Goal: Task Accomplishment & Management: Manage account settings

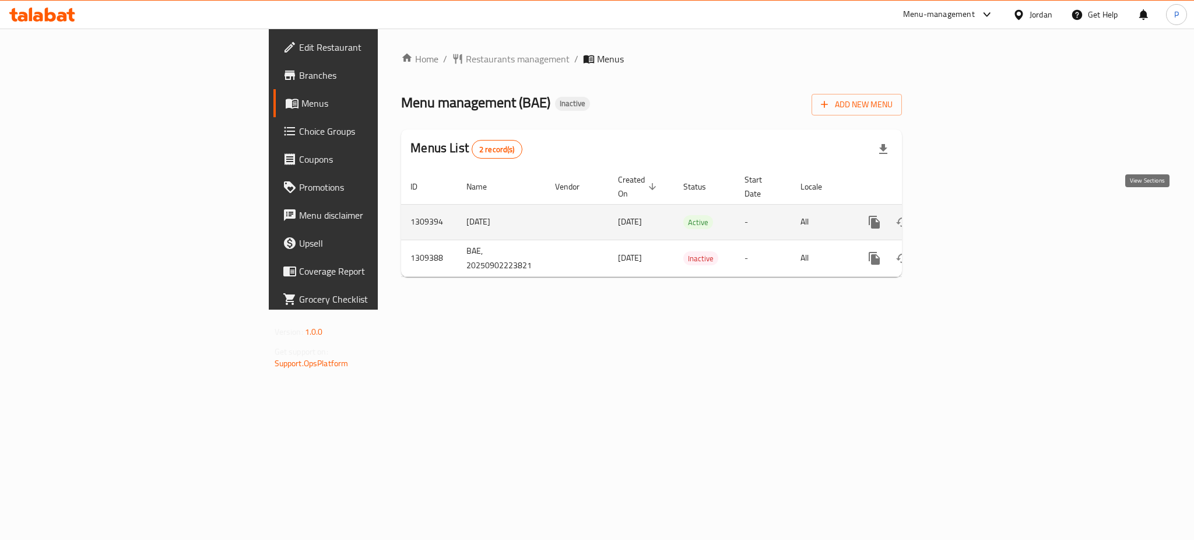
click at [966, 215] on icon "enhanced table" at bounding box center [959, 222] width 14 height 14
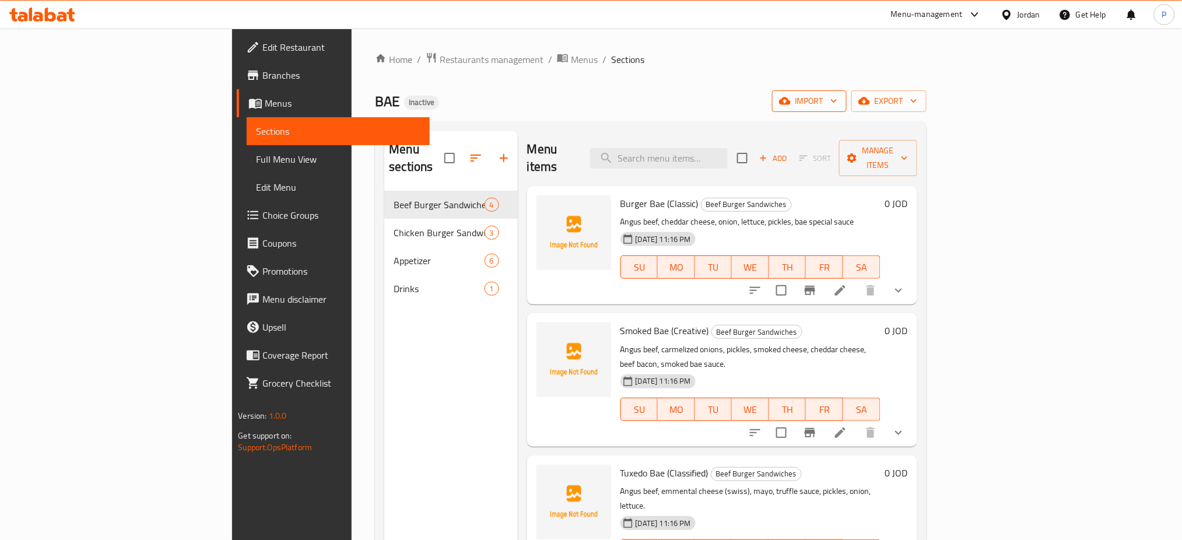
click at [837, 96] on span "import" at bounding box center [809, 101] width 56 height 15
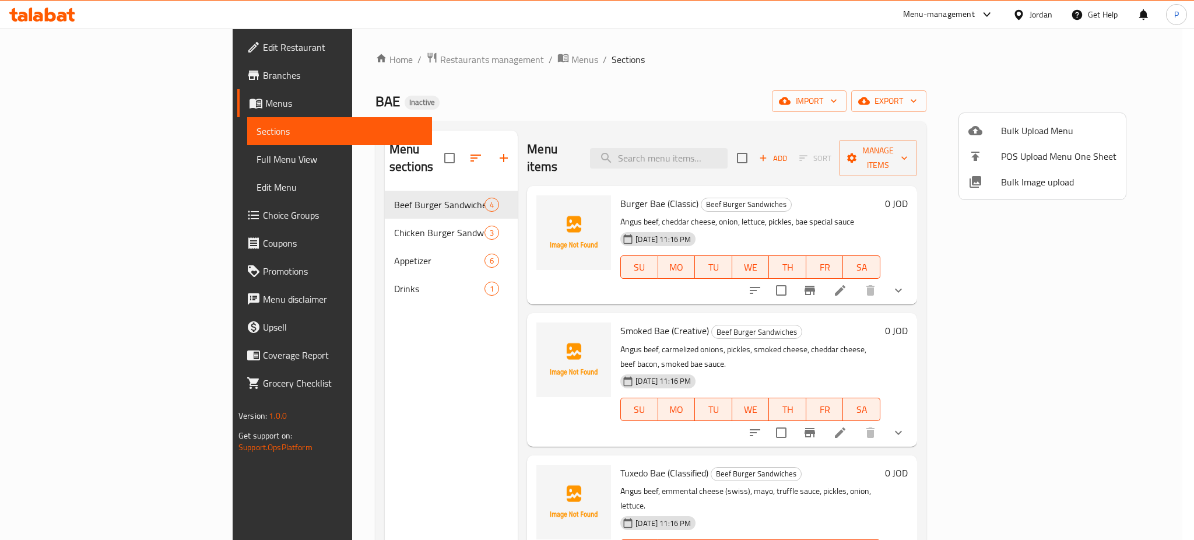
click at [1040, 184] on span "Bulk Image upload" at bounding box center [1058, 182] width 115 height 14
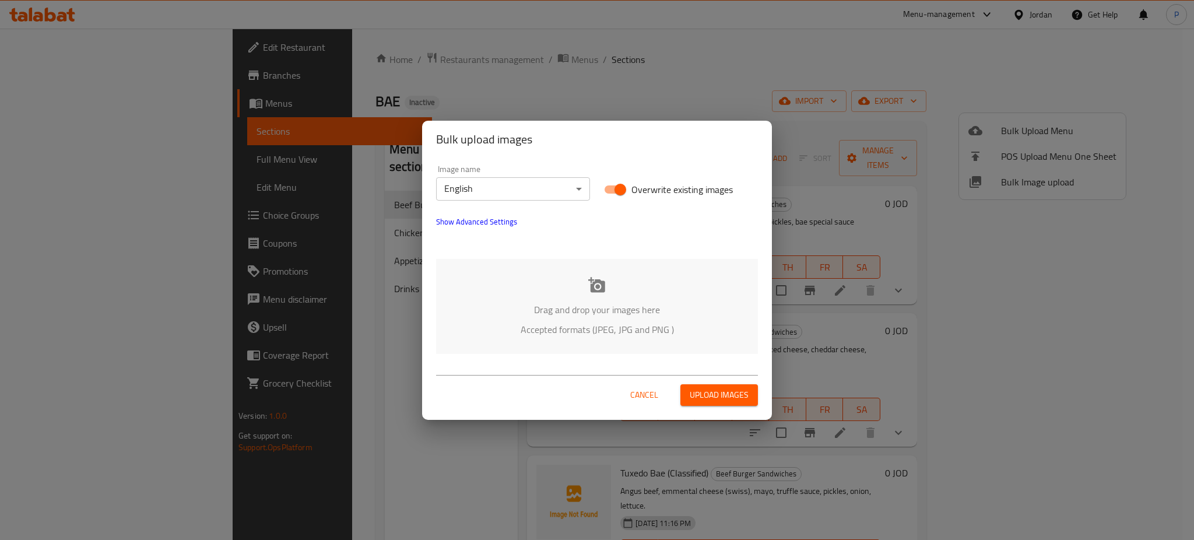
click at [581, 280] on div "Drag and drop your images here Accepted formats (JPEG, JPG and PNG )" at bounding box center [597, 306] width 322 height 95
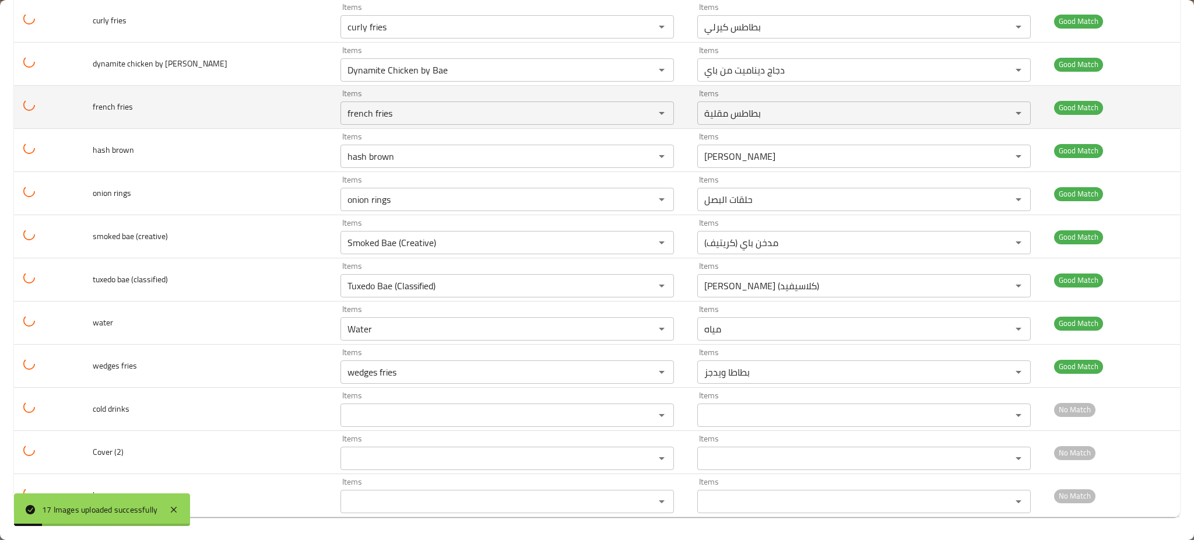
scroll to position [395, 0]
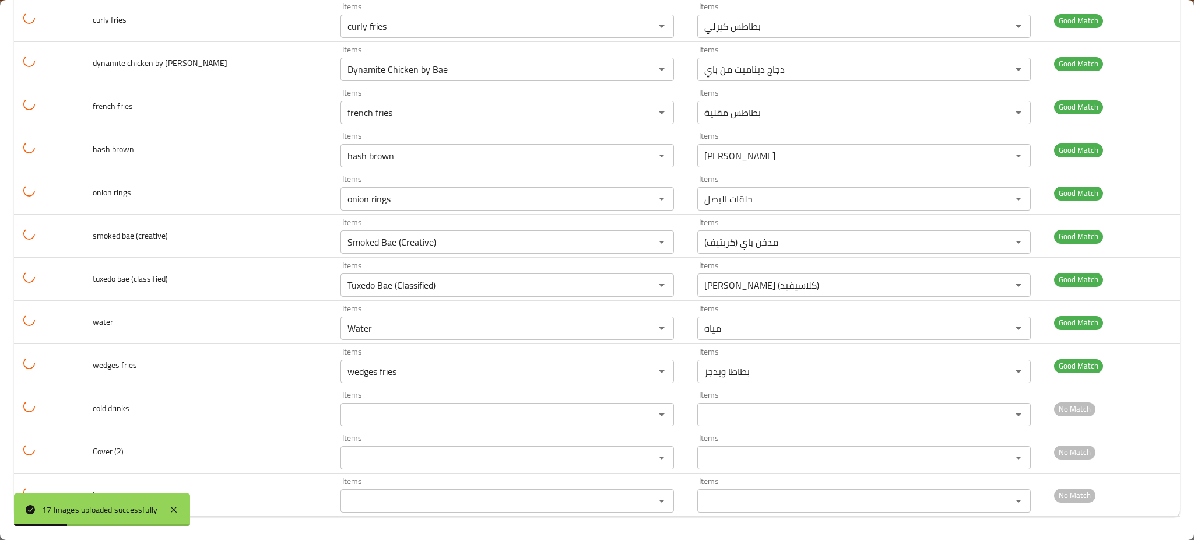
click at [164, 501] on div "17 Images uploaded successfully" at bounding box center [102, 509] width 176 height 33
click at [169, 501] on div "17 Images uploaded successfully" at bounding box center [102, 509] width 176 height 33
click at [170, 504] on icon at bounding box center [174, 510] width 14 height 14
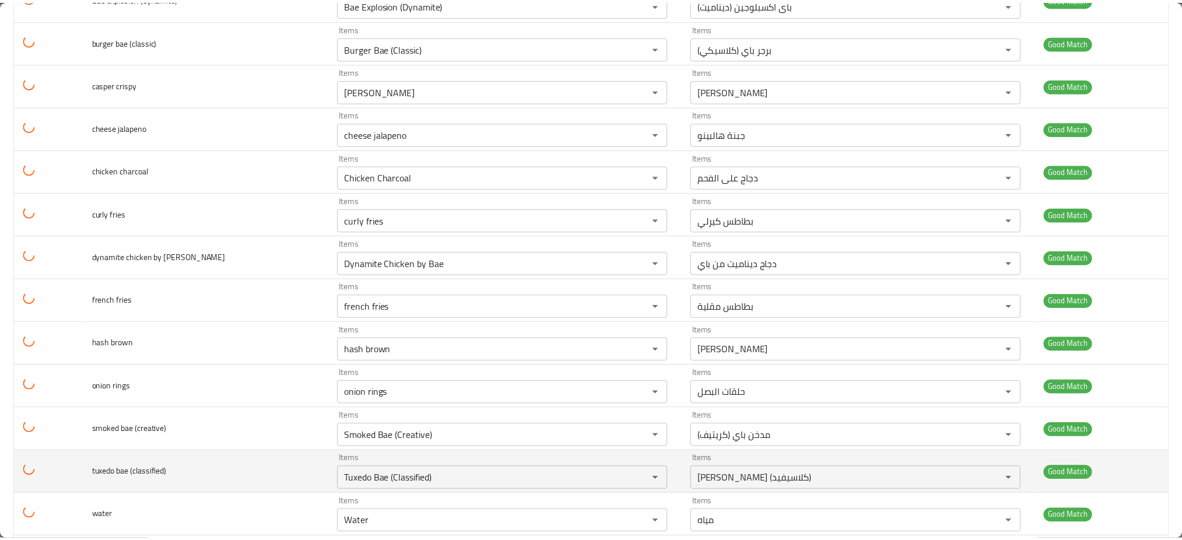
scroll to position [0, 0]
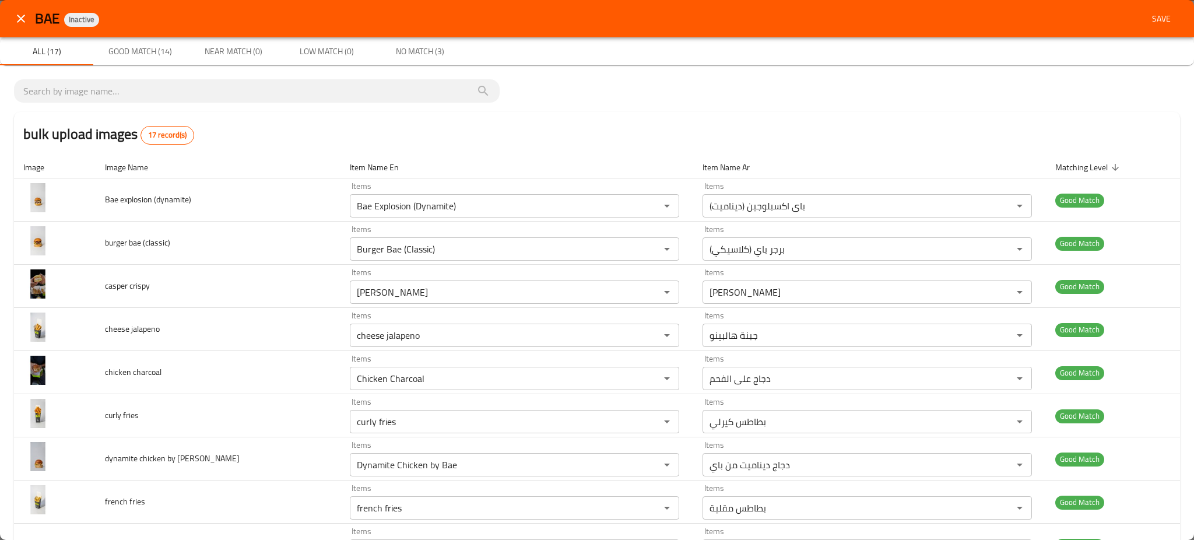
click at [524, 129] on div "bulk upload images 17 record(s)" at bounding box center [597, 134] width 1166 height 44
click at [1149, 27] on button "Save" at bounding box center [1161, 19] width 37 height 22
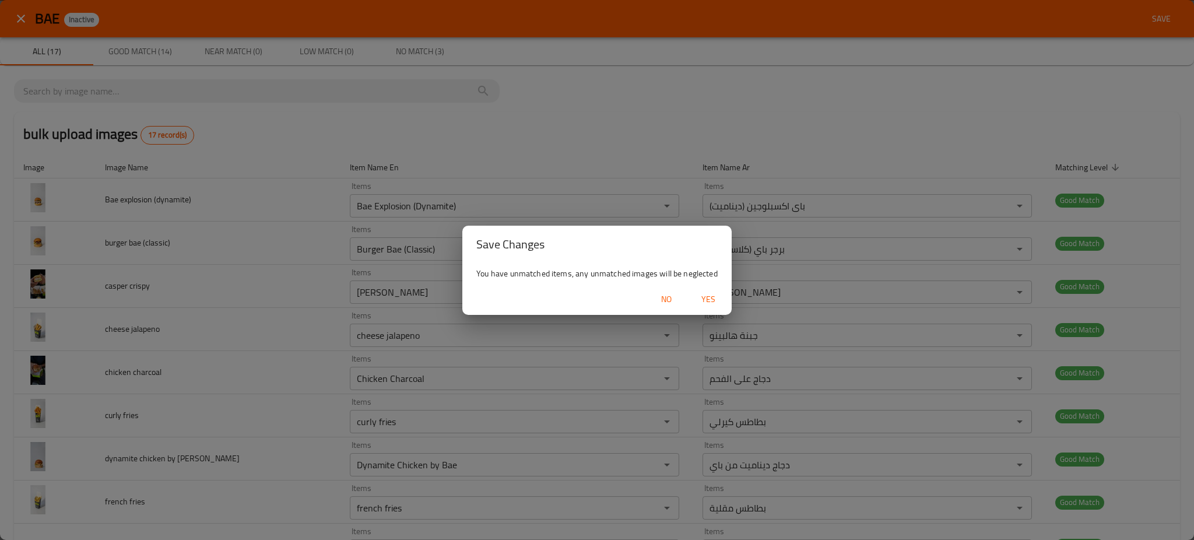
click at [708, 287] on div "No Yes" at bounding box center [596, 299] width 269 height 31
click at [725, 301] on button "Yes" at bounding box center [708, 300] width 37 height 22
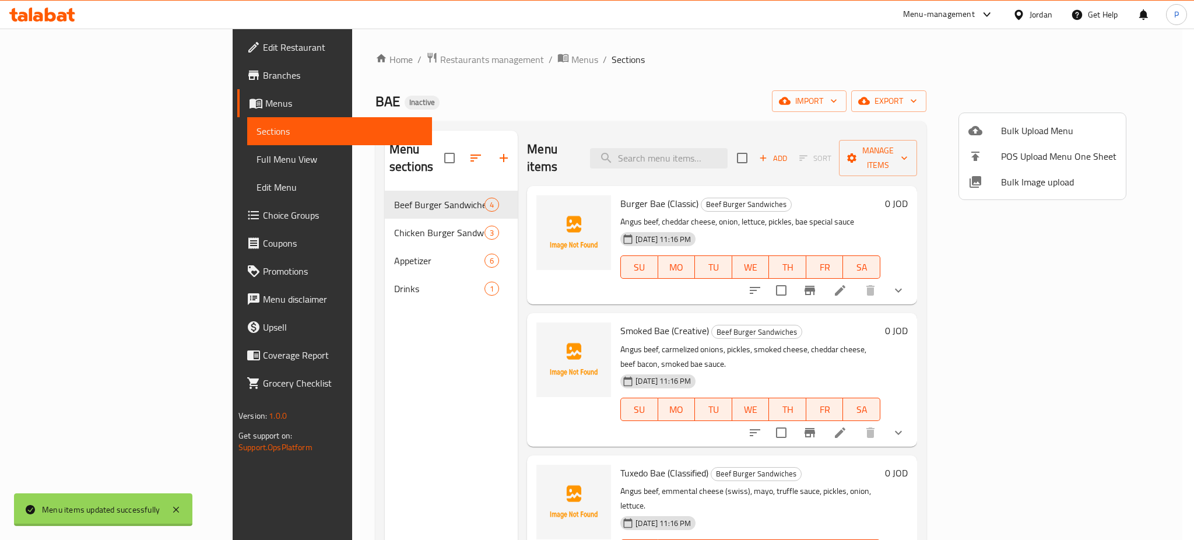
click at [367, 229] on div at bounding box center [597, 270] width 1194 height 540
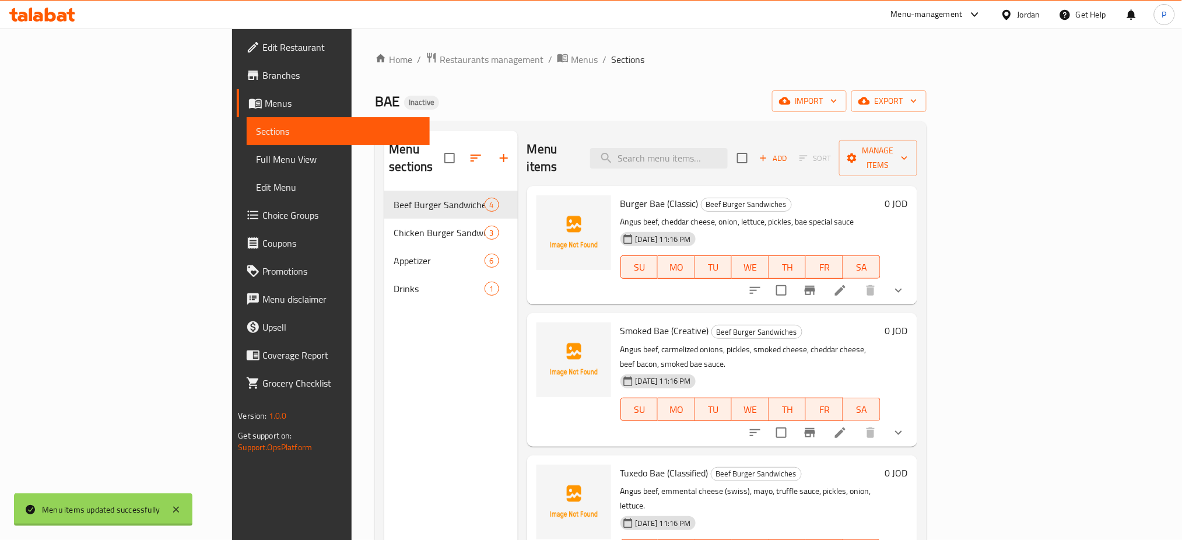
drag, startPoint x: 394, startPoint y: 212, endPoint x: 395, endPoint y: 240, distance: 27.5
click at [394, 226] on span "Chicken Burger Sandwiches" at bounding box center [439, 233] width 90 height 14
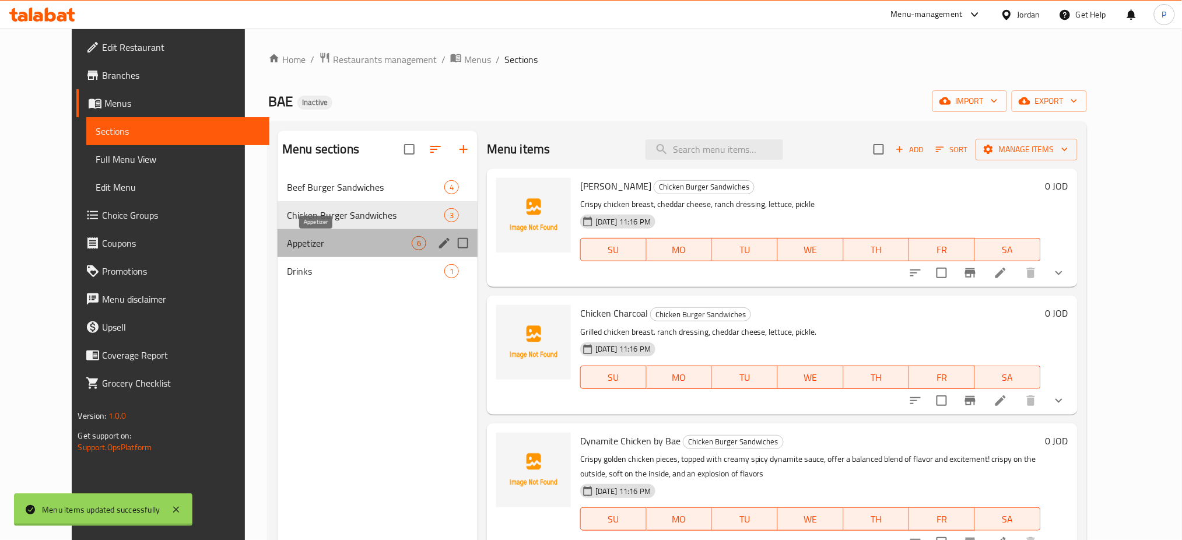
click at [390, 249] on span "Appetizer" at bounding box center [349, 243] width 125 height 14
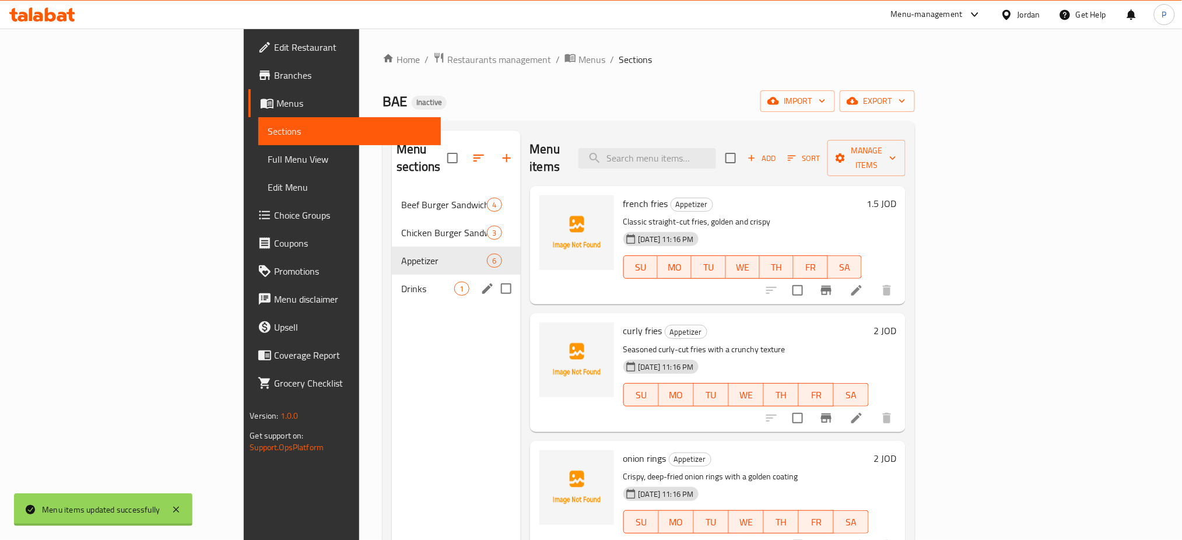
click at [392, 283] on div "Drinks 1" at bounding box center [456, 289] width 128 height 28
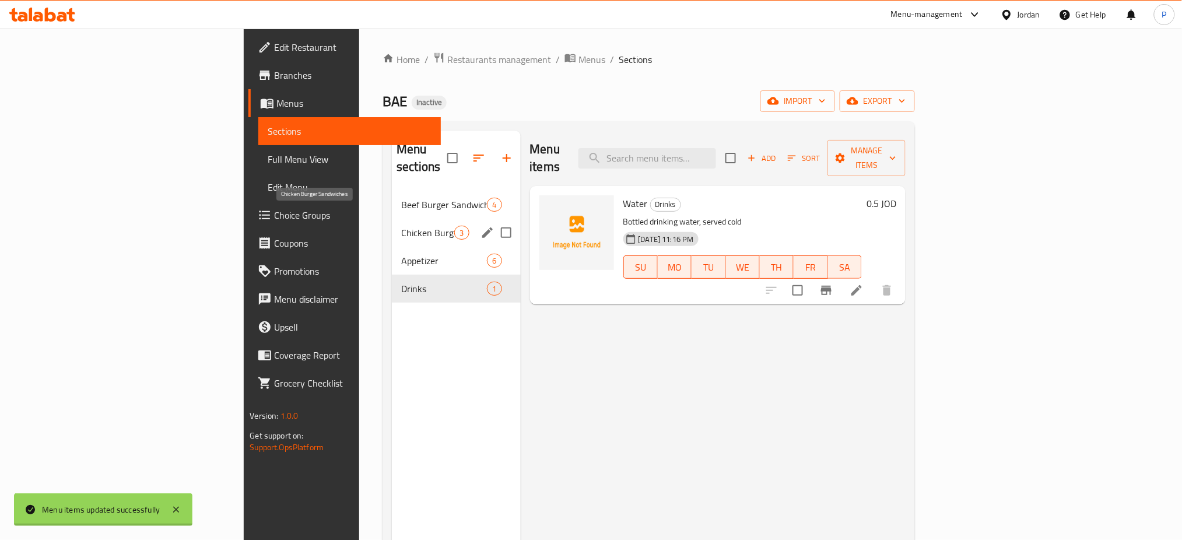
click at [401, 198] on span "Beef Burger Sandwiches" at bounding box center [444, 205] width 86 height 14
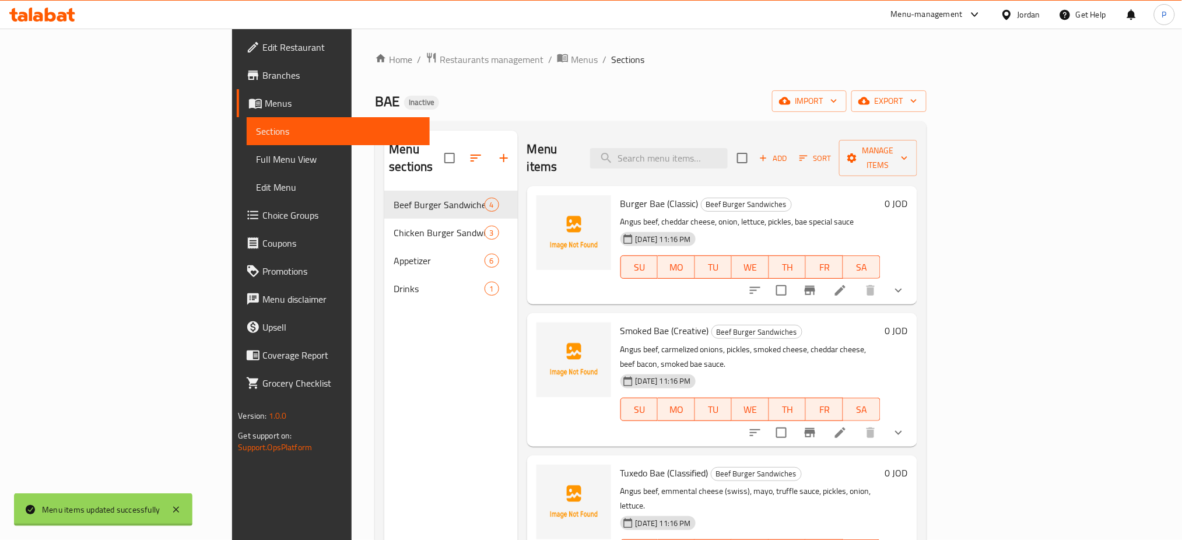
click at [384, 186] on nav "Beef Burger Sandwiches 4 Chicken Burger Sandwiches 3 Appetizer 6 Drinks 1" at bounding box center [450, 246] width 133 height 121
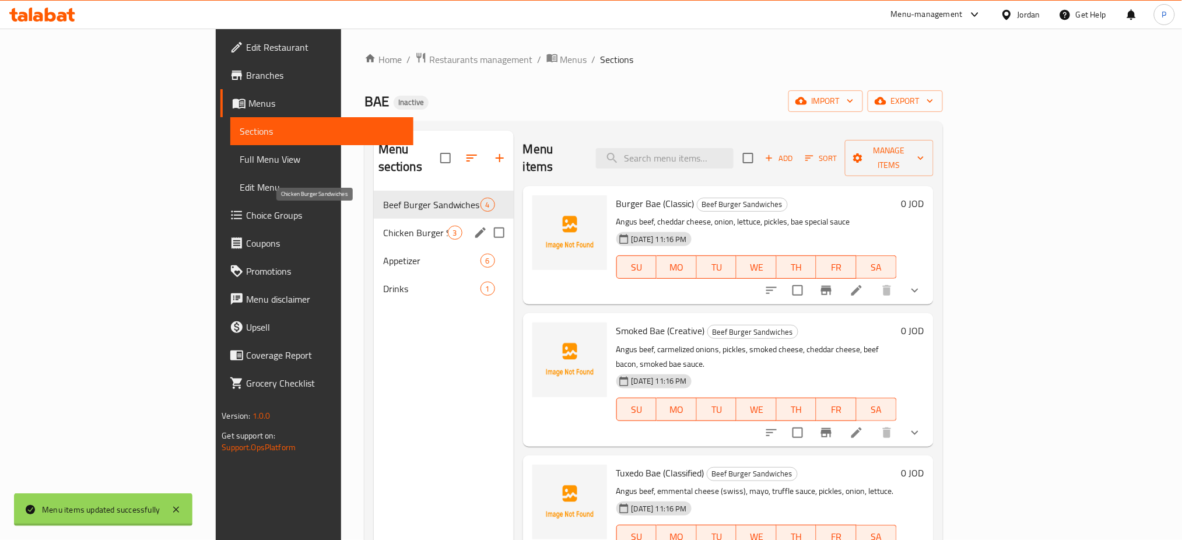
click at [374, 247] on div "Appetizer 6" at bounding box center [444, 261] width 140 height 28
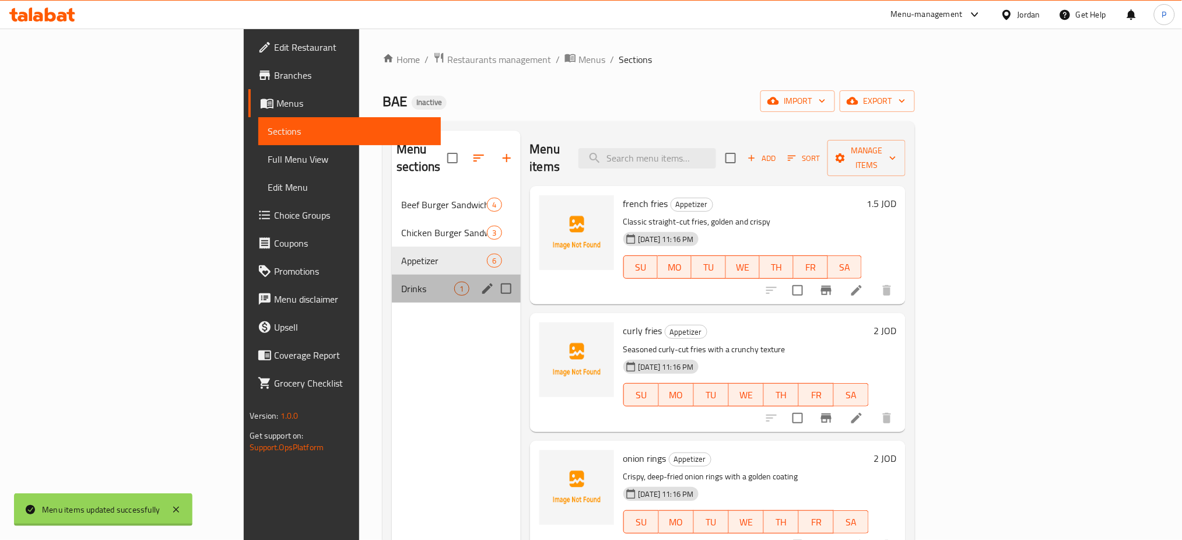
click at [401, 282] on span "Drinks" at bounding box center [427, 289] width 53 height 14
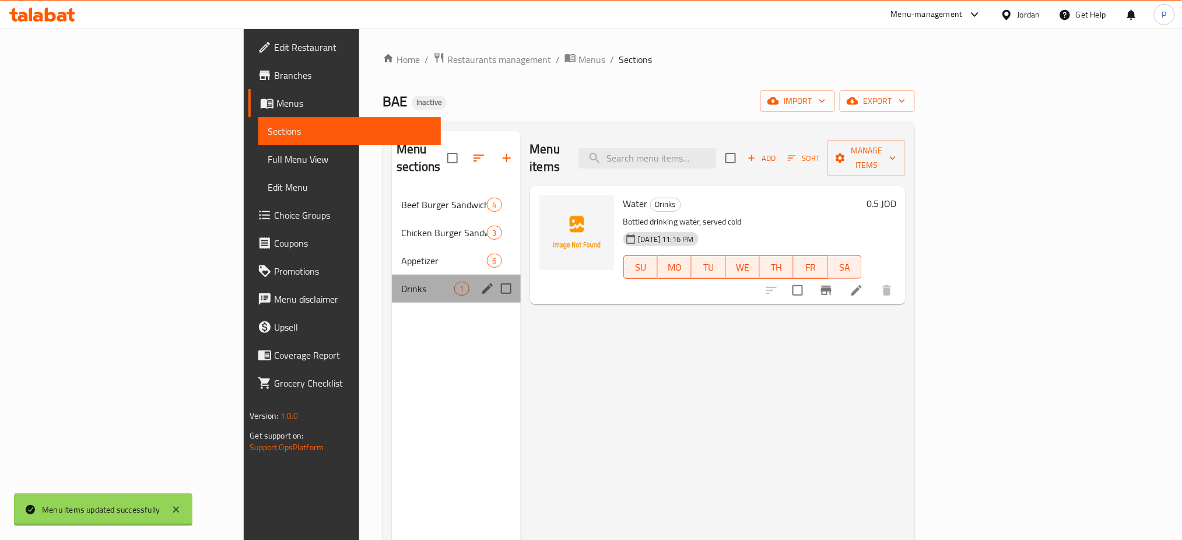
drag, startPoint x: 359, startPoint y: 285, endPoint x: 365, endPoint y: 217, distance: 67.4
click at [392, 285] on div "Drinks 1" at bounding box center [456, 289] width 128 height 28
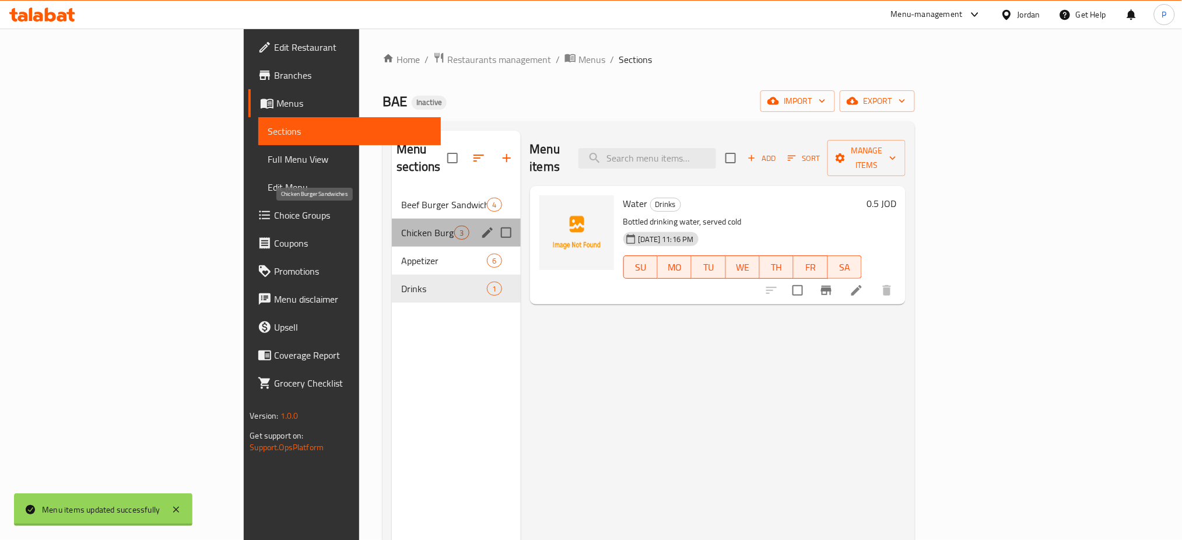
drag, startPoint x: 366, startPoint y: 210, endPoint x: 371, endPoint y: 171, distance: 40.0
click at [392, 219] on div "Chicken Burger Sandwiches 3" at bounding box center [456, 233] width 128 height 28
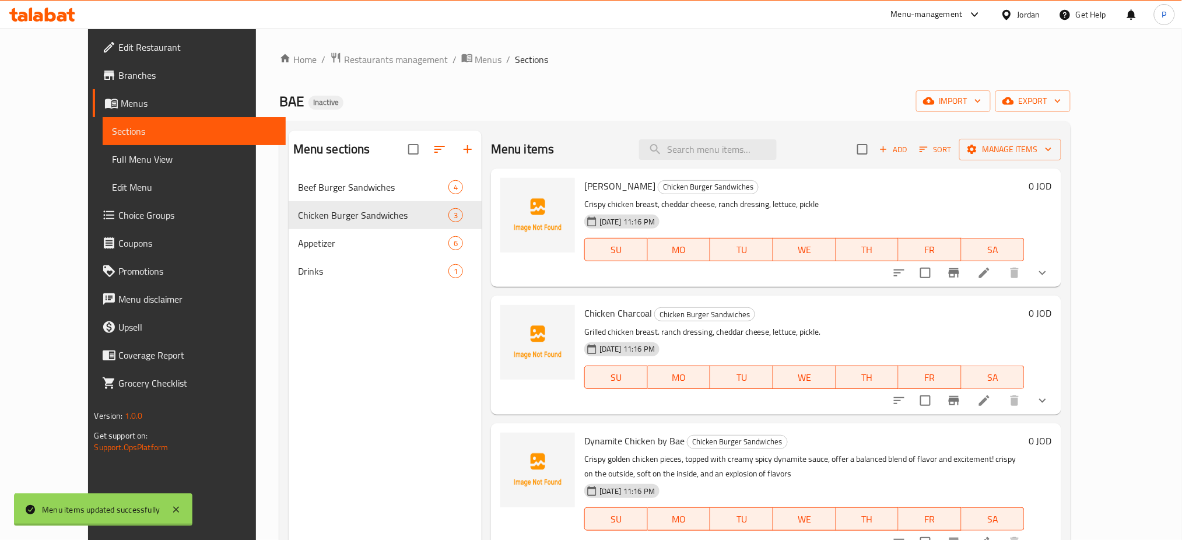
click at [371, 170] on nav "Beef Burger Sandwiches 4 Chicken Burger Sandwiches 3 Appetizer 6 Drinks 1" at bounding box center [385, 229] width 193 height 121
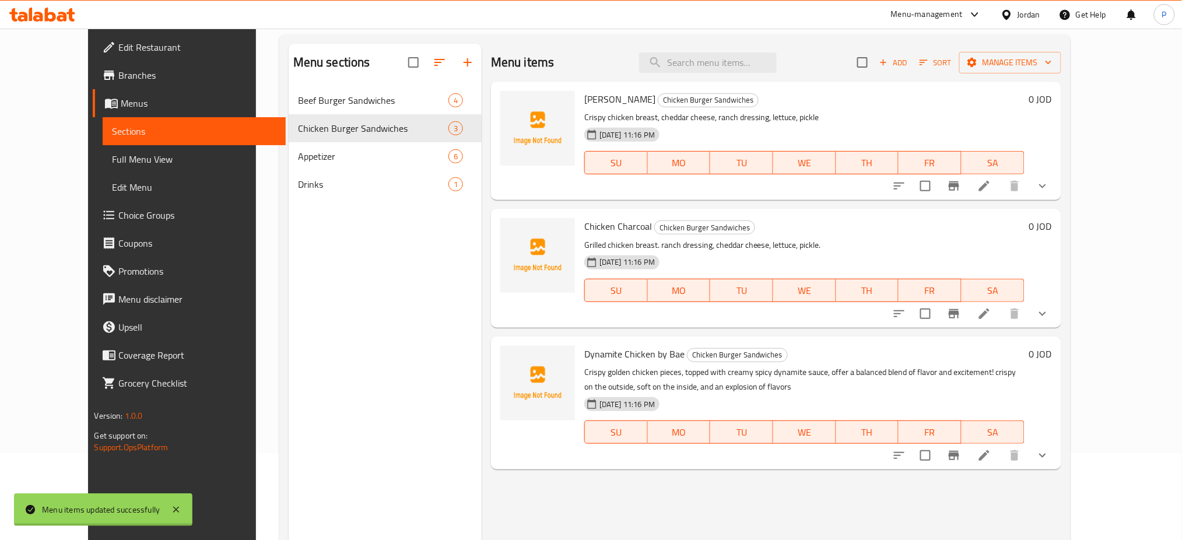
scroll to position [163, 0]
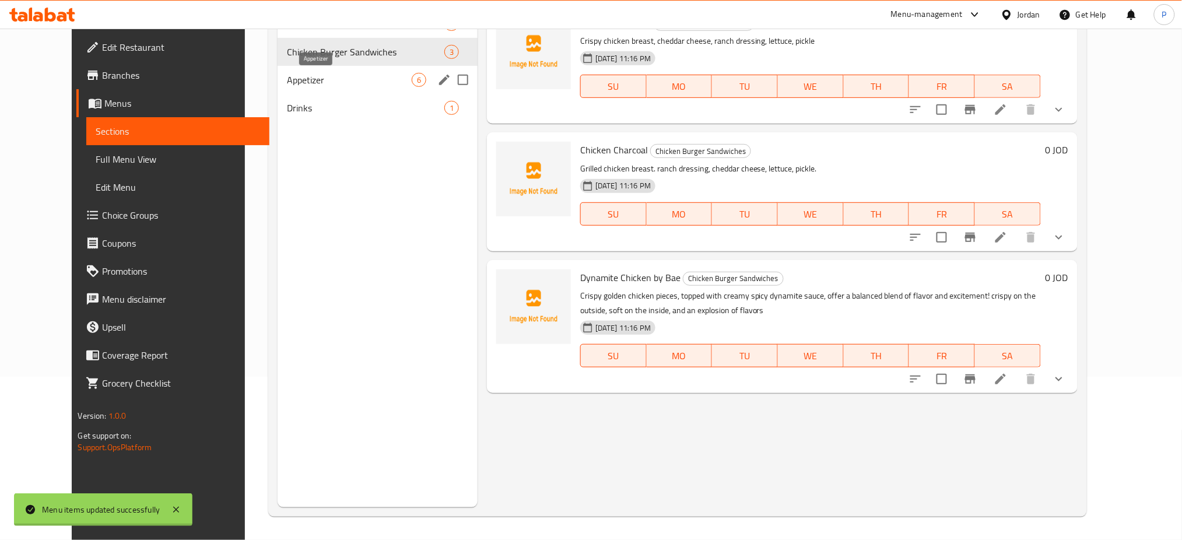
click at [325, 81] on span "Appetizer" at bounding box center [349, 80] width 125 height 14
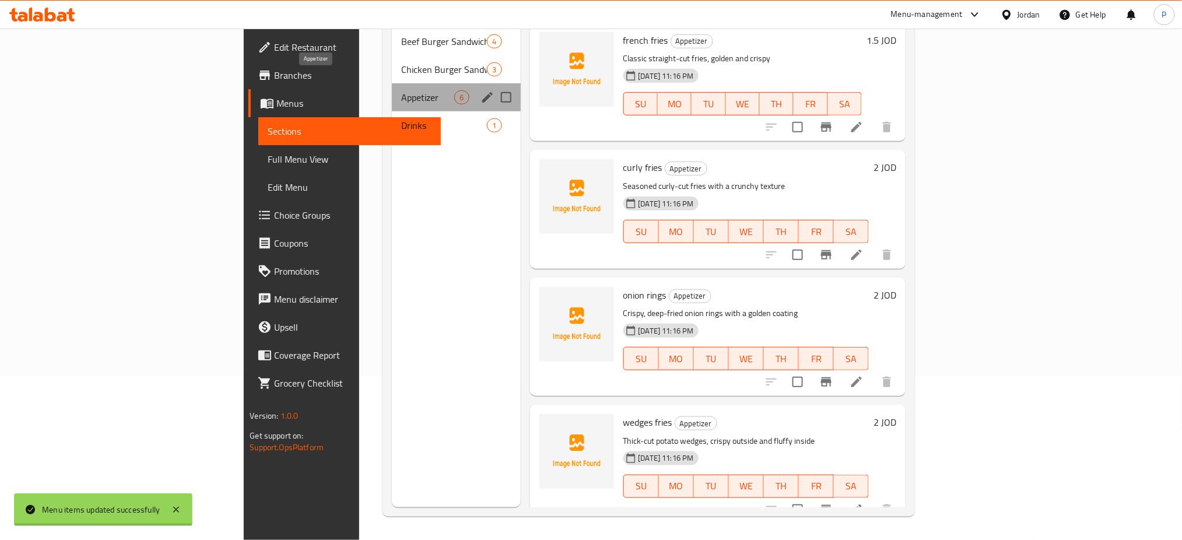
click at [401, 90] on span "Appetizer" at bounding box center [427, 97] width 53 height 14
click at [401, 118] on span "Drinks" at bounding box center [427, 125] width 53 height 14
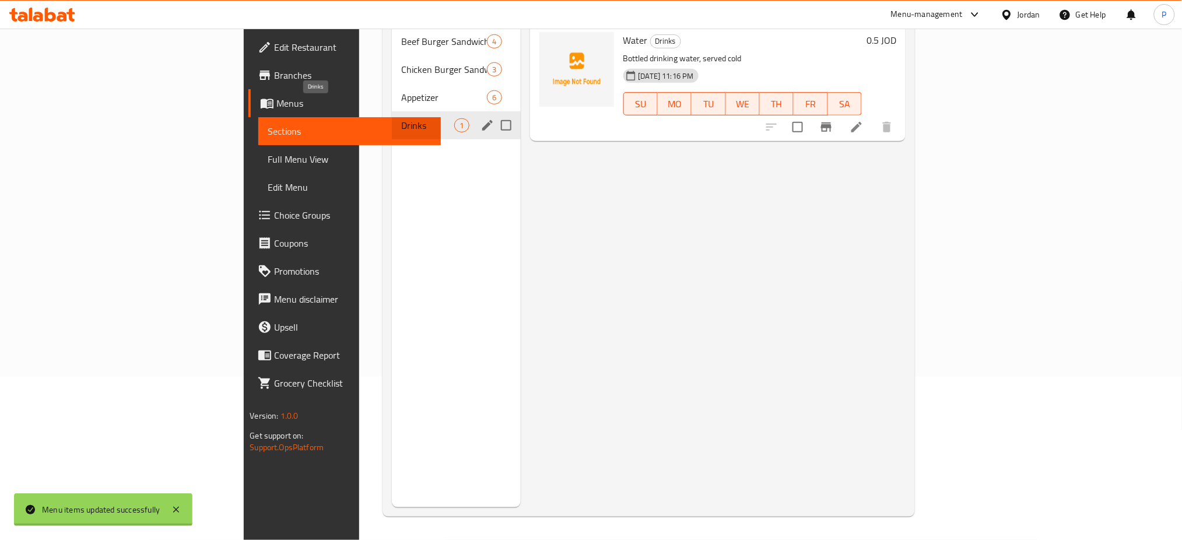
click at [401, 118] on span "Drinks" at bounding box center [427, 125] width 53 height 14
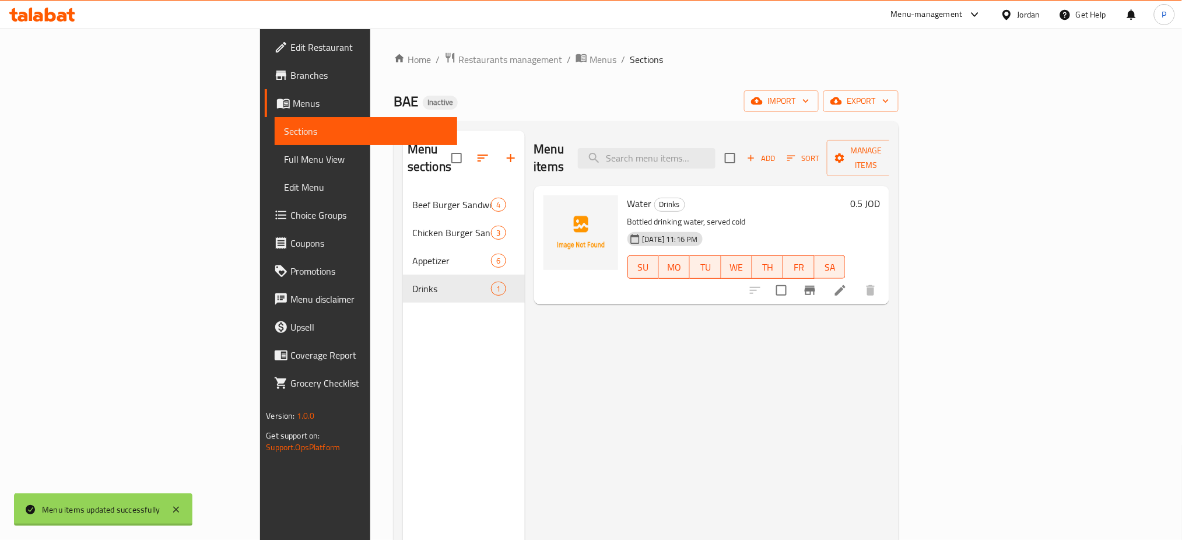
click at [403, 186] on nav "Beef Burger Sandwiches 4 Chicken Burger Sandwiches 3 Appetizer 6 Drinks 1" at bounding box center [464, 246] width 122 height 121
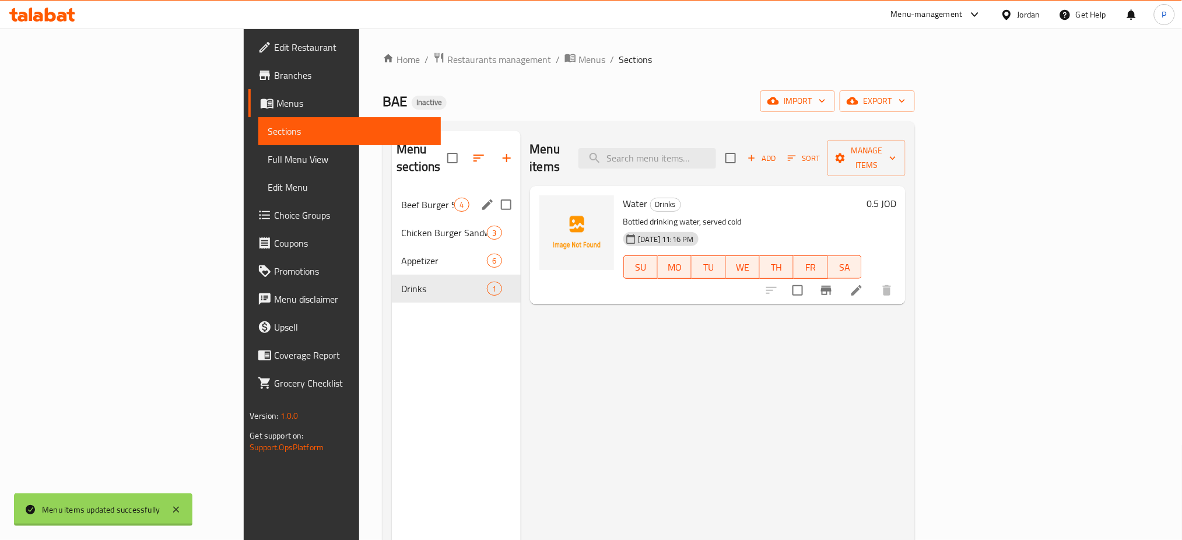
click at [401, 198] on span "Beef Burger Sandwiches" at bounding box center [427, 205] width 53 height 14
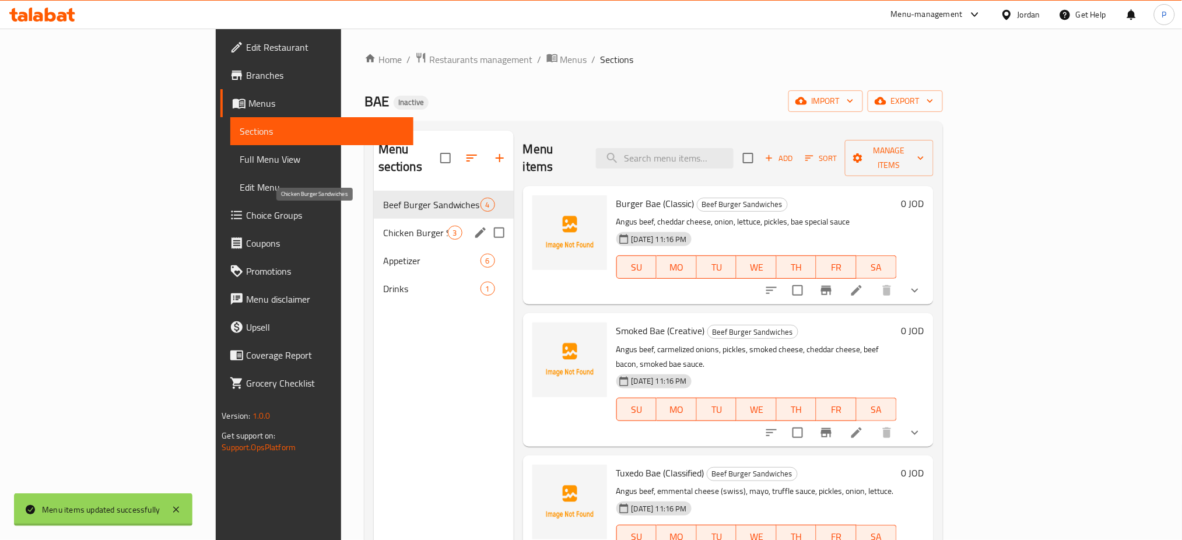
click at [383, 226] on span "Chicken Burger Sandwiches" at bounding box center [415, 233] width 65 height 14
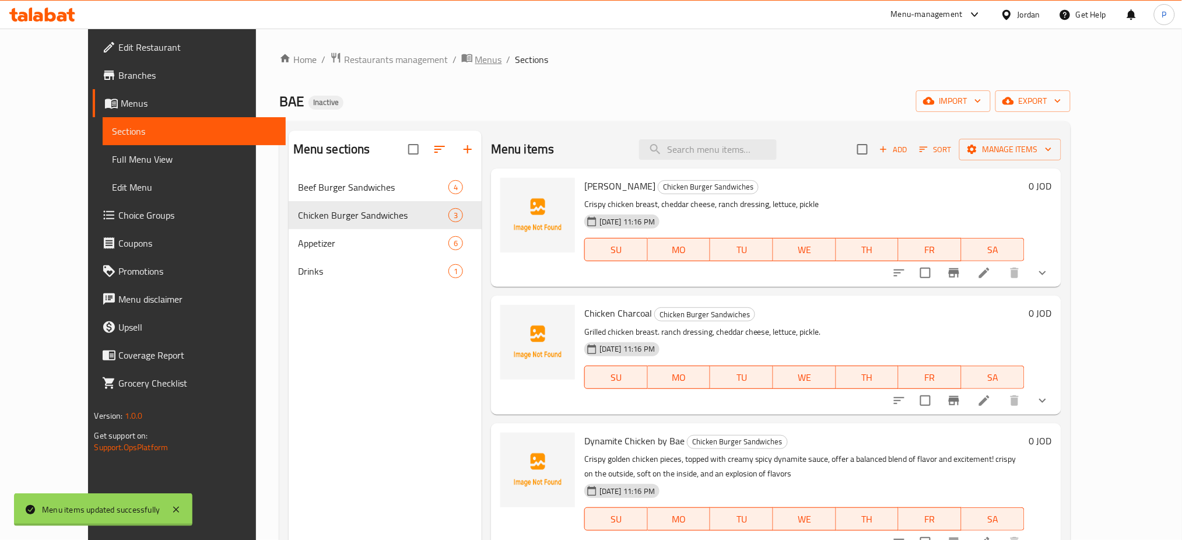
click at [475, 65] on span "Menus" at bounding box center [488, 59] width 27 height 14
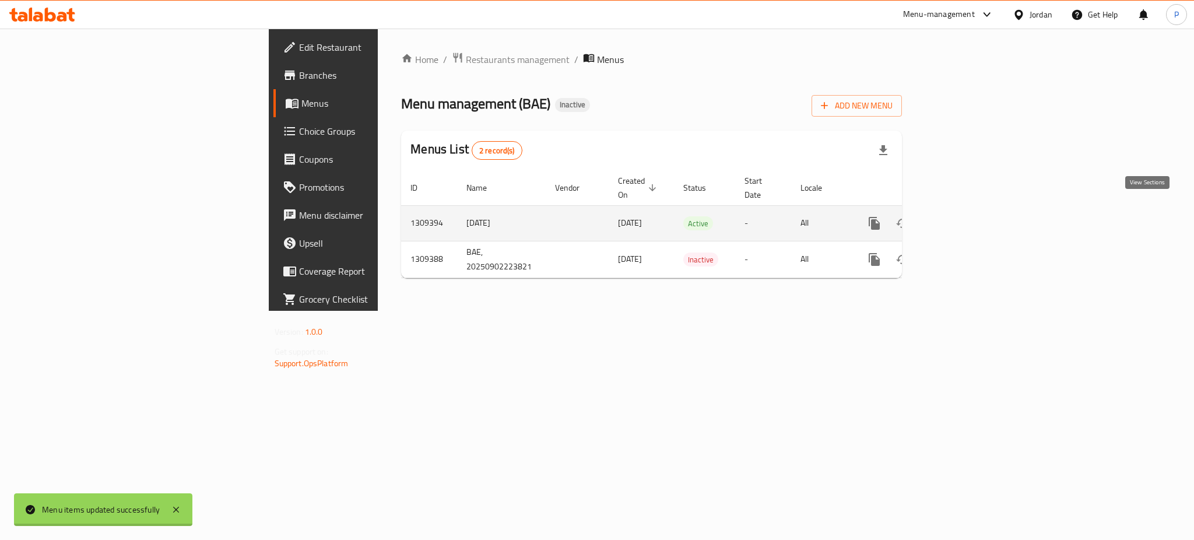
click at [973, 210] on link "enhanced table" at bounding box center [959, 223] width 28 height 28
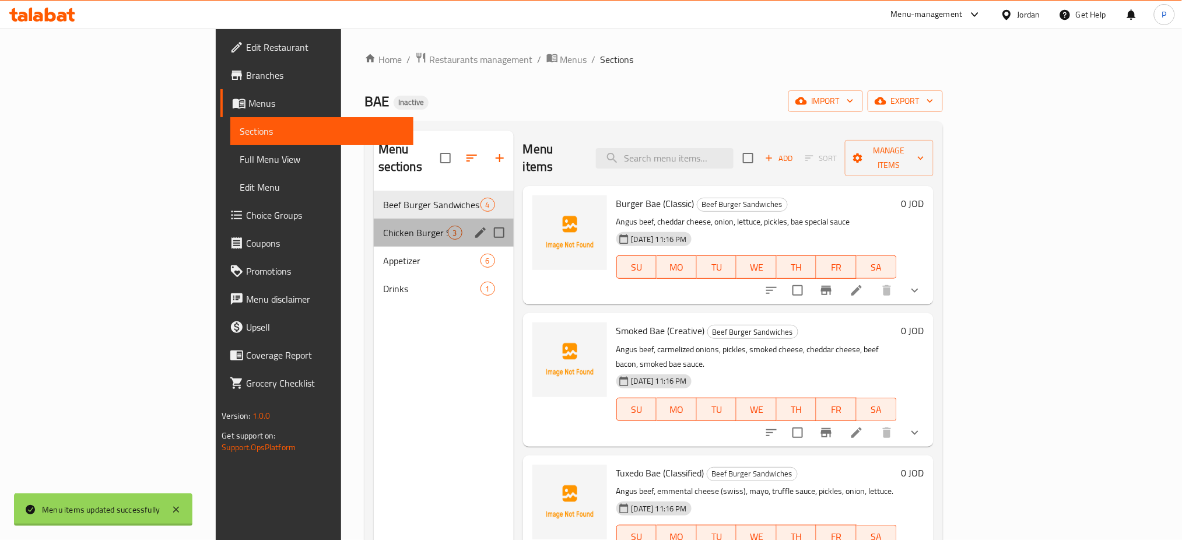
click at [374, 224] on div "Chicken Burger Sandwiches 3" at bounding box center [444, 233] width 140 height 28
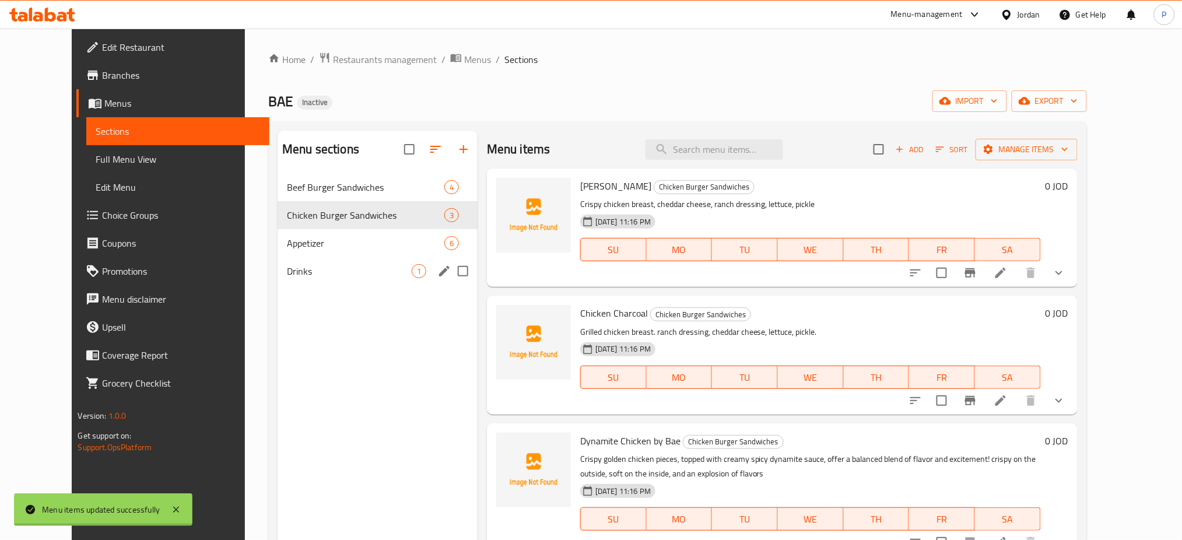
click at [353, 258] on div "Drinks 1" at bounding box center [378, 271] width 200 height 28
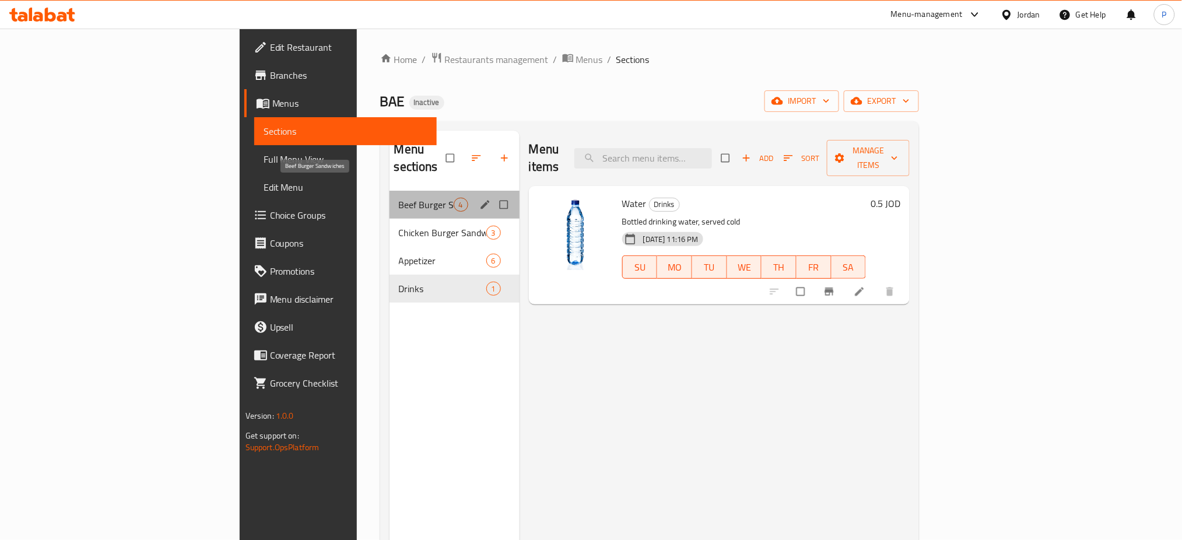
click at [399, 198] on span "Beef Burger Sandwiches" at bounding box center [426, 205] width 55 height 14
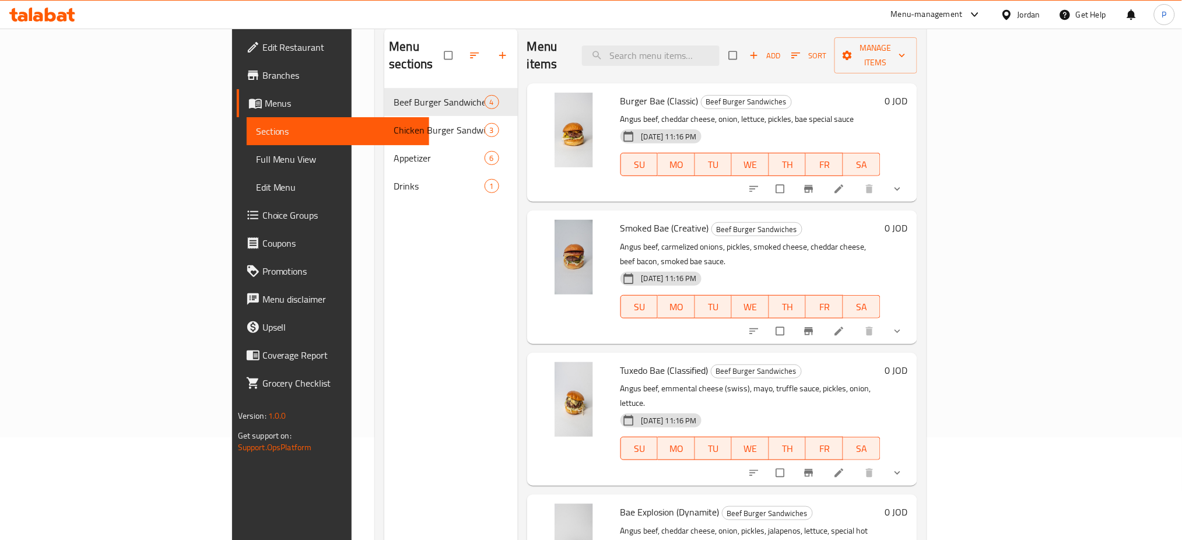
scroll to position [163, 0]
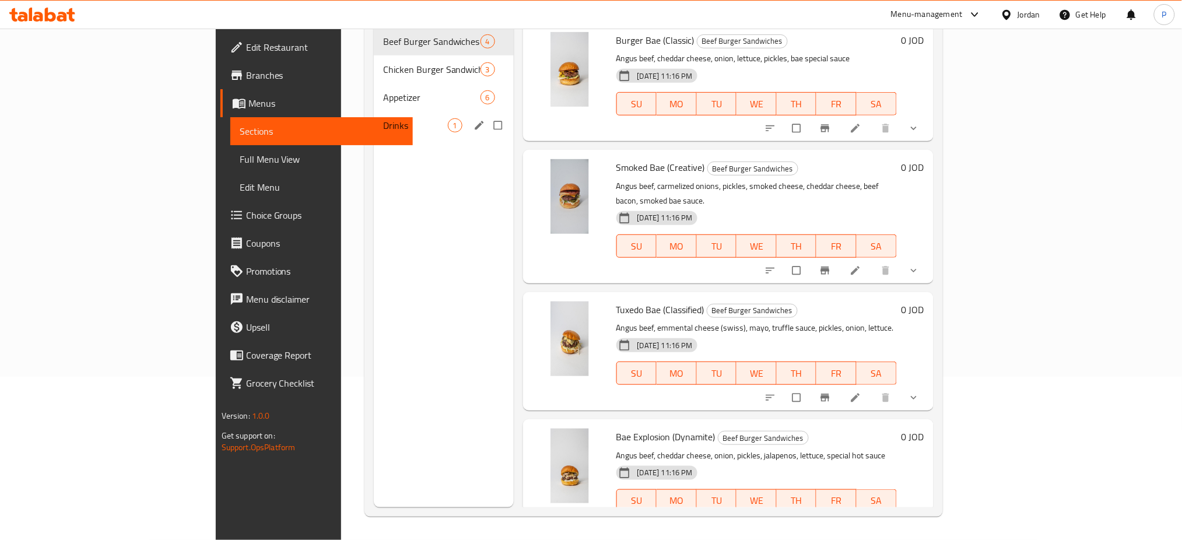
click at [374, 35] on div "Beef Burger Sandwiches 4" at bounding box center [444, 41] width 140 height 28
click at [383, 62] on span "Chicken Burger Sandwiches" at bounding box center [415, 69] width 65 height 14
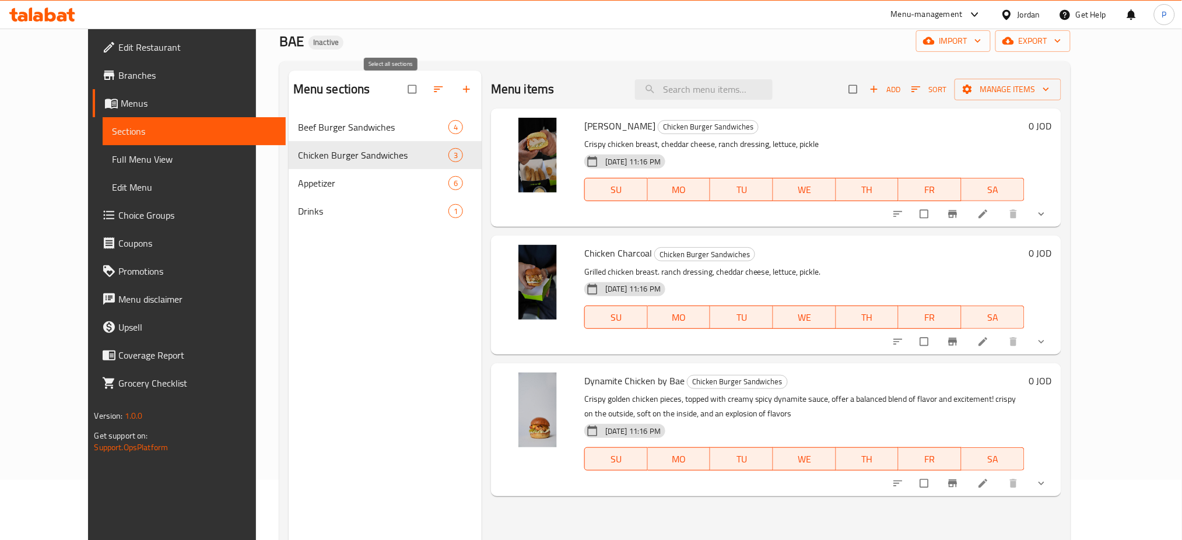
scroll to position [8, 0]
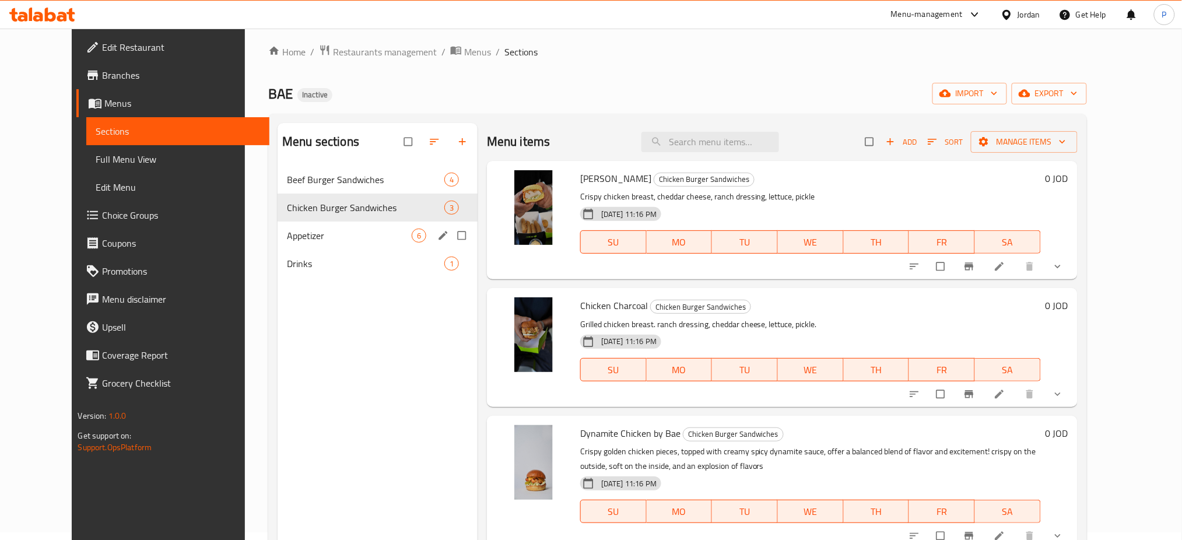
click at [353, 227] on div "Appetizer 6" at bounding box center [378, 236] width 200 height 28
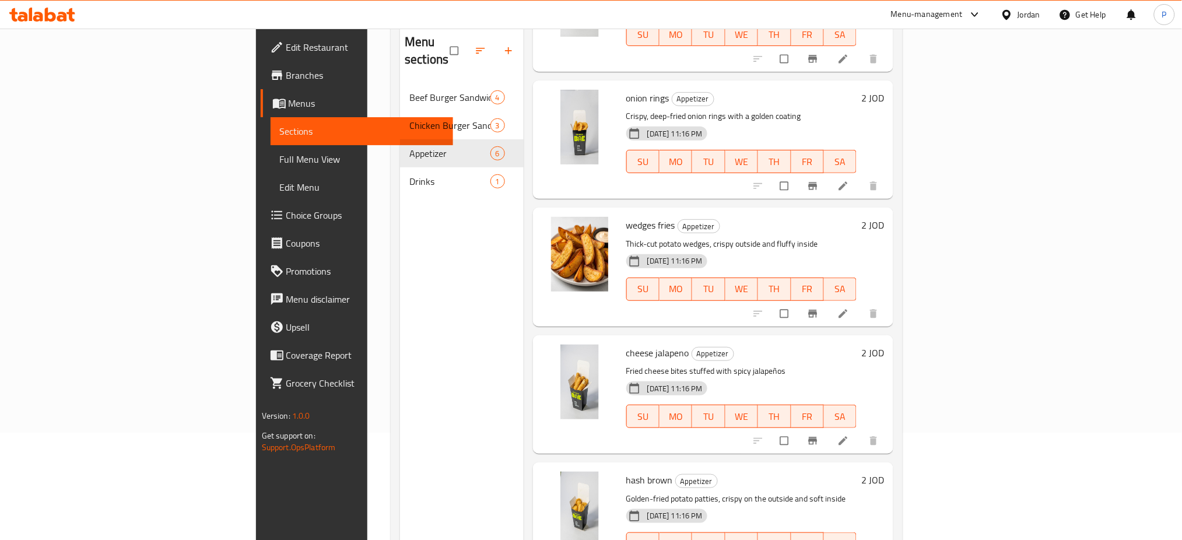
scroll to position [163, 0]
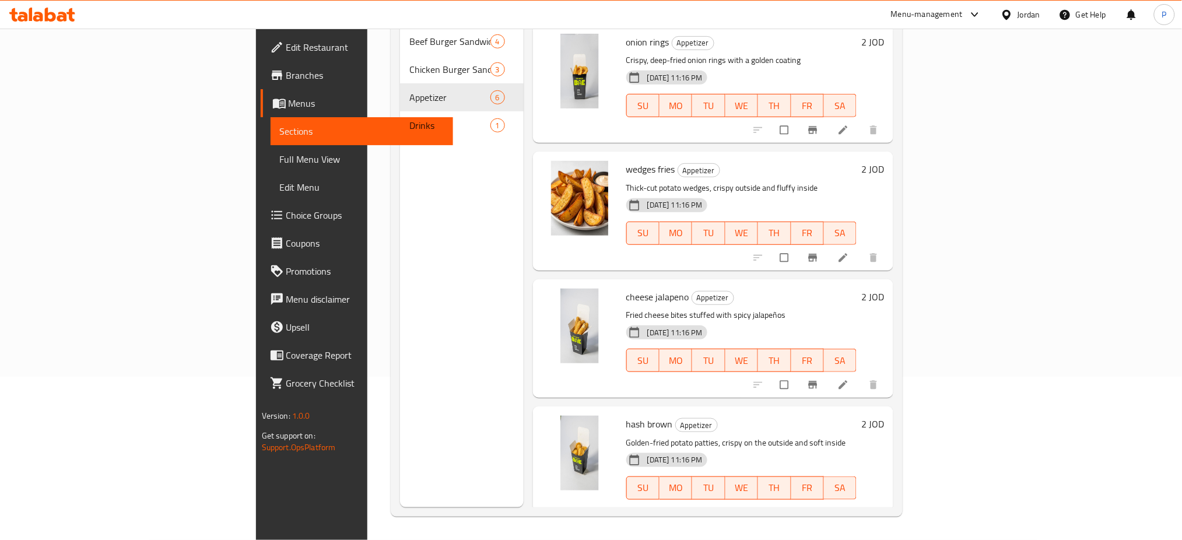
click at [280, 155] on span "Full Menu View" at bounding box center [362, 159] width 164 height 14
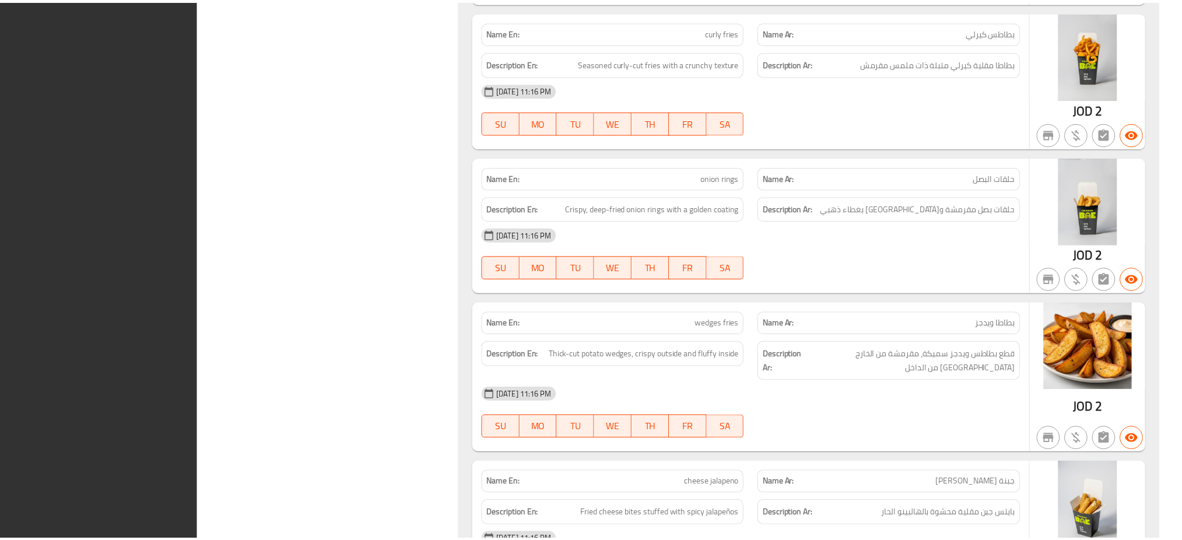
scroll to position [2517, 0]
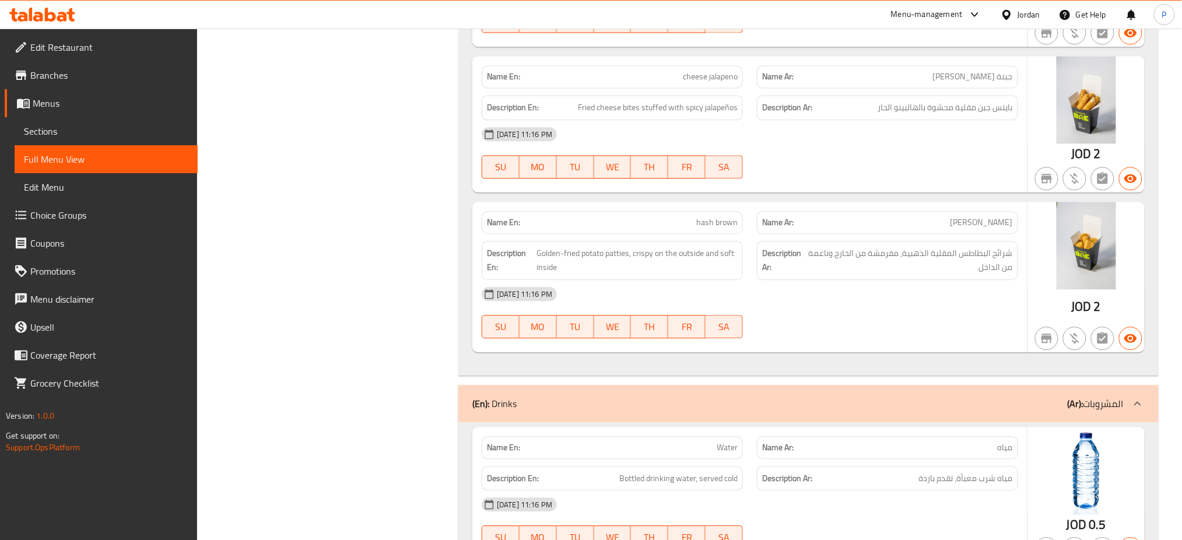
click at [1018, 13] on div "Jordan" at bounding box center [1028, 14] width 23 height 13
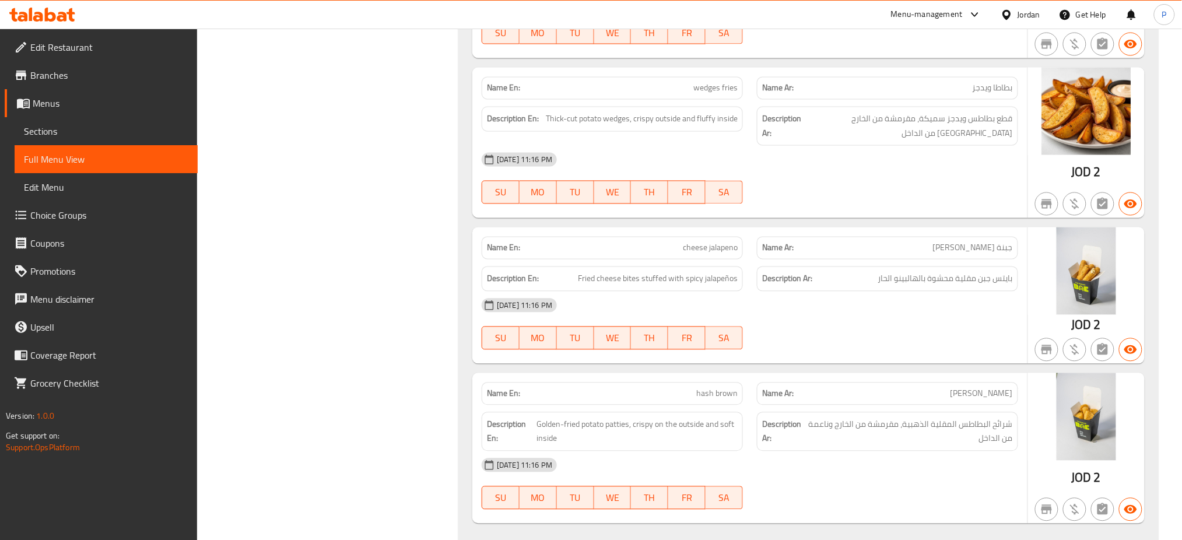
scroll to position [2344, 0]
click at [1010, 1] on div "Jordan" at bounding box center [1020, 15] width 58 height 28
click at [1011, 12] on icon at bounding box center [1007, 15] width 12 height 12
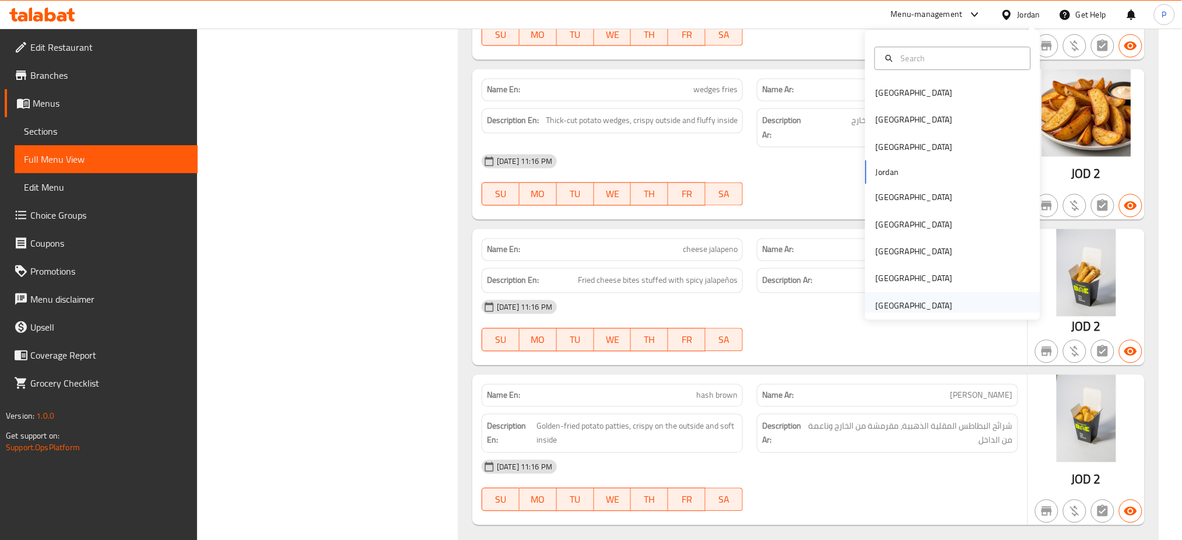
click at [903, 294] on div "[GEOGRAPHIC_DATA]" at bounding box center [914, 305] width 96 height 27
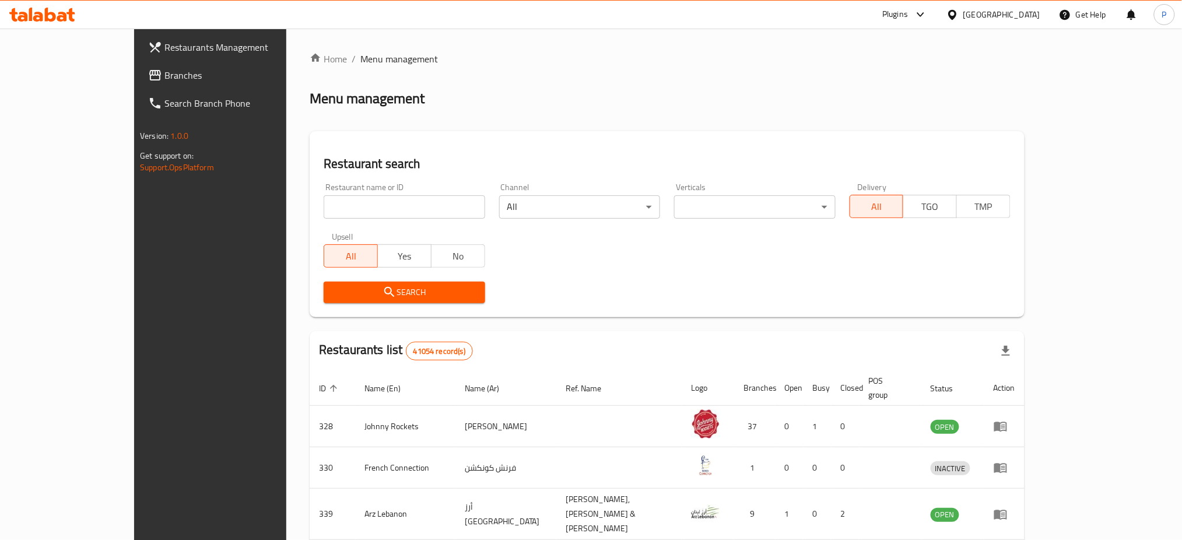
click at [324, 208] on input "search" at bounding box center [404, 206] width 161 height 23
paste input "Manchow W"
type input "Manchow W"
click button "Search" at bounding box center [404, 293] width 161 height 22
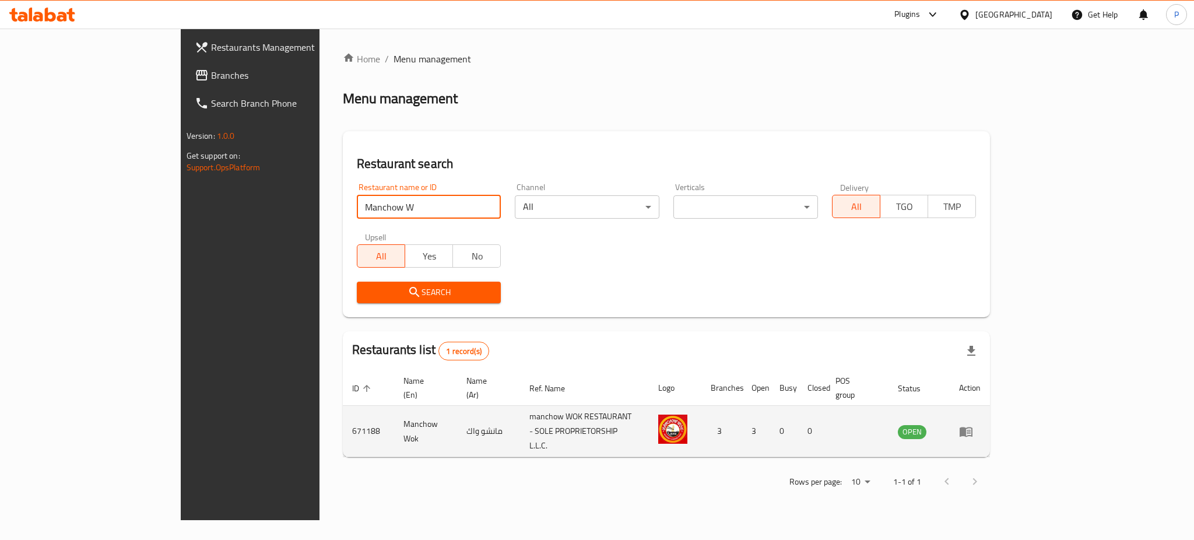
click at [973, 427] on icon "enhanced table" at bounding box center [966, 432] width 13 height 10
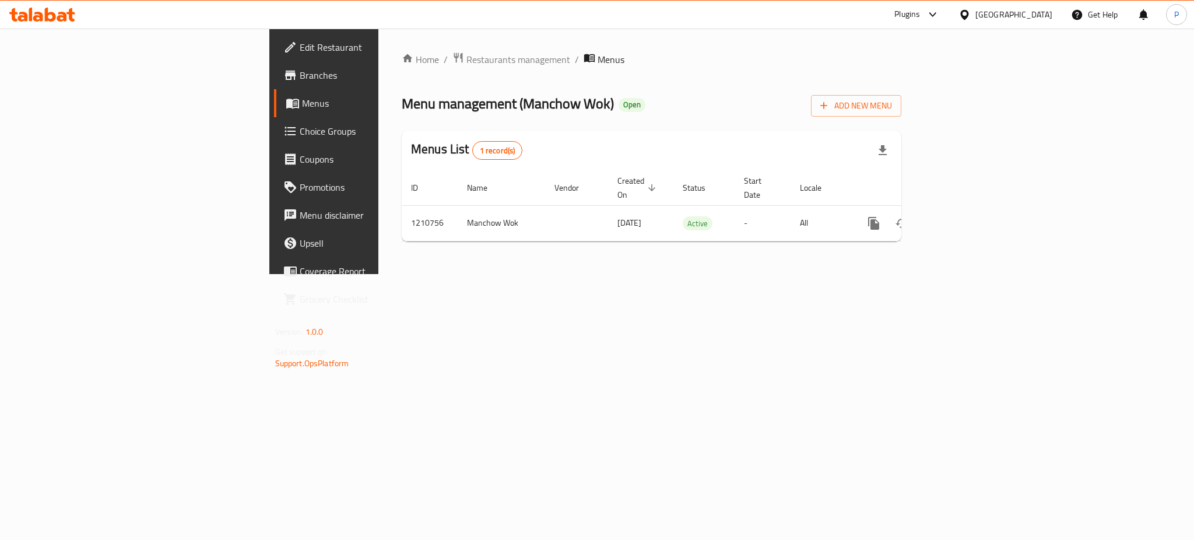
click at [446, 274] on div "Home / Restaurants management / Menus Menu management ( Manchow Wok ) Open Add …" at bounding box center [651, 151] width 546 height 245
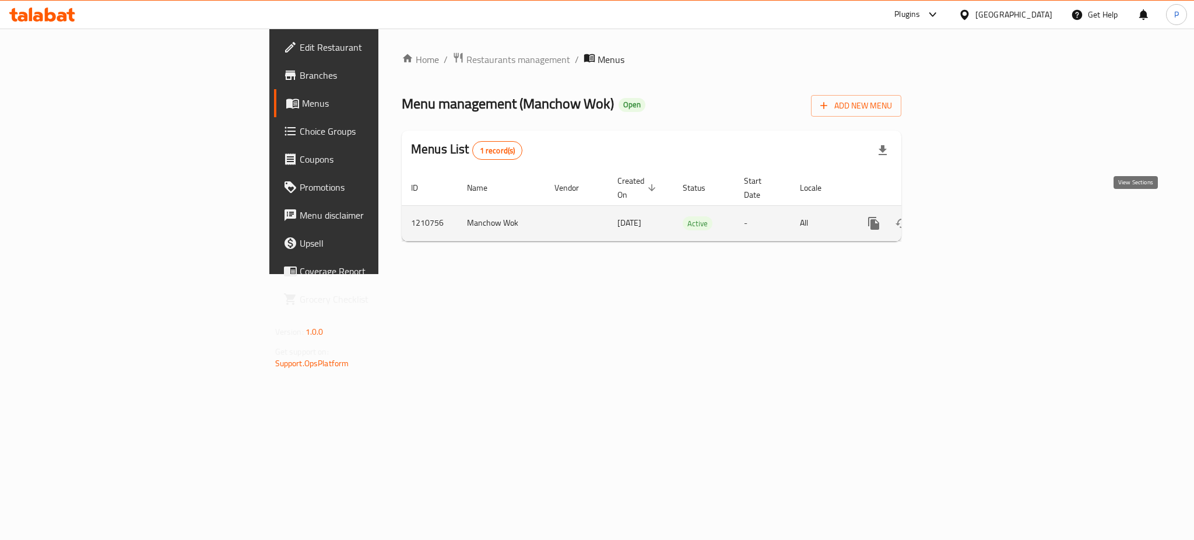
click at [972, 209] on link "enhanced table" at bounding box center [958, 223] width 28 height 28
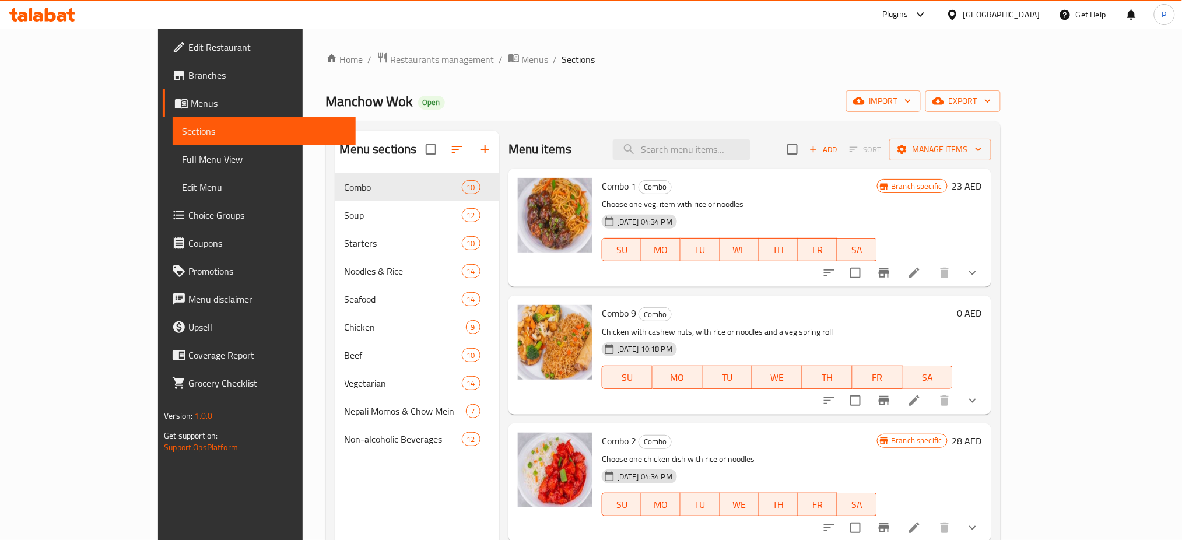
drag, startPoint x: 501, startPoint y: 87, endPoint x: 870, endPoint y: 118, distance: 369.7
click at [501, 87] on div "Home / Restaurants management / Menus / Sections Manchow Wok Open import export…" at bounding box center [663, 366] width 675 height 628
click at [911, 100] on span "import" at bounding box center [883, 101] width 56 height 15
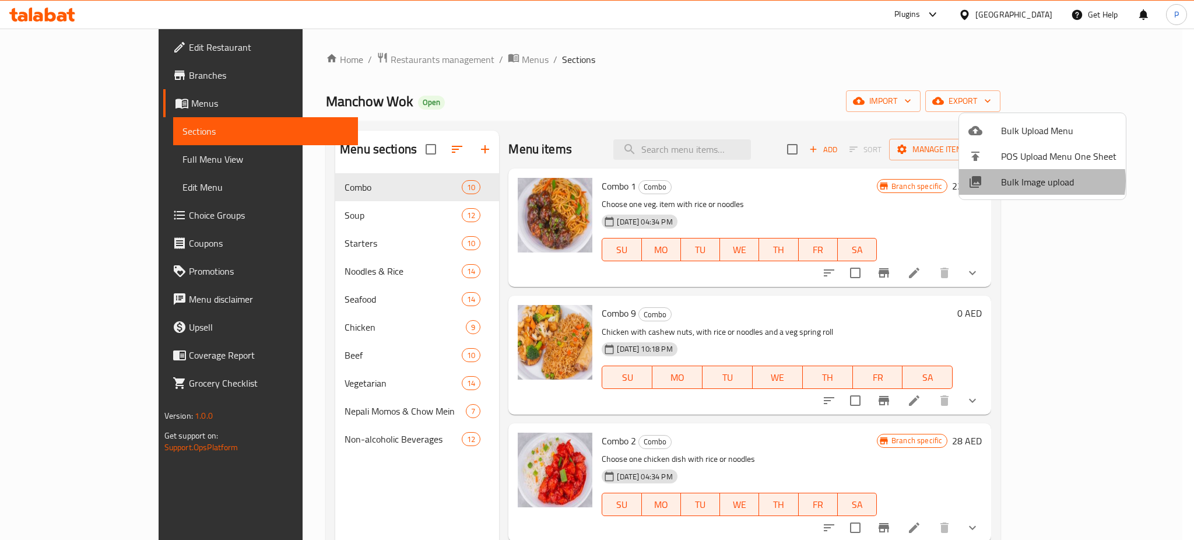
click at [1037, 181] on span "Bulk Image upload" at bounding box center [1058, 182] width 115 height 14
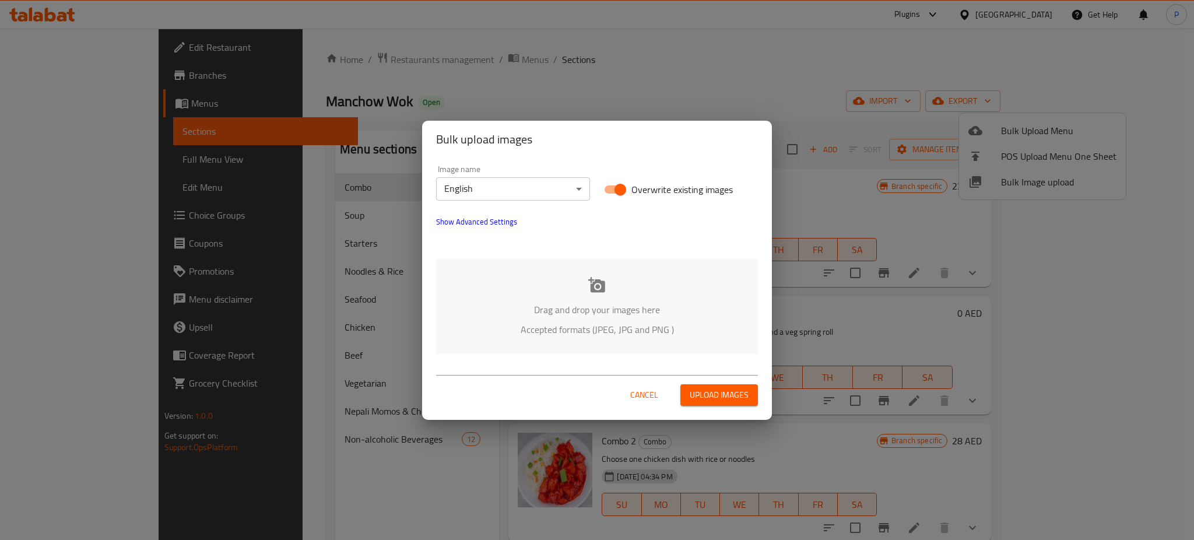
click at [608, 314] on p "Drag and drop your images here" at bounding box center [597, 310] width 287 height 14
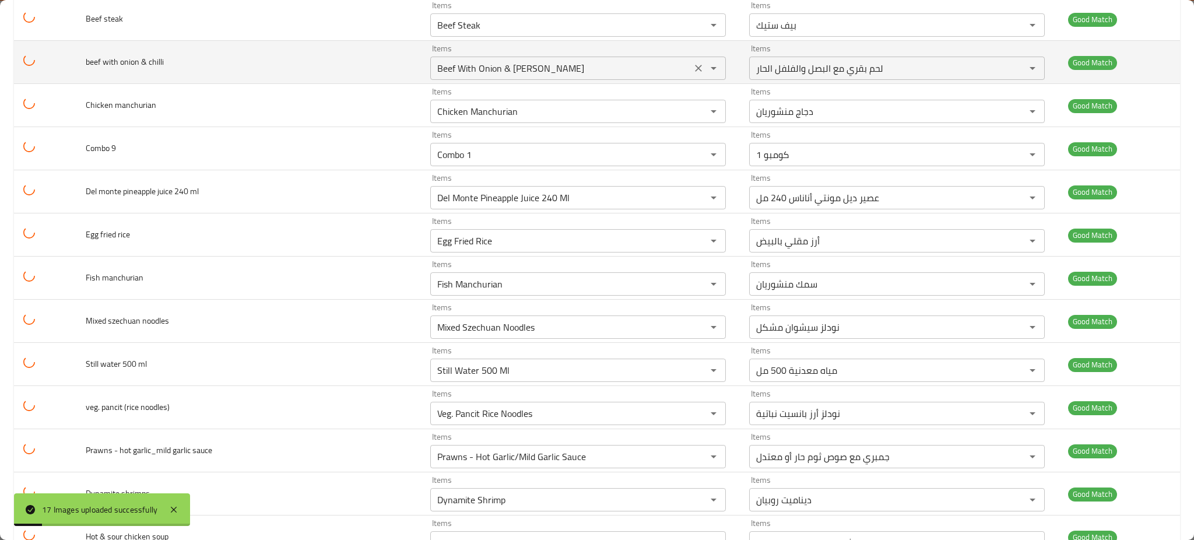
scroll to position [395, 0]
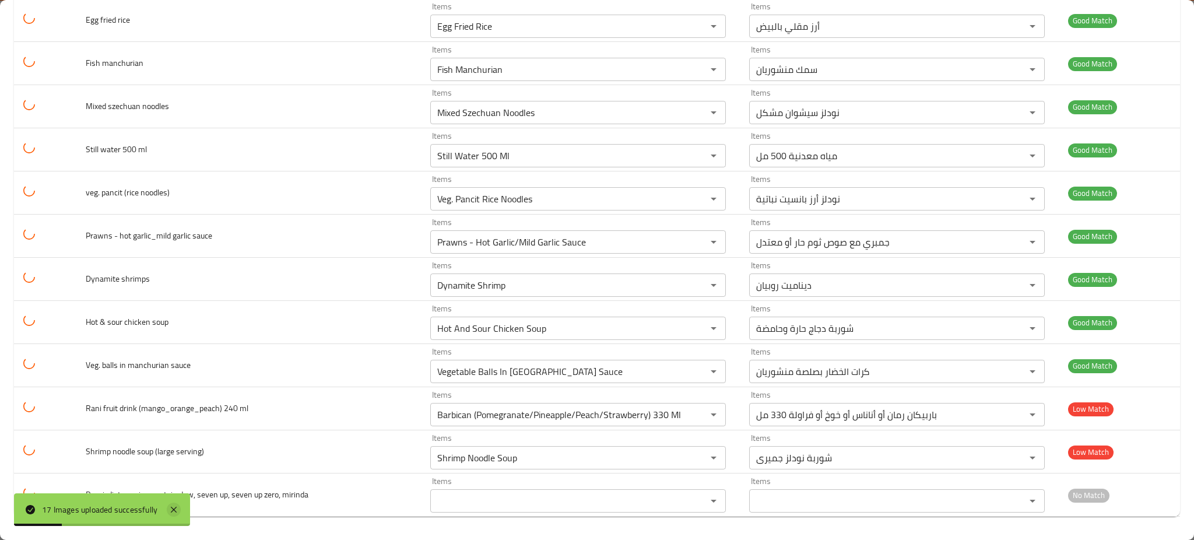
click at [172, 510] on icon at bounding box center [174, 510] width 14 height 14
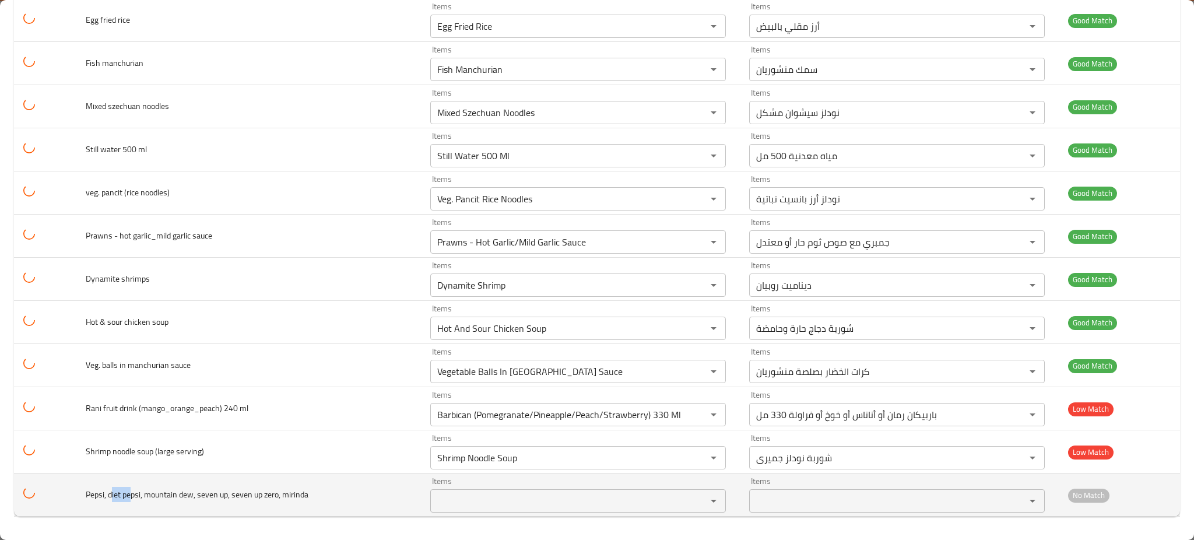
drag, startPoint x: 110, startPoint y: 496, endPoint x: 129, endPoint y: 496, distance: 19.2
click at [129, 496] on span "Pepsi, diet pepsi, mountain dew, seven up, seven up zero, mirinda" at bounding box center [197, 494] width 223 height 15
copy span "iet pe"
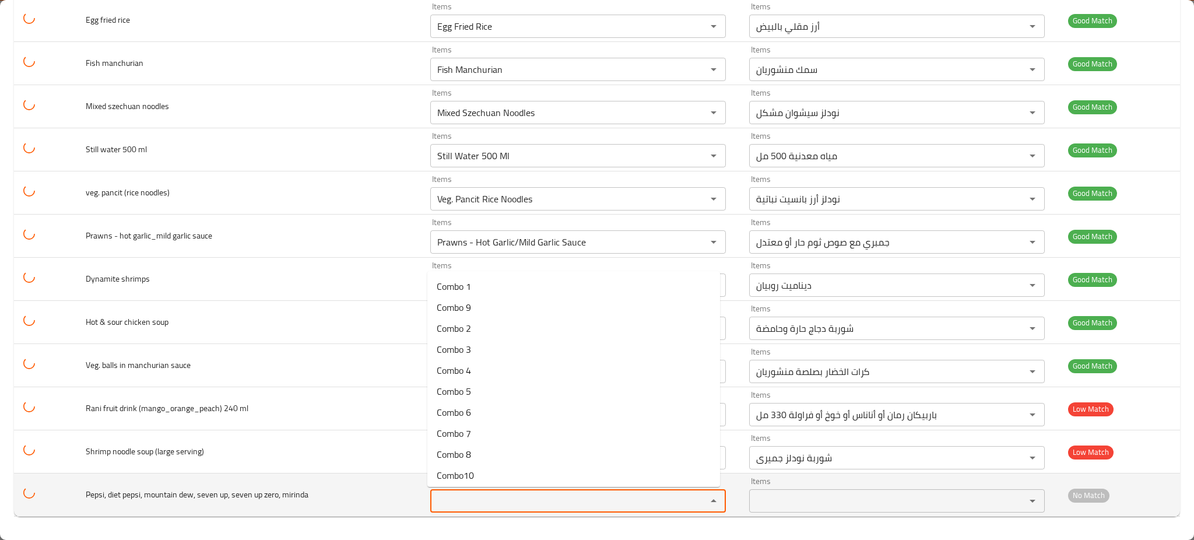
click at [500, 502] on mirinda "Items" at bounding box center [561, 501] width 254 height 16
paste mirinda "iet pe"
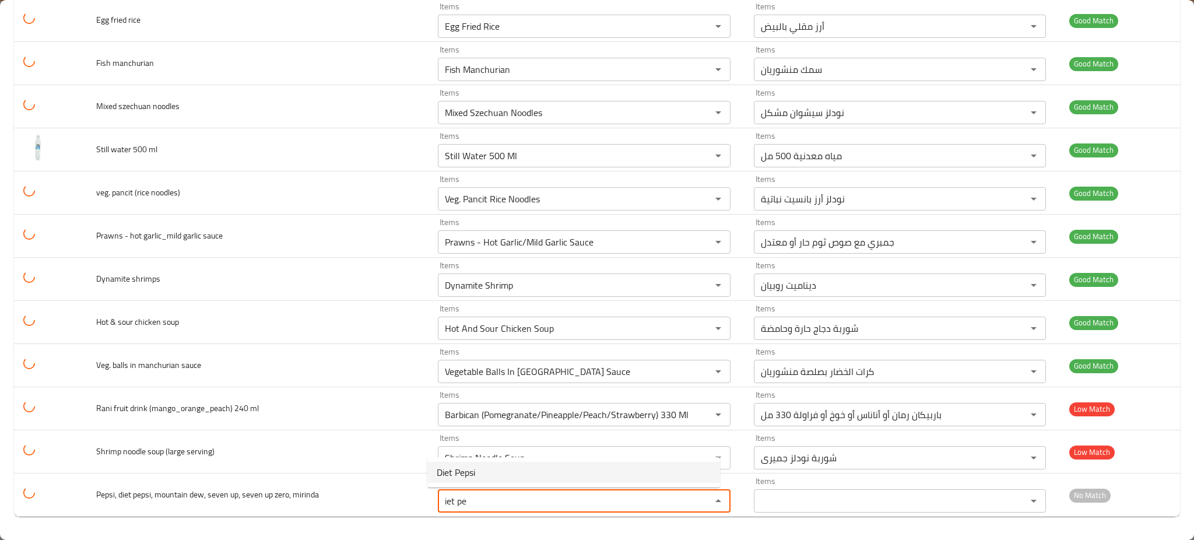
click at [488, 475] on mirinda-option-0 "Diet Pepsi" at bounding box center [573, 472] width 293 height 21
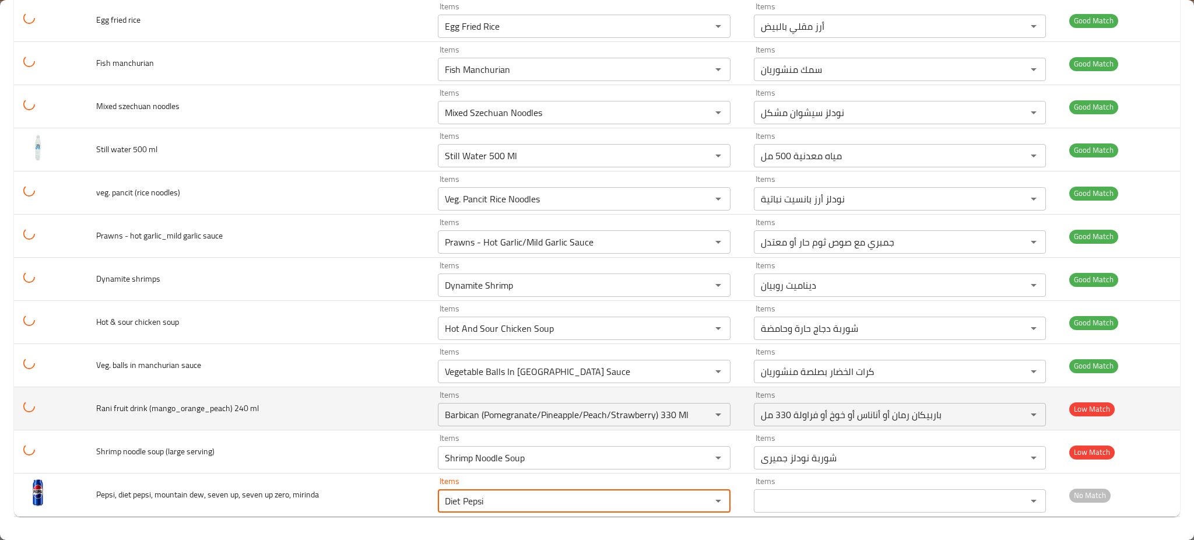
type mirinda "Diet Pepsi"
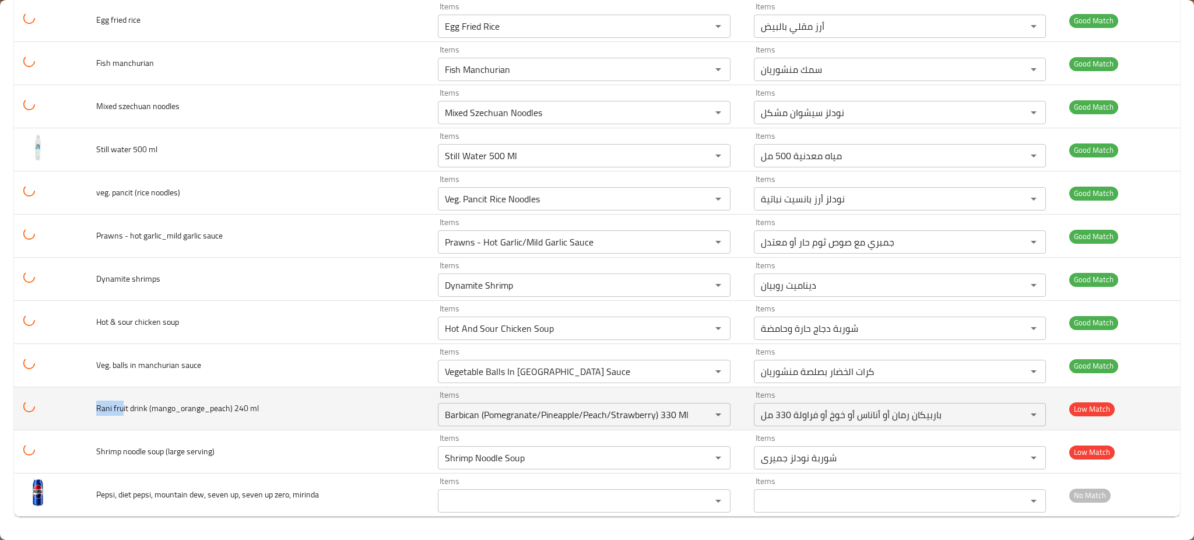
drag, startPoint x: 121, startPoint y: 405, endPoint x: 87, endPoint y: 413, distance: 35.4
click at [87, 413] on td "Rani fruit drink (mango_orange_peach) 240 ml" at bounding box center [258, 408] width 342 height 43
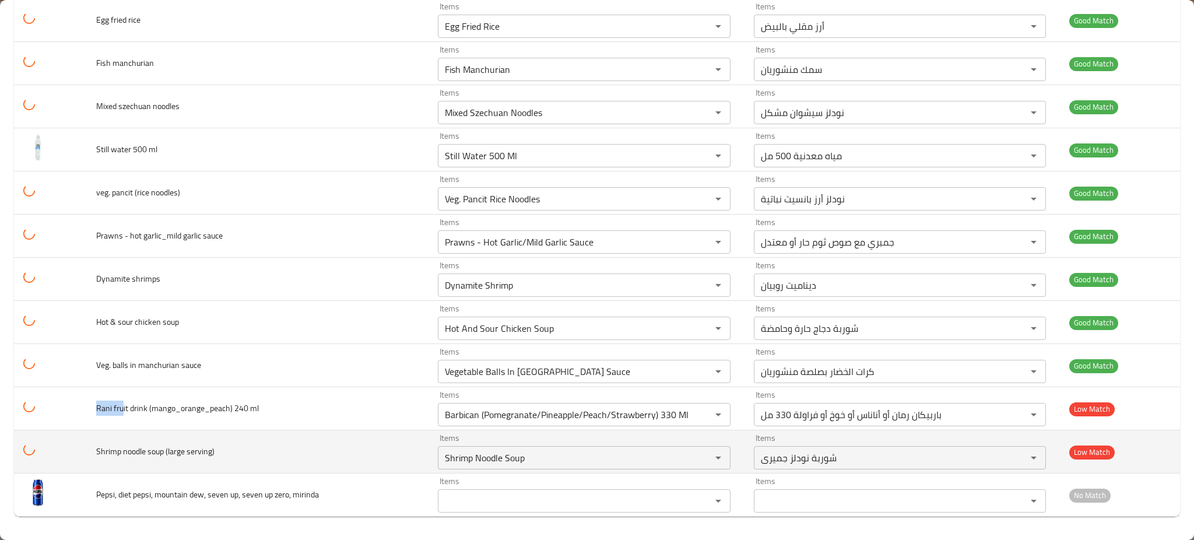
copy span "Rani fru"
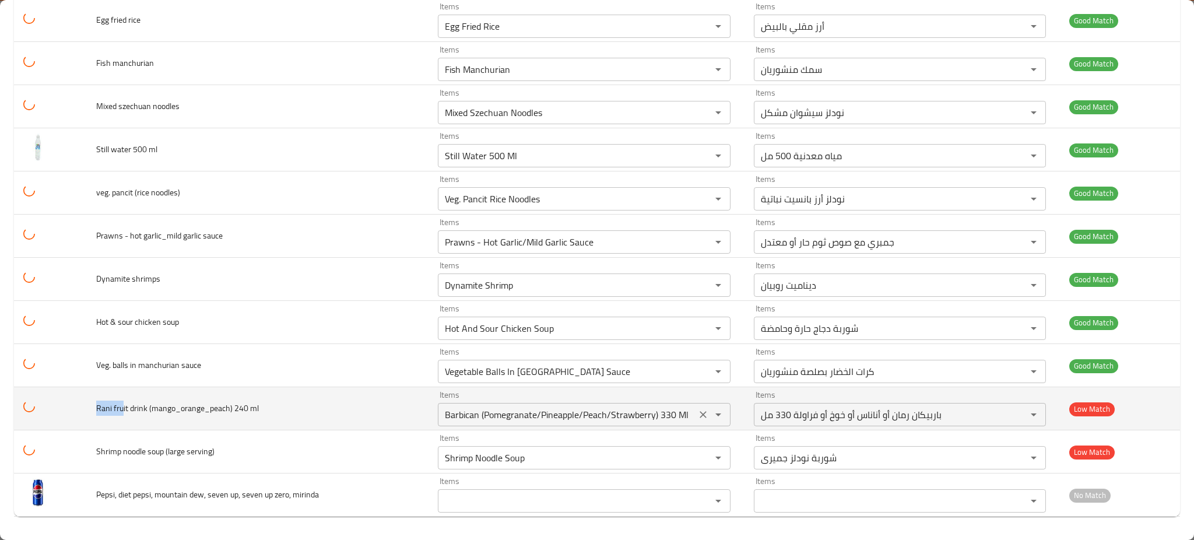
drag, startPoint x: 487, startPoint y: 436, endPoint x: 491, endPoint y: 413, distance: 22.5
click at [487, 435] on div "Items Shrimp Noodle Soup Items" at bounding box center [584, 452] width 293 height 36
click at [491, 413] on ml "Barbican (Pomegranate/Pineapple/Peach/Strawberry) 330 Ml" at bounding box center [566, 414] width 251 height 16
paste ml "Rani fru"
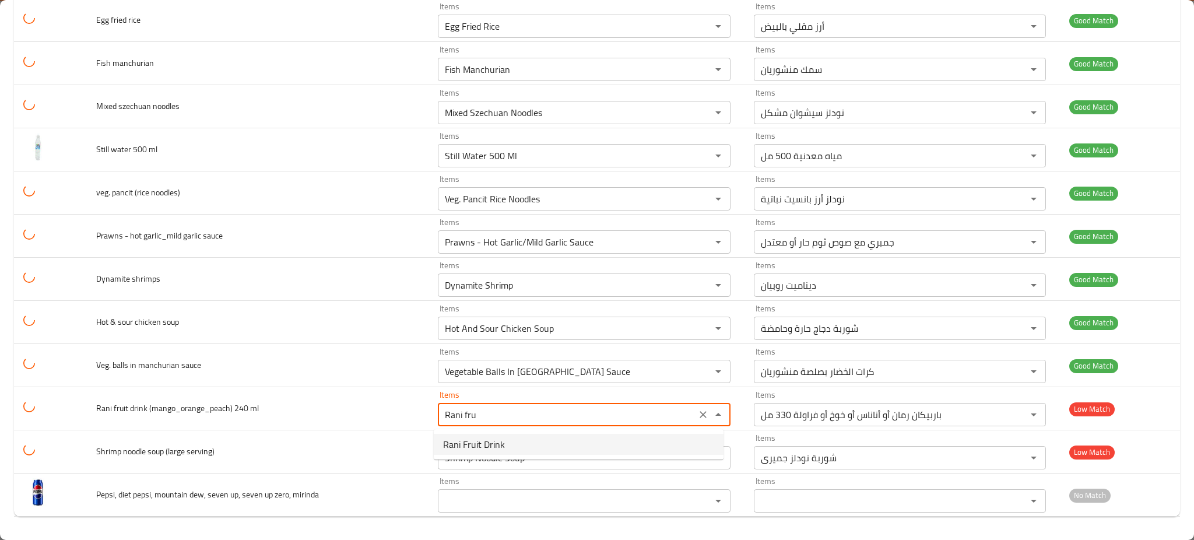
click at [482, 443] on span "Rani Fruit Drink" at bounding box center [474, 444] width 62 height 14
type ml "Rani Fruit Drink"
type ml-ar "مشروب فاكهة راني"
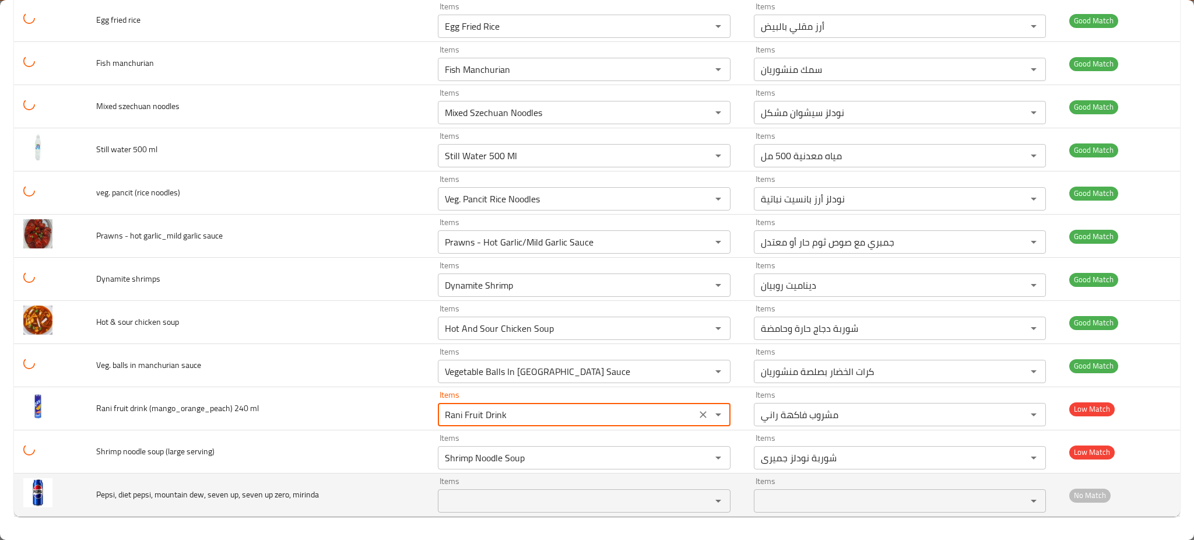
type ml "Rani Fruit Drink"
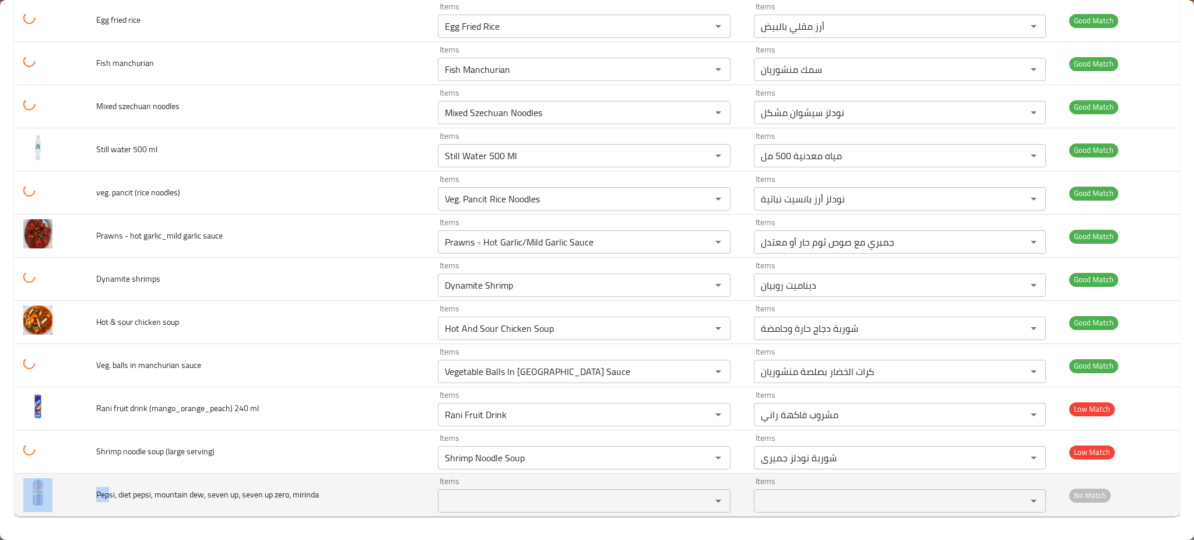
drag, startPoint x: 107, startPoint y: 493, endPoint x: 77, endPoint y: 500, distance: 30.5
click at [77, 500] on tr "Pepsi, diet pepsi, mountain dew, seven up, seven up zero, mirinda Items Items I…" at bounding box center [597, 494] width 1166 height 43
copy tr "Pep"
click at [500, 500] on mirinda "Items" at bounding box center [566, 501] width 251 height 16
paste mirinda "Pep"
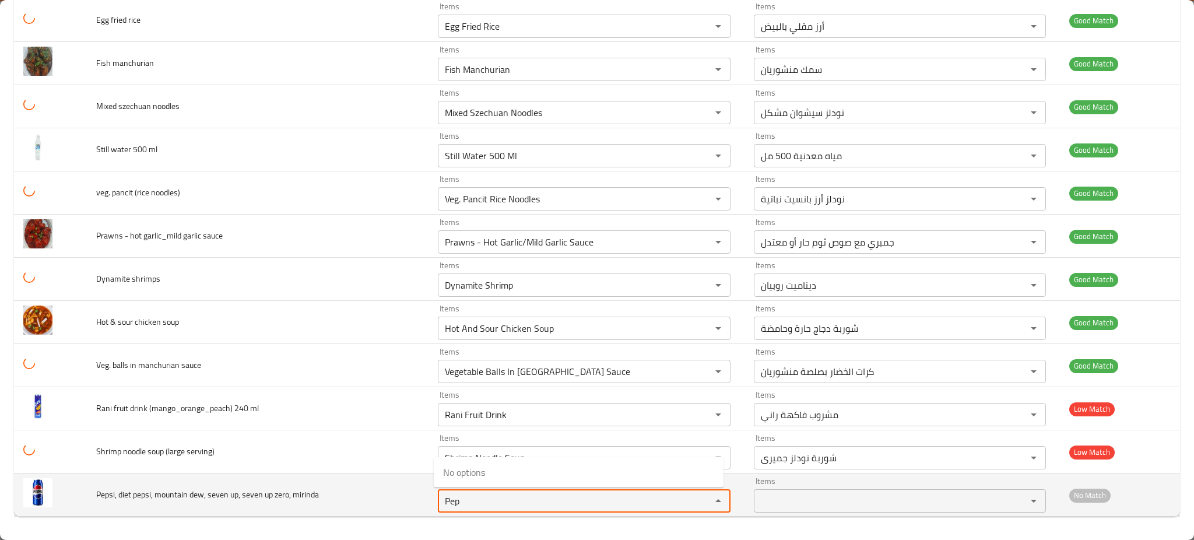
drag, startPoint x: 450, startPoint y: 504, endPoint x: 419, endPoint y: 508, distance: 31.1
click at [438, 507] on div "Pep Items" at bounding box center [584, 500] width 293 height 23
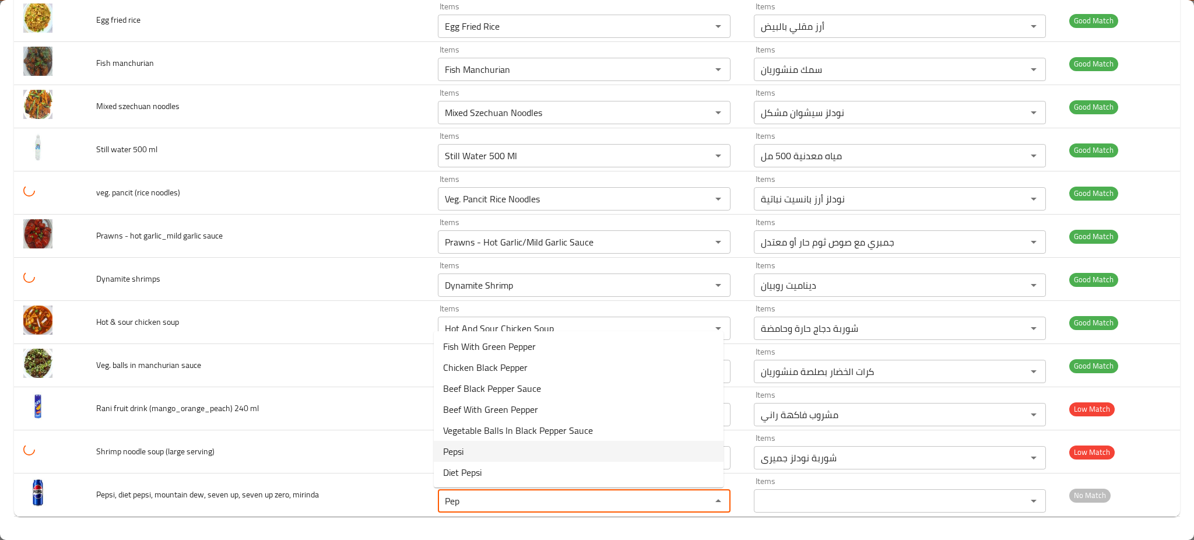
click at [458, 453] on span "Pepsi" at bounding box center [453, 451] width 20 height 14
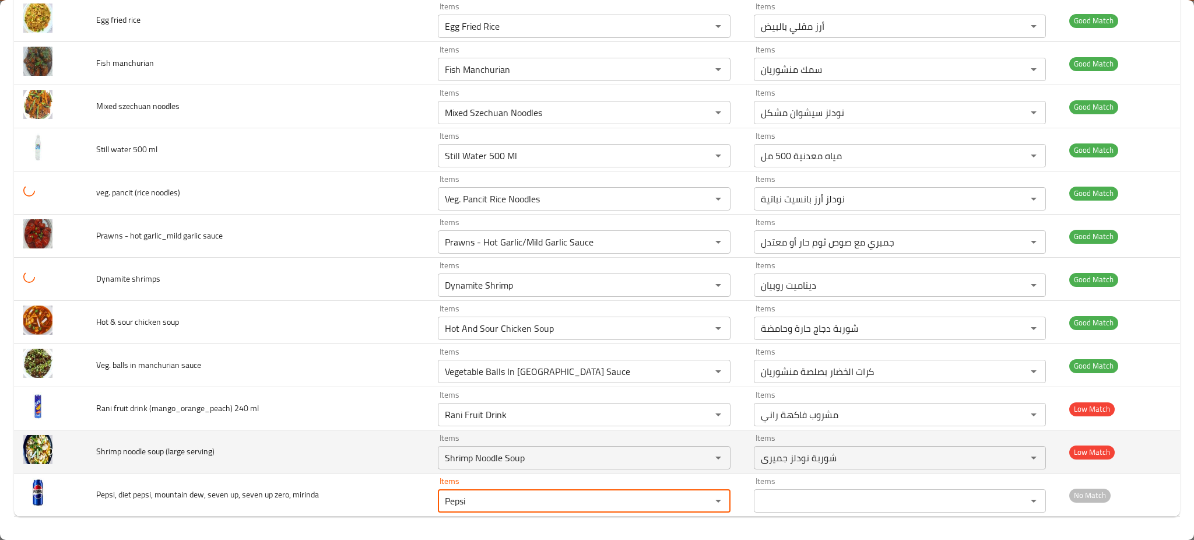
type mirinda "Pepsi"
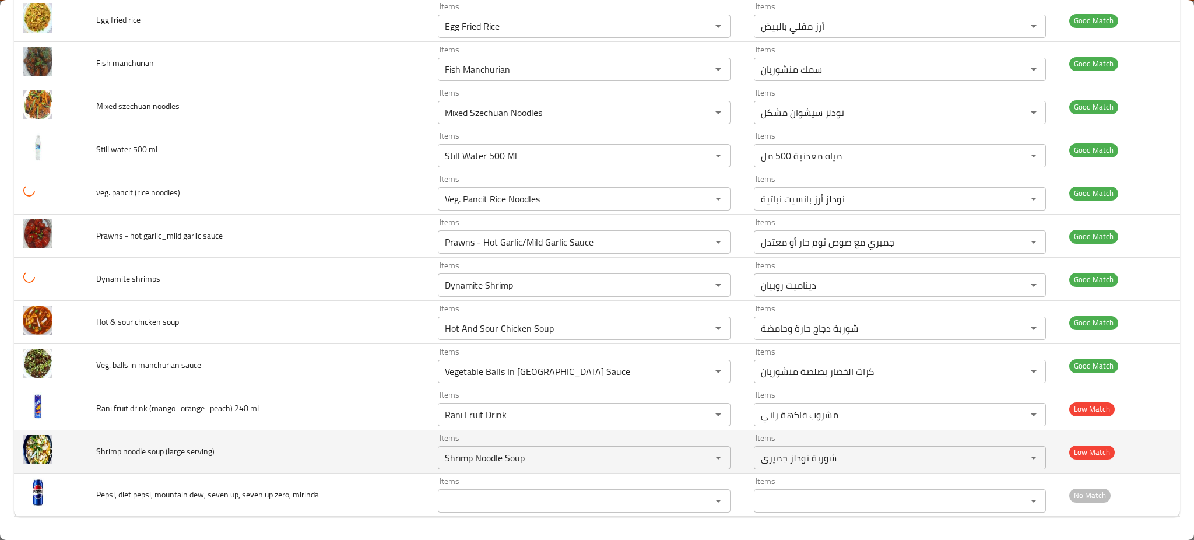
click at [367, 436] on td "Shrimp noodle soup (large serving)" at bounding box center [258, 451] width 342 height 43
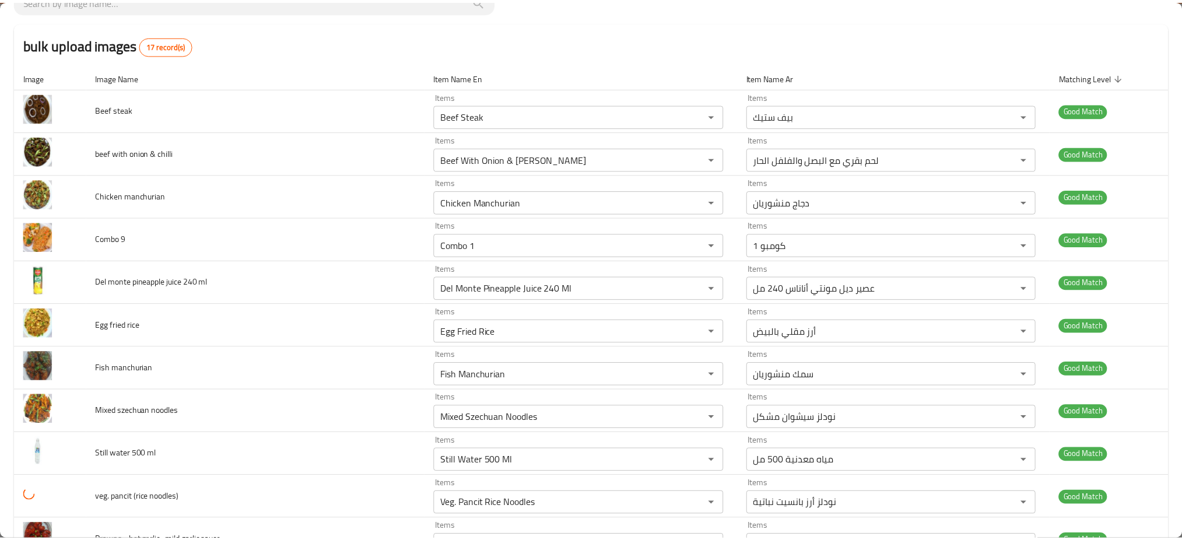
scroll to position [0, 0]
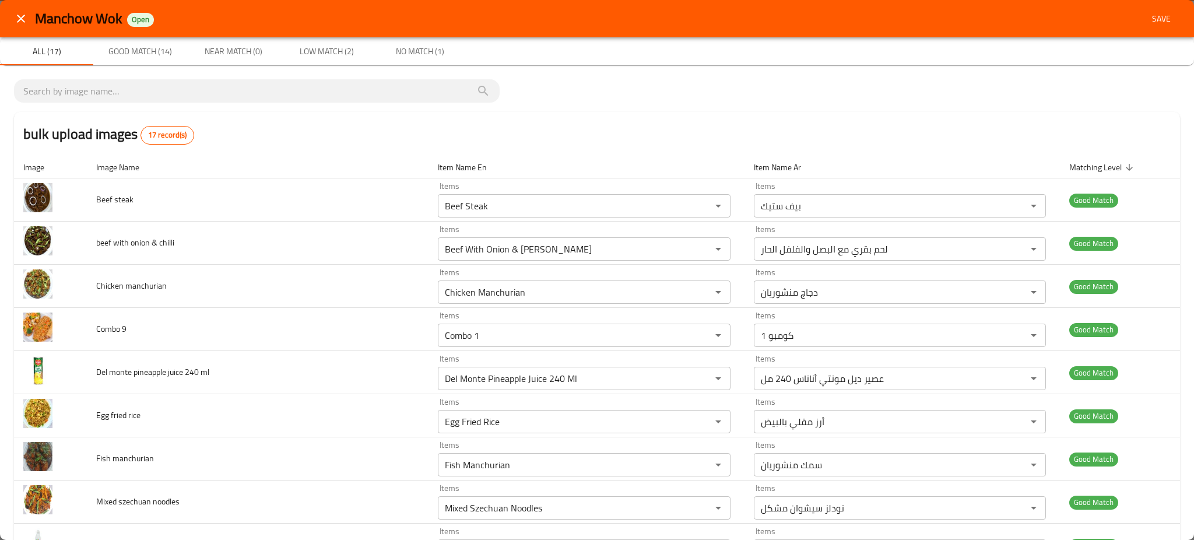
click at [1163, 12] on span "Save" at bounding box center [1161, 19] width 28 height 15
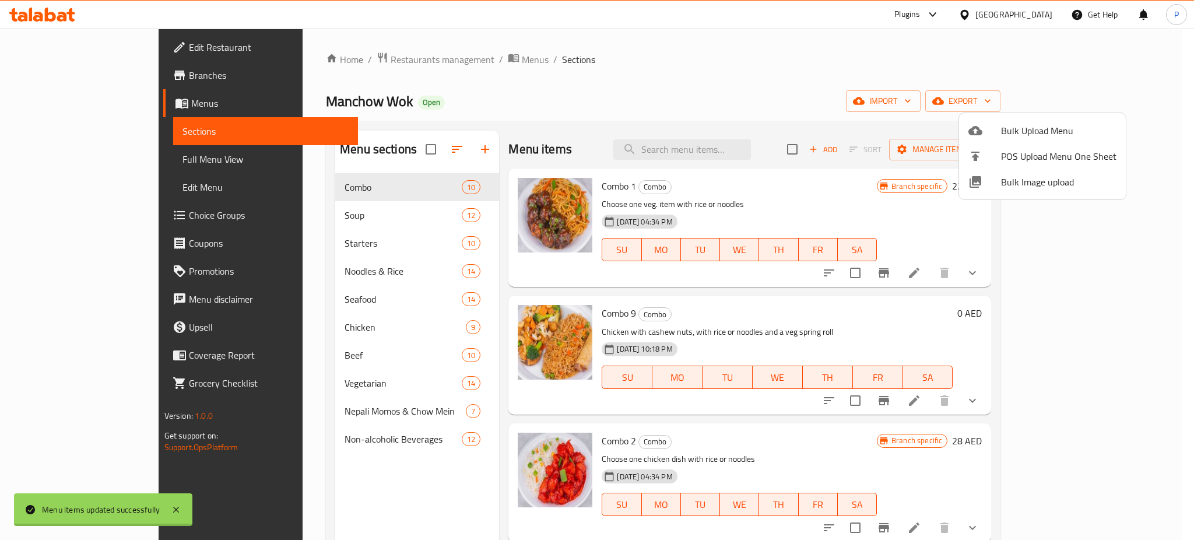
click at [320, 409] on div at bounding box center [597, 270] width 1194 height 540
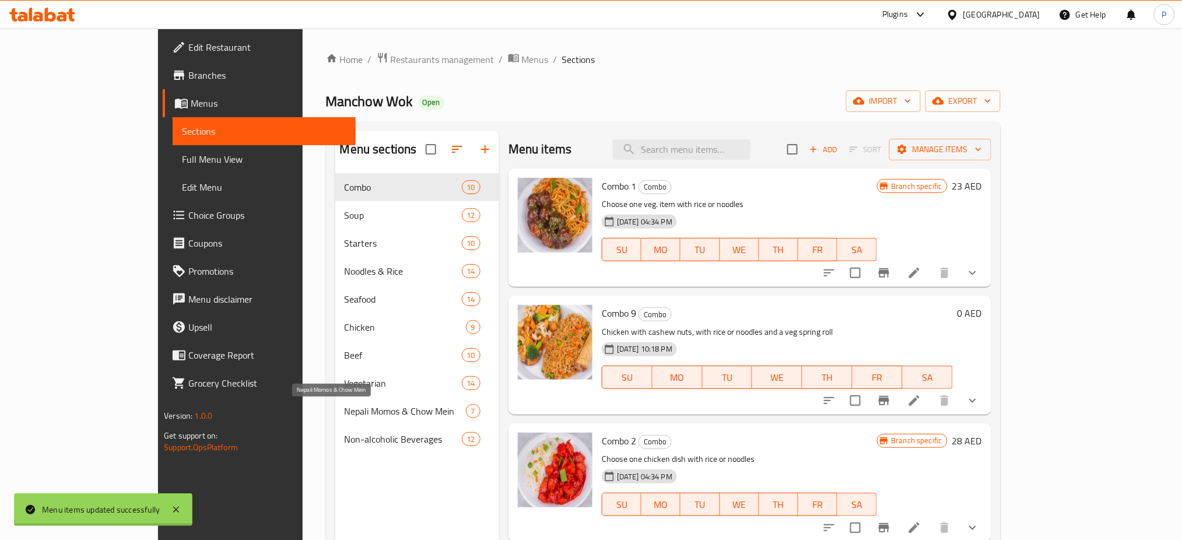
click at [345, 382] on span "Vegetarian" at bounding box center [403, 383] width 117 height 14
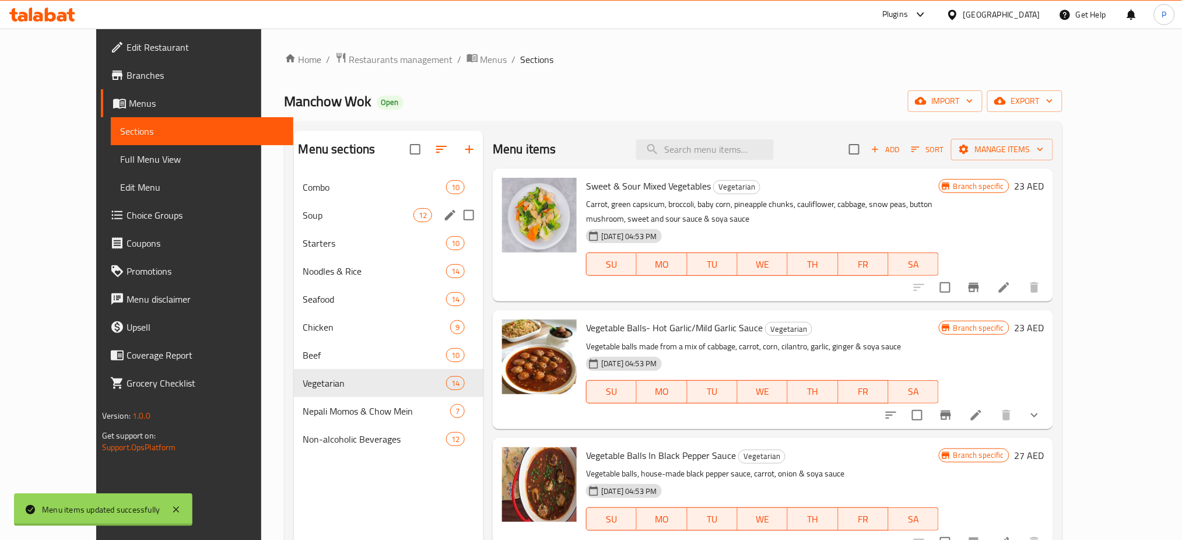
click at [320, 203] on div "Soup 12" at bounding box center [389, 215] width 190 height 28
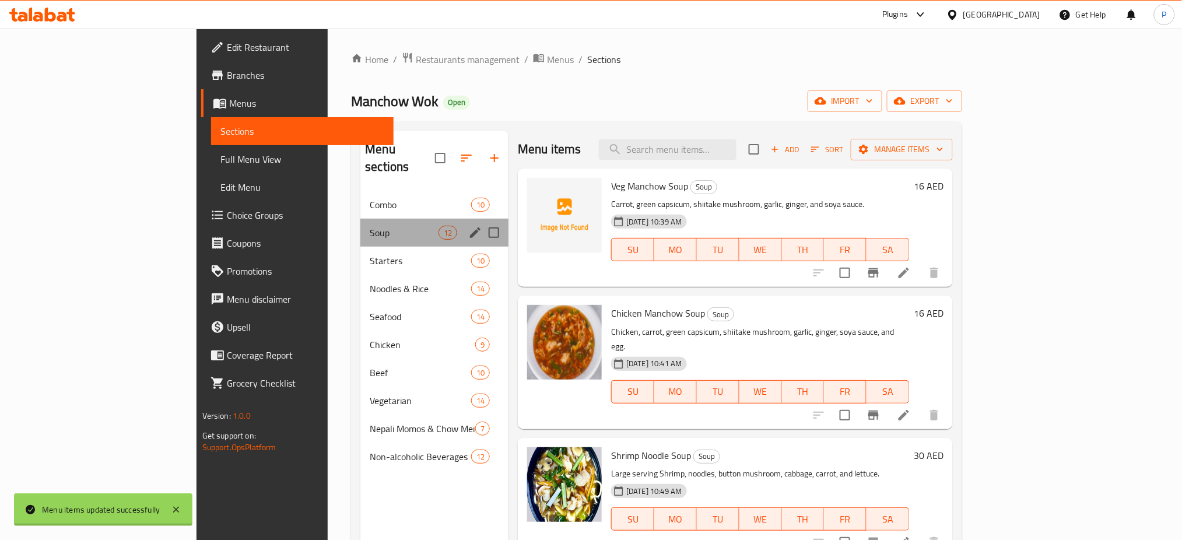
click at [360, 219] on div "Soup 12" at bounding box center [434, 233] width 148 height 28
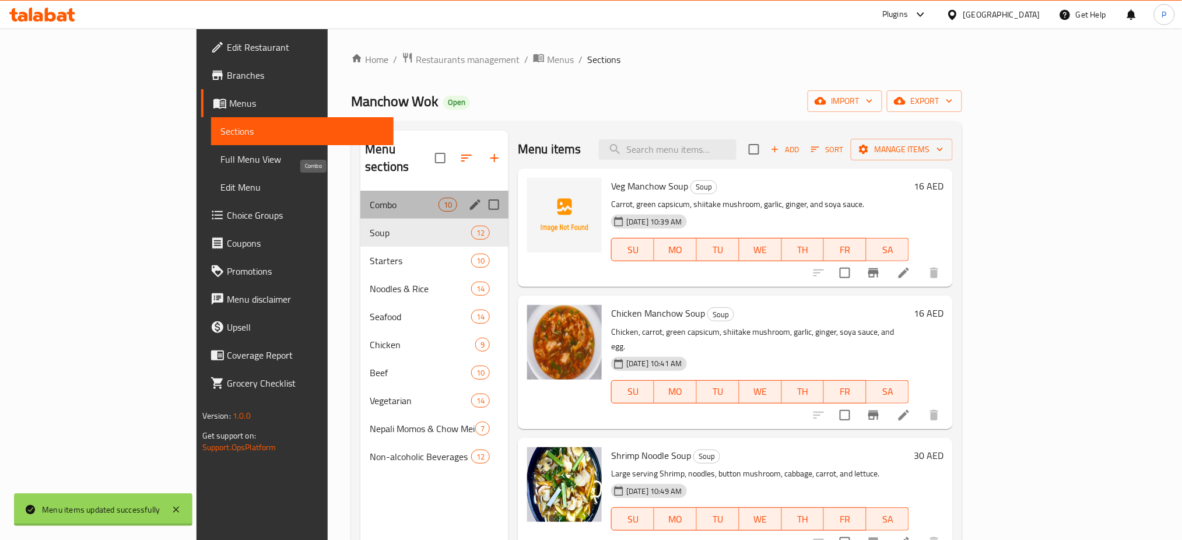
click at [370, 198] on span "Combo" at bounding box center [404, 205] width 69 height 14
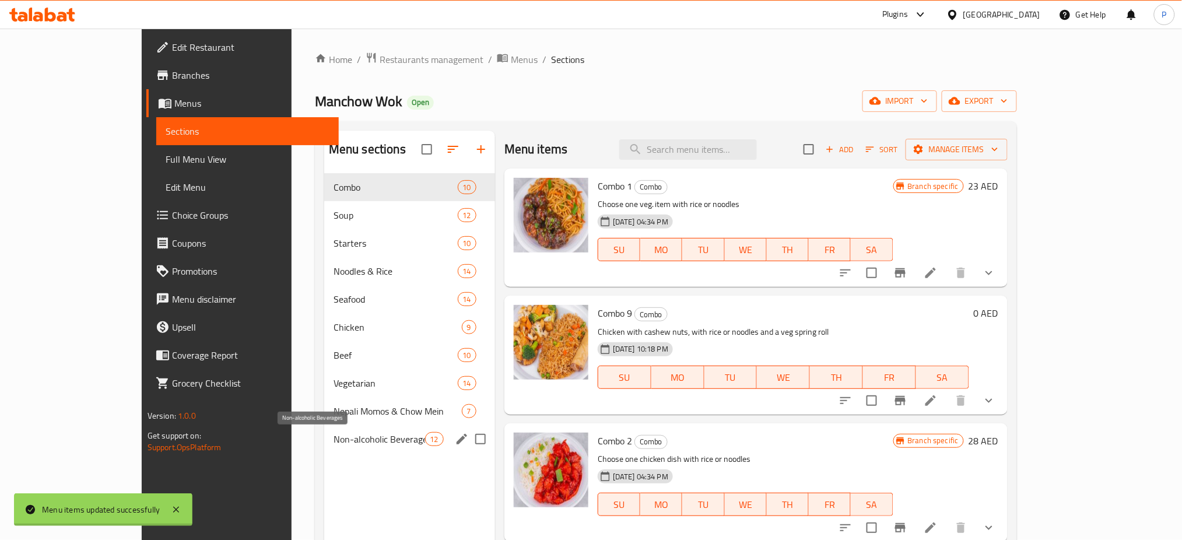
click at [334, 441] on span "Non-alcoholic Beverages" at bounding box center [380, 439] width 92 height 14
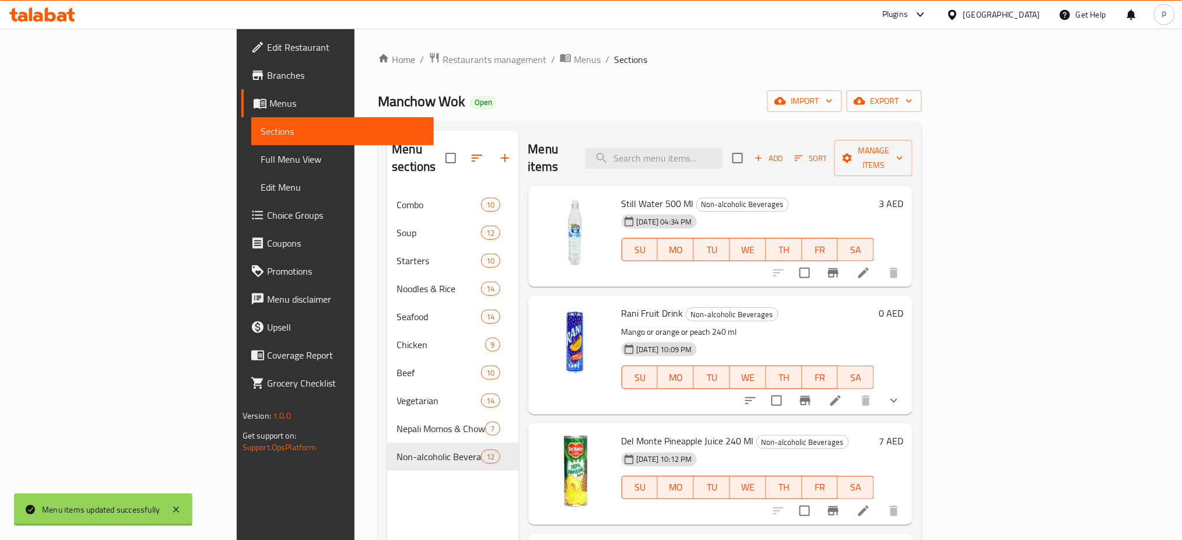
click at [922, 83] on div "Home / Restaurants management / Menus / Sections Manchow Wok Open import export…" at bounding box center [650, 366] width 544 height 628
click at [912, 98] on span "export" at bounding box center [884, 101] width 57 height 15
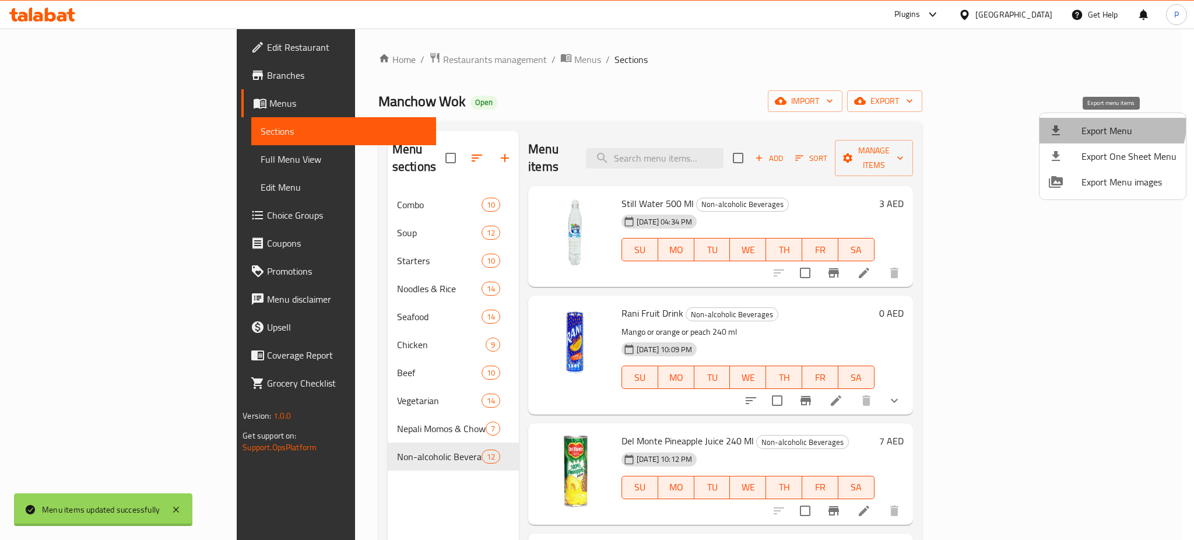
click at [1105, 124] on span "Export Menu" at bounding box center [1129, 131] width 95 height 14
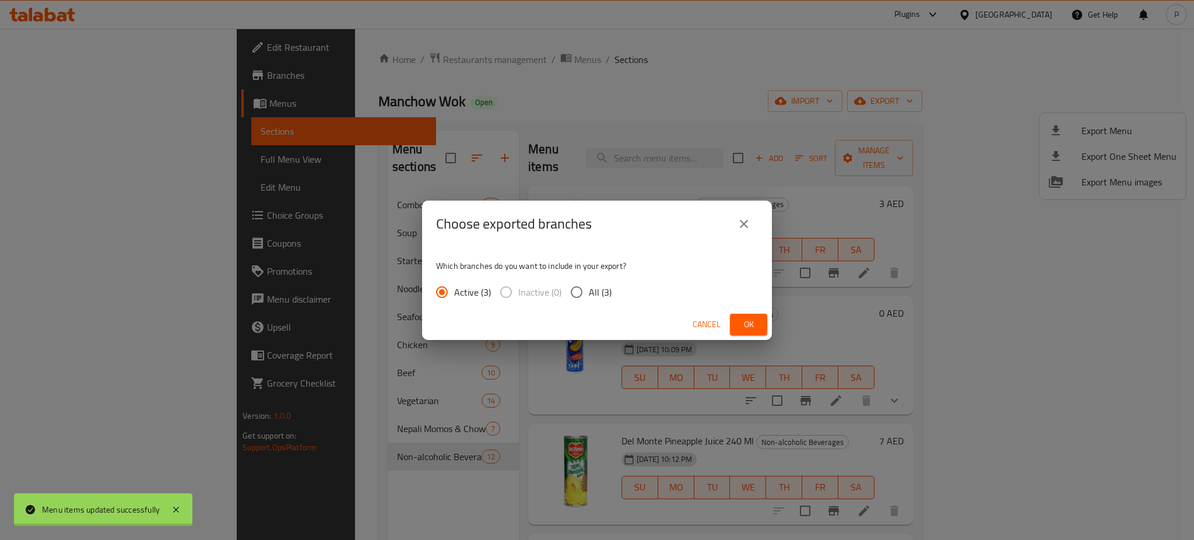
click at [578, 296] on input "All (3)" at bounding box center [576, 292] width 24 height 24
radio input "true"
click at [750, 318] on span "Ok" at bounding box center [748, 324] width 19 height 15
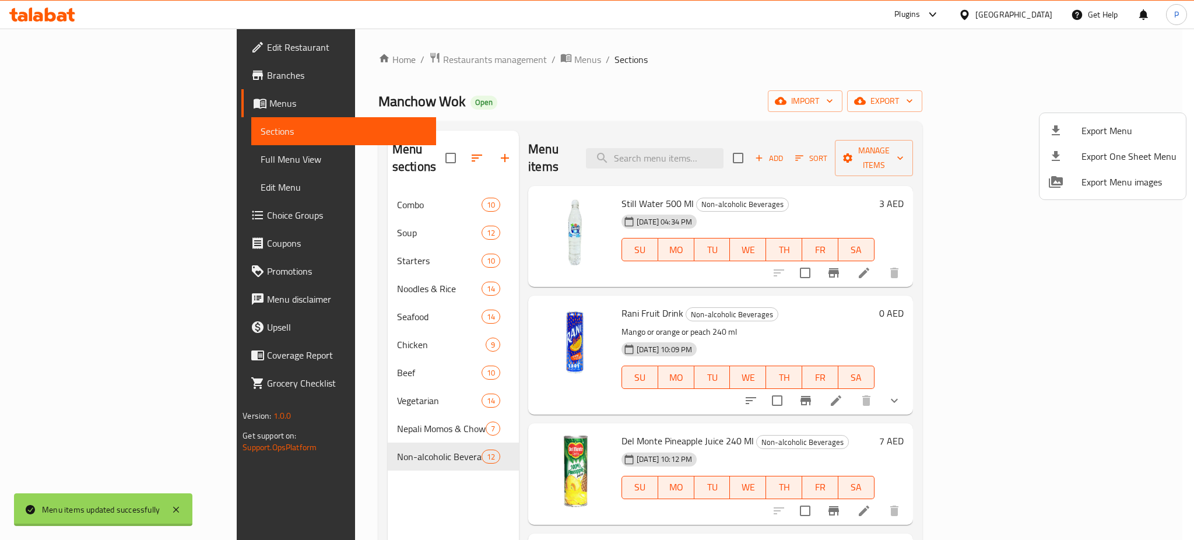
click at [362, 56] on div at bounding box center [597, 270] width 1194 height 540
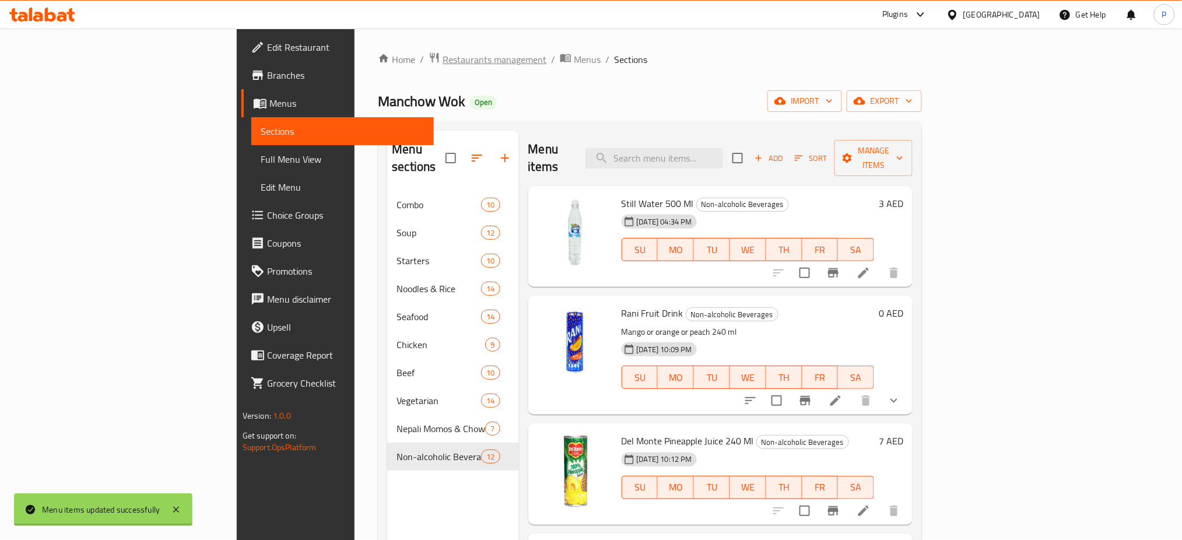
click at [443, 57] on span "Restaurants management" at bounding box center [495, 59] width 104 height 14
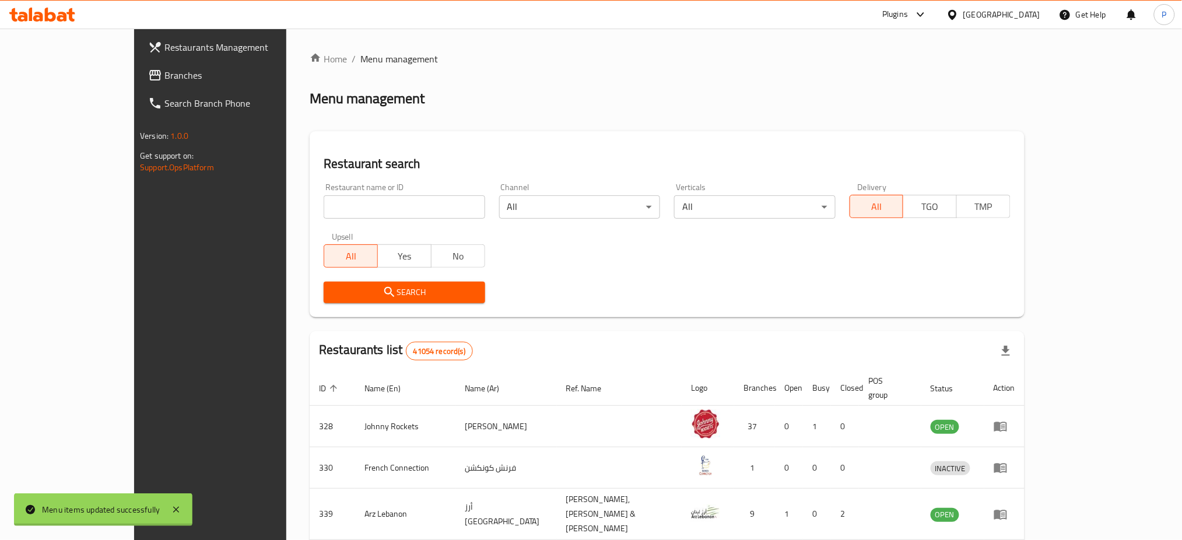
click at [377, 217] on input "search" at bounding box center [404, 206] width 161 height 23
paste input "الياسمين الدمشقي"
type input "الياسمين الدمشقي"
click button "Search" at bounding box center [404, 293] width 161 height 22
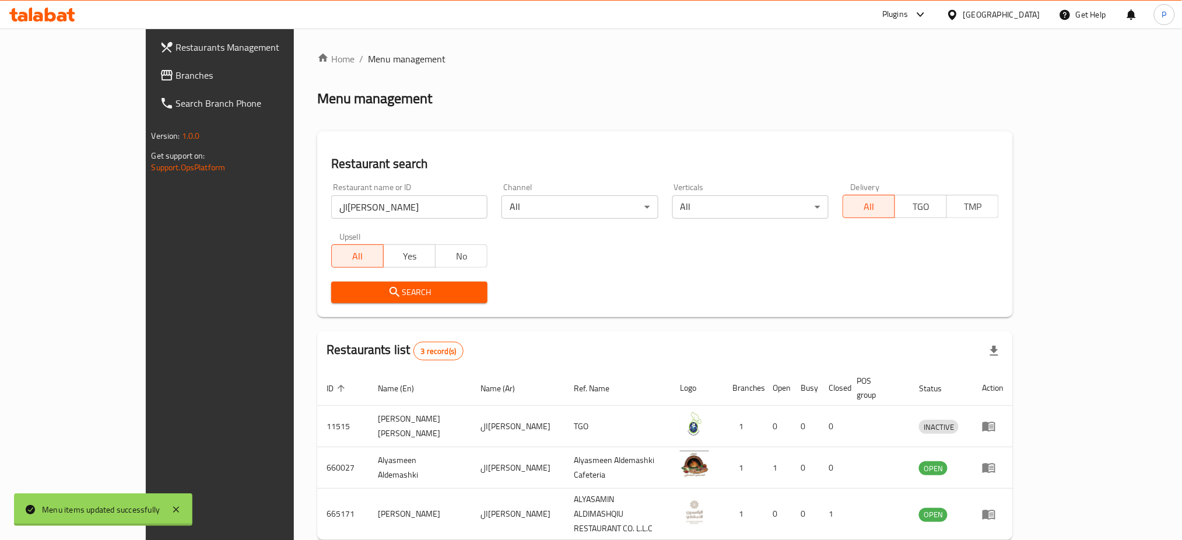
click at [1014, 14] on div "United Arab Emirates" at bounding box center [1001, 14] width 77 height 13
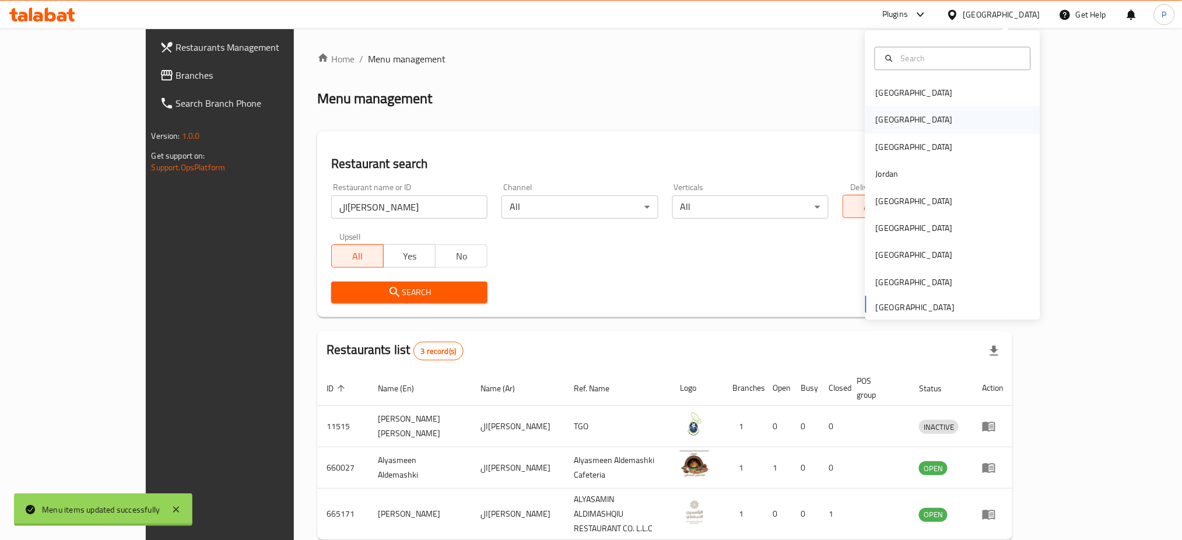
click at [883, 121] on div "Egypt" at bounding box center [914, 120] width 96 height 27
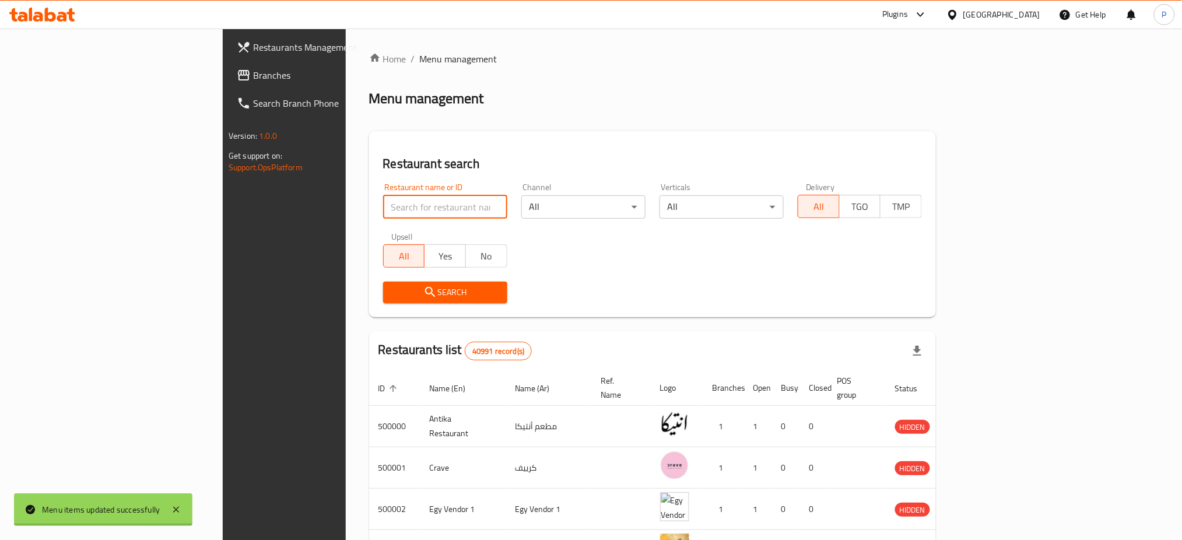
click at [402, 203] on input "search" at bounding box center [445, 206] width 124 height 23
paste input "الياسمين الدمشقي"
type input "الياسمين الدمشقي"
click button "Search" at bounding box center [445, 293] width 124 height 22
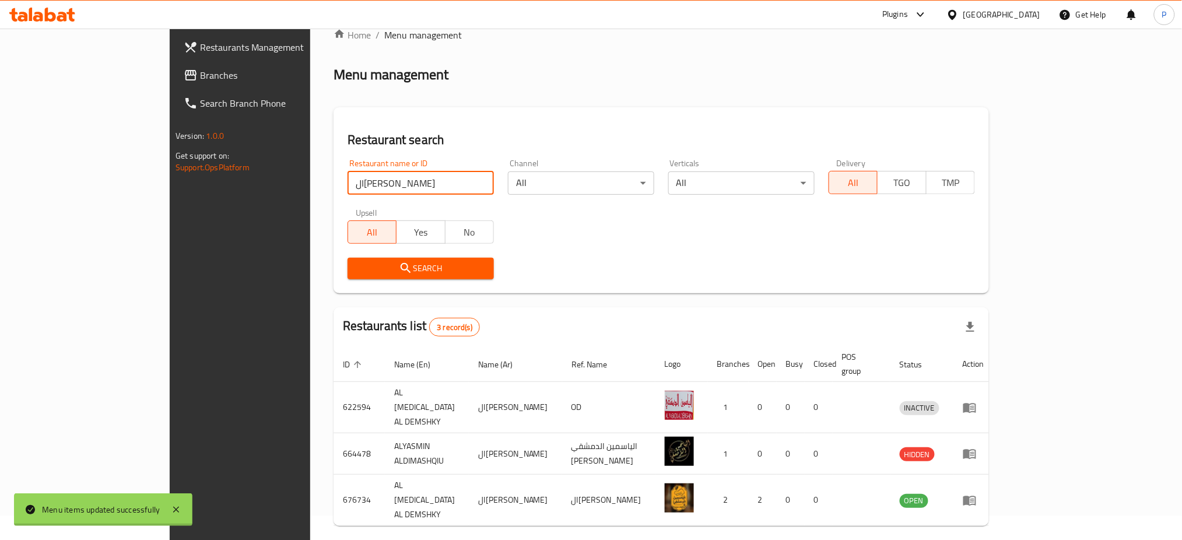
scroll to position [40, 0]
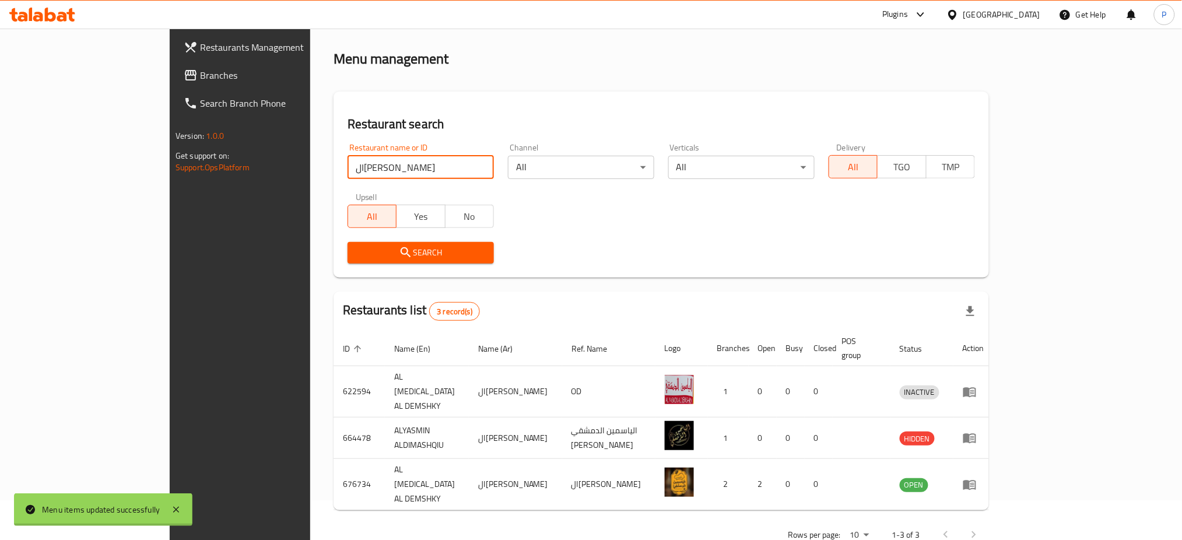
click at [200, 78] on span "Branches" at bounding box center [279, 75] width 158 height 14
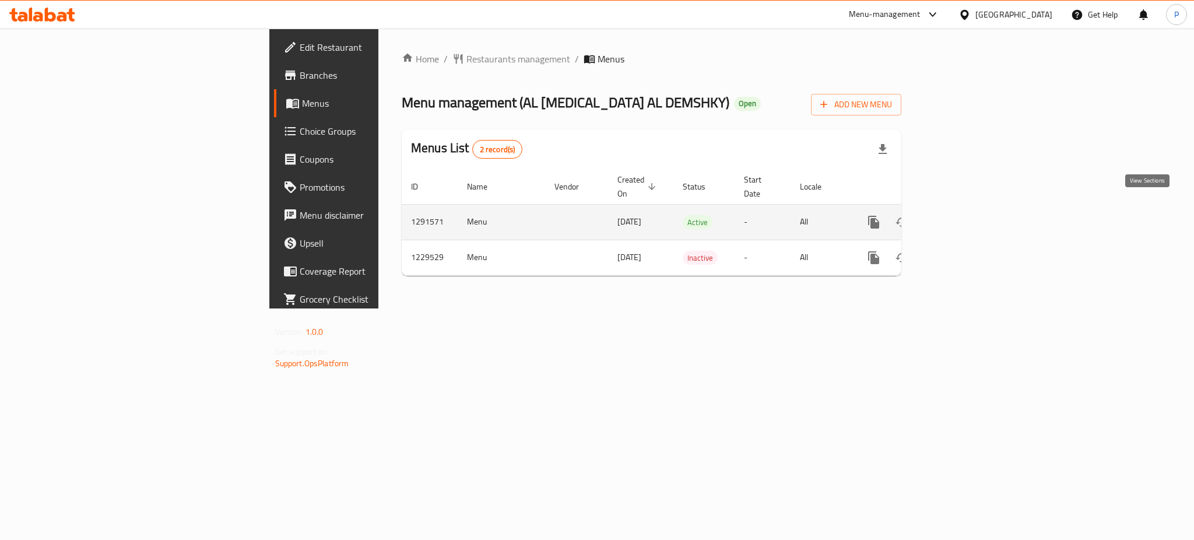
click at [965, 215] on icon "enhanced table" at bounding box center [958, 222] width 14 height 14
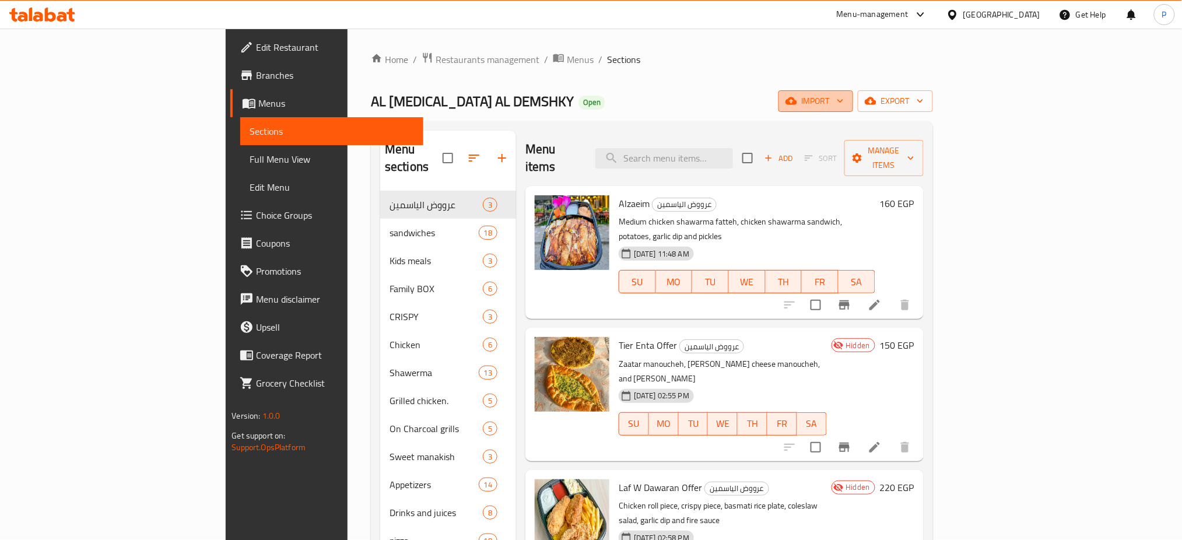
click at [844, 96] on span "import" at bounding box center [816, 101] width 56 height 15
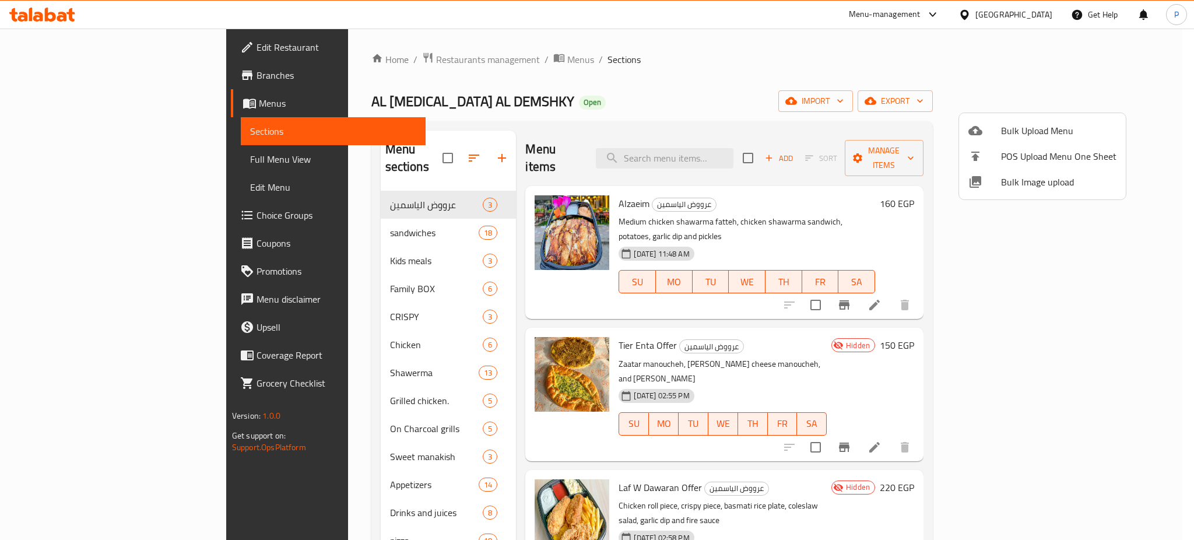
click at [1045, 187] on span "Bulk Image upload" at bounding box center [1058, 182] width 115 height 14
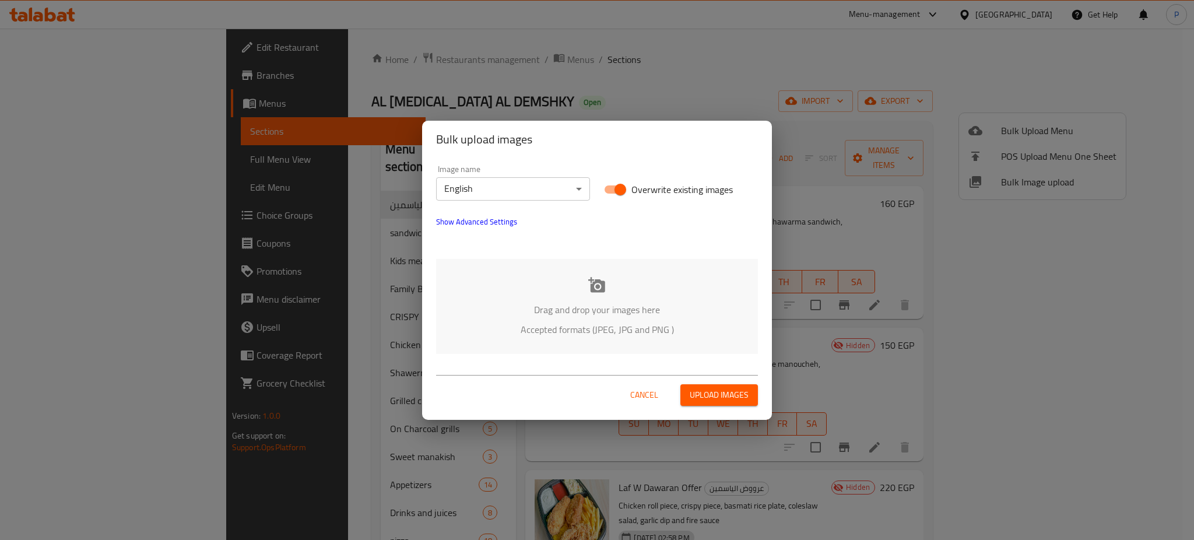
click at [514, 195] on body "​ Menu-management Egypt Get Help P Edit Restaurant Branches Menus Sections Full…" at bounding box center [597, 284] width 1194 height 511
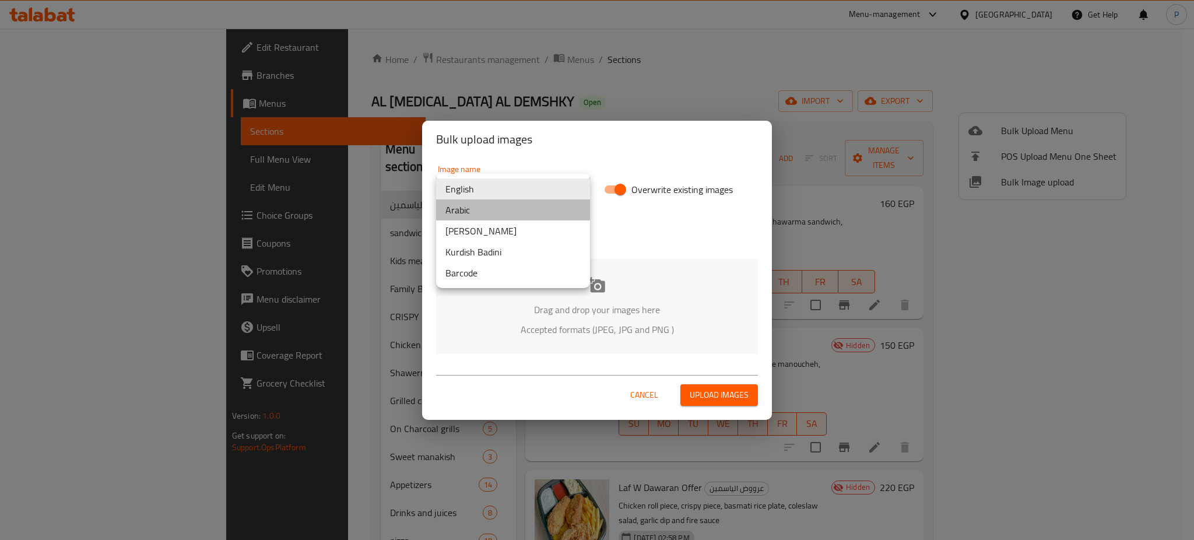
click at [489, 213] on li "Arabic" at bounding box center [513, 209] width 154 height 21
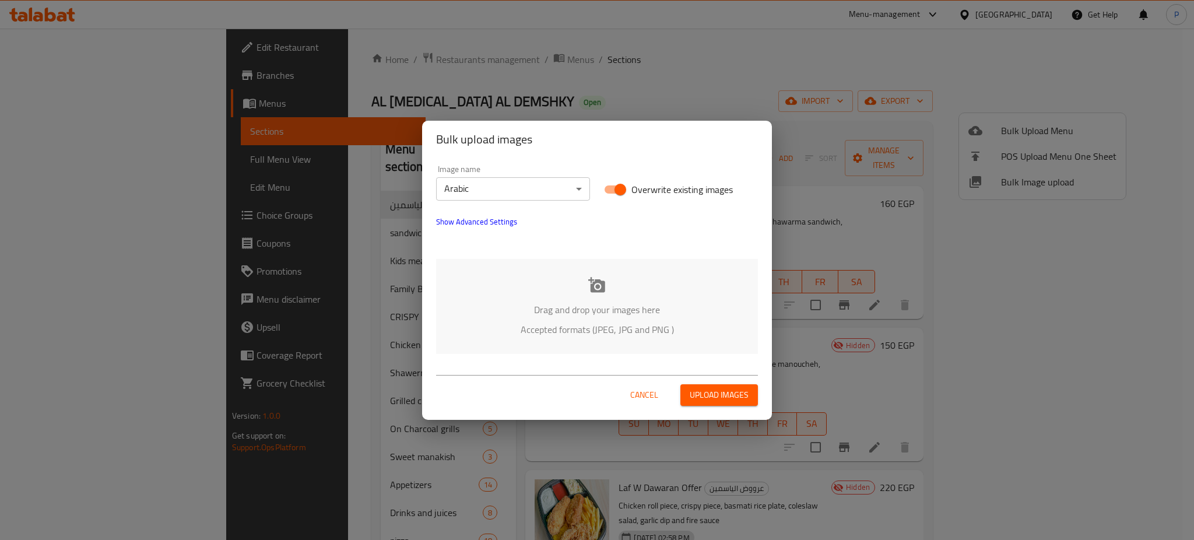
click at [585, 281] on div "Drag and drop your images here Accepted formats (JPEG, JPG and PNG )" at bounding box center [597, 306] width 322 height 95
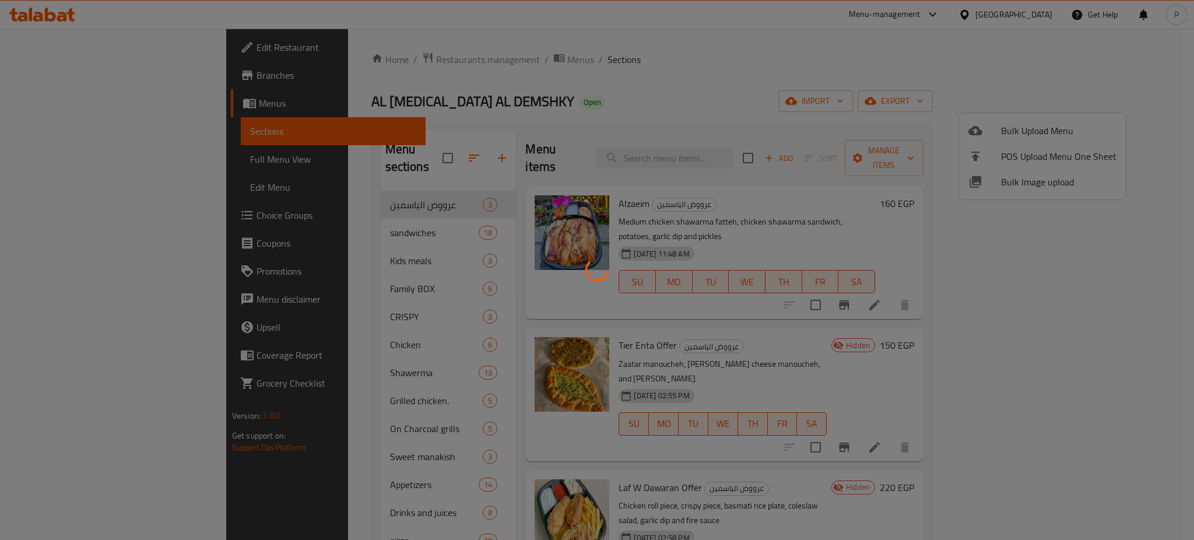
click at [439, 161] on div at bounding box center [597, 270] width 1194 height 540
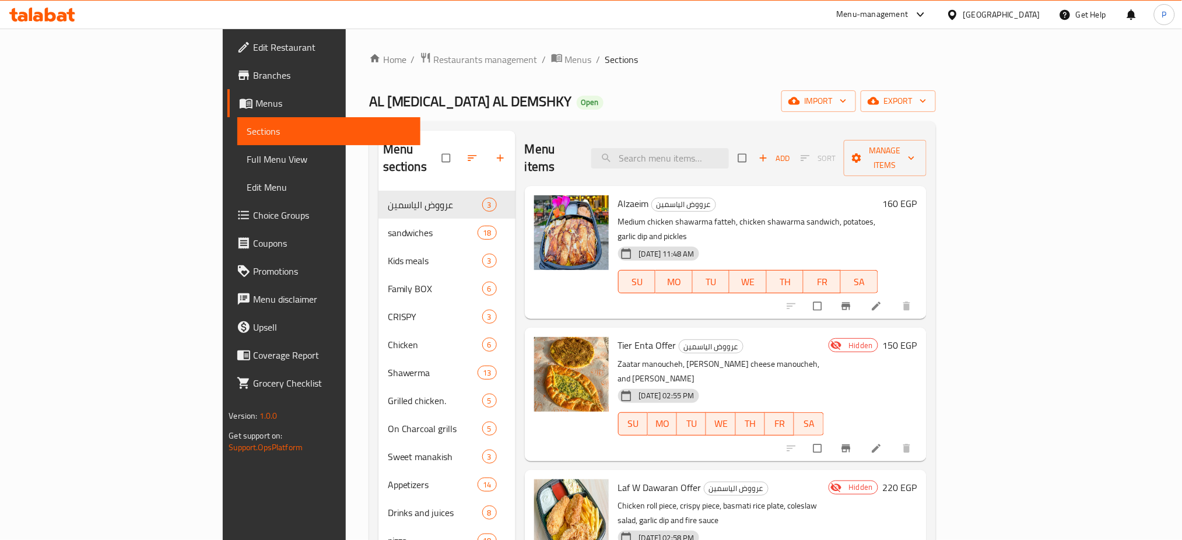
drag, startPoint x: 512, startPoint y: 71, endPoint x: 529, endPoint y: 75, distance: 17.4
click at [512, 71] on div "Home / Restaurants management / Menus / Sections AL YASMIN AL DEMSHKY Open impo…" at bounding box center [652, 366] width 567 height 628
click at [722, 148] on input "search" at bounding box center [660, 158] width 138 height 20
paste input "بيتزا بارتي"
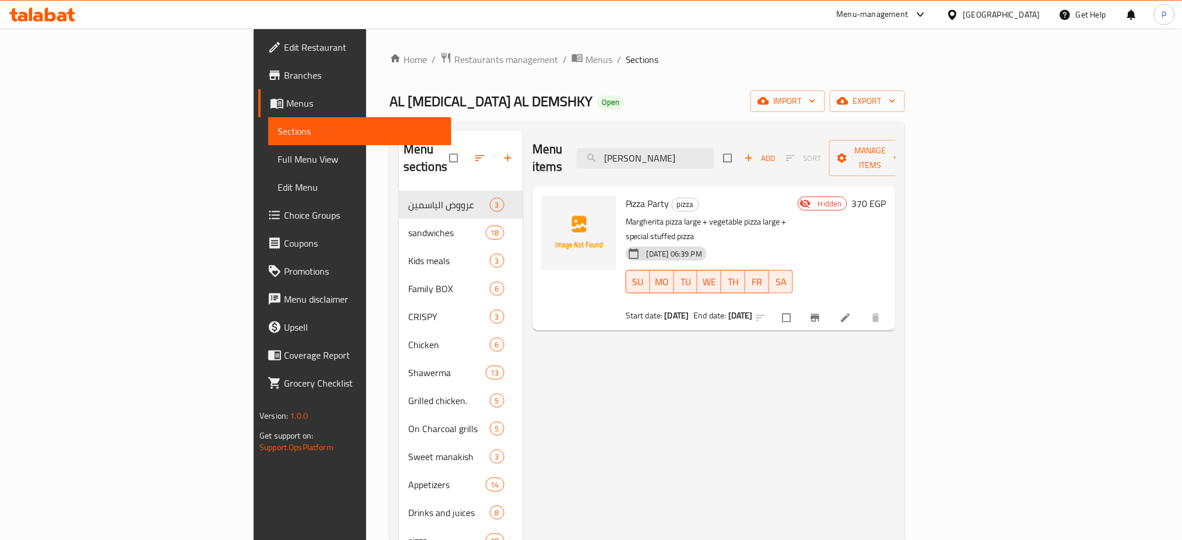
type input "بيتزا بارتي"
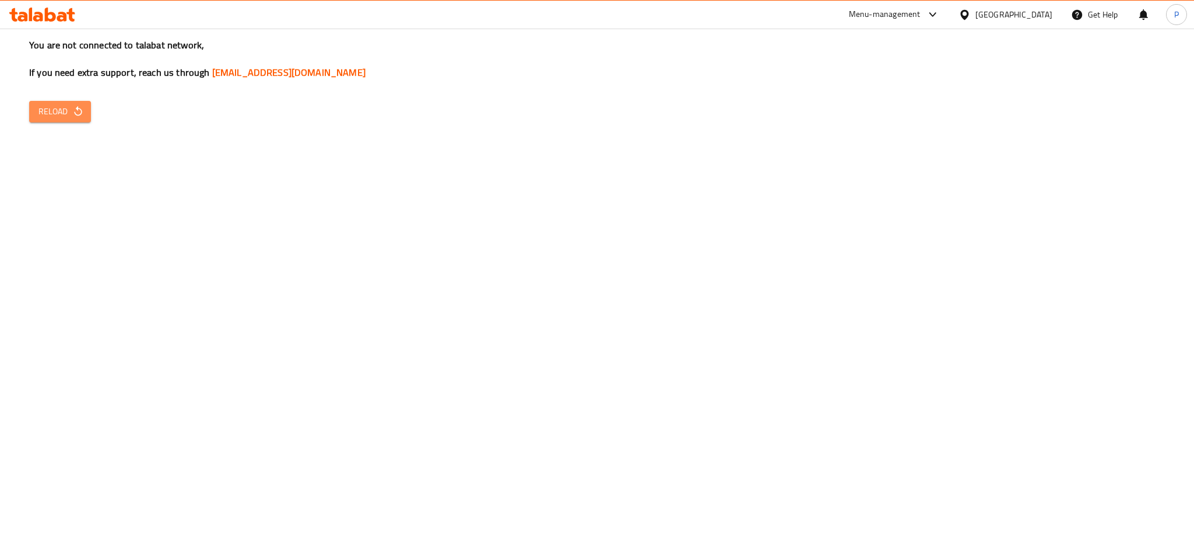
click at [45, 107] on span "Reload" at bounding box center [59, 111] width 43 height 15
click at [75, 118] on button "Reload" at bounding box center [60, 112] width 62 height 22
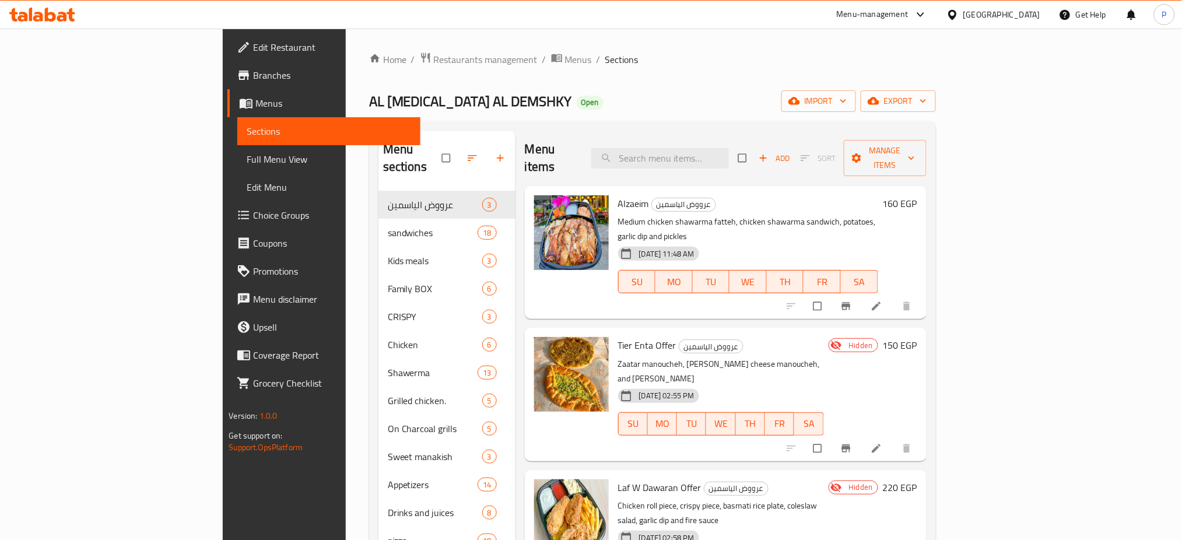
click at [509, 97] on div "AL [MEDICAL_DATA] AL DEMSHKY Open import export" at bounding box center [652, 101] width 567 height 22
click at [707, 186] on div "Alzaeim عرووض الياسمين Medium chicken shawarma fatteh, chicken shawarma sandwic…" at bounding box center [726, 252] width 402 height 133
click at [702, 153] on input "search" at bounding box center [660, 158] width 138 height 20
paste input "التجربه الدمشقيه"
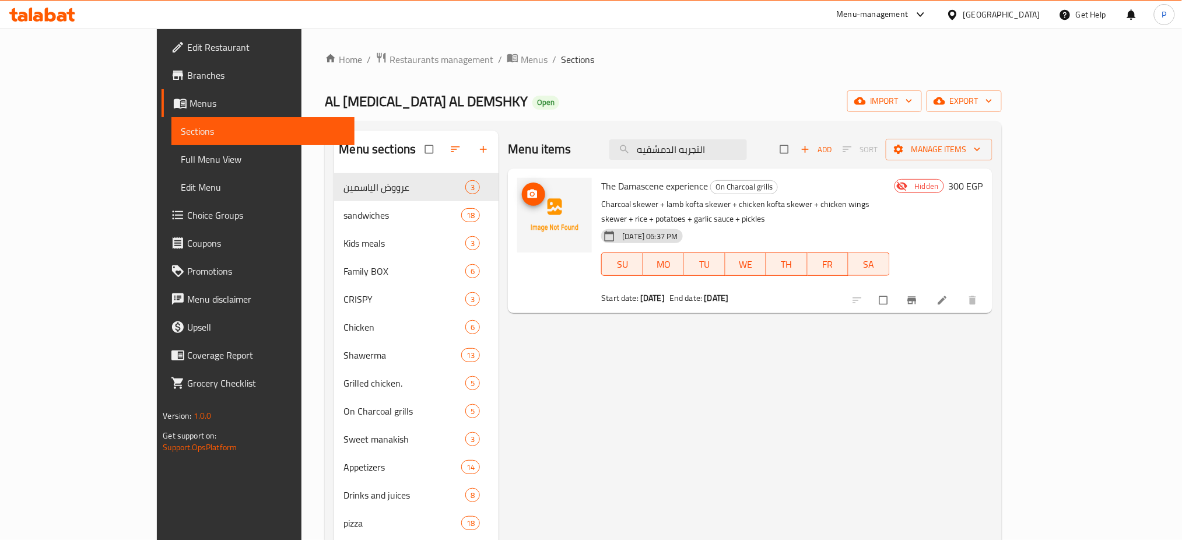
click at [513, 199] on div at bounding box center [555, 240] width 84 height 135
click at [522, 201] on button "upload picture" at bounding box center [533, 193] width 23 height 23
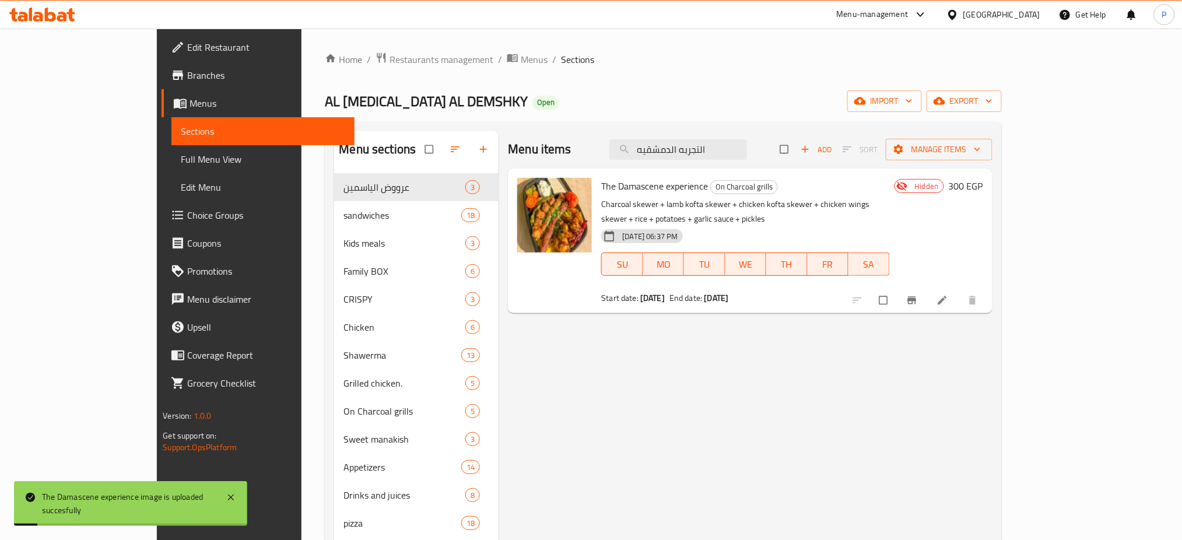
drag, startPoint x: 547, startPoint y: 340, endPoint x: 573, endPoint y: 329, distance: 27.9
click at [547, 340] on div "Menu items التجربه الدمشقيه Add Sort Manage items The Damascene experience On C…" at bounding box center [745, 401] width 493 height 540
click at [747, 143] on input "التجربه الدمشقيه" at bounding box center [678, 149] width 138 height 20
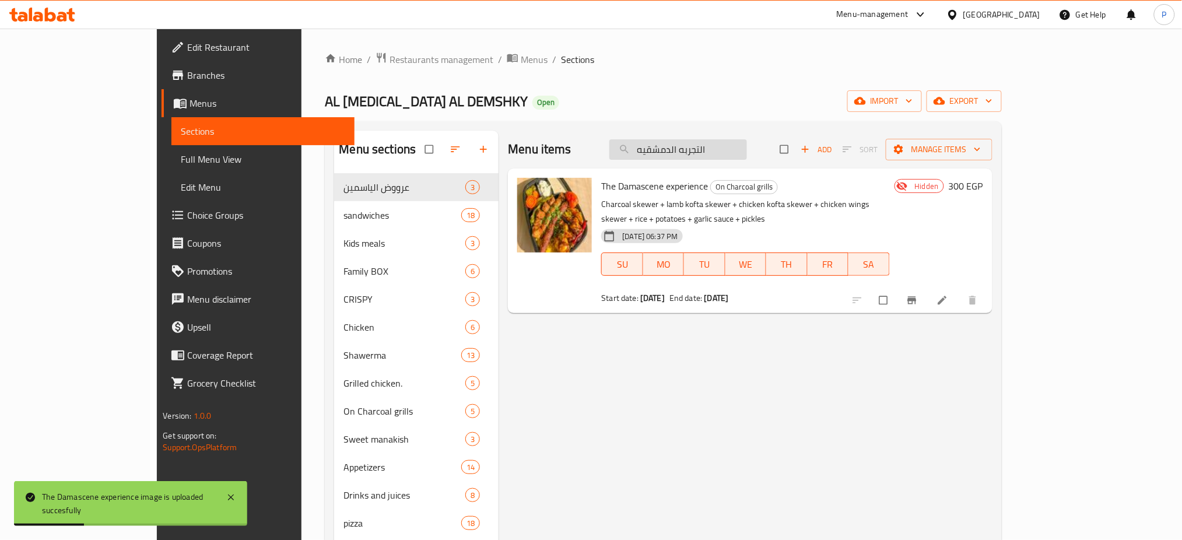
paste input "يتزا بارتي"
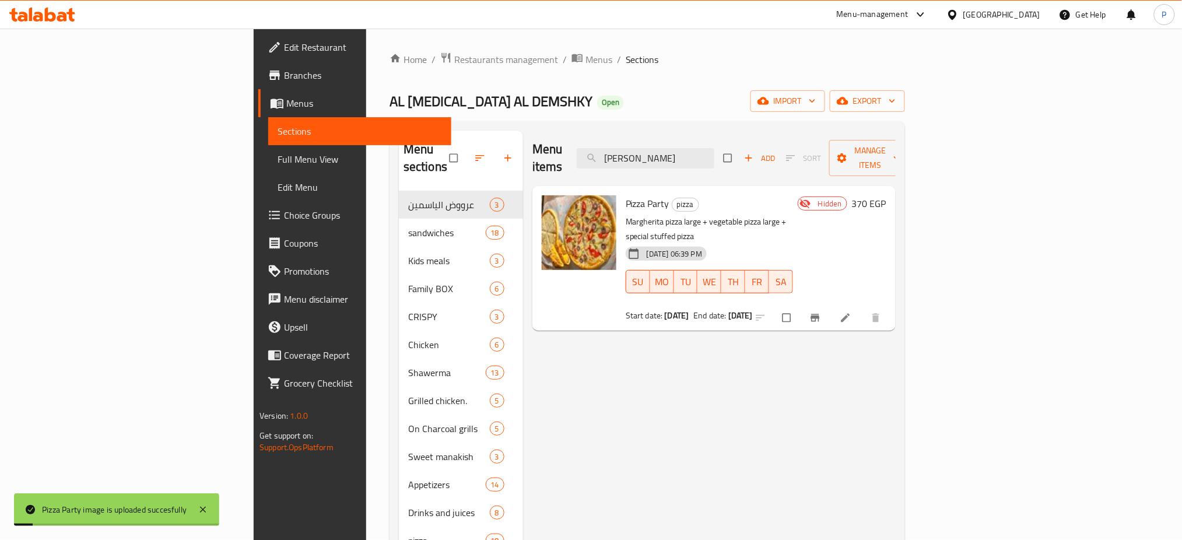
click at [537, 381] on div "Menu items بيتزا بارتي Add Sort Manage items Pizza Party pizza Margherita pizza…" at bounding box center [709, 401] width 373 height 540
click at [714, 148] on input "بيتزا بارتي" at bounding box center [646, 158] width 138 height 20
paste input "لصورايخ"
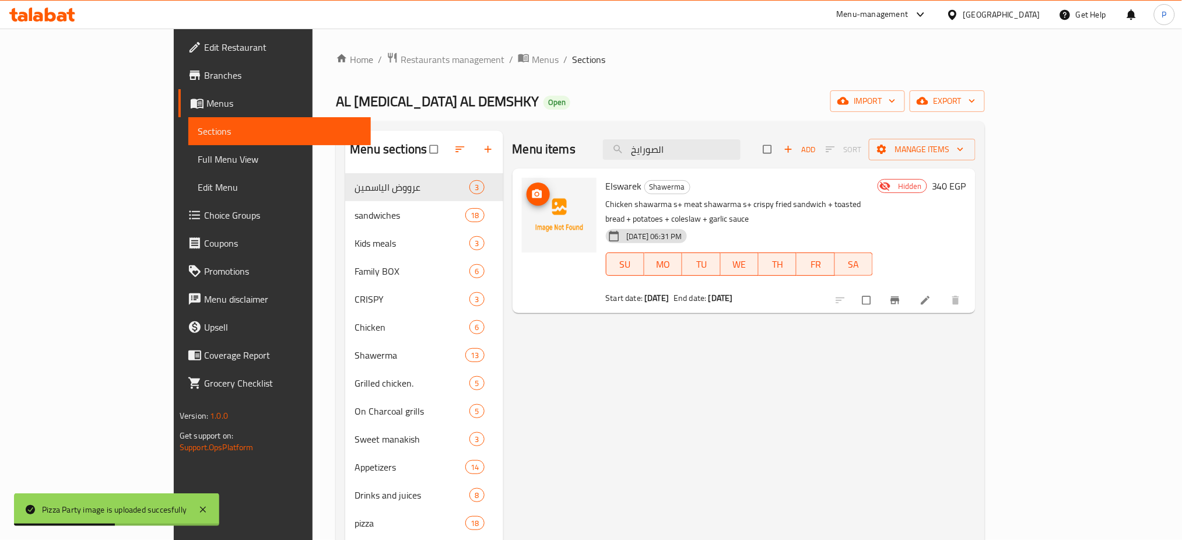
click at [526, 195] on span "upload picture" at bounding box center [537, 194] width 23 height 12
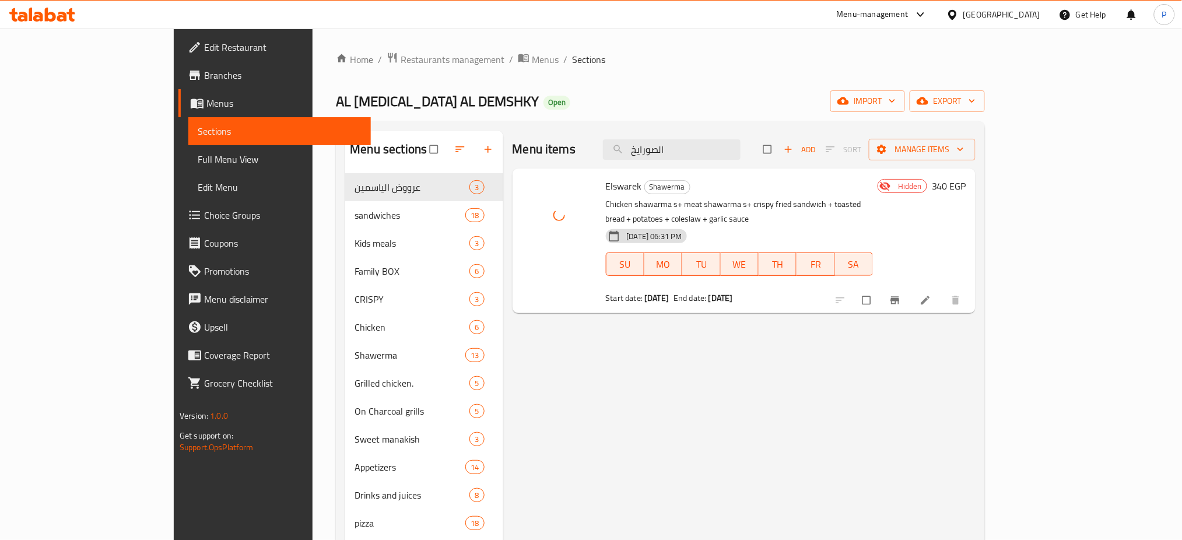
click at [503, 354] on div "Menu items الصورايخ Add Sort Manage items Elswarek Shawerma Chicken shawarma s+…" at bounding box center [739, 401] width 473 height 540
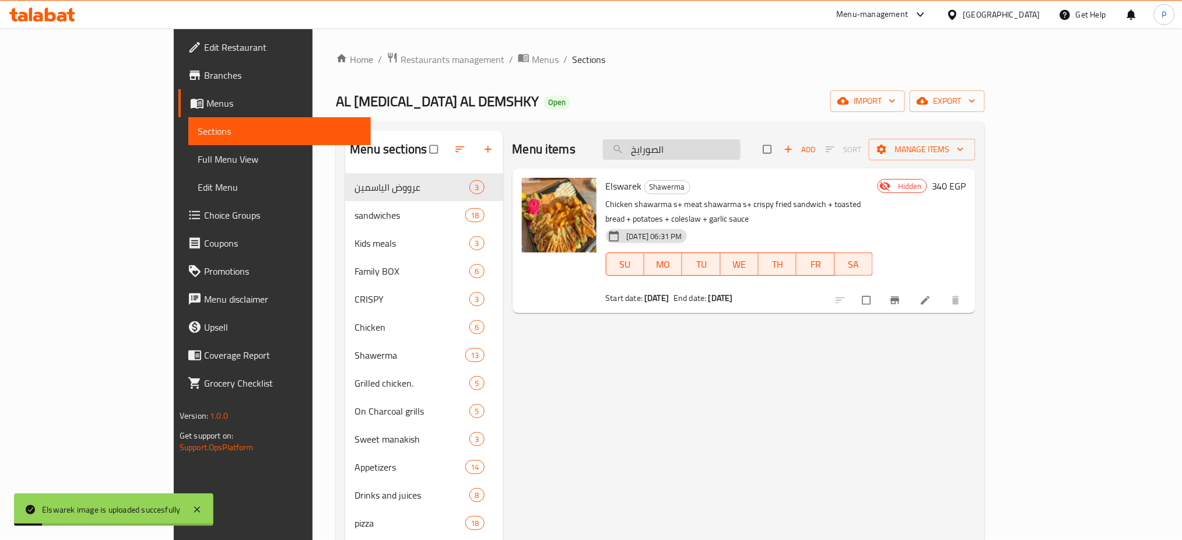
click at [740, 156] on input "الصورايخ" at bounding box center [672, 149] width 138 height 20
paste input "كابتن مصر"
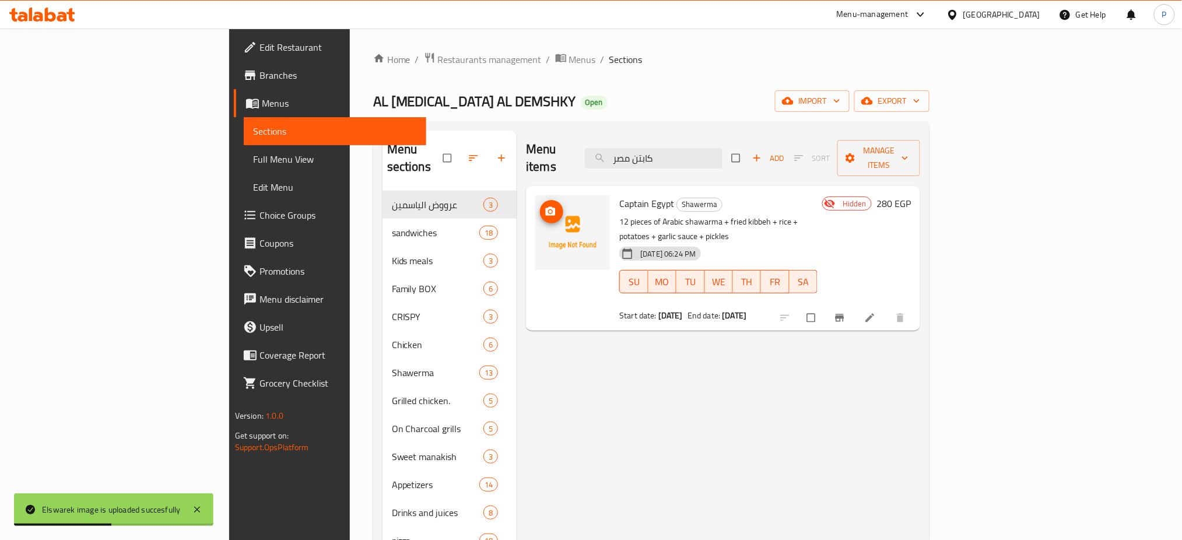
click at [535, 195] on img at bounding box center [572, 232] width 75 height 75
click at [546, 207] on icon "upload picture" at bounding box center [551, 211] width 10 height 9
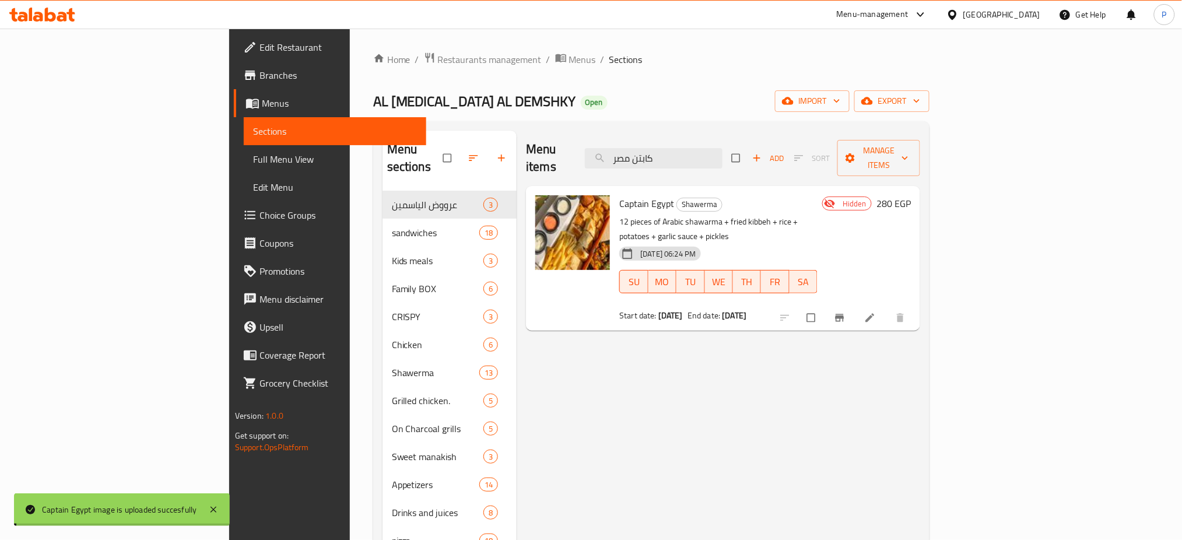
click at [535, 331] on div "Menu items كابتن مصر Add Sort Manage items Captain Egypt Shawerma 12 pieces of …" at bounding box center [718, 401] width 403 height 540
drag, startPoint x: 763, startPoint y: 127, endPoint x: 756, endPoint y: 140, distance: 14.3
click at [763, 127] on div "Menu sections عرووض الياسمين 3 sandwiches 18 Kids meals 3 Family BOX 6 CRISPY 3…" at bounding box center [651, 400] width 556 height 559
click at [722, 148] on input "كابتن مصر" at bounding box center [654, 158] width 138 height 20
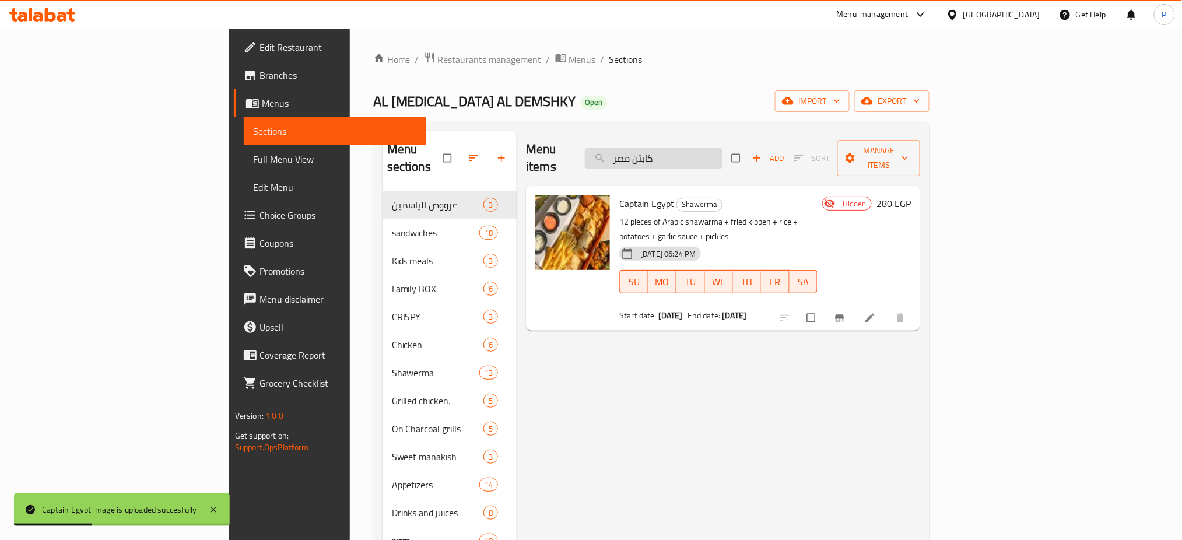
paste input "المشروع ميكس"
click at [722, 148] on input "كابتن المشروع ميكس" at bounding box center [654, 158] width 138 height 20
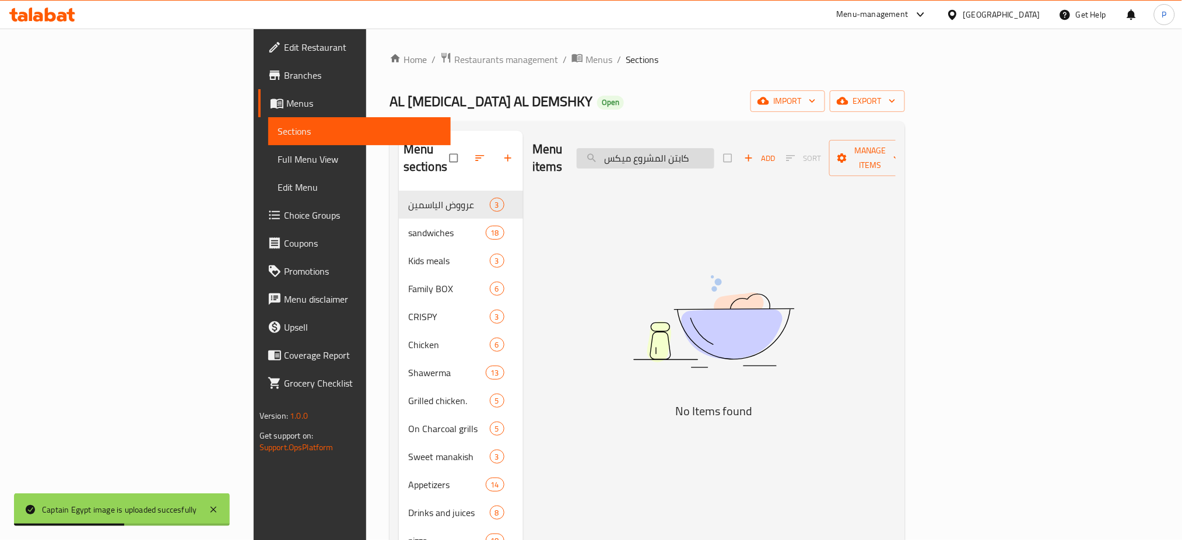
paste input "search"
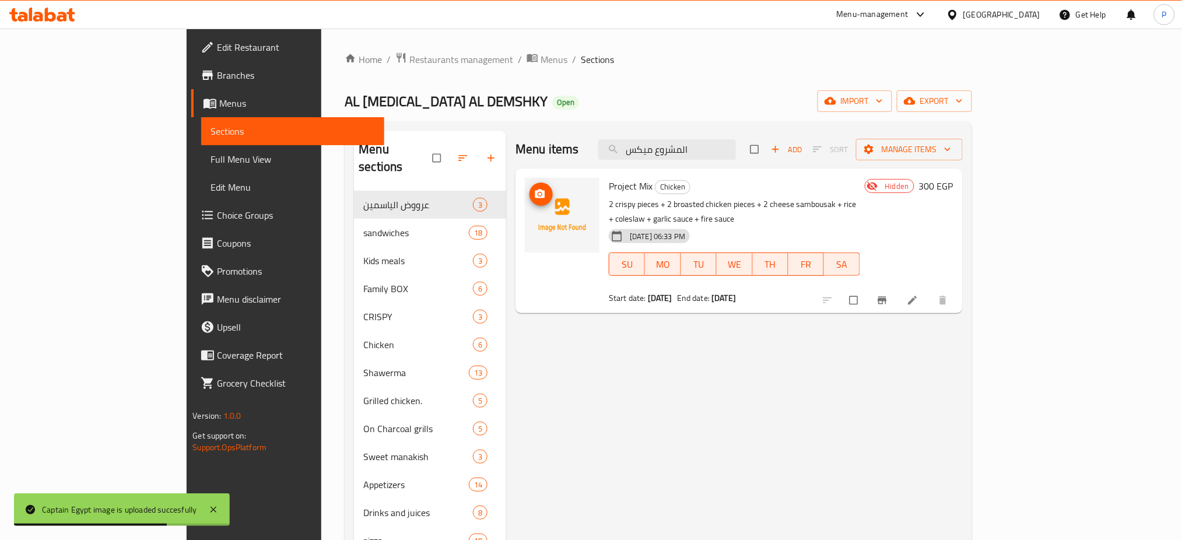
type input "المشروع ميكس"
click at [534, 193] on icon "upload picture" at bounding box center [540, 194] width 12 height 12
click at [963, 94] on span "export" at bounding box center [934, 101] width 57 height 15
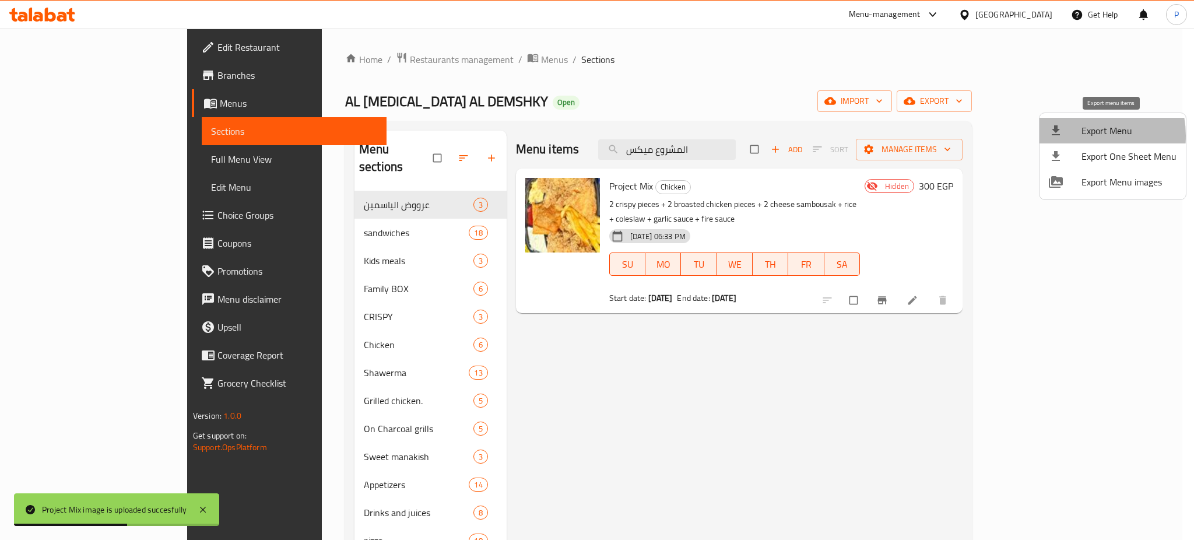
click at [1078, 136] on div at bounding box center [1065, 131] width 33 height 14
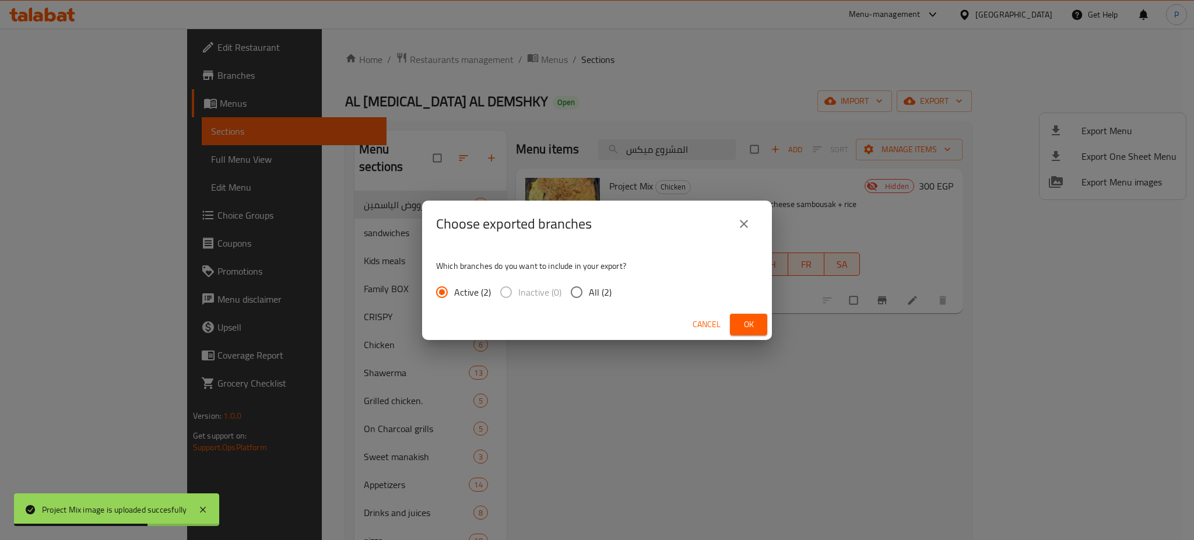
click at [599, 290] on span "All (2)" at bounding box center [600, 292] width 23 height 14
click at [589, 290] on input "All (2)" at bounding box center [576, 292] width 24 height 24
radio input "true"
click at [760, 331] on button "Ok" at bounding box center [748, 325] width 37 height 22
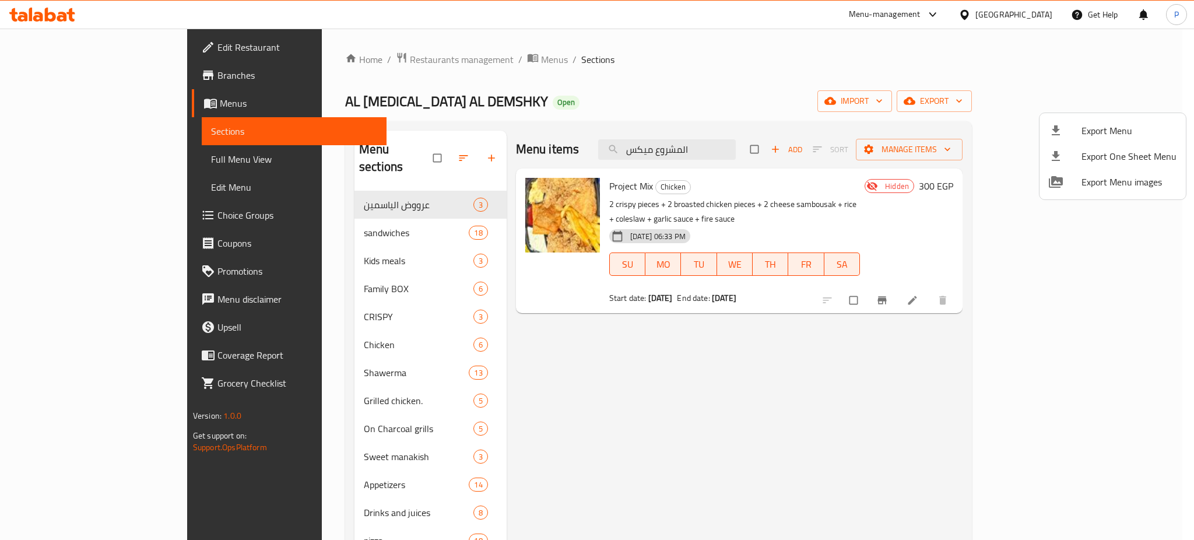
click at [314, 65] on div at bounding box center [597, 270] width 1194 height 540
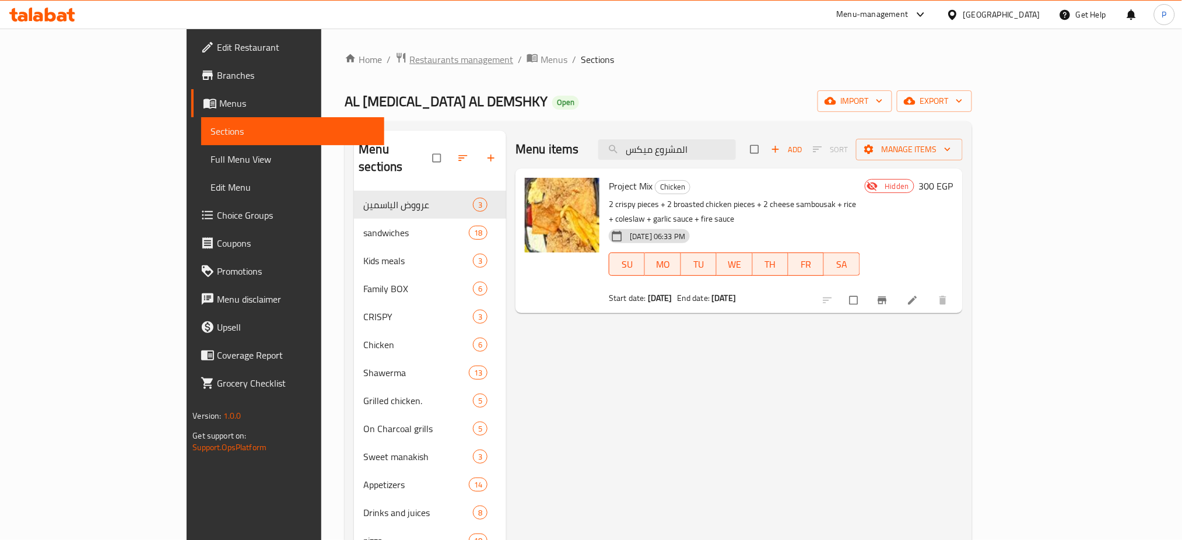
click at [409, 57] on span "Restaurants management" at bounding box center [461, 59] width 104 height 14
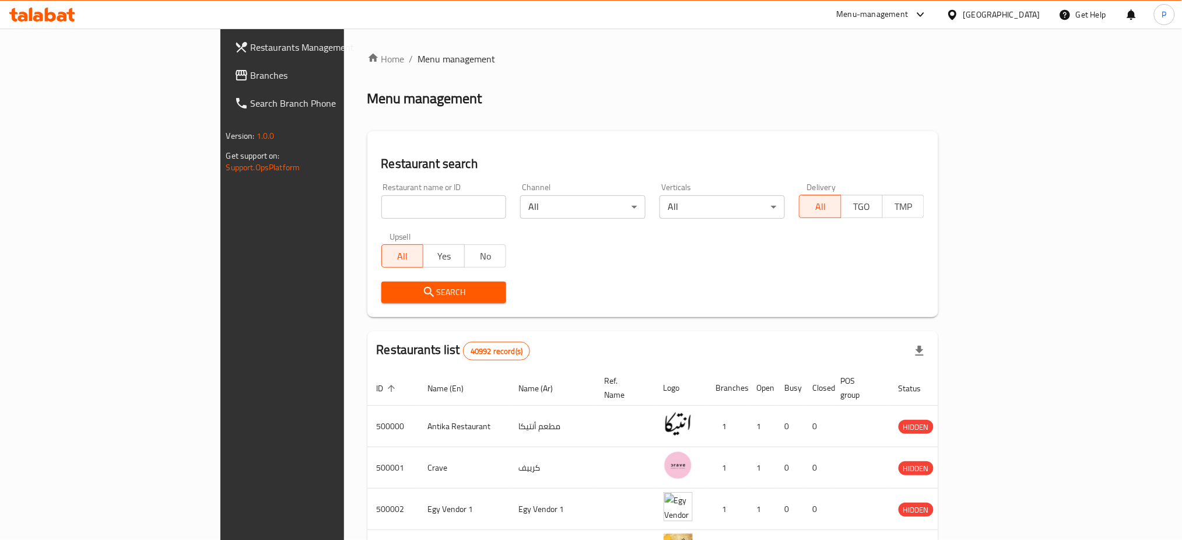
click at [398, 215] on input "search" at bounding box center [443, 206] width 125 height 23
paste input "ب الحارة"
type input "ب الحارة"
click button "Search" at bounding box center [443, 293] width 125 height 22
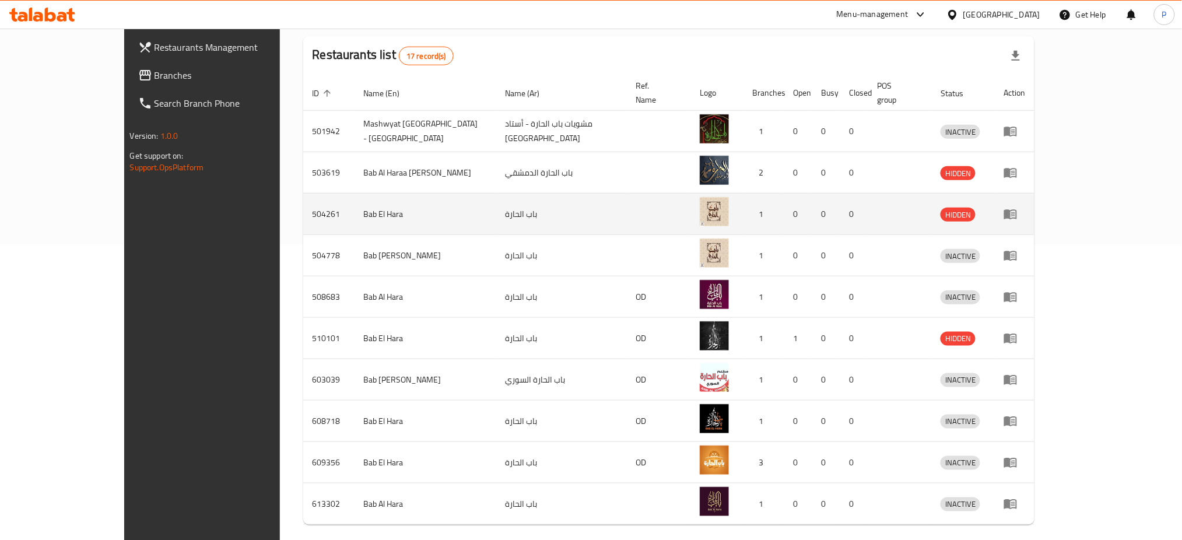
scroll to position [311, 0]
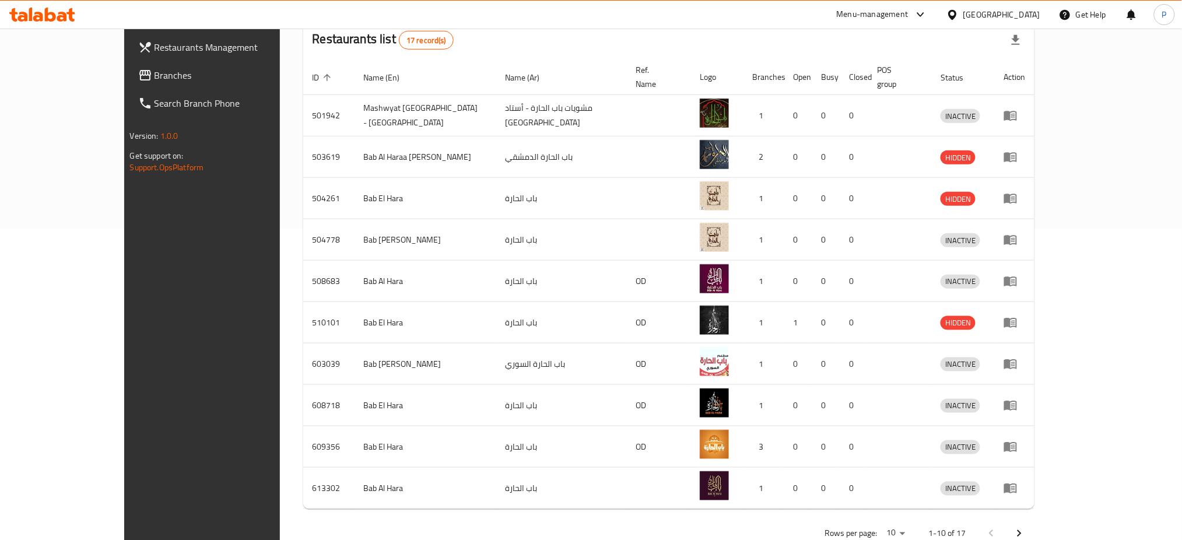
click at [155, 73] on span "Branches" at bounding box center [234, 75] width 158 height 14
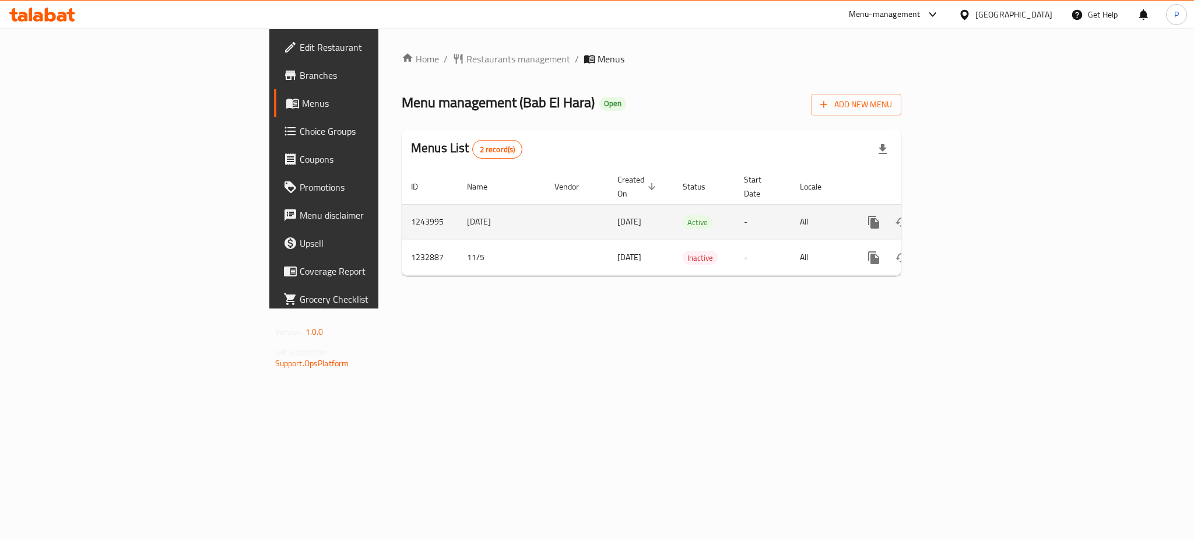
click at [972, 208] on link "enhanced table" at bounding box center [958, 222] width 28 height 28
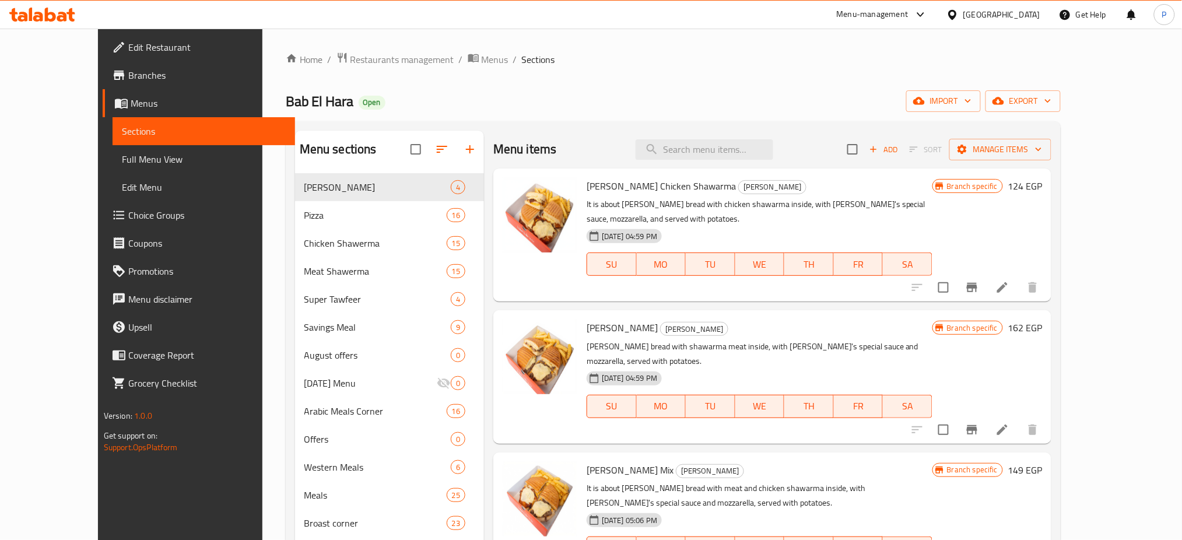
click at [501, 94] on div "Bab El Hara Open import export" at bounding box center [673, 101] width 775 height 22
click at [729, 156] on input "search" at bounding box center [705, 149] width 138 height 20
paste input "ميكس عربي شاورما"
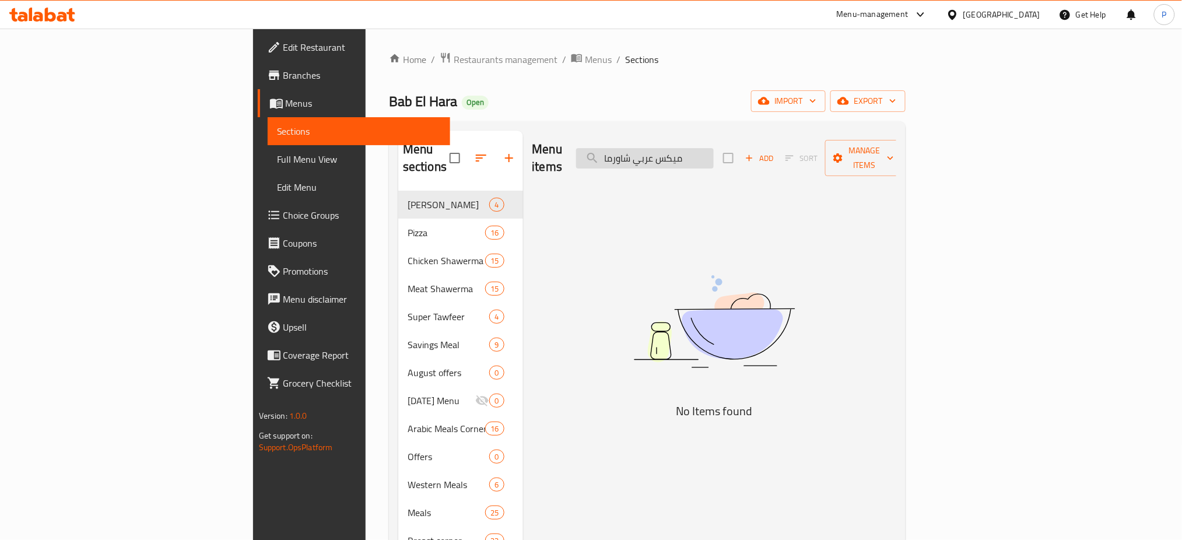
click at [714, 150] on input "ميكس عربي شاورما" at bounding box center [645, 158] width 138 height 20
drag, startPoint x: 733, startPoint y: 150, endPoint x: 714, endPoint y: 150, distance: 19.8
click at [714, 150] on input "ميكس عربي شاورما" at bounding box center [645, 158] width 138 height 20
click at [714, 152] on input "ميكس عربي شاورما" at bounding box center [645, 158] width 138 height 20
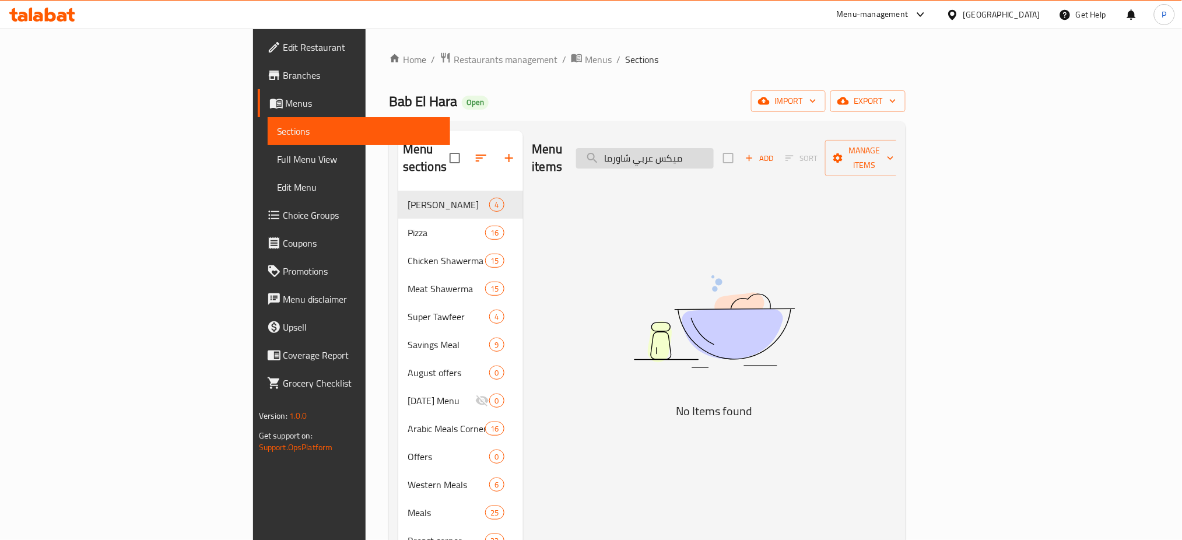
click at [714, 148] on input "ميكس عربي شاورما" at bounding box center [645, 158] width 138 height 20
paste input "شيش و كفتة"
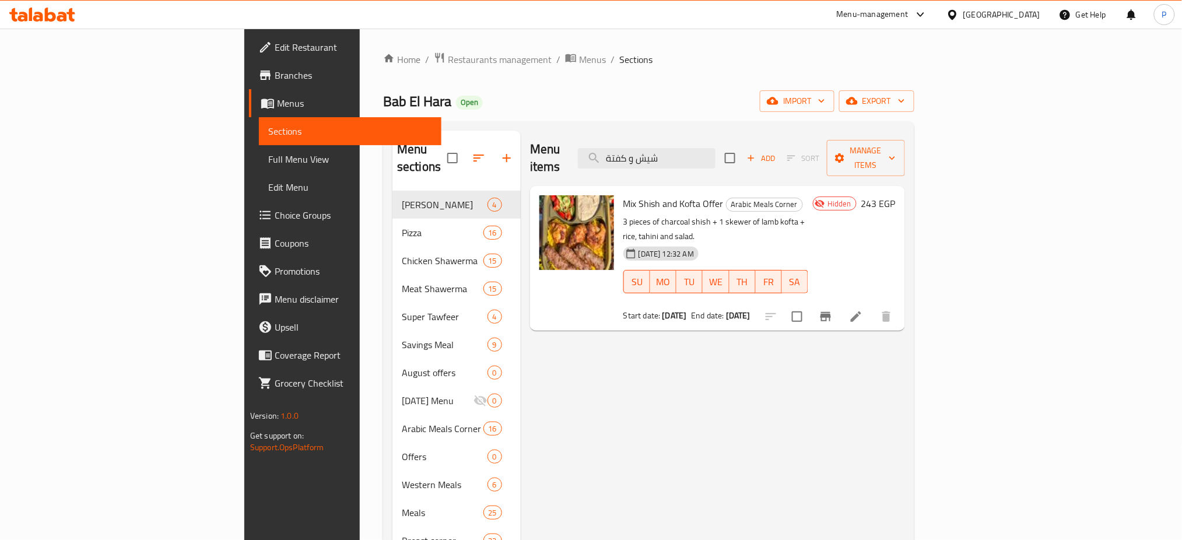
drag, startPoint x: 521, startPoint y: 327, endPoint x: 838, endPoint y: 145, distance: 365.9
click at [715, 149] on input "شيش و كفتة" at bounding box center [647, 158] width 138 height 20
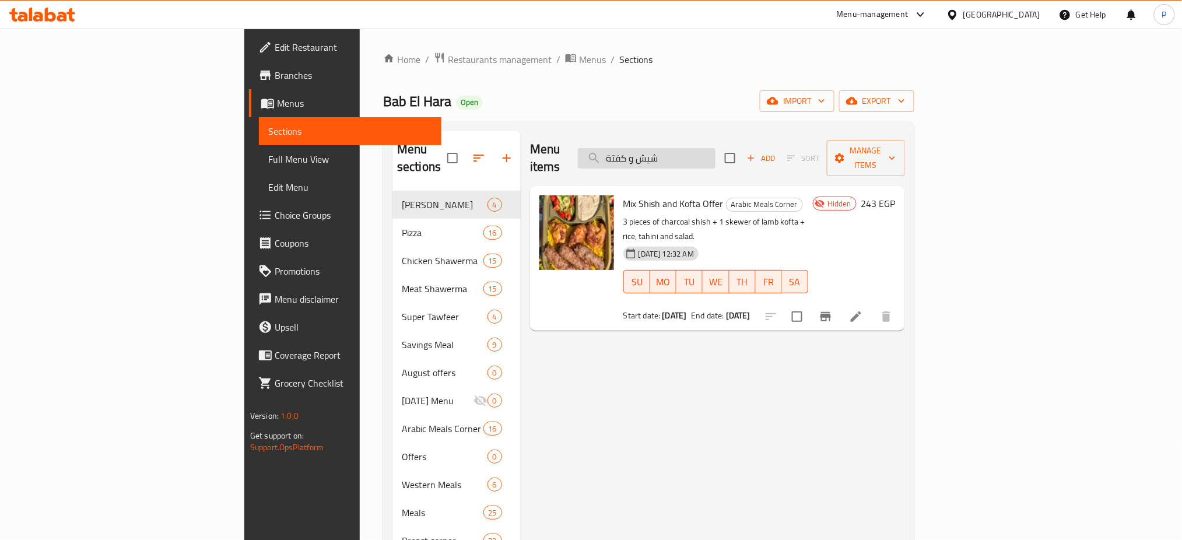
paste input "اية و كرسبي"
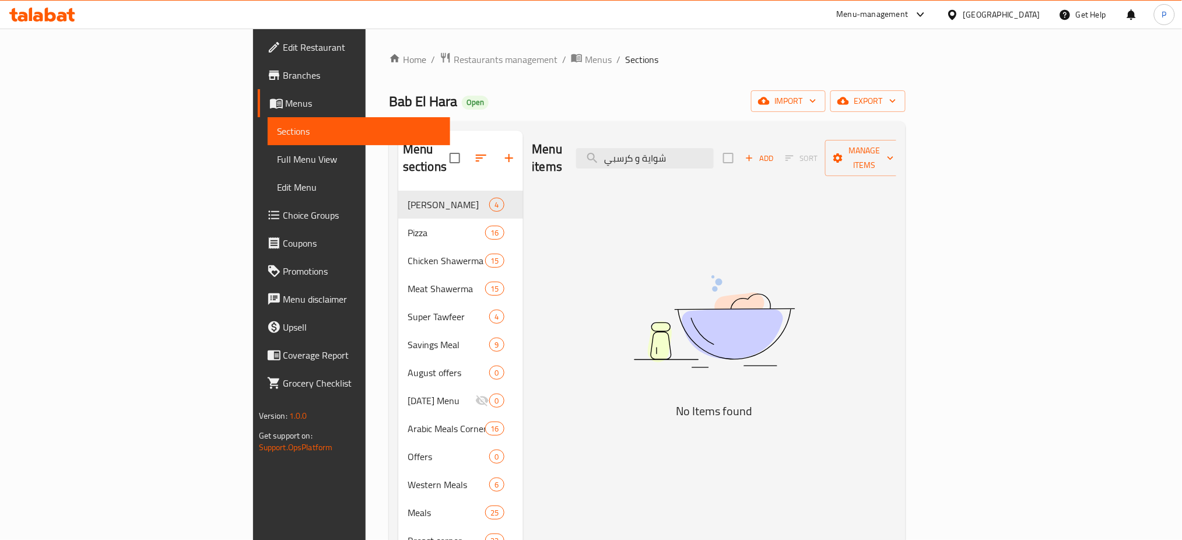
click at [752, 162] on div "Menu items شواية و كرسبي Add Sort Manage items" at bounding box center [714, 158] width 364 height 55
click at [714, 155] on input "شواية و كرسبي" at bounding box center [645, 158] width 138 height 20
click at [714, 148] on input "شواية و كرسبي" at bounding box center [645, 158] width 138 height 20
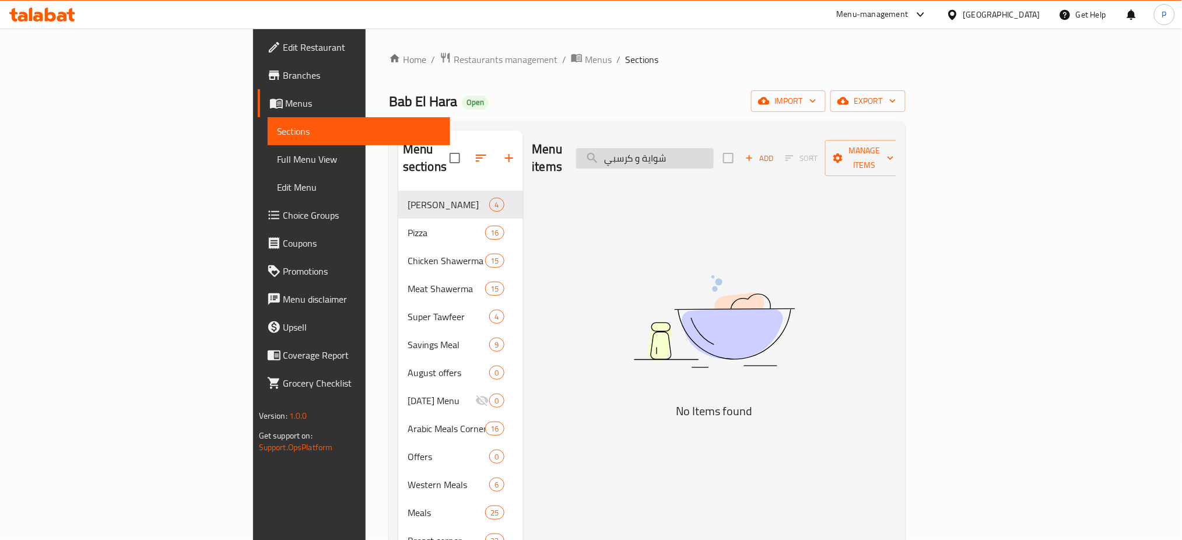
click at [714, 148] on input "شواية و كرسبي" at bounding box center [645, 158] width 138 height 20
paste input "search"
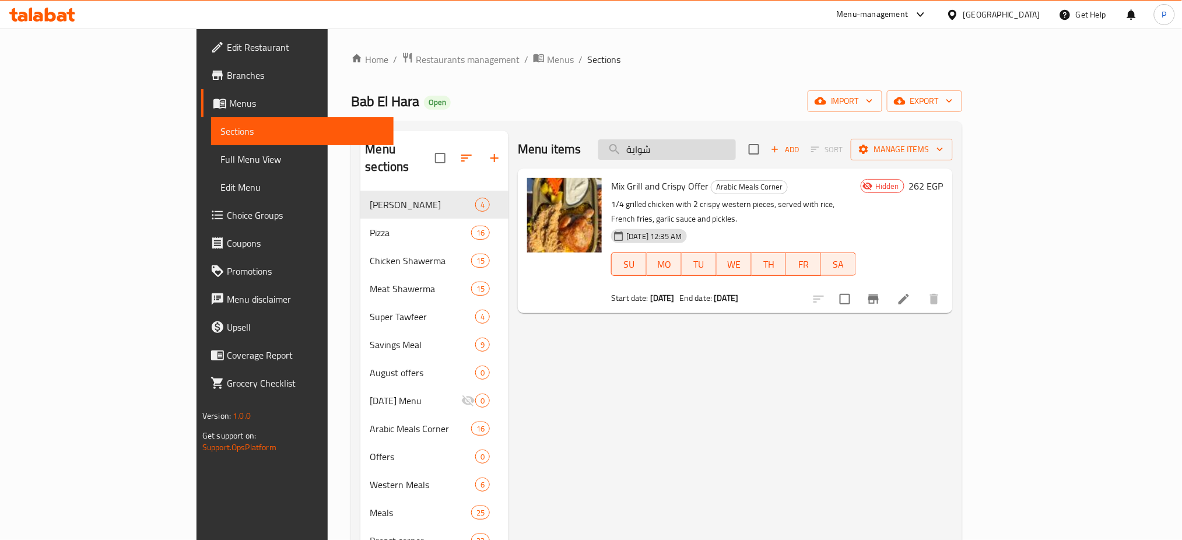
click at [701, 149] on input "شواية" at bounding box center [667, 149] width 138 height 20
click at [702, 149] on input "شواية" at bounding box center [667, 149] width 138 height 20
paste input "mix pizza"
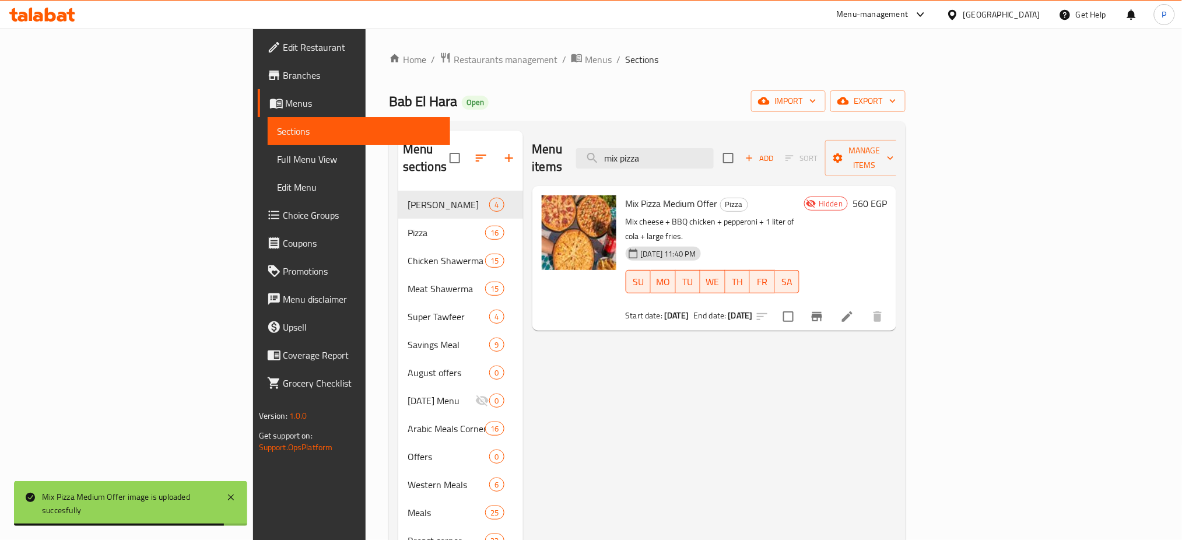
drag, startPoint x: 471, startPoint y: 322, endPoint x: 483, endPoint y: 314, distance: 15.5
click at [714, 149] on input "mix pizza" at bounding box center [645, 158] width 138 height 20
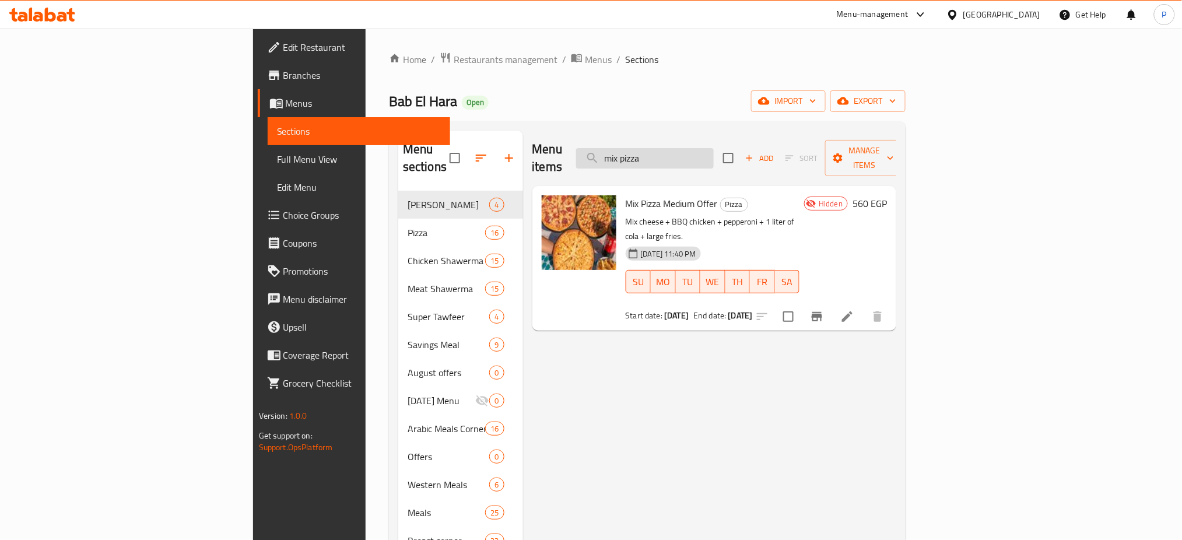
click at [714, 149] on input "mix pizza" at bounding box center [645, 158] width 138 height 20
paste input "ميكس عربي"
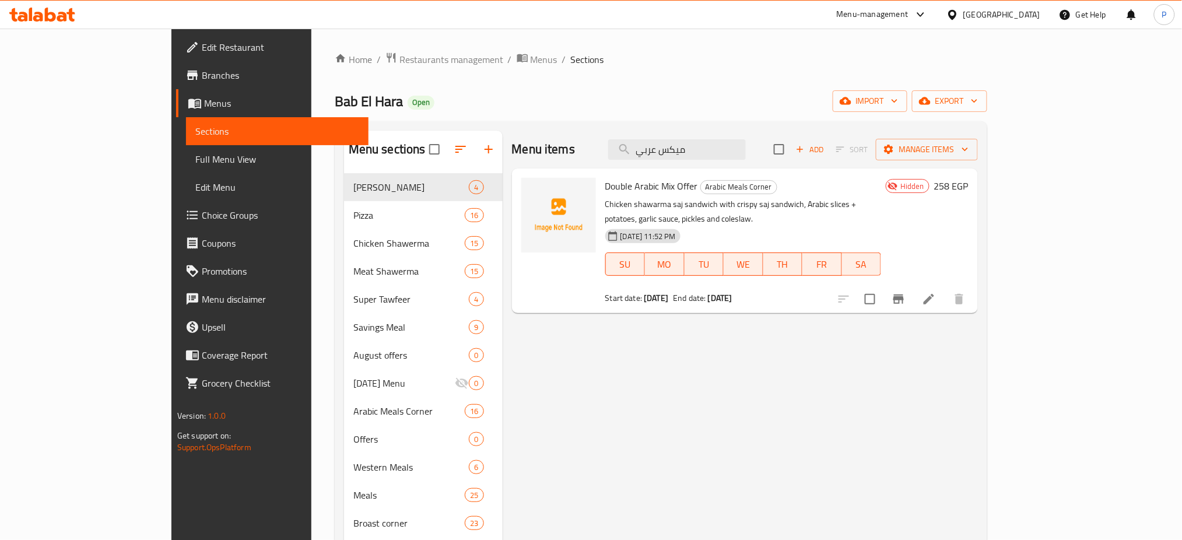
type input "ميكس عربي"
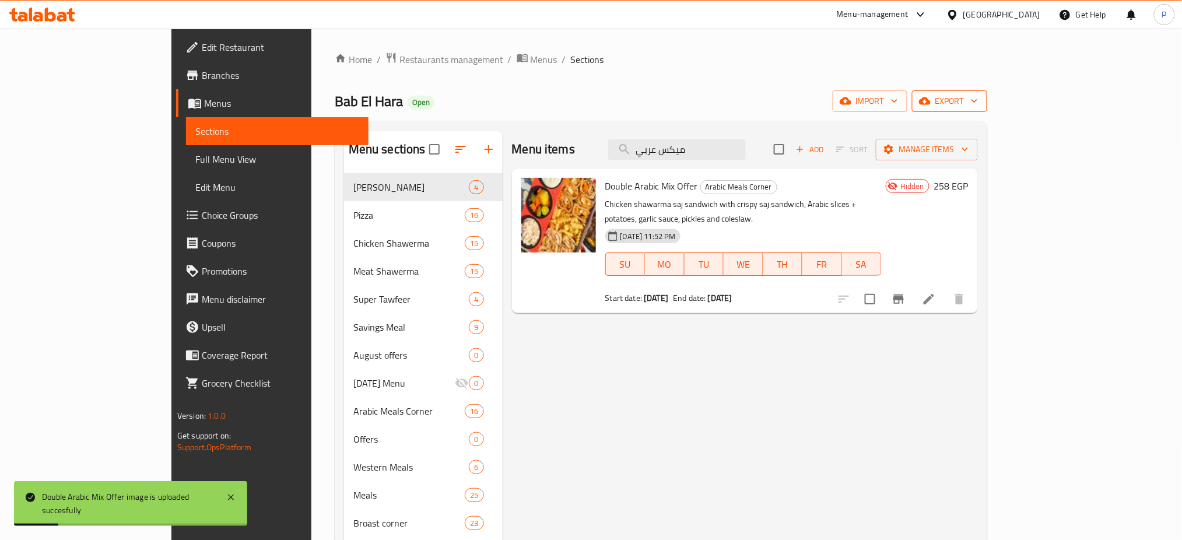
click at [978, 99] on span "export" at bounding box center [949, 101] width 57 height 15
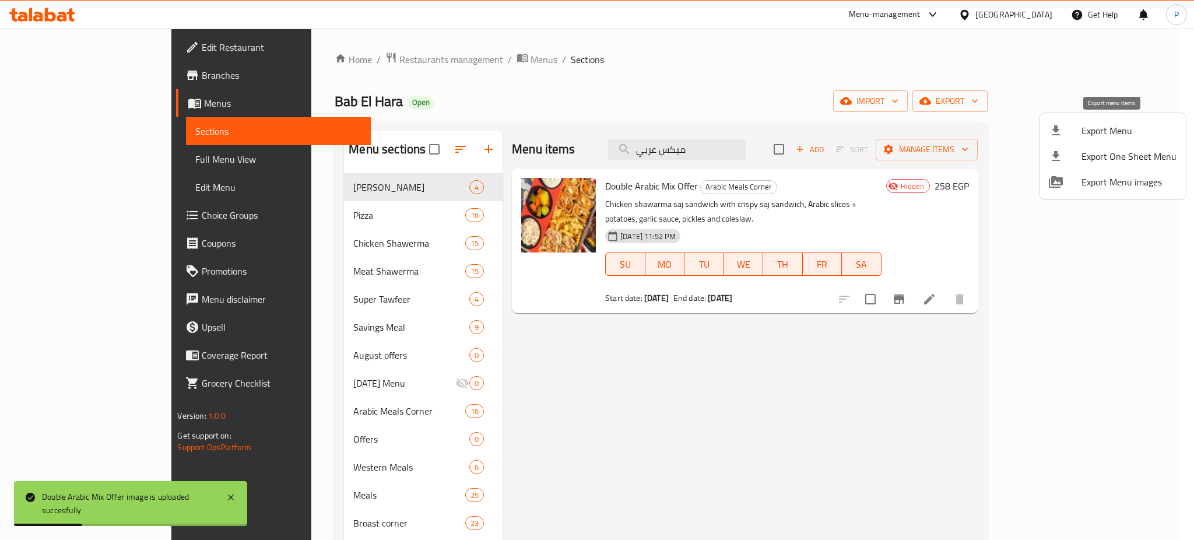
click at [1100, 128] on span "Export Menu" at bounding box center [1129, 131] width 95 height 14
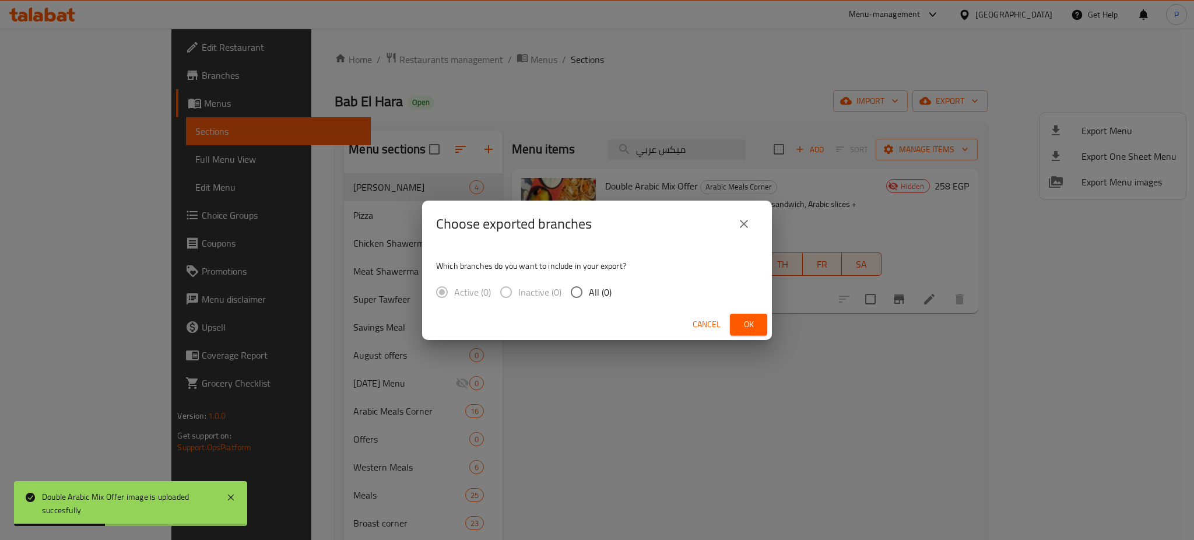
click at [581, 288] on input "All (0)" at bounding box center [576, 292] width 24 height 24
radio input "true"
click at [710, 321] on span "Cancel" at bounding box center [707, 324] width 28 height 15
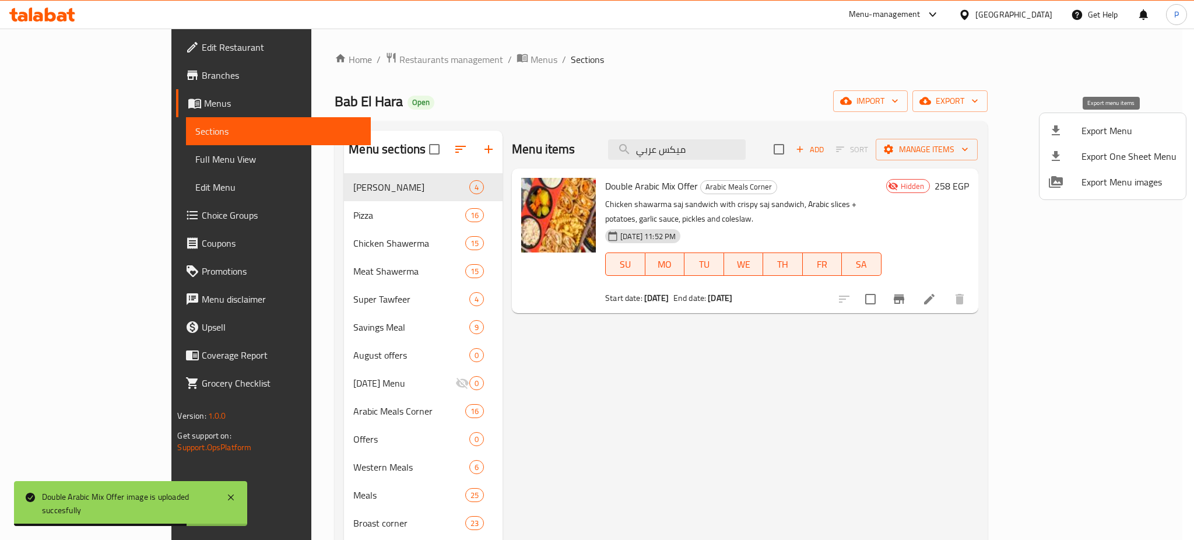
click at [1097, 124] on span "Export Menu" at bounding box center [1129, 131] width 95 height 14
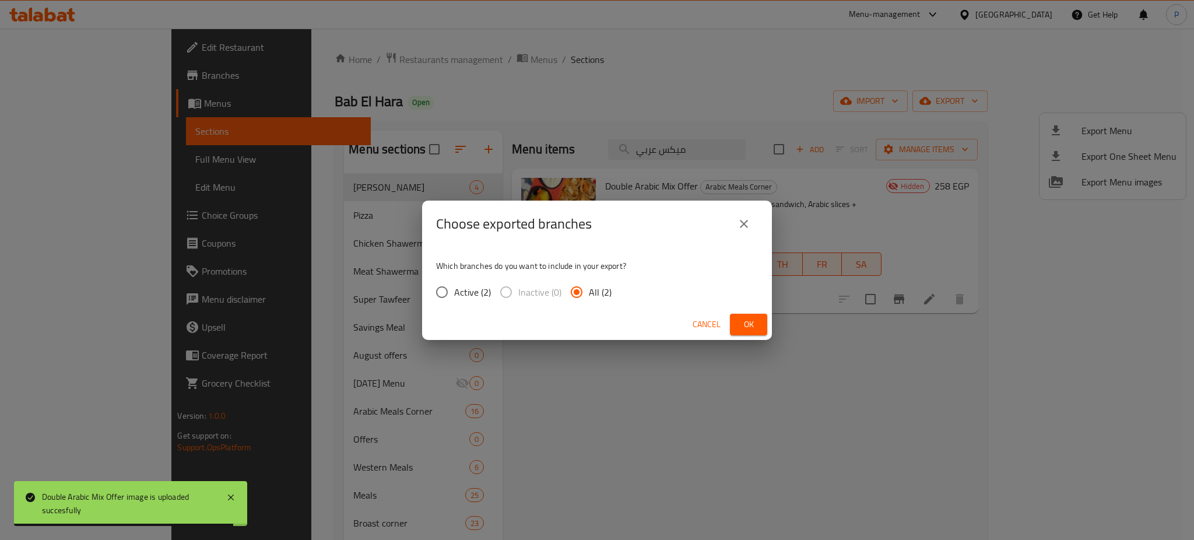
click at [750, 324] on span "Ok" at bounding box center [748, 324] width 19 height 15
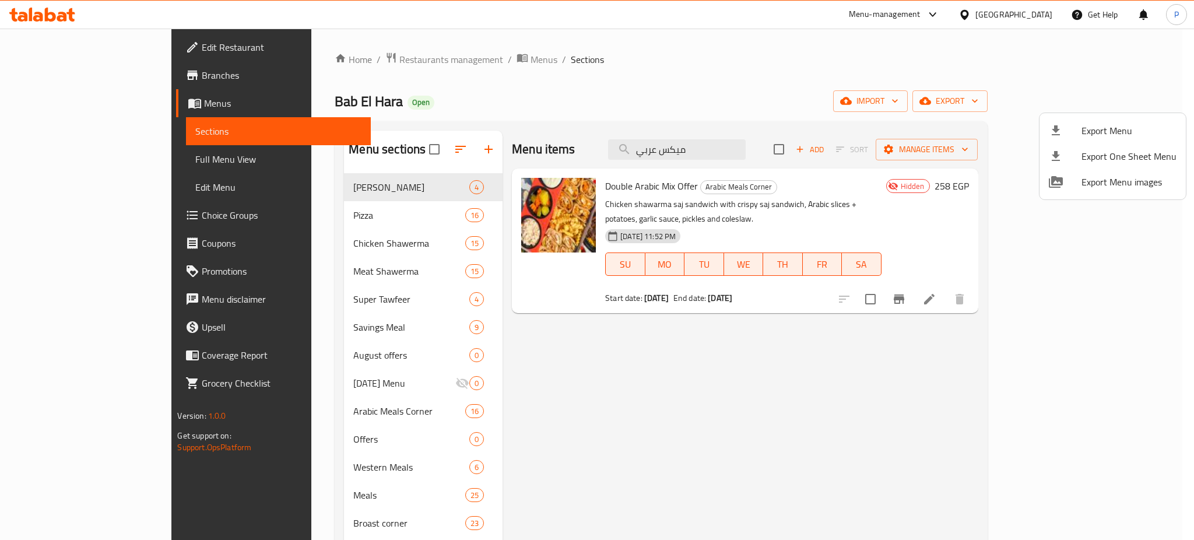
click at [1033, 9] on div at bounding box center [597, 270] width 1194 height 540
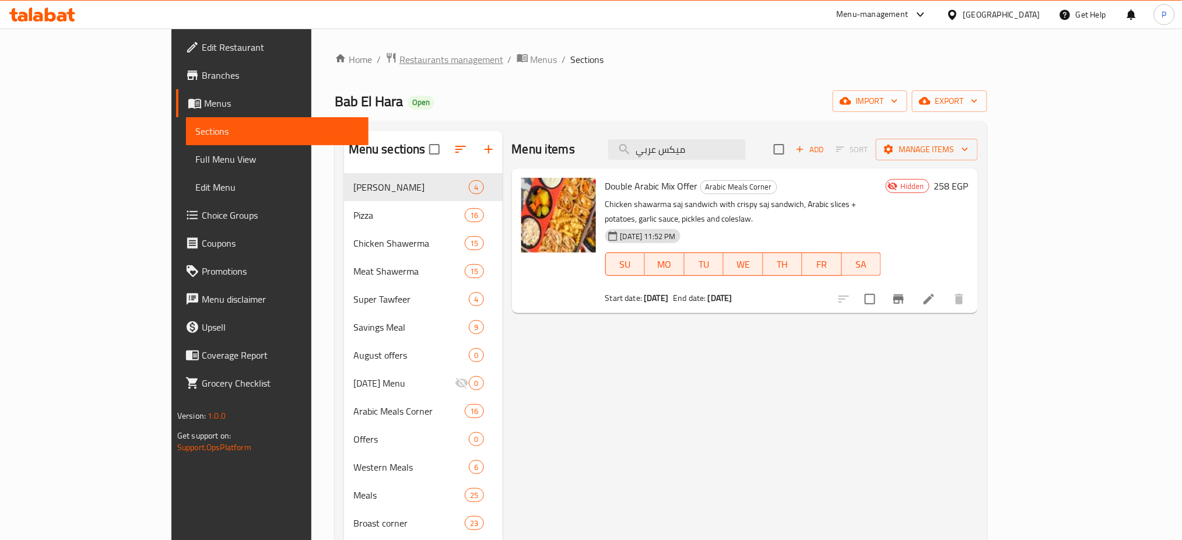
click at [399, 65] on span "Restaurants management" at bounding box center [451, 59] width 104 height 14
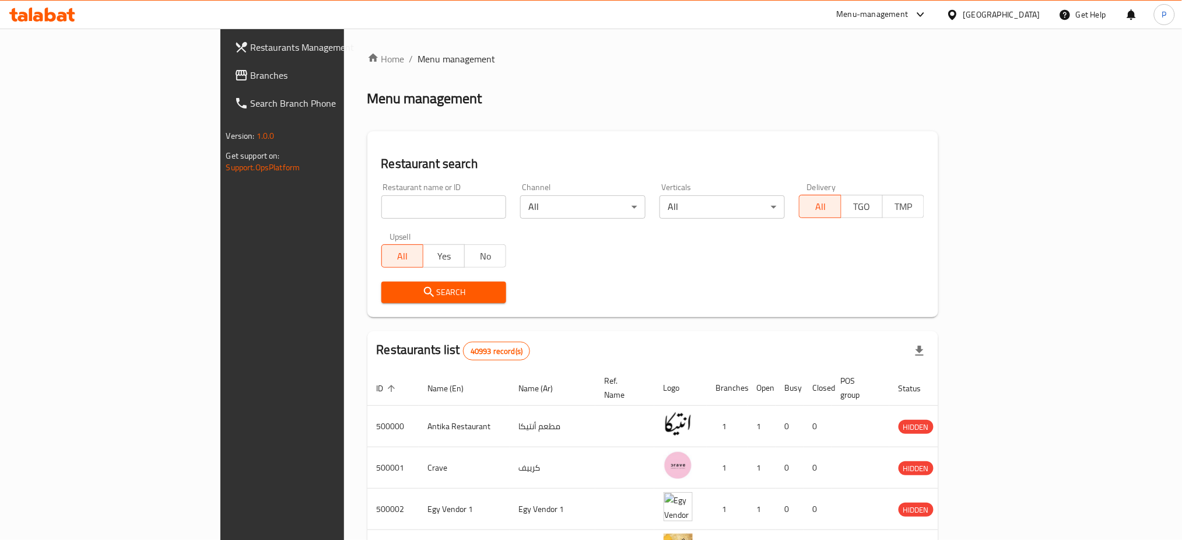
click at [381, 198] on input "search" at bounding box center [443, 206] width 125 height 23
paste input "KUJI"
type input "KUJI"
click button "Search" at bounding box center [443, 293] width 125 height 22
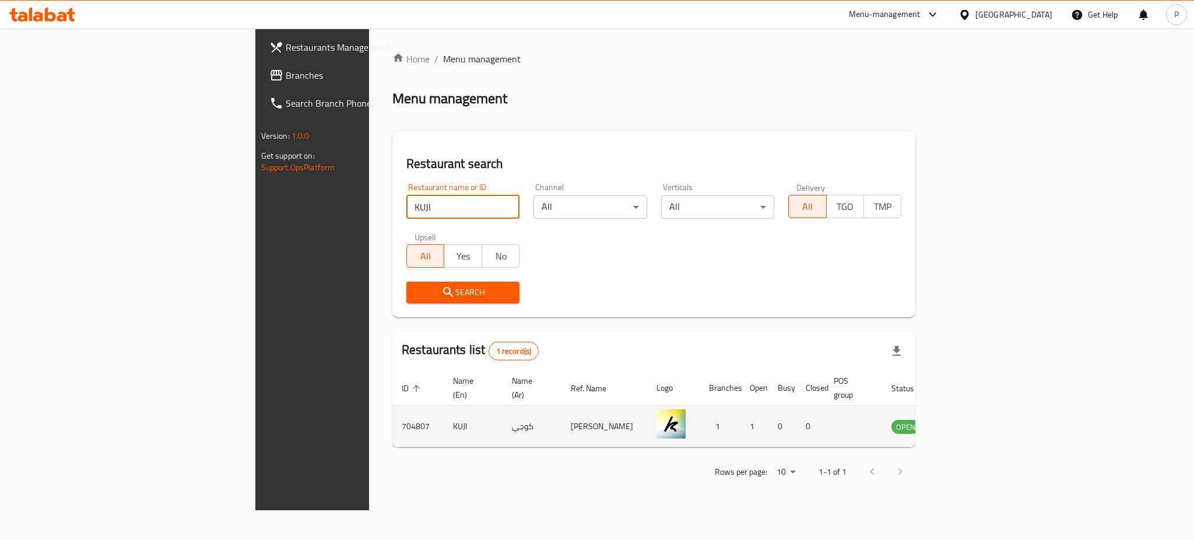
click at [984, 420] on td "enhanced table" at bounding box center [963, 426] width 40 height 41
click at [967, 419] on icon "enhanced table" at bounding box center [960, 426] width 14 height 14
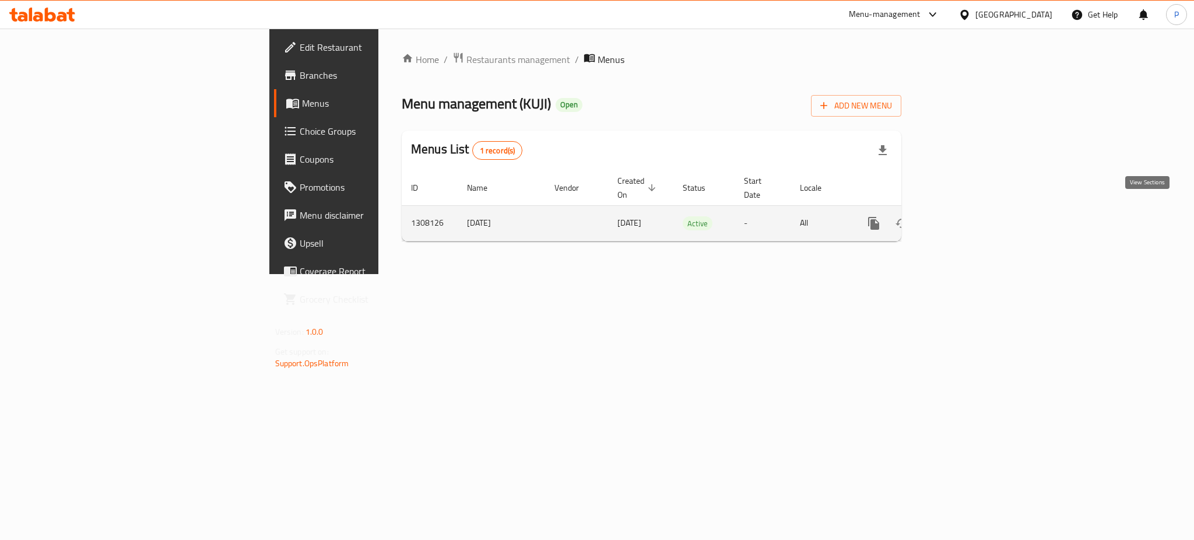
click at [972, 215] on link "enhanced table" at bounding box center [958, 223] width 28 height 28
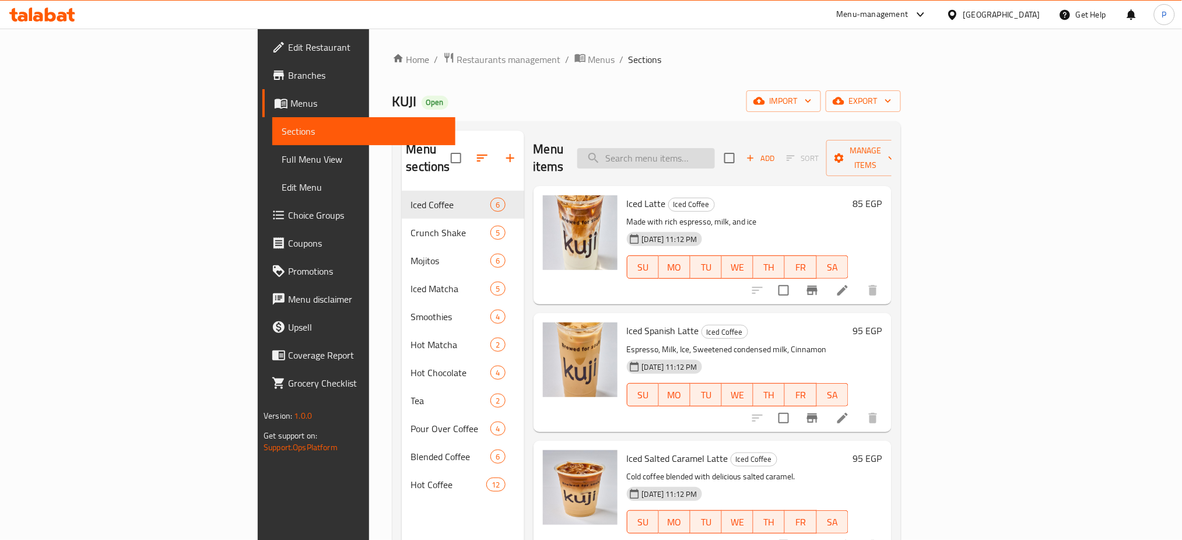
click at [701, 158] on input "search" at bounding box center [646, 158] width 138 height 20
paste input "blended dark mocha"
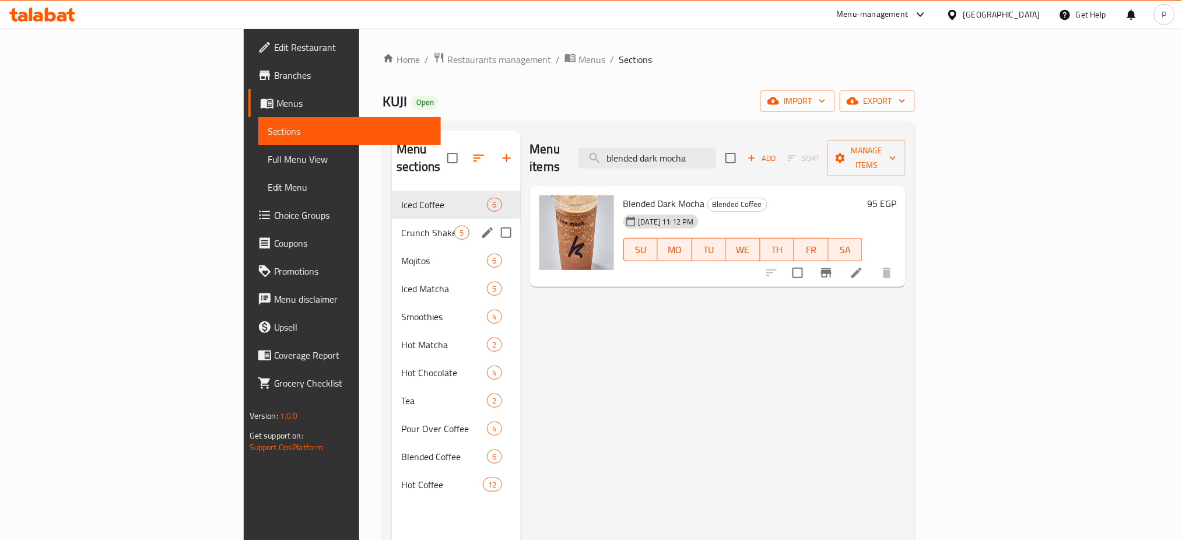
click at [392, 219] on div "Crunch Shake 5" at bounding box center [456, 233] width 128 height 28
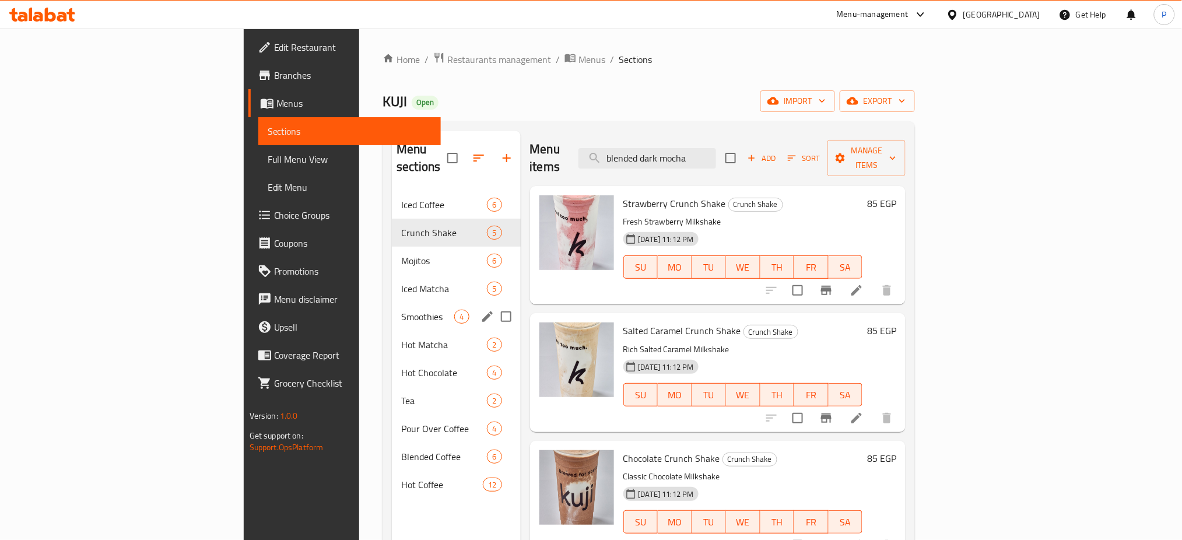
click at [401, 310] on span "Smoothies" at bounding box center [427, 317] width 53 height 14
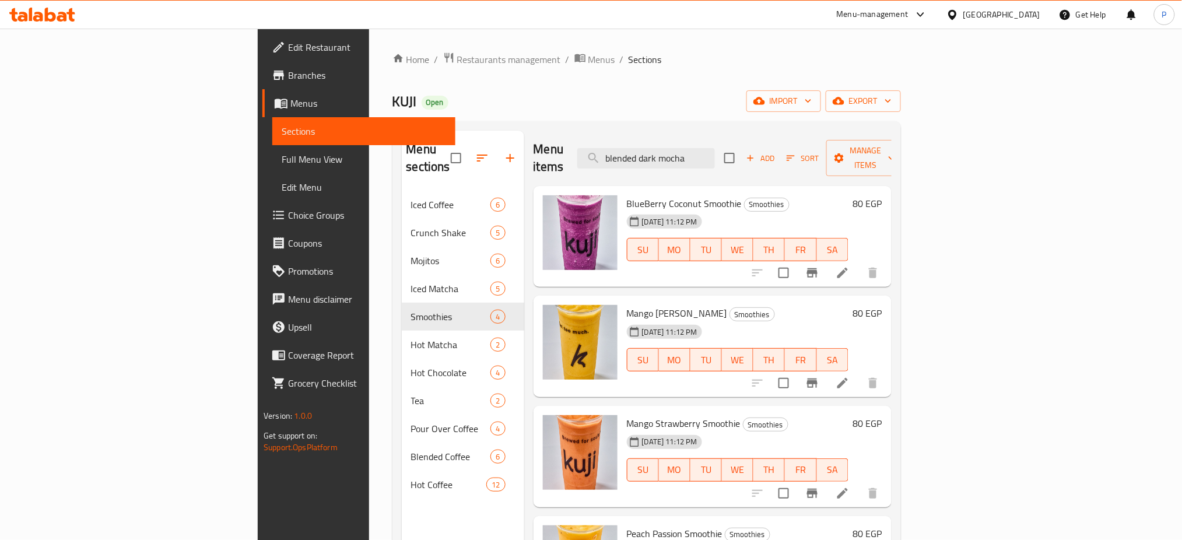
drag, startPoint x: 539, startPoint y: 92, endPoint x: 633, endPoint y: 97, distance: 94.0
click at [539, 92] on div "KUJI Open import export" at bounding box center [646, 101] width 508 height 22
click at [715, 149] on input "blended dark mocha" at bounding box center [646, 158] width 138 height 20
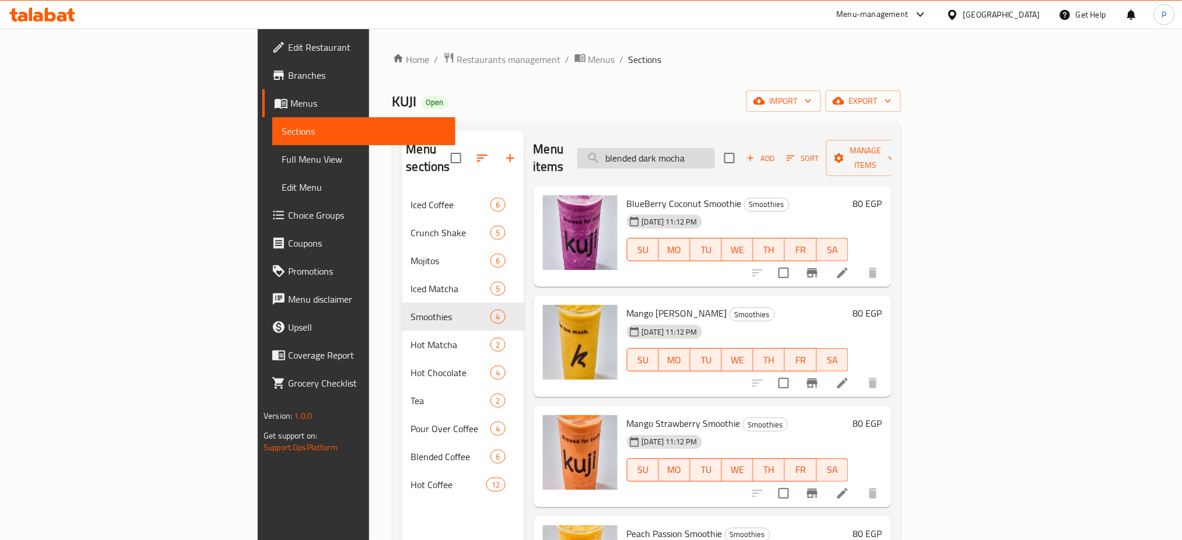
paste input "classic matcha latte"
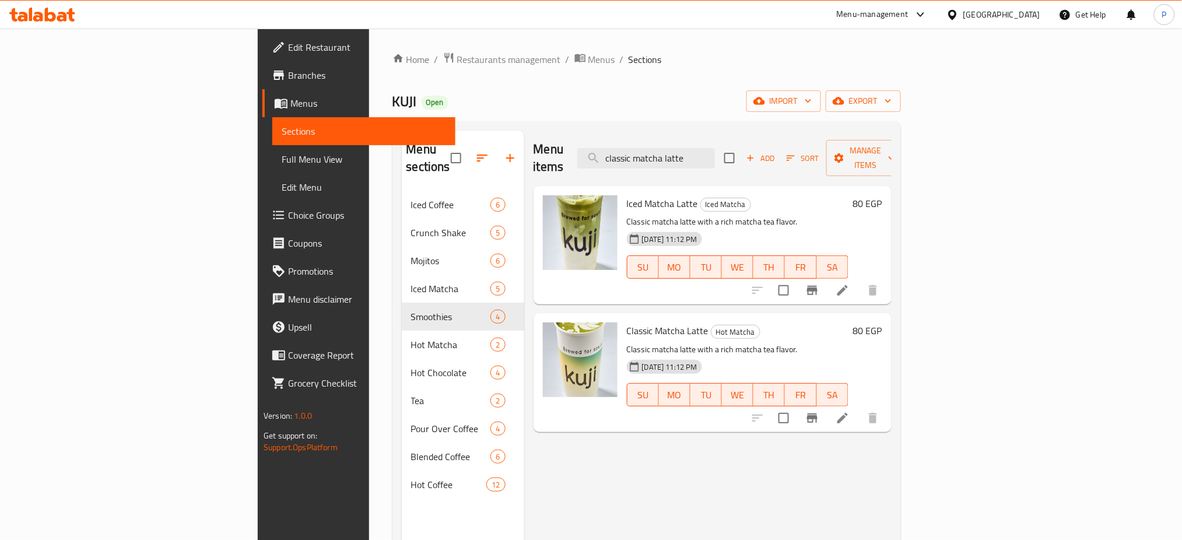
type input "classic matcha latte"
click at [778, 479] on div "Menu items classic matcha latte Add Sort Manage items Iced Matcha Latte Iced Ma…" at bounding box center [707, 401] width 367 height 540
click at [821, 110] on button "import" at bounding box center [783, 101] width 75 height 22
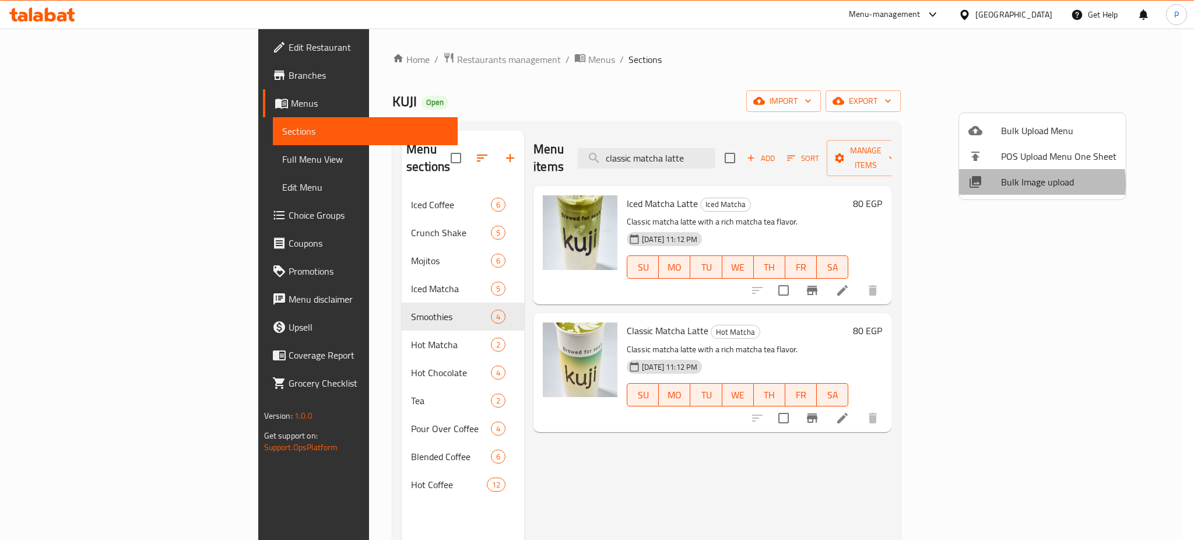
click at [1013, 184] on span "Bulk Image upload" at bounding box center [1058, 182] width 115 height 14
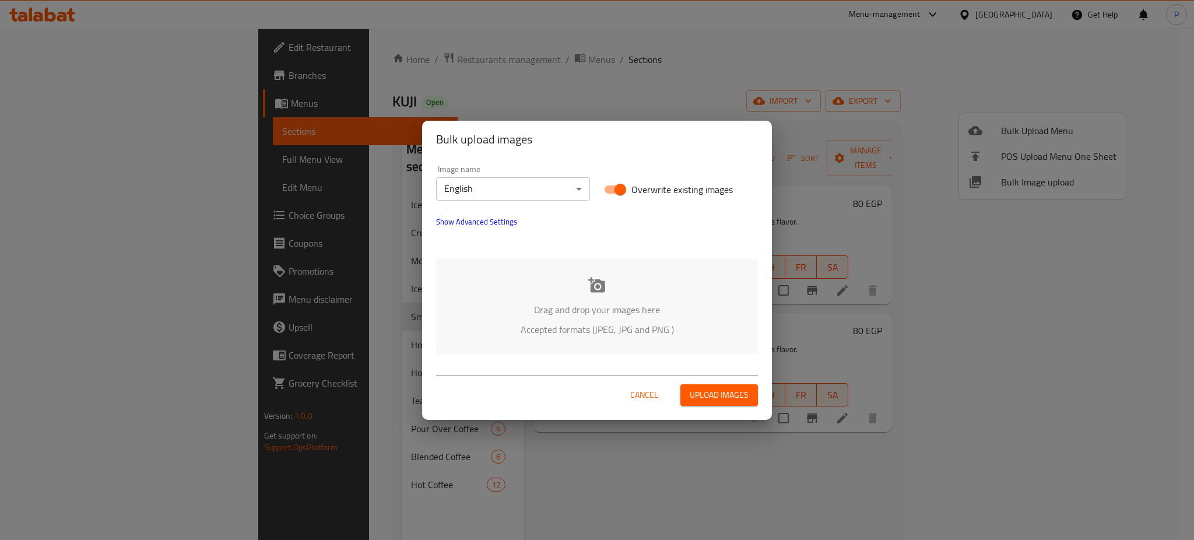
click at [646, 292] on div "Drag and drop your images here Accepted formats (JPEG, JPG and PNG )" at bounding box center [597, 306] width 322 height 95
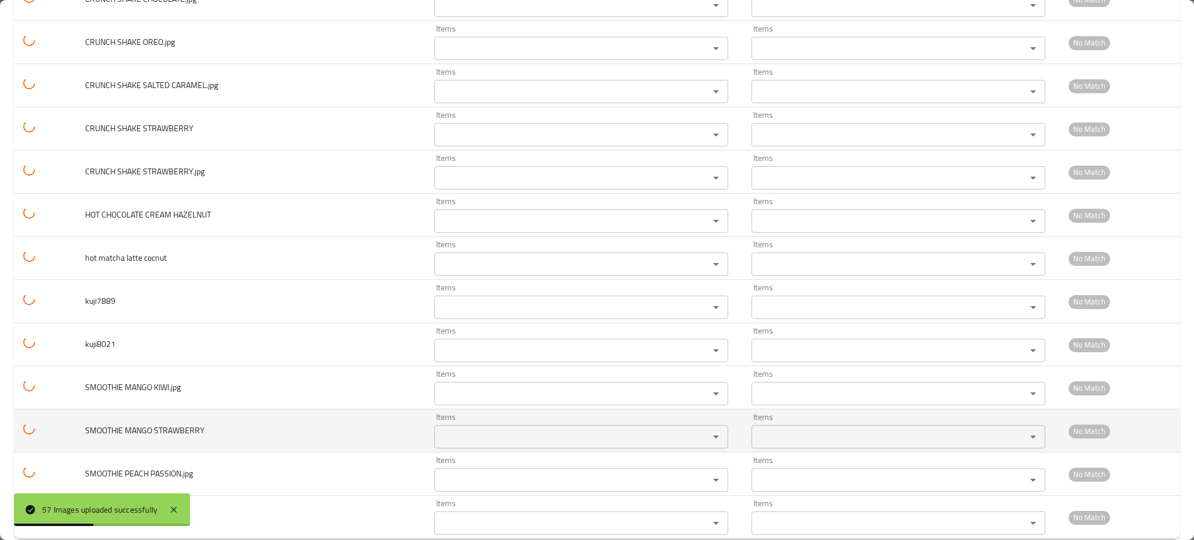
scroll to position [2123, 0]
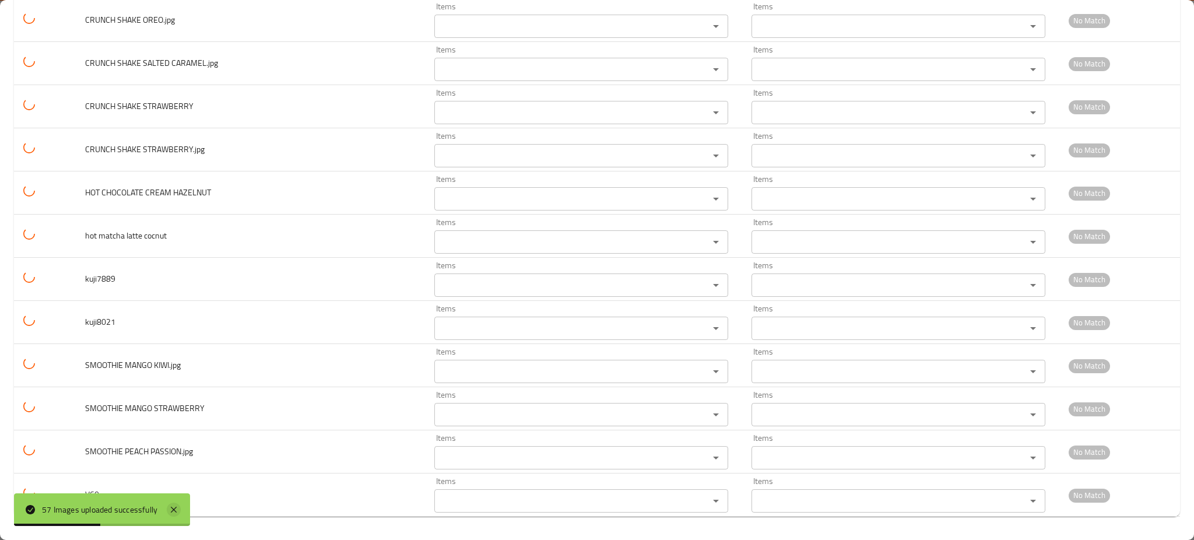
click at [174, 510] on icon at bounding box center [174, 510] width 6 height 6
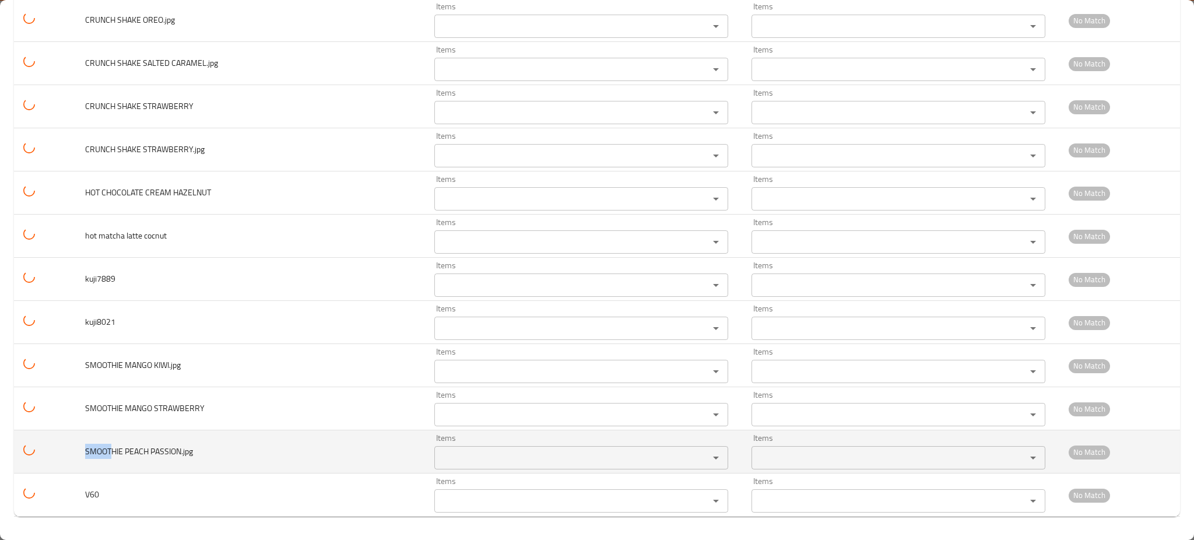
drag, startPoint x: 110, startPoint y: 454, endPoint x: 86, endPoint y: 453, distance: 23.3
click at [86, 453] on span "SMOOTHIE PEACH PASSION.jpg" at bounding box center [139, 451] width 108 height 15
copy span "SMOOT"
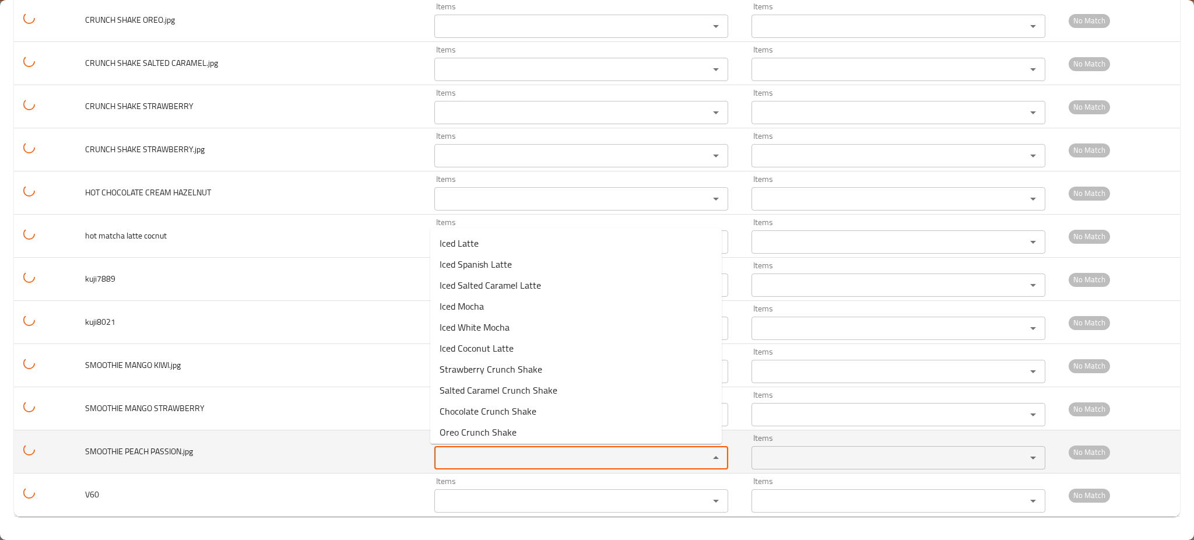
click at [438, 450] on PASSION_jpg "Items" at bounding box center [564, 458] width 252 height 16
paste PASSION_jpg "SMOOT"
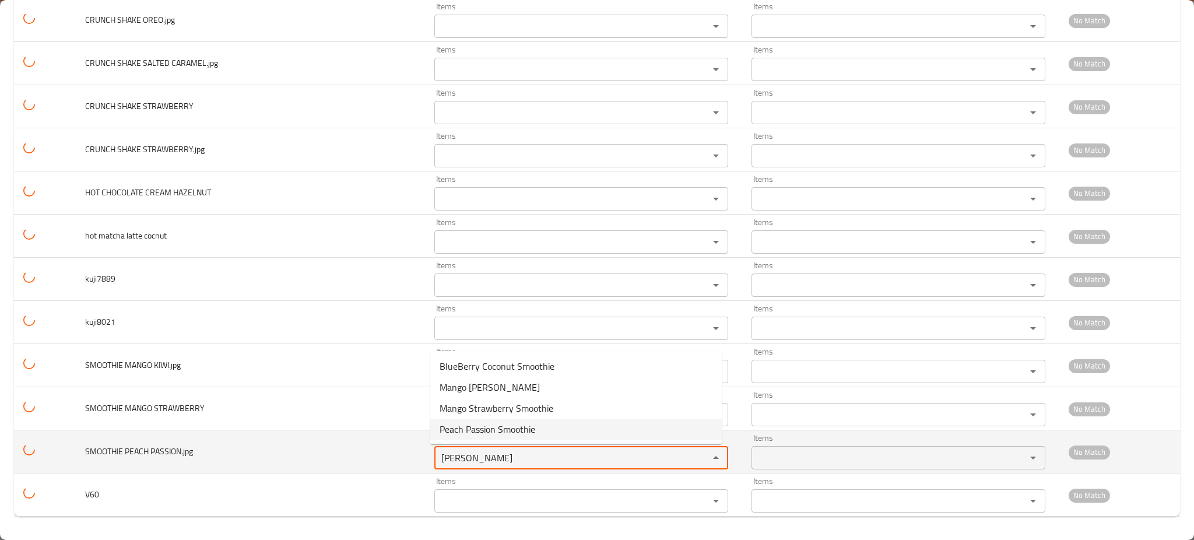
drag, startPoint x: 466, startPoint y: 427, endPoint x: 423, endPoint y: 438, distance: 44.5
click at [466, 427] on span "Peach Passion Smoothie" at bounding box center [488, 429] width 96 height 14
type PASSION_jpg "Peach Passion Smoothie"
type PASSION_jpg-ar "سموذي خوخ وباشن فروت"
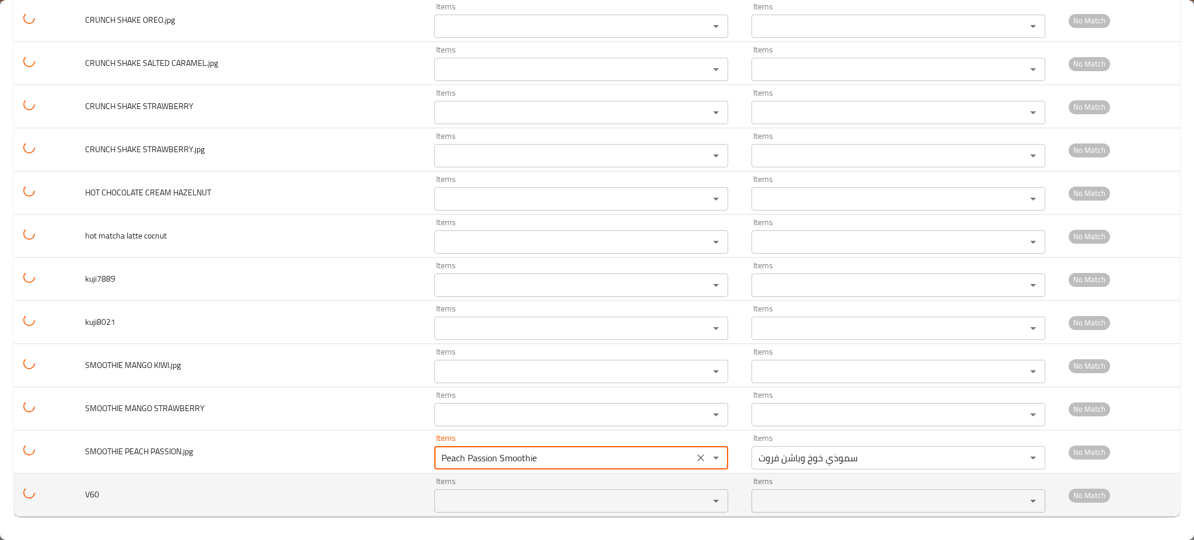
type PASSION_jpg "Peach Passion Smoothie"
click at [91, 499] on span "V60" at bounding box center [92, 494] width 14 height 15
copy span "V60"
click at [471, 491] on div "Items" at bounding box center [581, 500] width 294 height 23
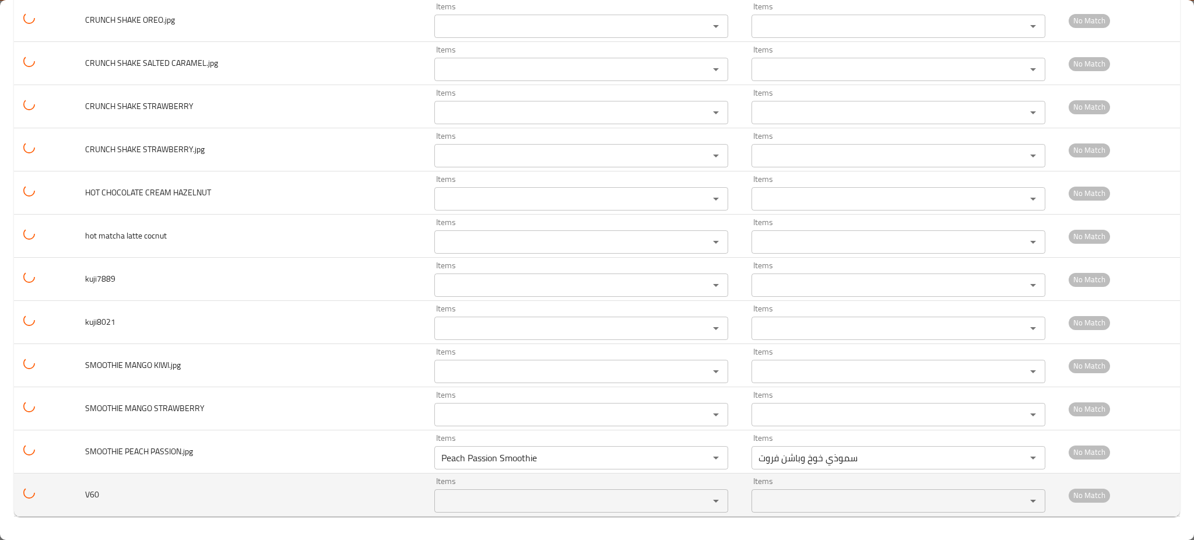
paste input "V60"
type input "V60"
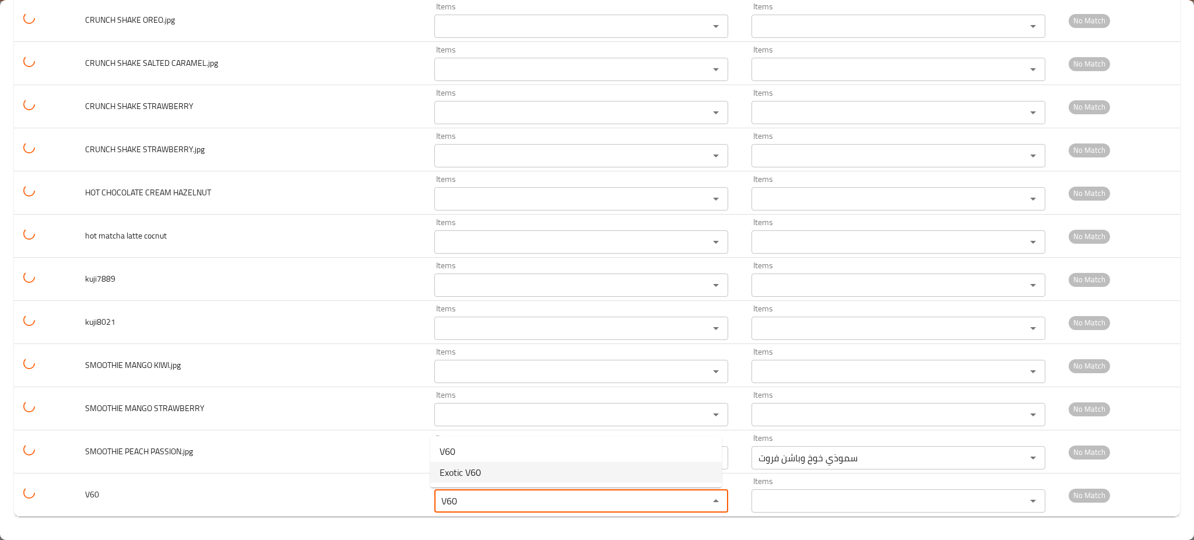
click at [480, 450] on li "V60" at bounding box center [576, 451] width 292 height 21
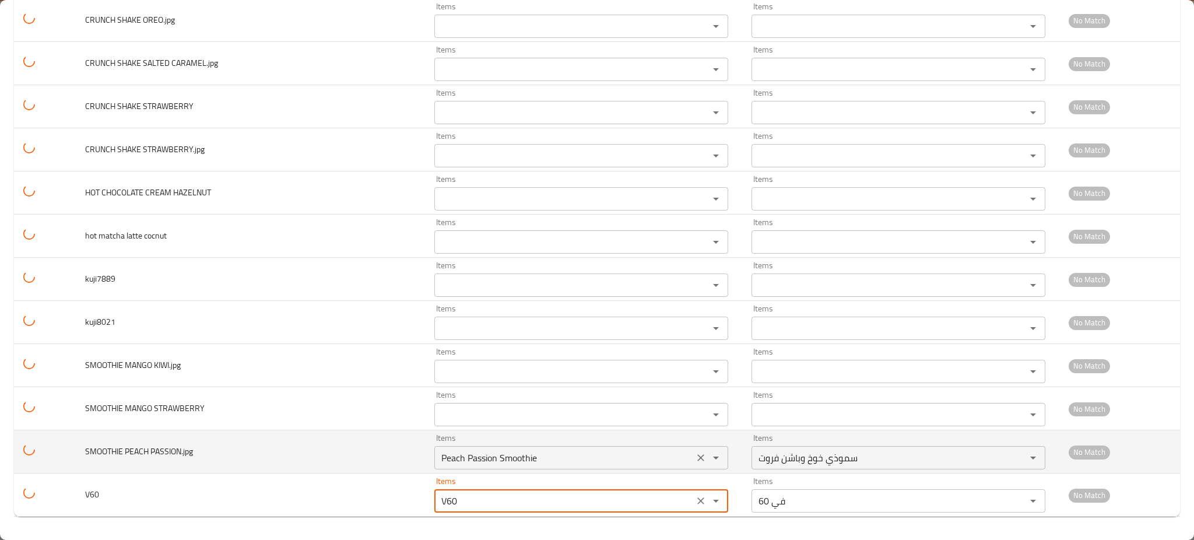
type input "في 60"
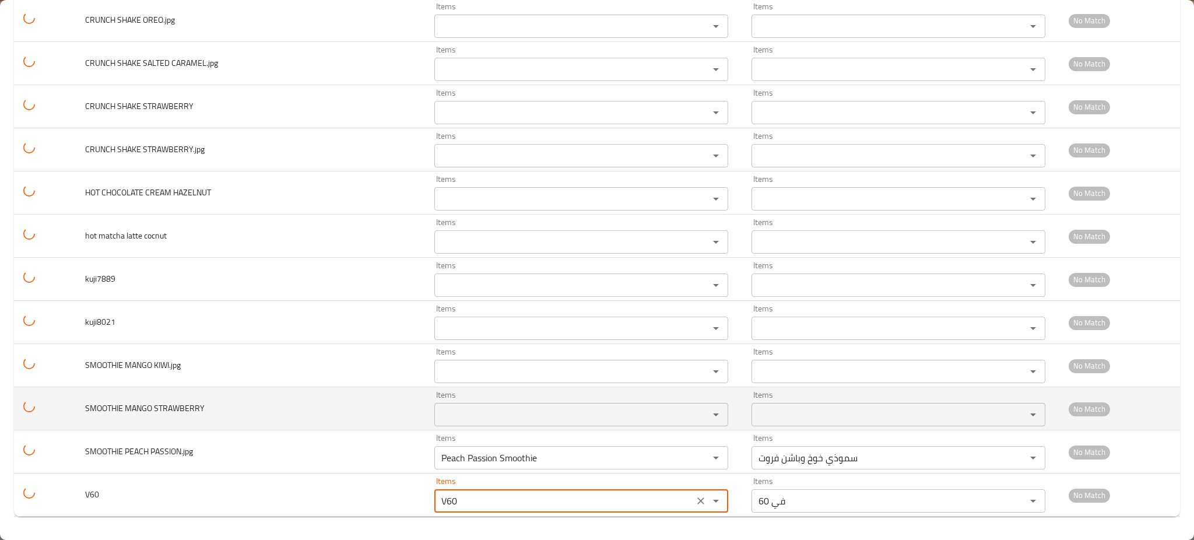
type input "V60"
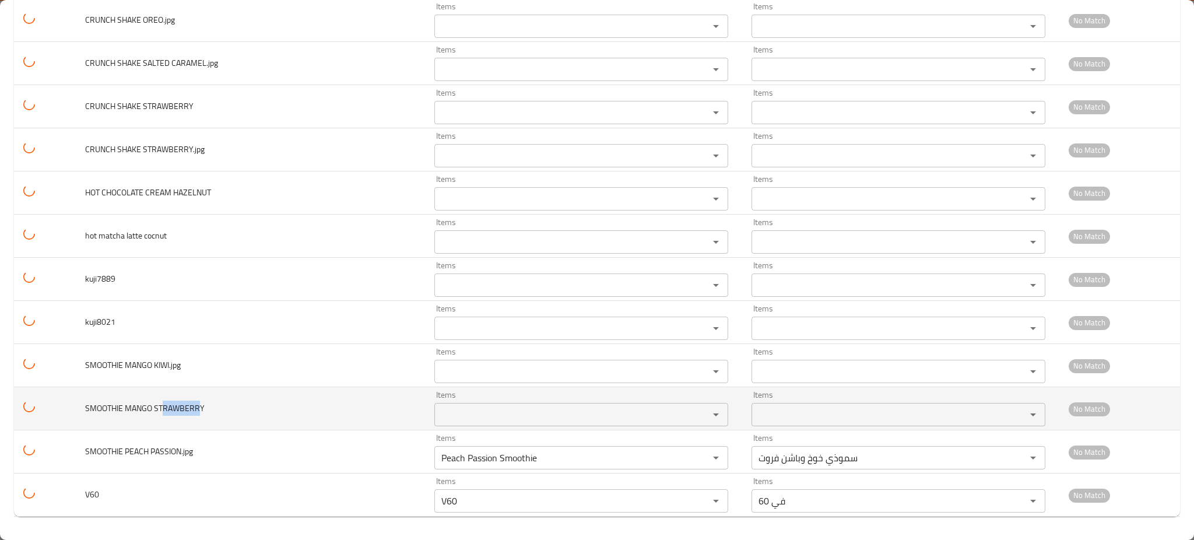
drag, startPoint x: 165, startPoint y: 405, endPoint x: 200, endPoint y: 410, distance: 35.3
click at [200, 410] on span "SMOOTHIE MANGO STRAWBERRY" at bounding box center [145, 408] width 120 height 15
copy span "RAWBERR"
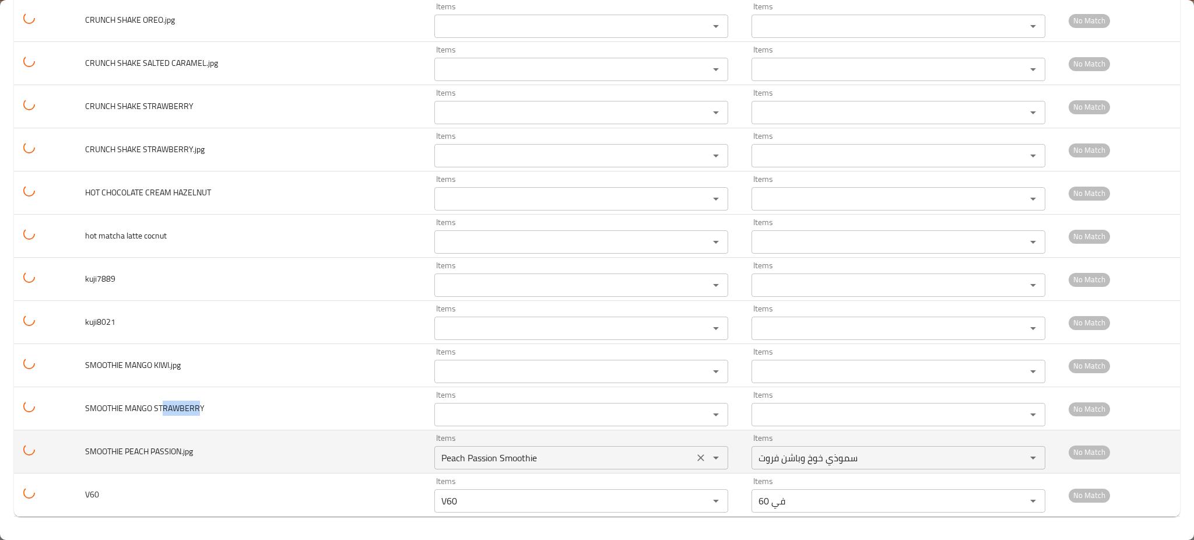
click at [499, 434] on div "Items Peach Passion Smoothie Items" at bounding box center [581, 452] width 294 height 36
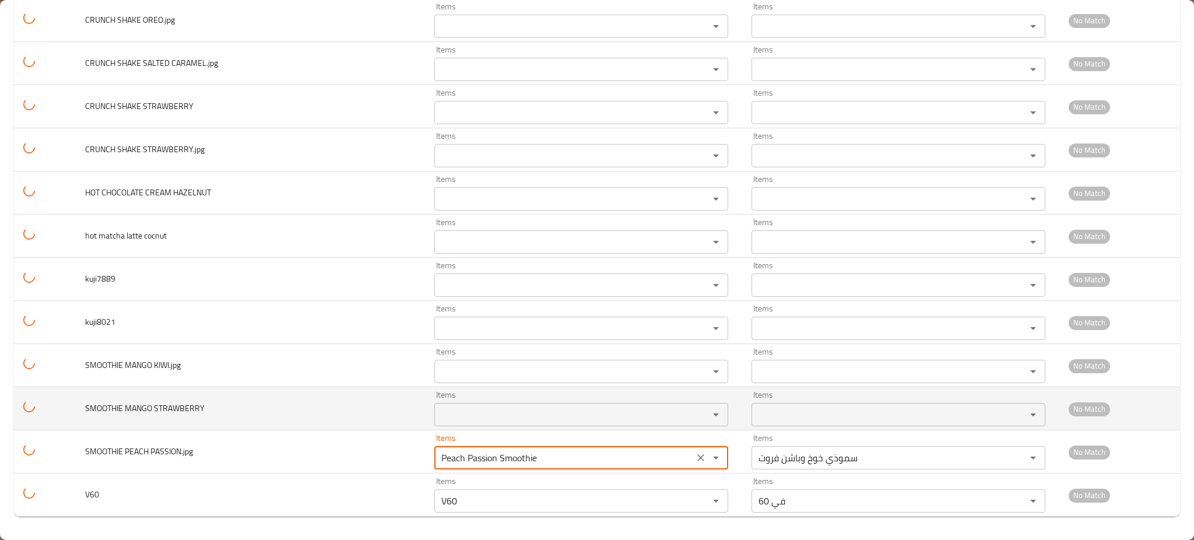
click at [502, 408] on STRAWBERRY "Items" at bounding box center [564, 414] width 252 height 16
paste STRAWBERRY "RAWBERR"
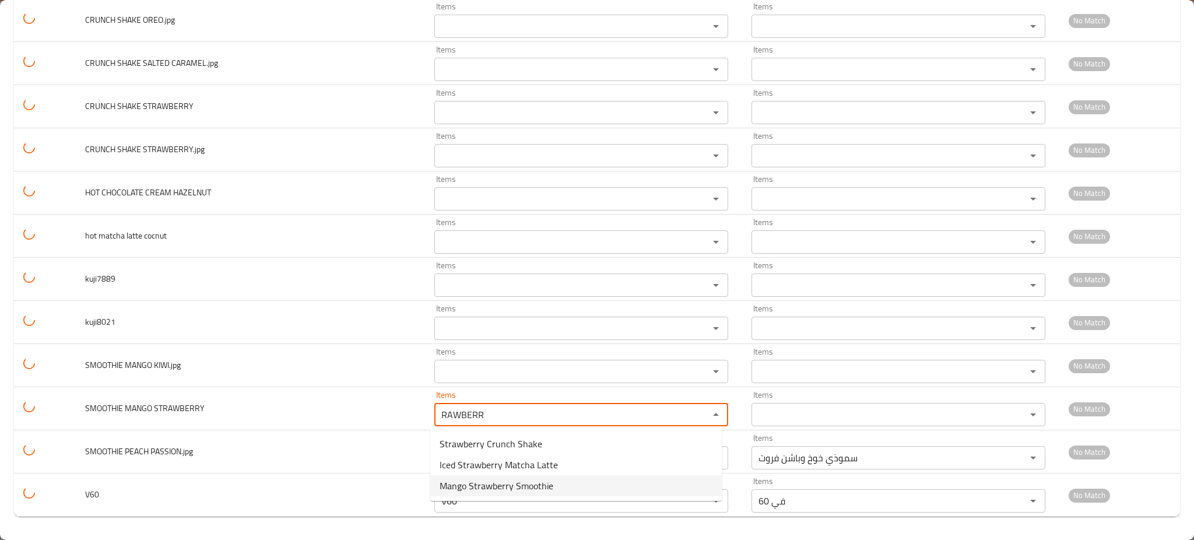
click at [536, 482] on span "Mango Strawberry Smoothie" at bounding box center [497, 486] width 114 height 14
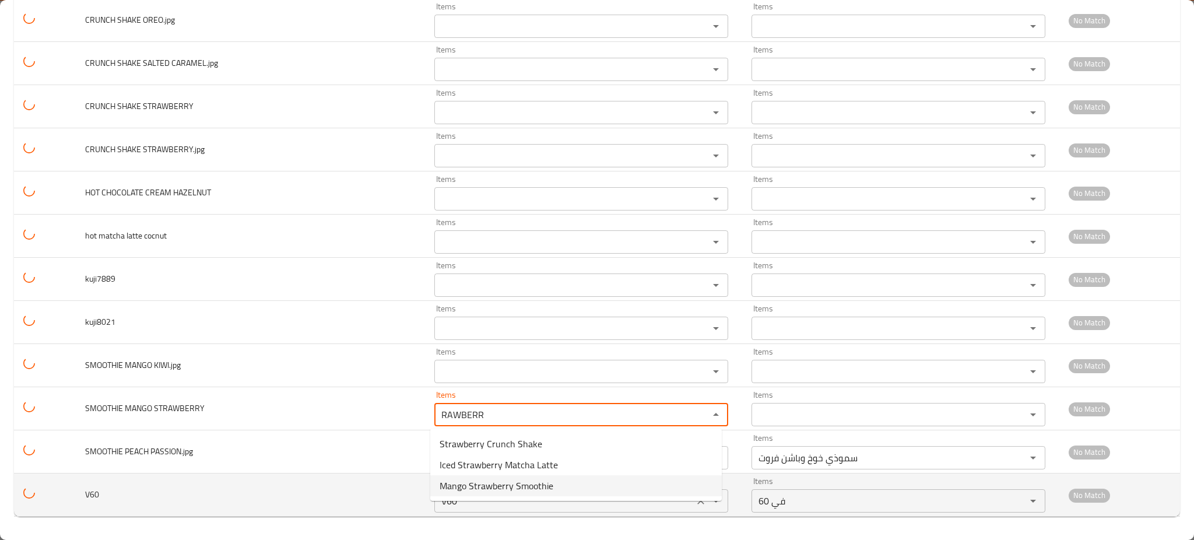
type STRAWBERRY "Mango Strawberry Smoothie"
type STRAWBERRY-ar "سموذي مانجو وفراولة"
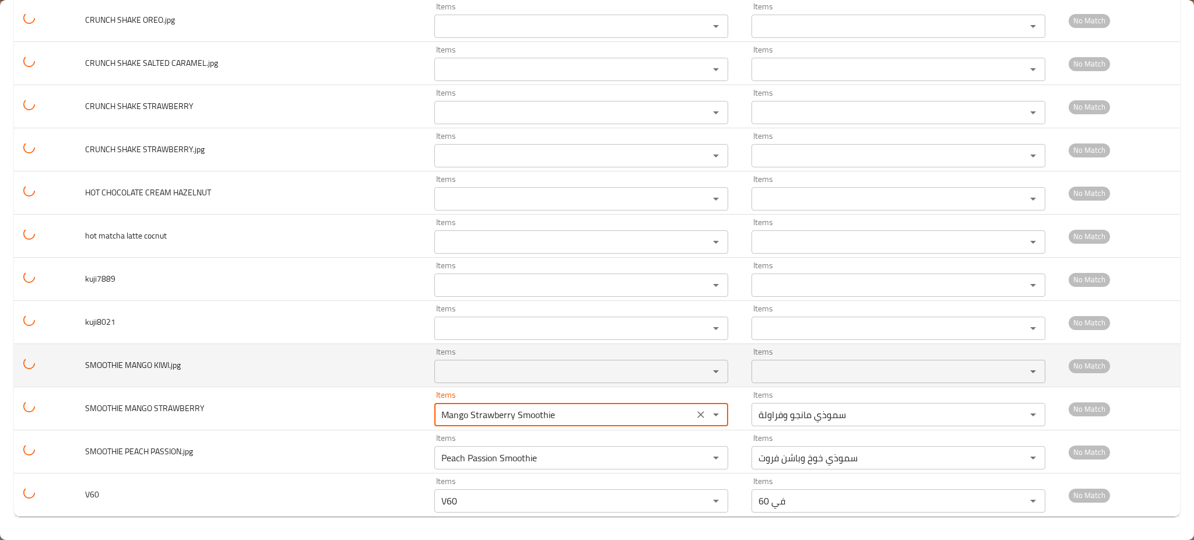
type STRAWBERRY "Mango Strawberry Smoothie"
click at [127, 361] on span "SMOOTHIE MANGO KIWI.jpg" at bounding box center [133, 364] width 96 height 15
copy span "MANGO"
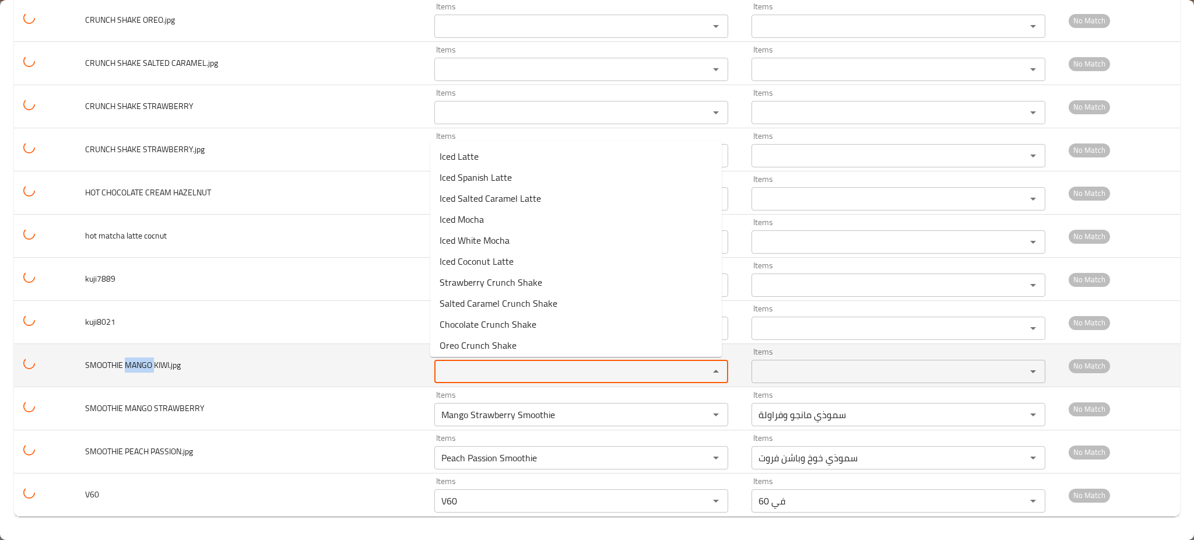
click at [482, 364] on KIWI_jpg "Items" at bounding box center [564, 371] width 252 height 16
paste KIWI_jpg "MANGO"
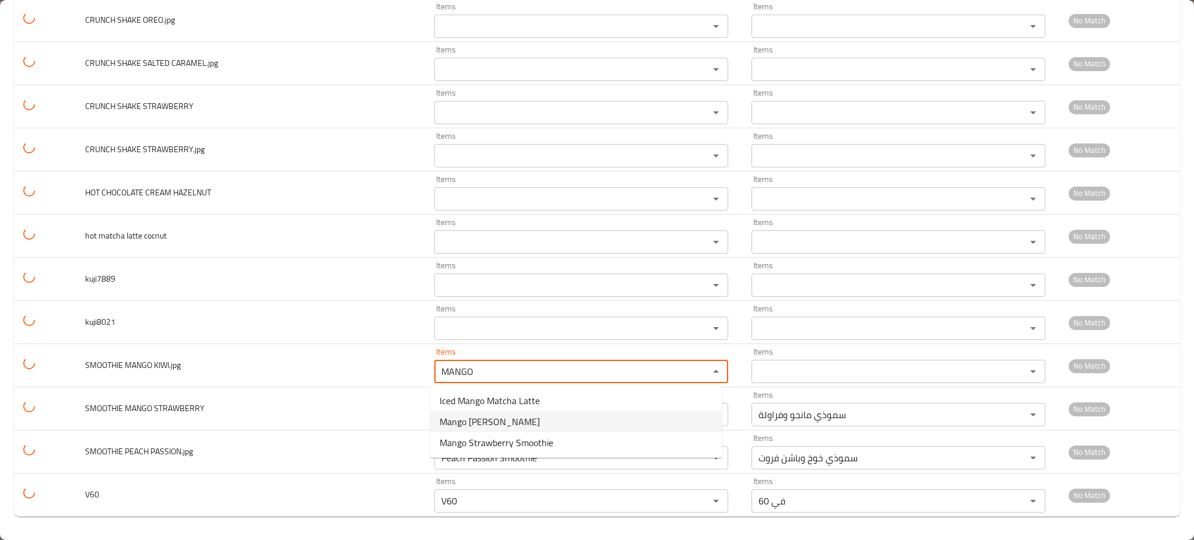
click at [494, 423] on span "Mango Kiwi Smoothie" at bounding box center [490, 422] width 100 height 14
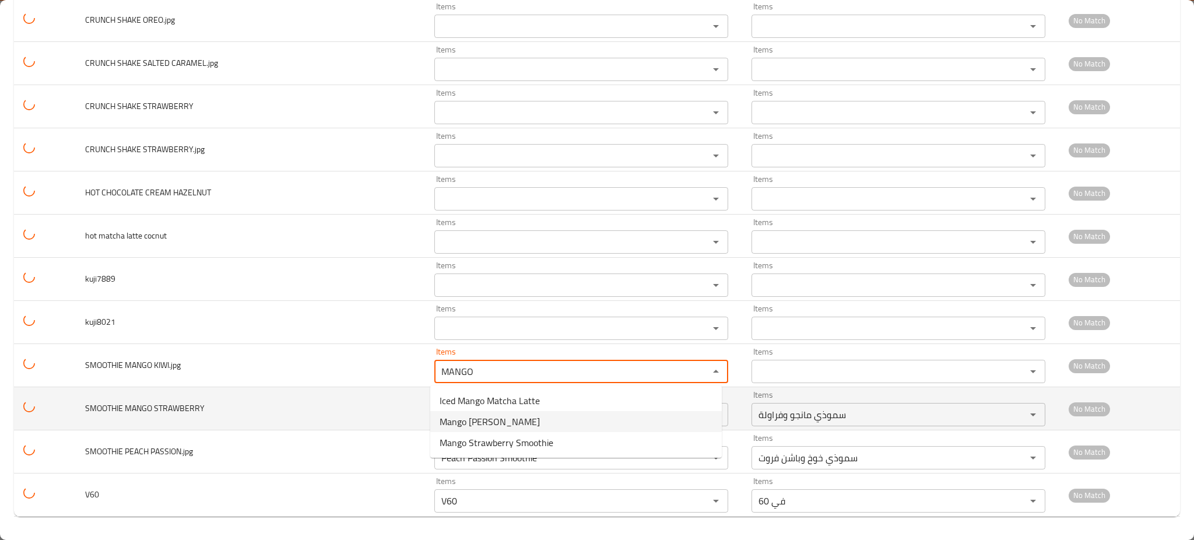
type KIWI_jpg "Mango Kiwi Smoothie"
type KIWI_jpg-ar "سموذي مانجو وكيوي"
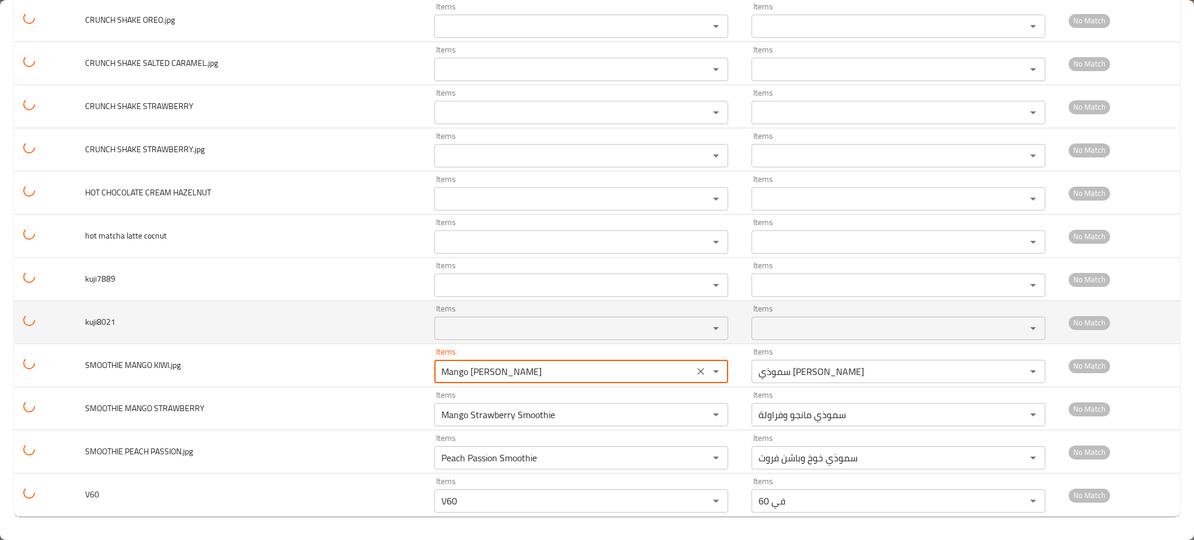
type KIWI_jpg "Mango Kiwi Smoothie"
drag, startPoint x: 94, startPoint y: 325, endPoint x: 78, endPoint y: 325, distance: 16.3
click at [78, 325] on td "kuji8021" at bounding box center [250, 322] width 349 height 43
copy span "kuj"
click at [473, 335] on input "Items" at bounding box center [564, 328] width 252 height 16
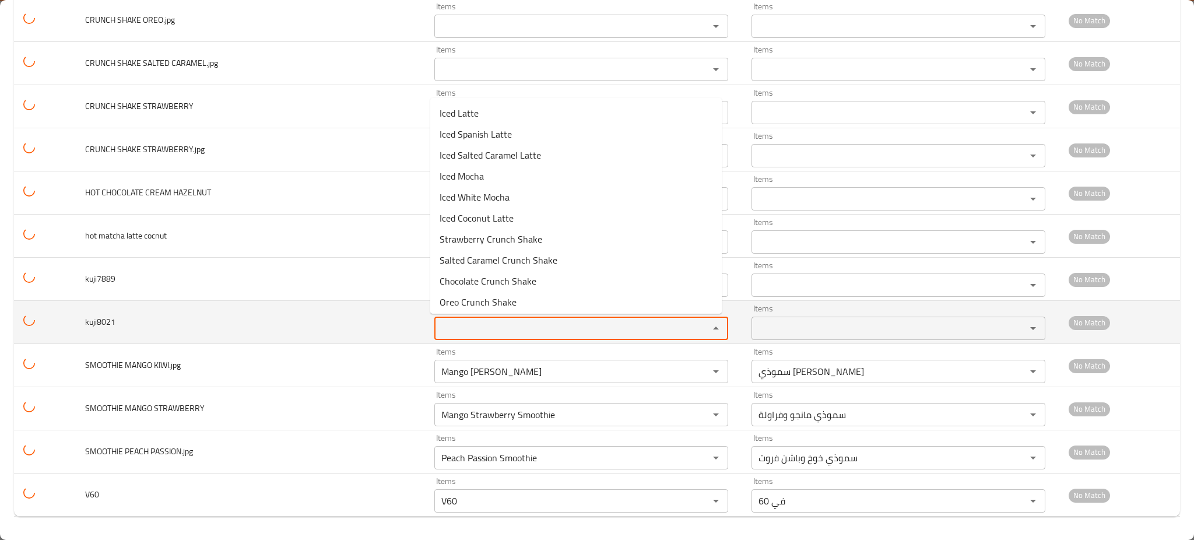
paste input "kuj"
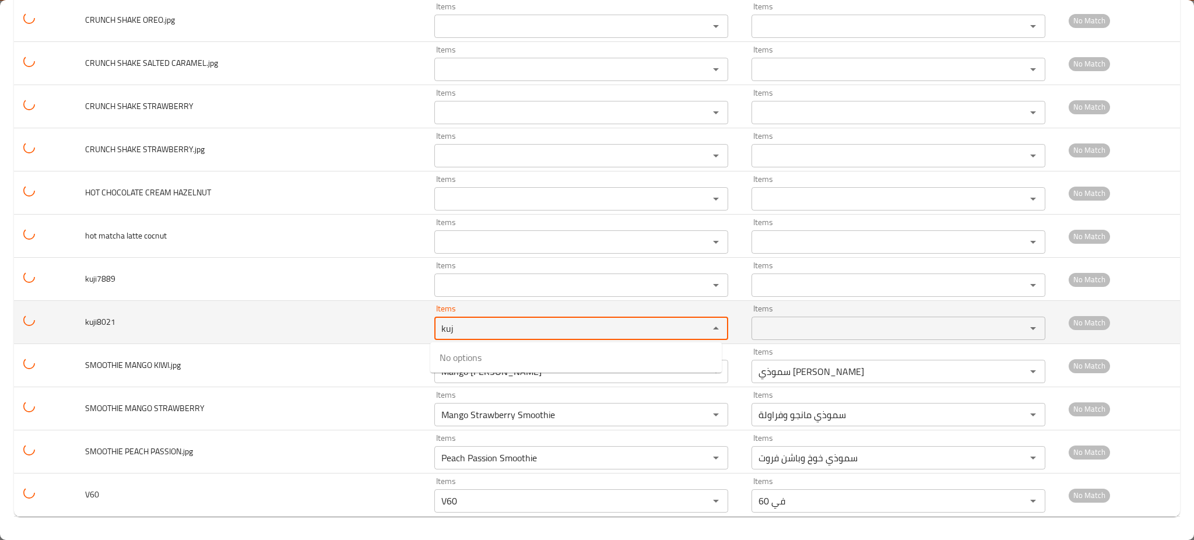
type input "kuj"
click at [315, 321] on td "kuji8021" at bounding box center [250, 322] width 349 height 43
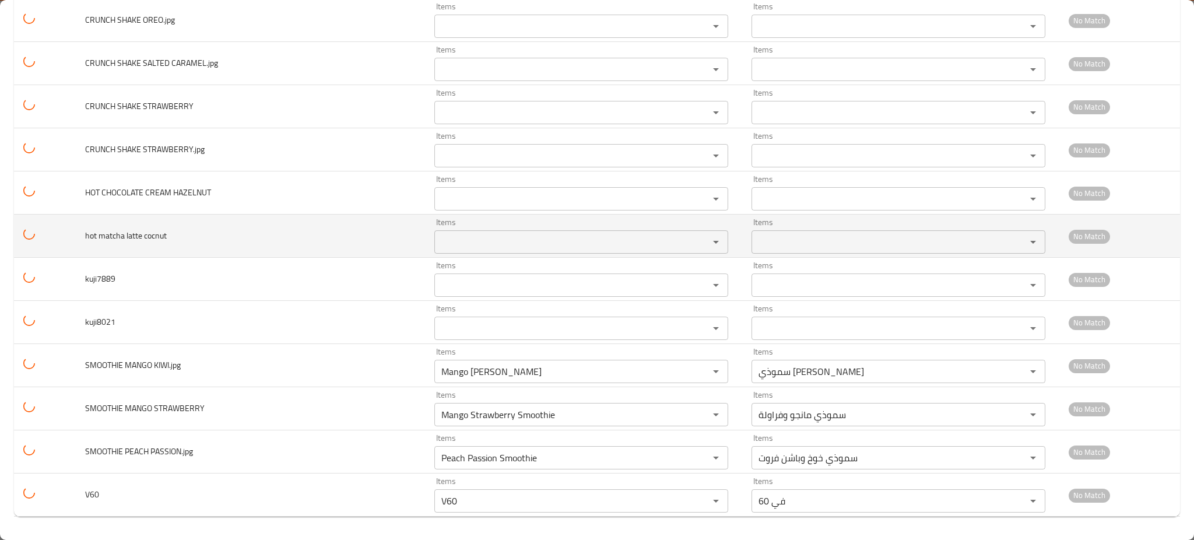
click at [110, 233] on span "hot matcha latte cocnut" at bounding box center [126, 235] width 82 height 15
drag, startPoint x: 110, startPoint y: 233, endPoint x: 86, endPoint y: 234, distance: 23.9
click at [86, 234] on span "hot matcha latte cocnut" at bounding box center [126, 235] width 82 height 15
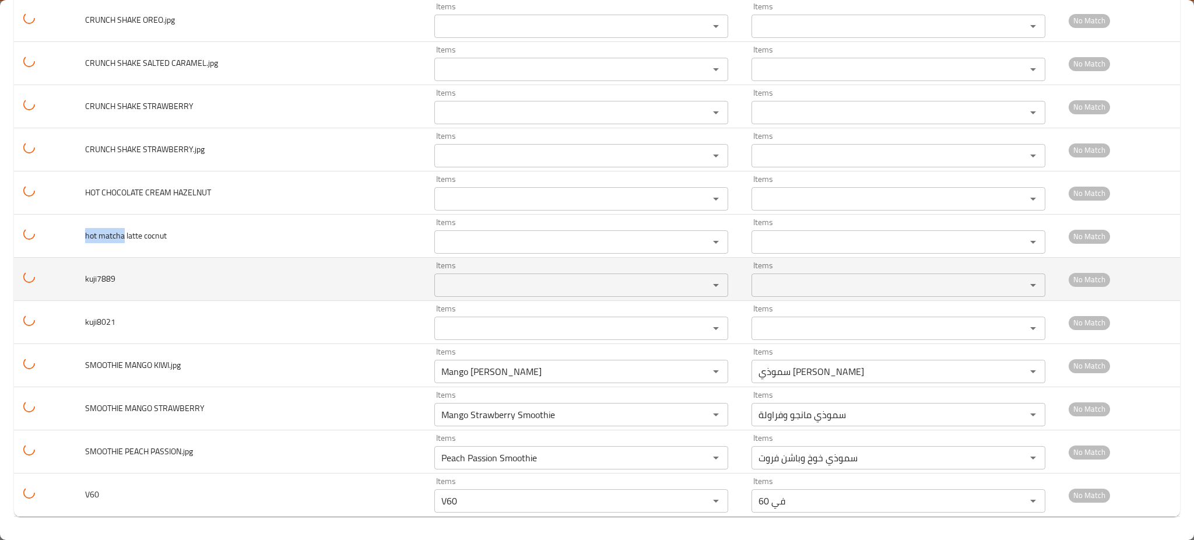
copy span "hot matcha"
click at [533, 266] on div "Items Items" at bounding box center [581, 279] width 294 height 36
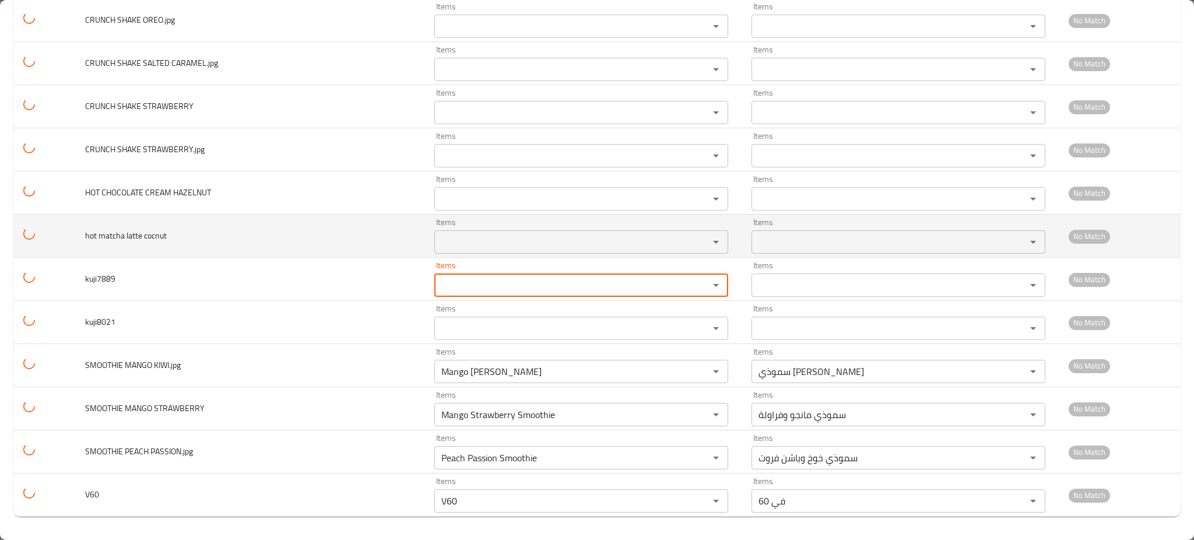
click at [521, 250] on div "Items" at bounding box center [581, 241] width 294 height 23
paste cocnut "hot matcha"
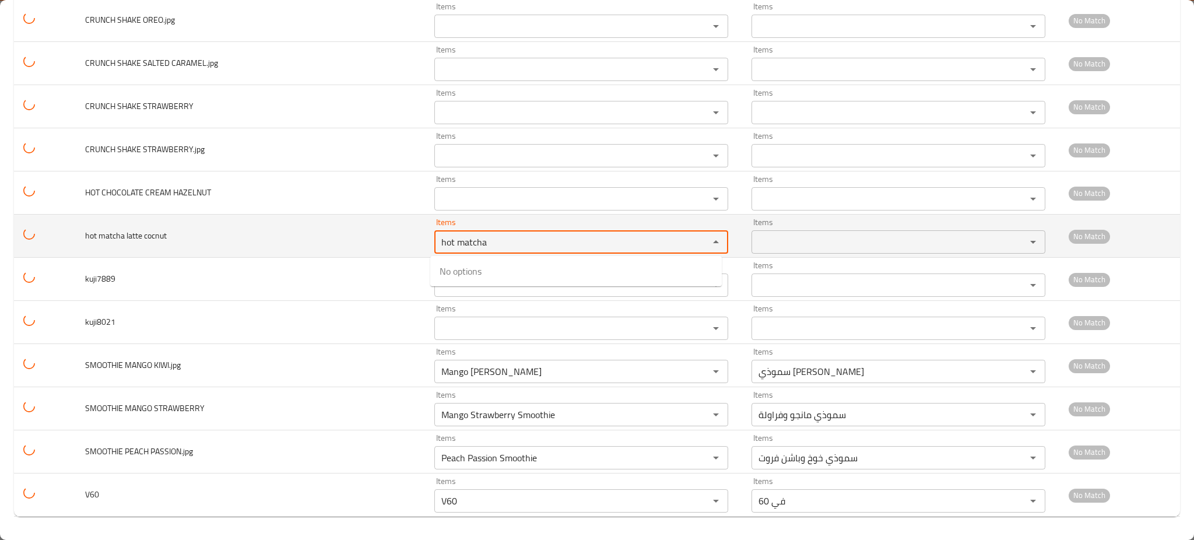
type cocnut "hot matcha"
click at [269, 240] on td "hot matcha latte cocnut" at bounding box center [250, 236] width 349 height 43
click at [115, 239] on span "hot matcha latte cocnut" at bounding box center [126, 235] width 82 height 15
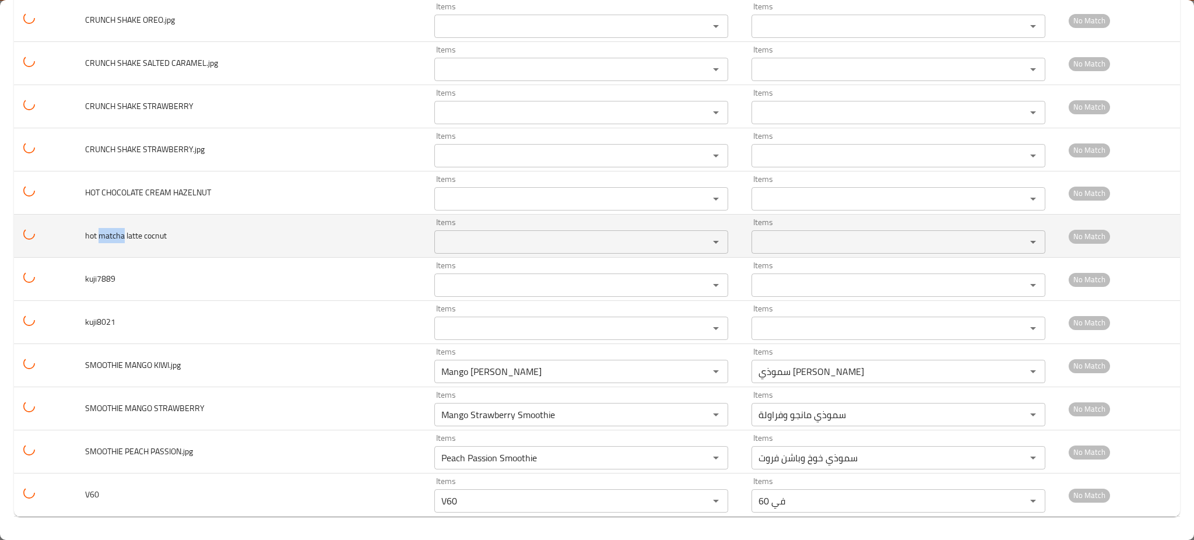
drag, startPoint x: 115, startPoint y: 239, endPoint x: 129, endPoint y: 237, distance: 13.5
click at [118, 239] on span "hot matcha latte cocnut" at bounding box center [126, 235] width 82 height 15
copy span "matcha"
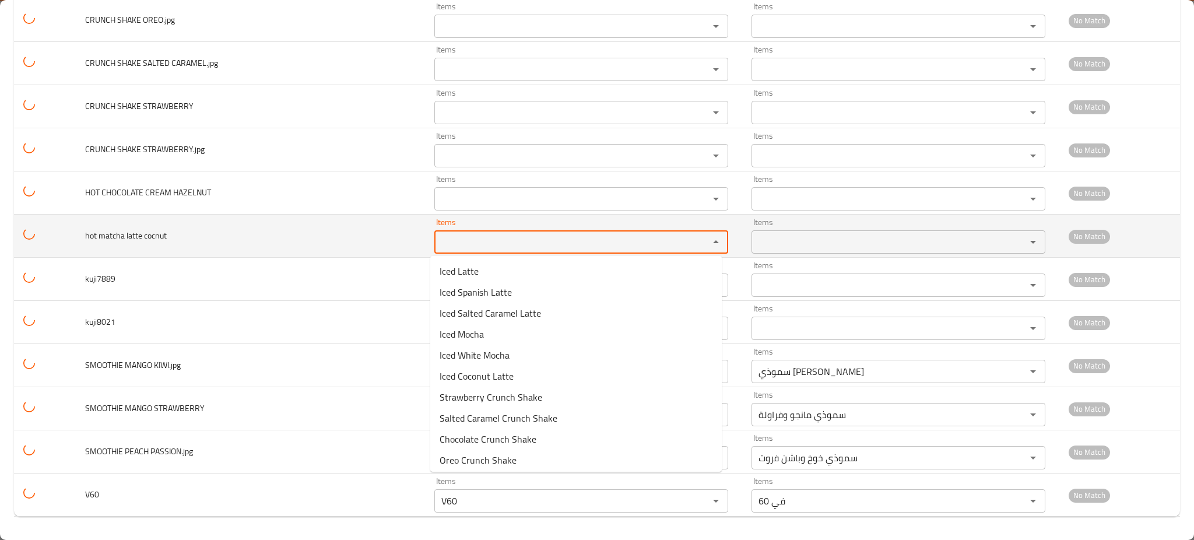
click at [526, 247] on cocnut "Items" at bounding box center [564, 242] width 252 height 16
paste cocnut "matcha"
type cocnut "matcha"
click at [161, 243] on span "hot matcha latte cocnut" at bounding box center [126, 235] width 82 height 15
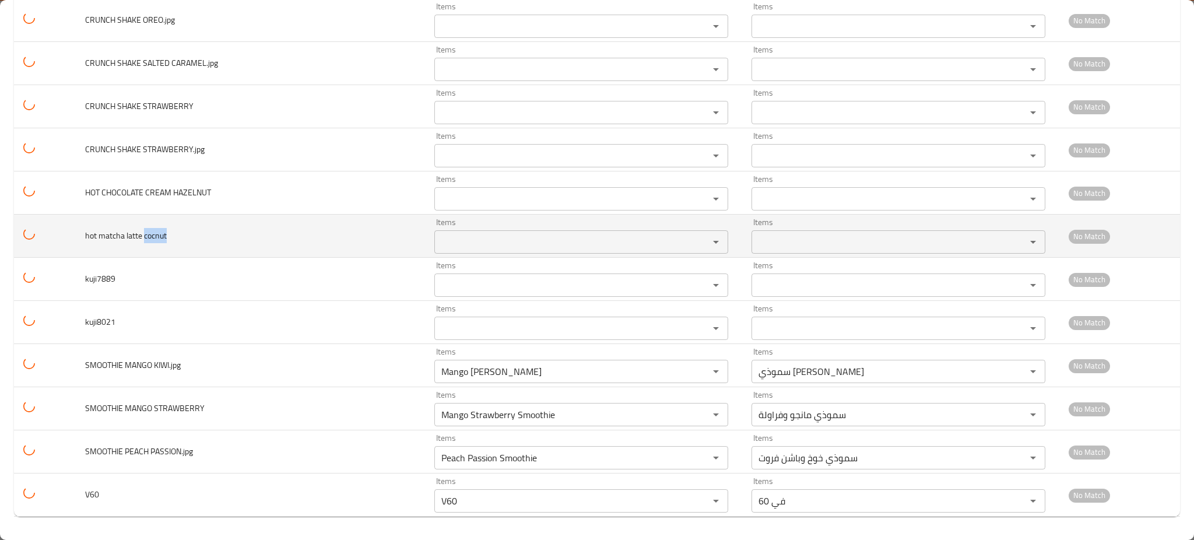
click at [161, 243] on span "hot matcha latte cocnut" at bounding box center [126, 235] width 82 height 15
copy span "cocnut"
click at [480, 219] on div "Items Items" at bounding box center [581, 236] width 294 height 36
click at [471, 231] on div "Items" at bounding box center [581, 241] width 294 height 23
paste cocnut "cocnut"
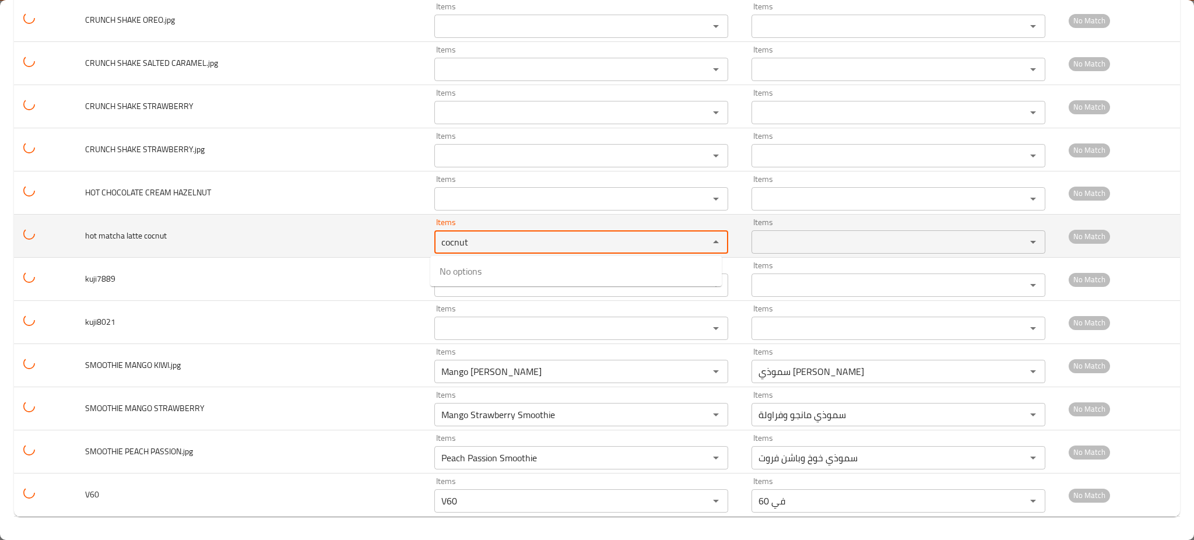
type cocnut "cocnut"
click at [138, 220] on td "hot matcha latte cocnut" at bounding box center [250, 236] width 349 height 43
click at [108, 234] on span "hot matcha latte cocnut" at bounding box center [126, 235] width 82 height 15
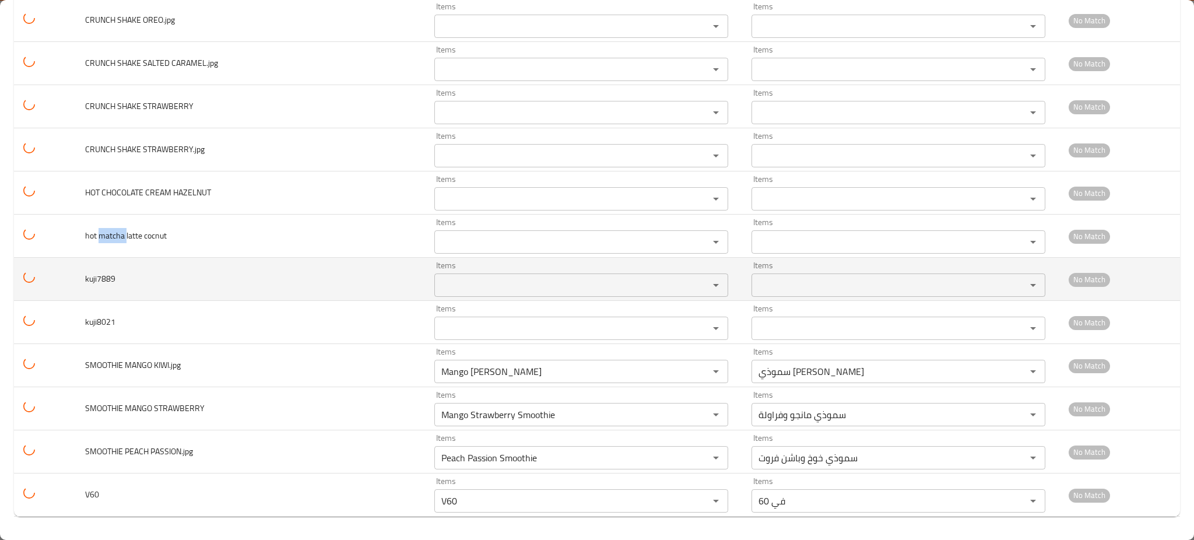
copy span "matcha"
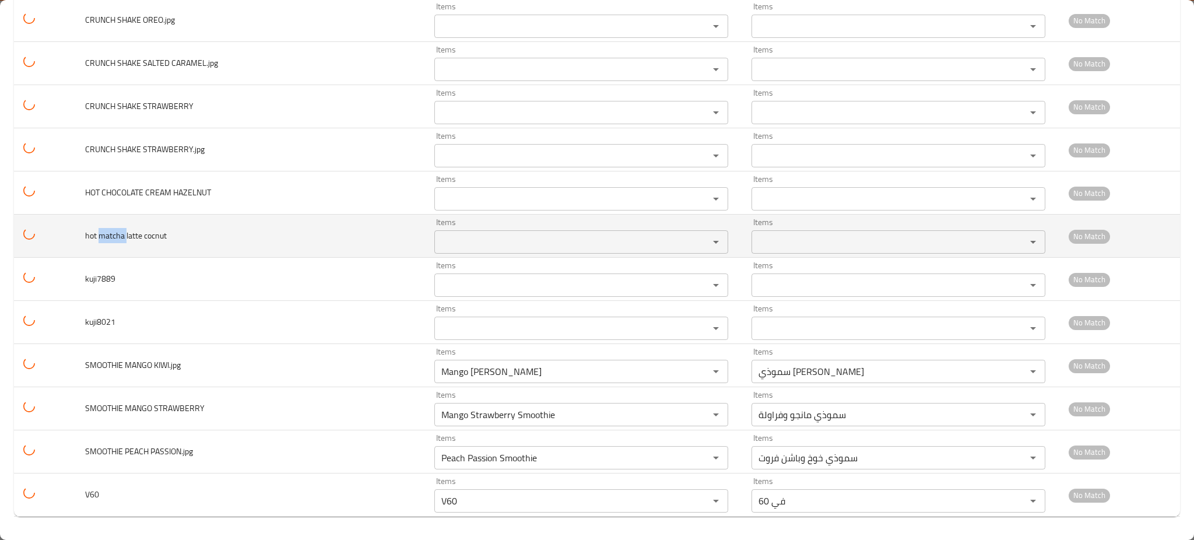
click at [490, 241] on cocnut "Items" at bounding box center [564, 242] width 252 height 16
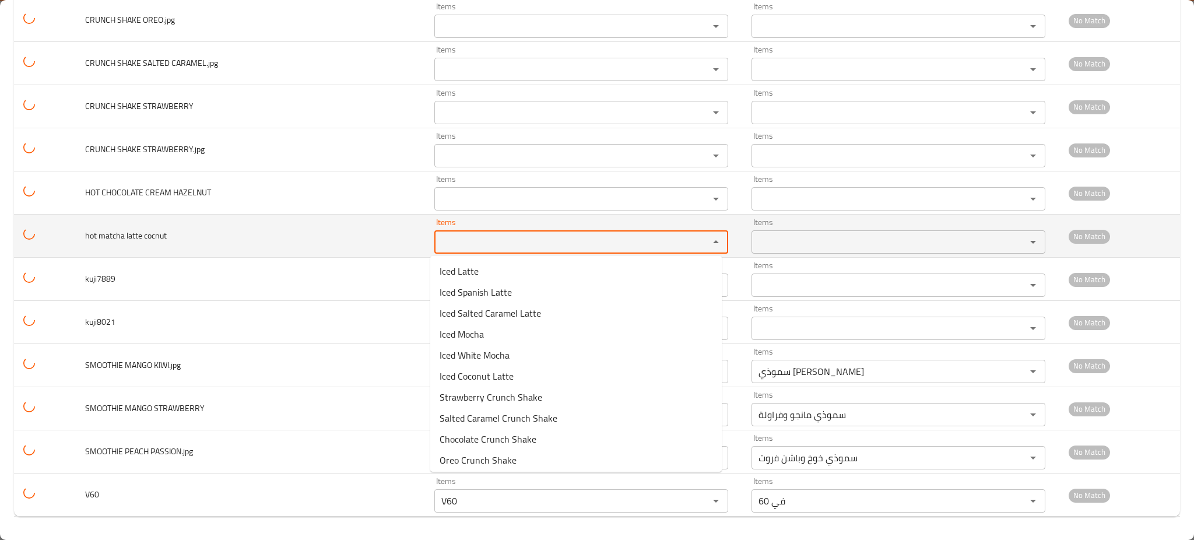
paste cocnut "matcha"
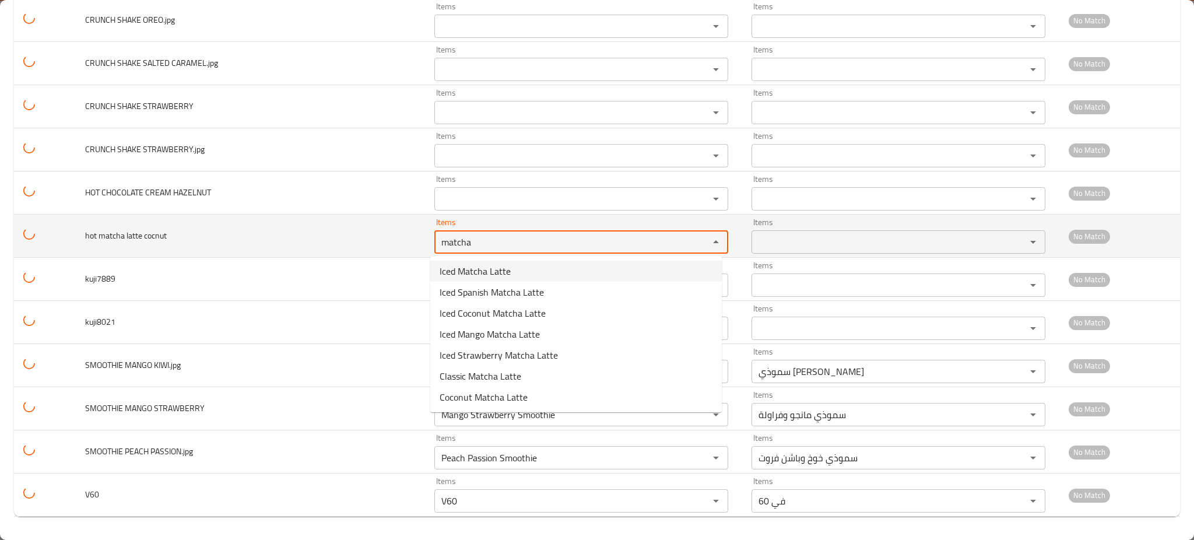
drag, startPoint x: 496, startPoint y: 271, endPoint x: 313, endPoint y: 252, distance: 183.4
click at [313, 252] on body "​ Menu-management Egypt Get Help P Edit Restaurant Branches Menus Sections Full…" at bounding box center [597, 284] width 1194 height 511
type cocnut "matcha"
click at [286, 229] on td "hot matcha latte cocnut" at bounding box center [250, 236] width 349 height 43
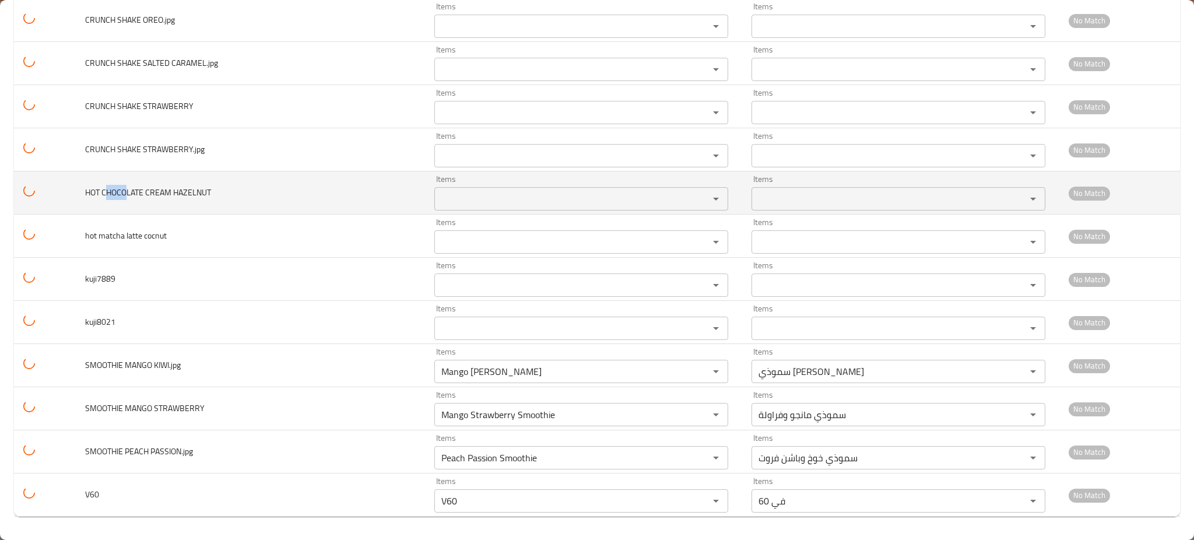
drag, startPoint x: 127, startPoint y: 194, endPoint x: 106, endPoint y: 195, distance: 21.0
click at [104, 195] on span "HOT CHOCOLATE CREAM HAZELNUT" at bounding box center [148, 192] width 126 height 15
copy span "HOCO"
click at [165, 186] on span "HOT CHOCOLATE CREAM HAZELNUT" at bounding box center [159, 192] width 126 height 15
drag, startPoint x: 138, startPoint y: 191, endPoint x: 115, endPoint y: 191, distance: 22.7
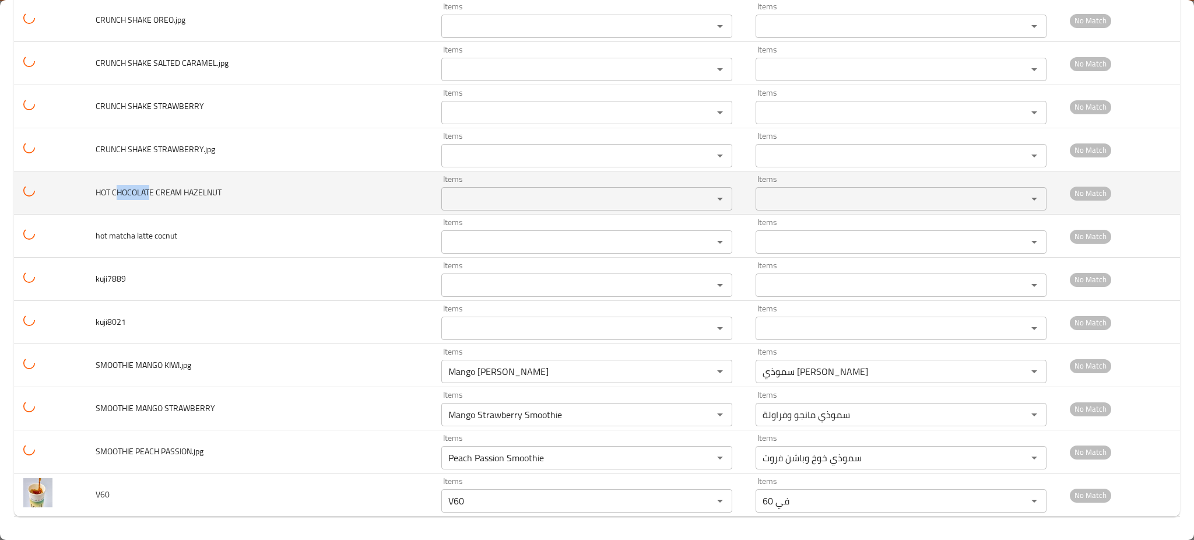
click at [115, 191] on span "HOT CHOCOLATE CREAM HAZELNUT" at bounding box center [159, 192] width 126 height 15
click at [468, 187] on div "Items" at bounding box center [586, 198] width 291 height 23
paste HAZELNUT "HOCOLAT"
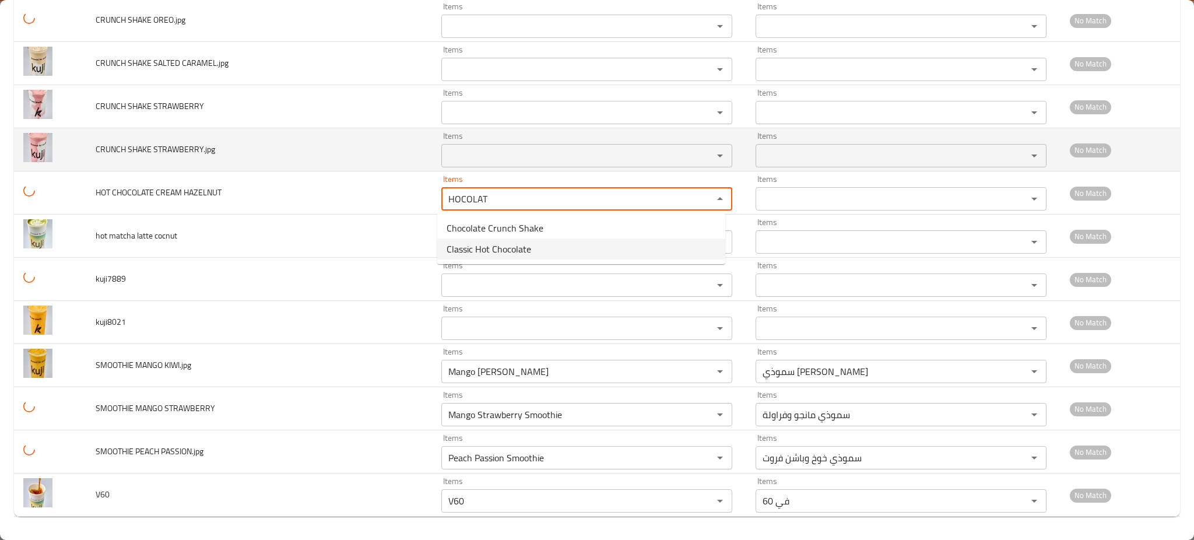
type HAZELNUT "HOCOLAT"
click at [198, 145] on span "CRUNCH SHAKE STRAWBERRY.jpg" at bounding box center [156, 149] width 120 height 15
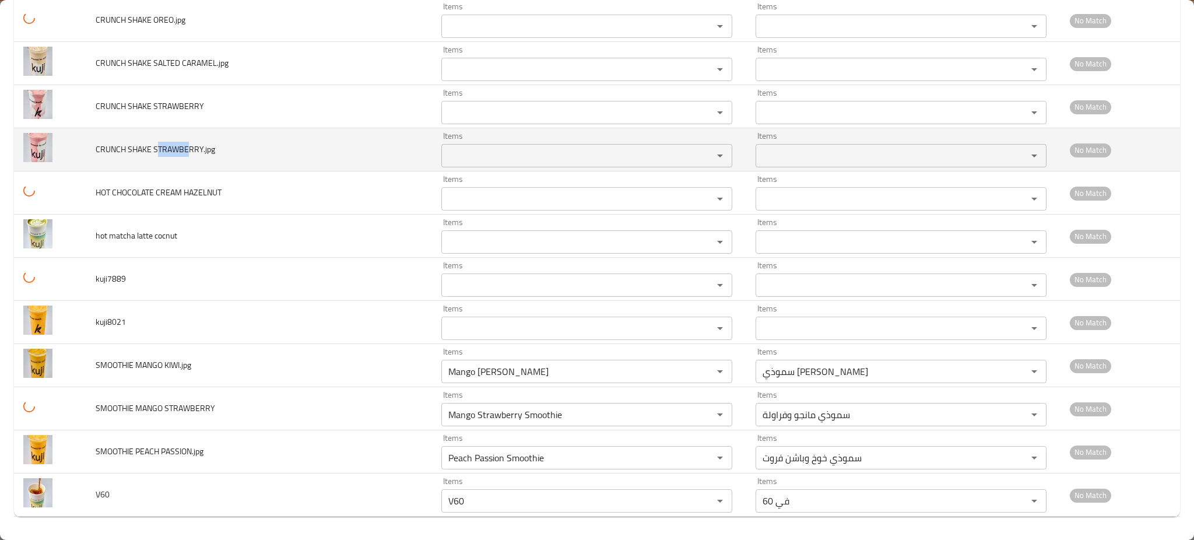
drag, startPoint x: 157, startPoint y: 149, endPoint x: 188, endPoint y: 152, distance: 31.6
click at [188, 152] on span "CRUNCH SHAKE STRAWBERRY.jpg" at bounding box center [156, 149] width 120 height 15
click at [483, 169] on td "Items Items" at bounding box center [589, 149] width 314 height 43
click at [487, 157] on STRAWBERRY_jpg "Items" at bounding box center [570, 156] width 250 height 16
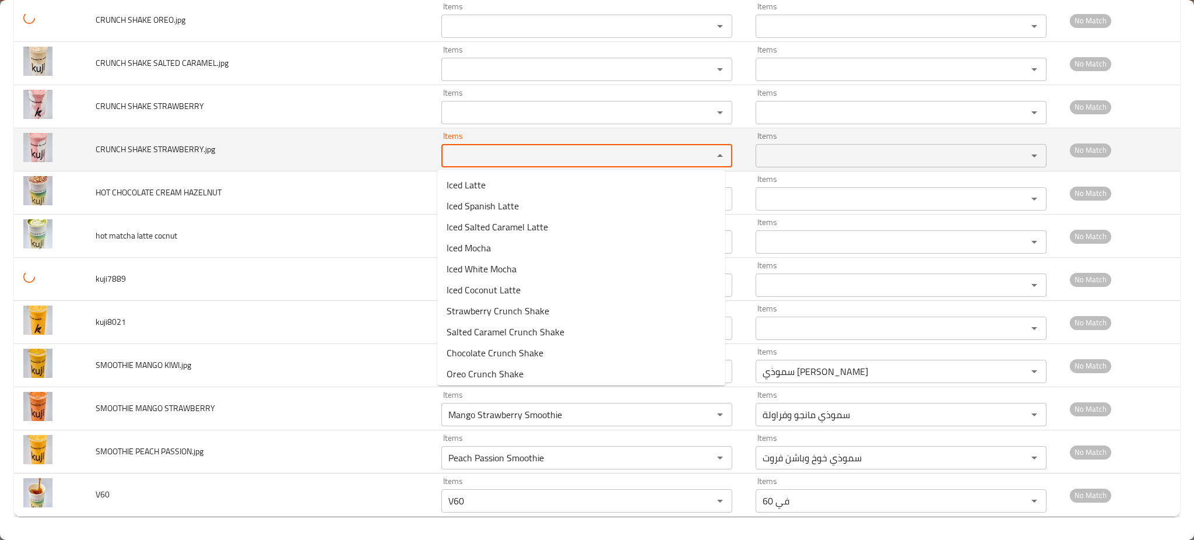
paste STRAWBERRY_jpg "TRAWBE"
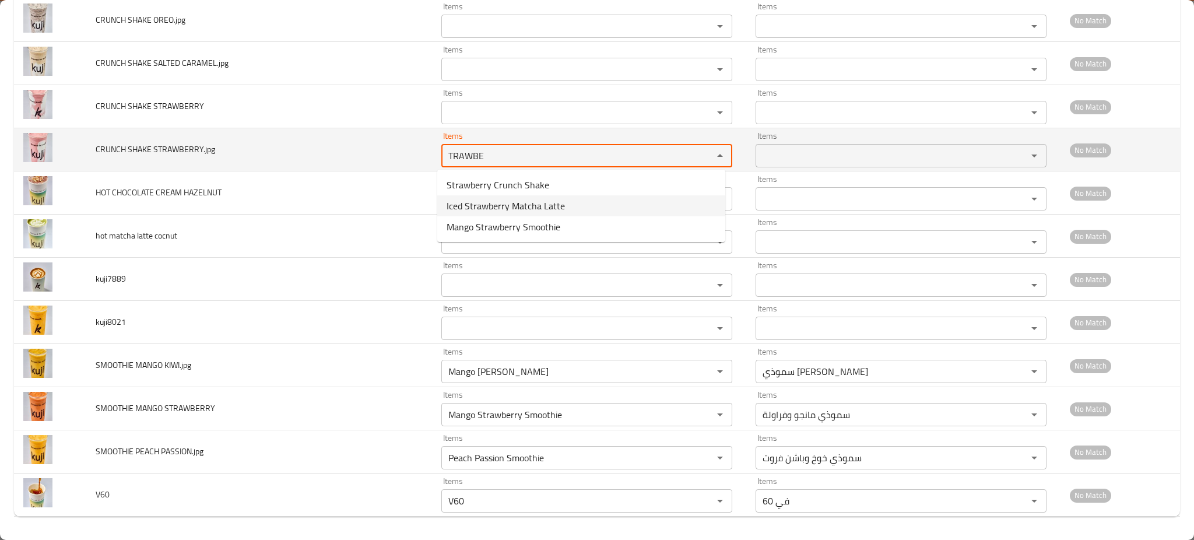
type STRAWBERRY_jpg "TRAWBE"
click at [303, 140] on td "CRUNCH SHAKE STRAWBERRY.jpg" at bounding box center [259, 149] width 346 height 43
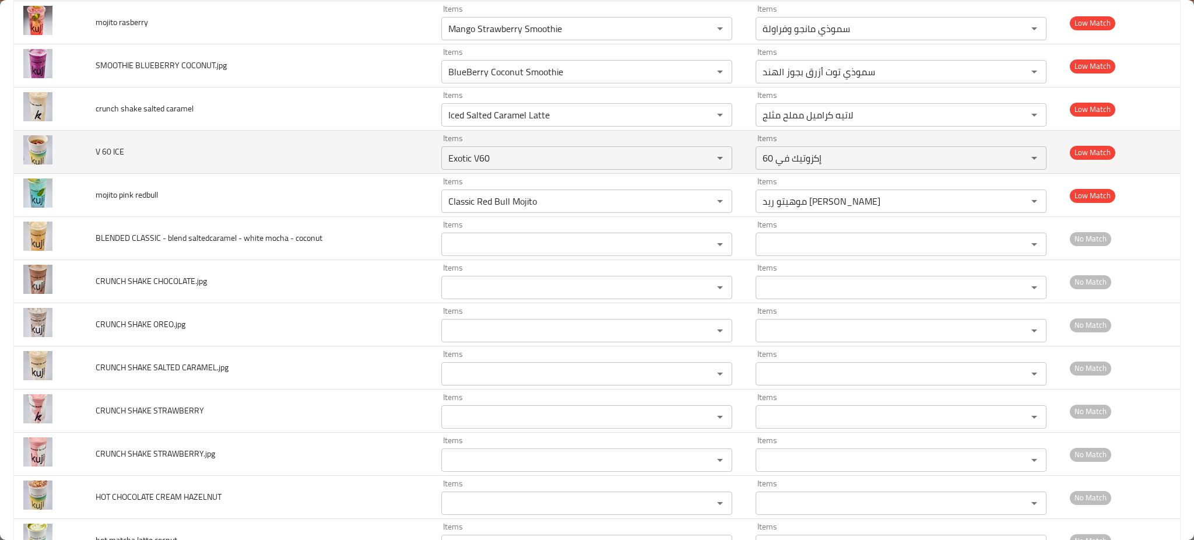
scroll to position [1812, 0]
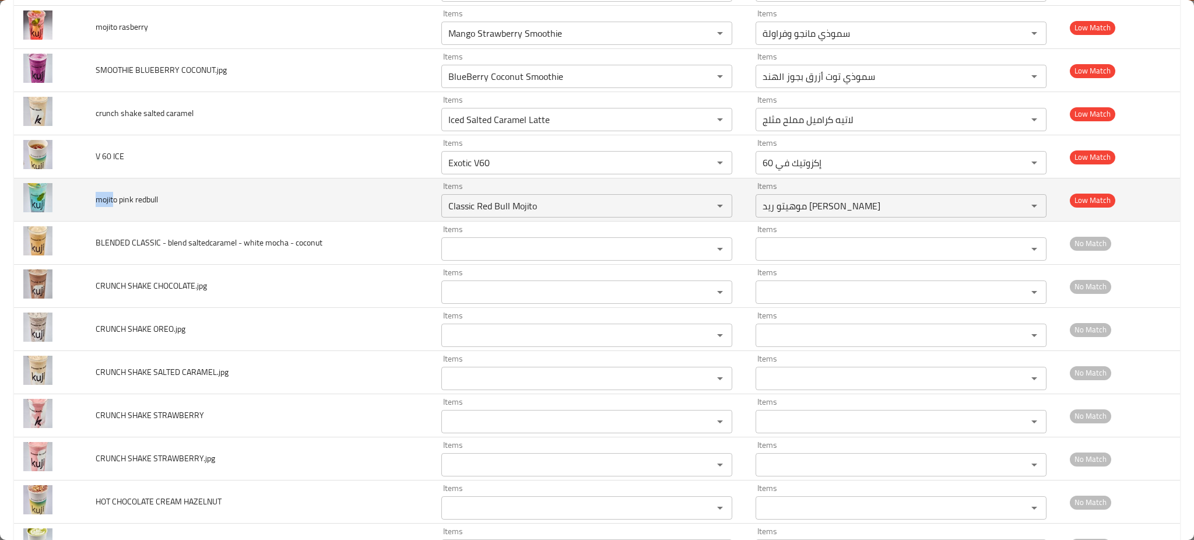
drag, startPoint x: 113, startPoint y: 201, endPoint x: 87, endPoint y: 203, distance: 25.8
click at [87, 203] on td "mojito pink redbull" at bounding box center [259, 199] width 346 height 43
click at [451, 195] on div "Classic Red Bull Mojito Items" at bounding box center [586, 205] width 291 height 23
click at [126, 204] on span "mojito pink redbull" at bounding box center [127, 199] width 62 height 15
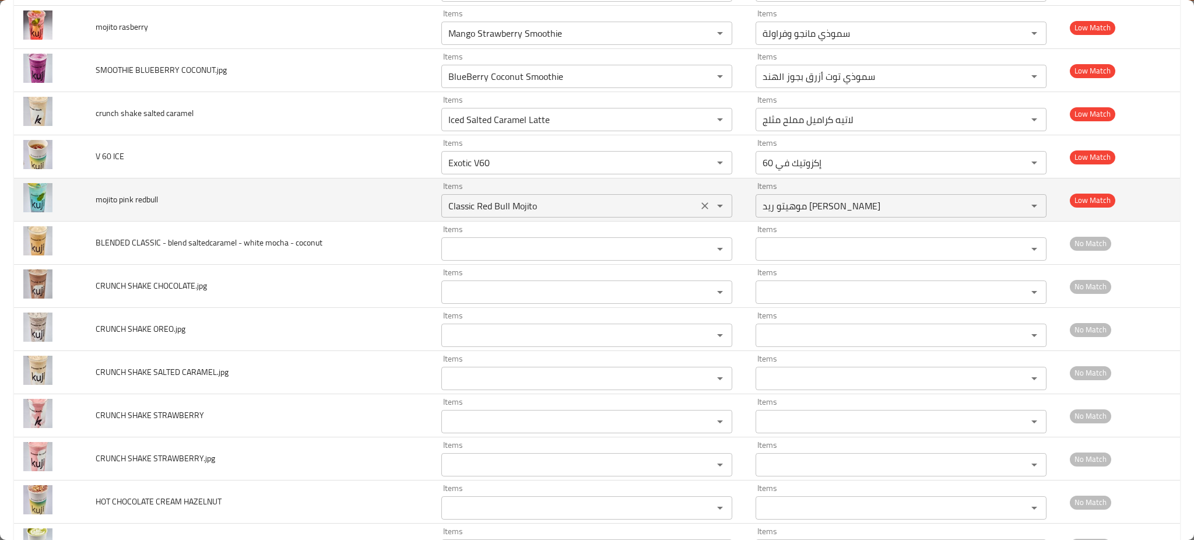
click at [482, 214] on redbull "Classic Red Bull Mojito" at bounding box center [570, 206] width 250 height 16
paste redbull "pink"
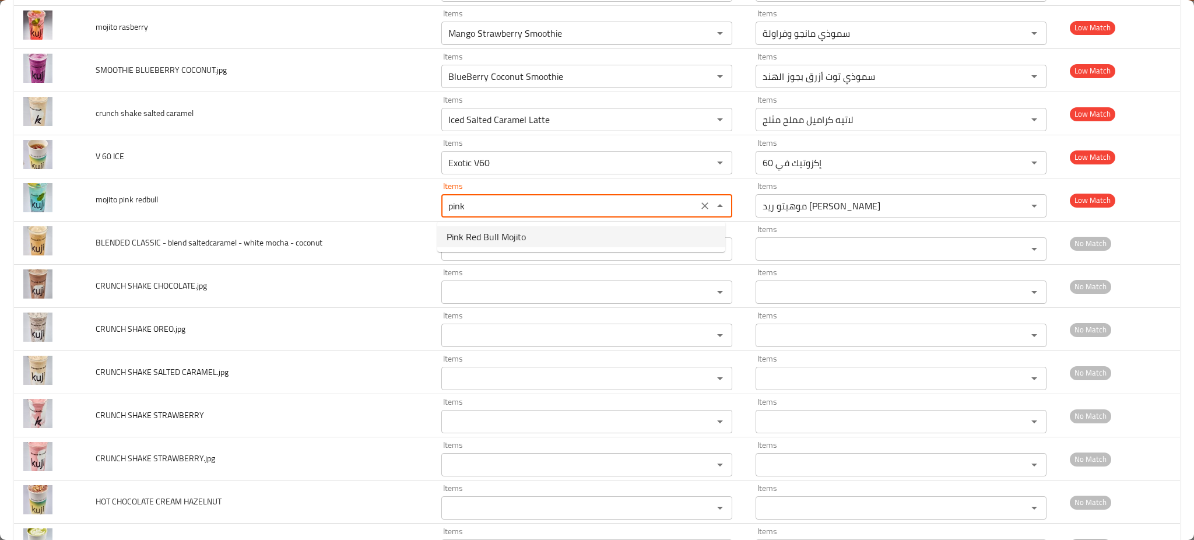
click at [565, 231] on redbull-option-0 "Pink Red Bull Mojito" at bounding box center [581, 236] width 288 height 21
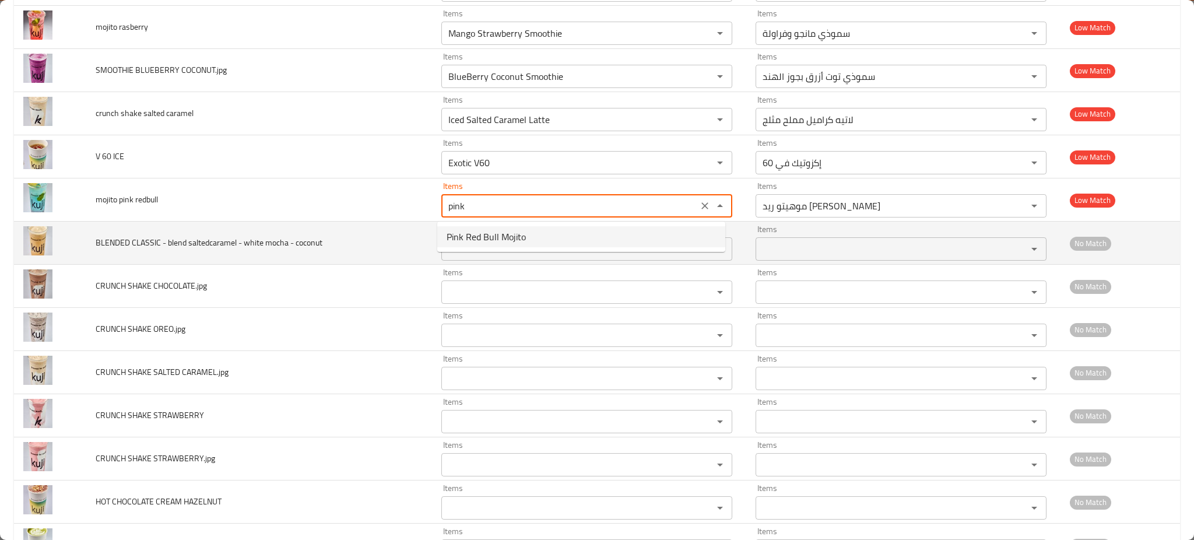
type redbull "Pink Red Bull Mojito"
type redbull-ar "موهيتو ريد بول وردي"
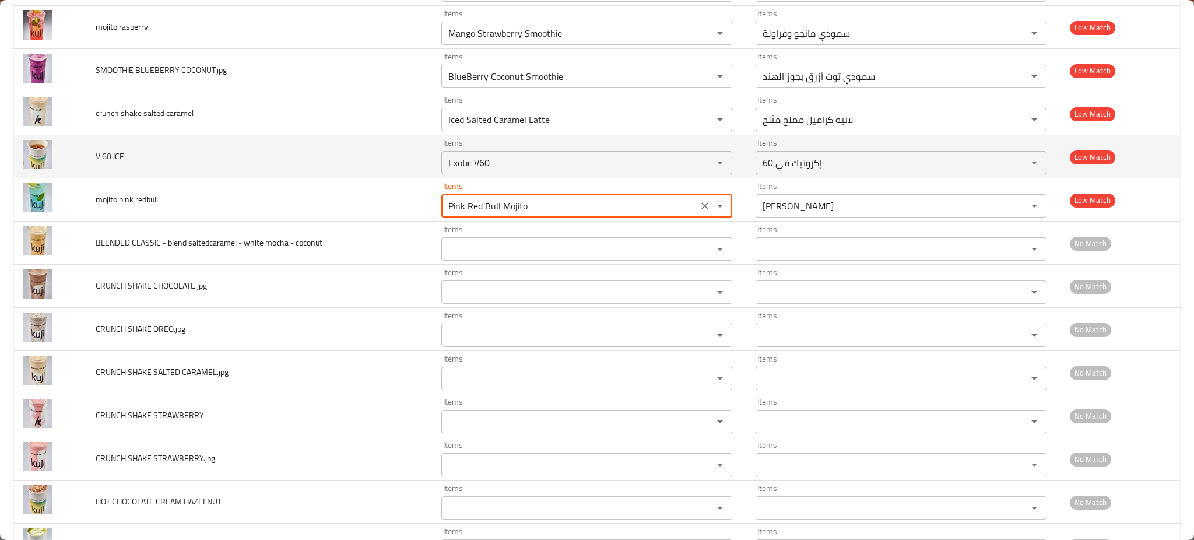
scroll to position [1656, 0]
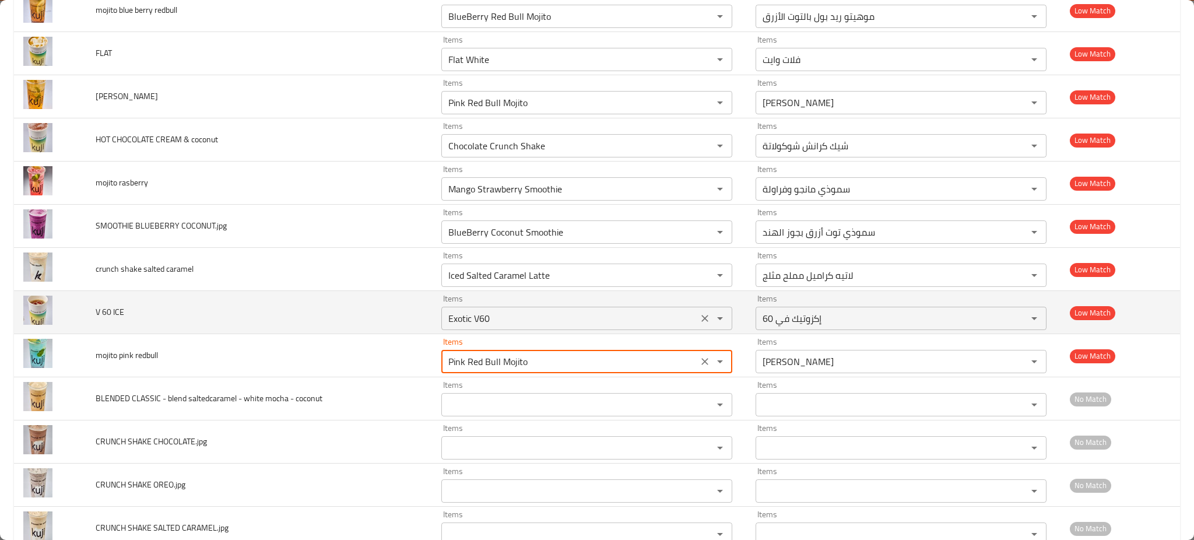
type redbull "Pink Red Bull Mojito"
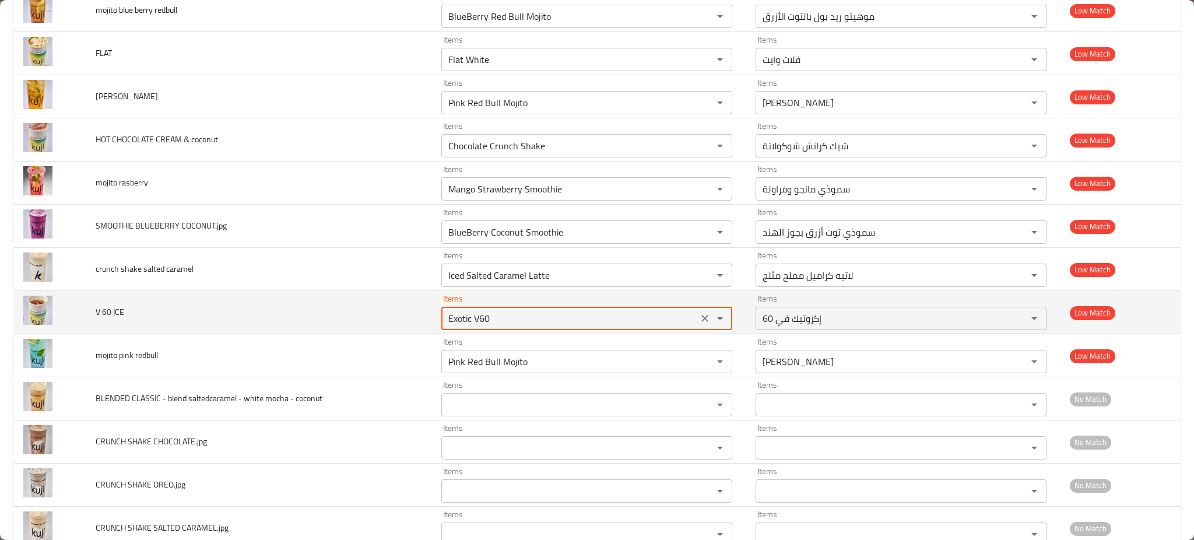
drag, startPoint x: 479, startPoint y: 322, endPoint x: 469, endPoint y: 323, distance: 9.3
click at [469, 323] on ICE "Exotic V60" at bounding box center [570, 318] width 250 height 16
click at [492, 314] on ICE "Exotic V60" at bounding box center [570, 318] width 250 height 16
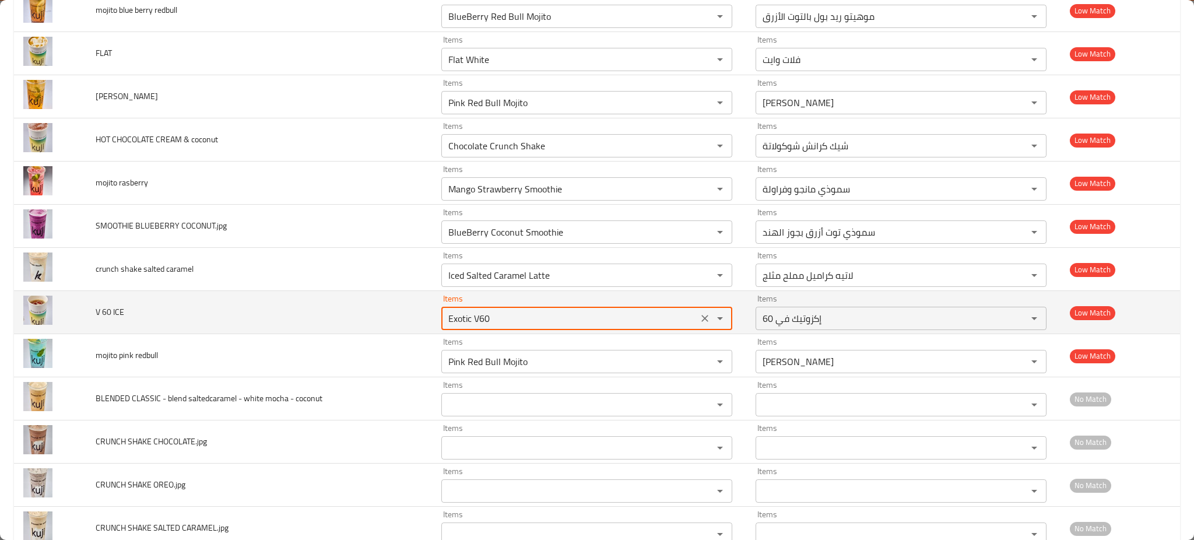
paste ICE "enhanced table"
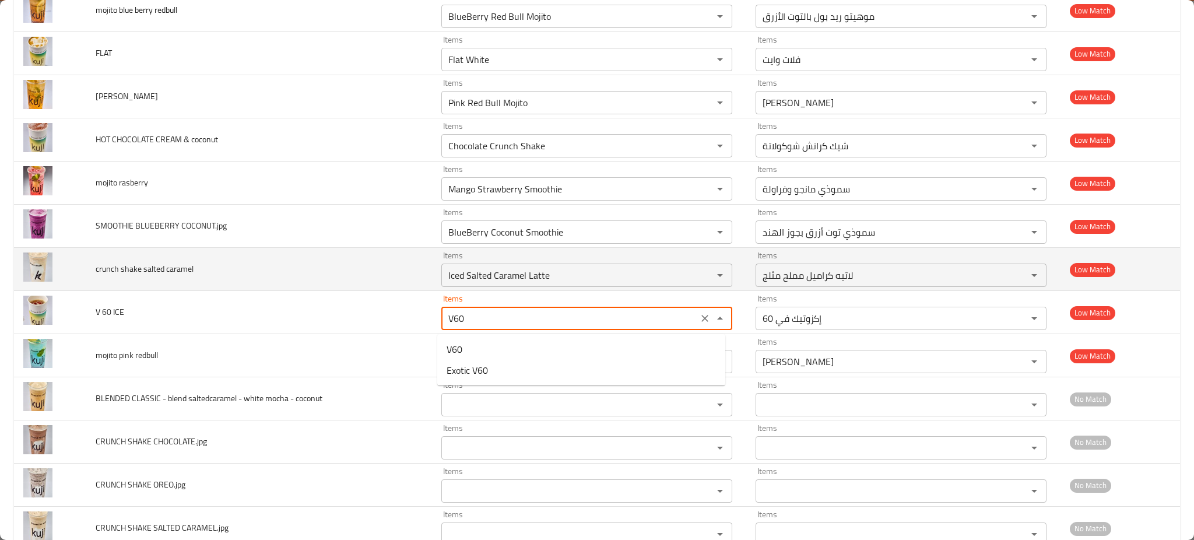
type ICE "Exotic V60"
click at [325, 269] on td "crunch shake salted caramel" at bounding box center [259, 269] width 346 height 43
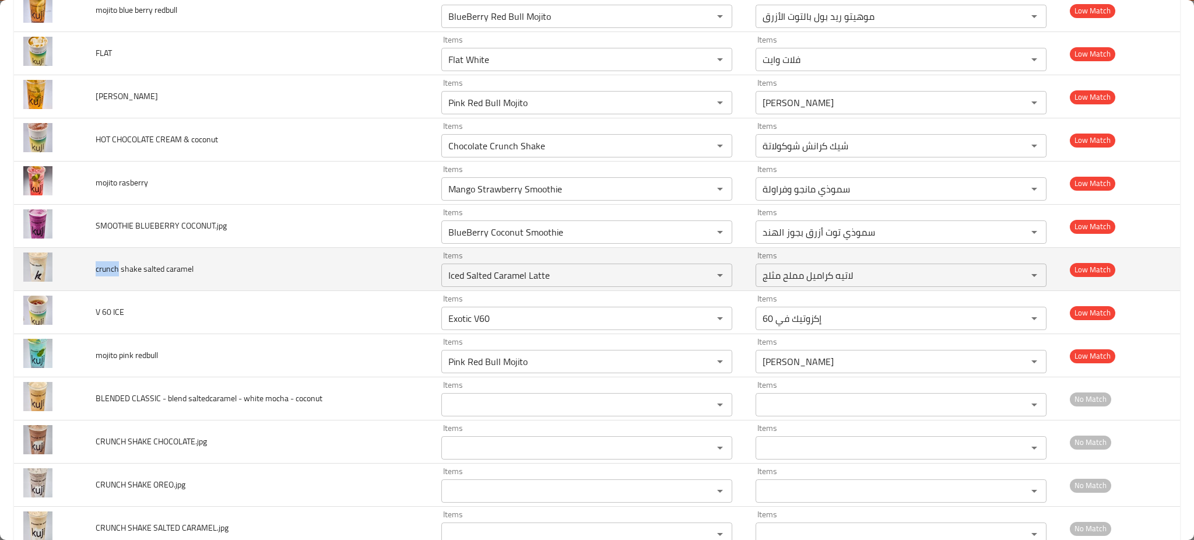
drag, startPoint x: 117, startPoint y: 268, endPoint x: 92, endPoint y: 267, distance: 25.7
click at [92, 267] on td "crunch shake salted caramel" at bounding box center [259, 269] width 346 height 43
click at [471, 269] on caramel "Iced Salted Caramel Latte" at bounding box center [570, 275] width 250 height 16
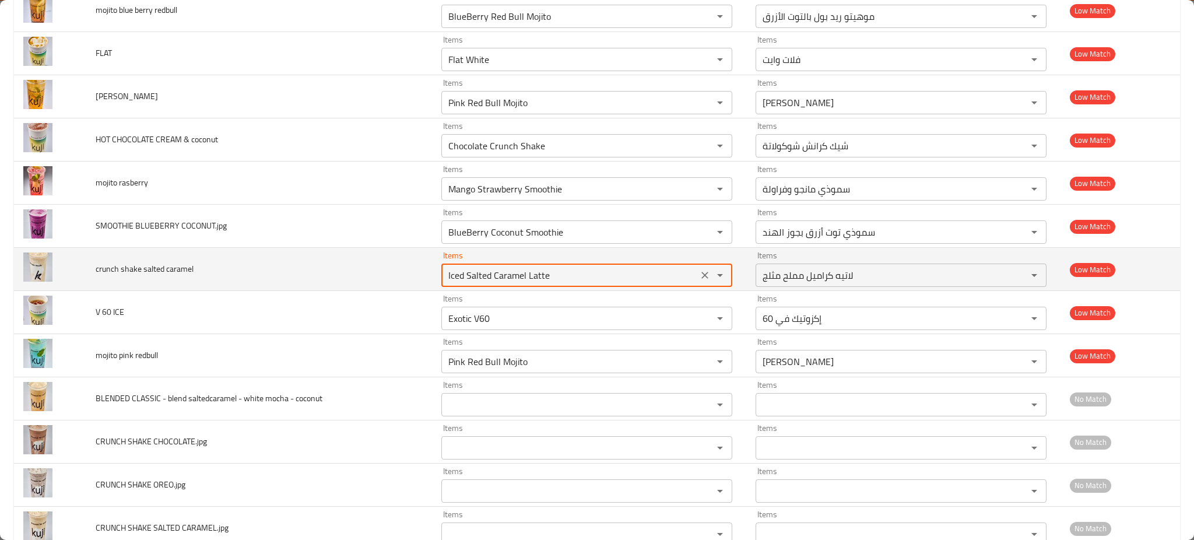
paste caramel "crunch"
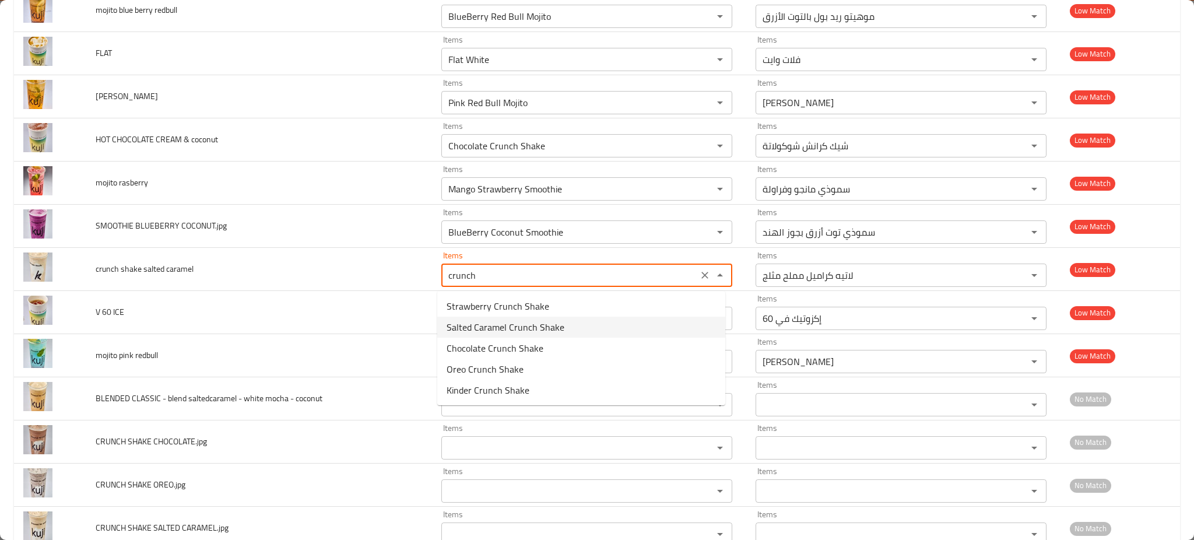
click at [475, 330] on span "Salted Caramel Crunch Shake" at bounding box center [506, 327] width 118 height 14
type caramel "Salted Caramel Crunch Shake"
type caramel-ar "شيك كرانش كراميل مملح"
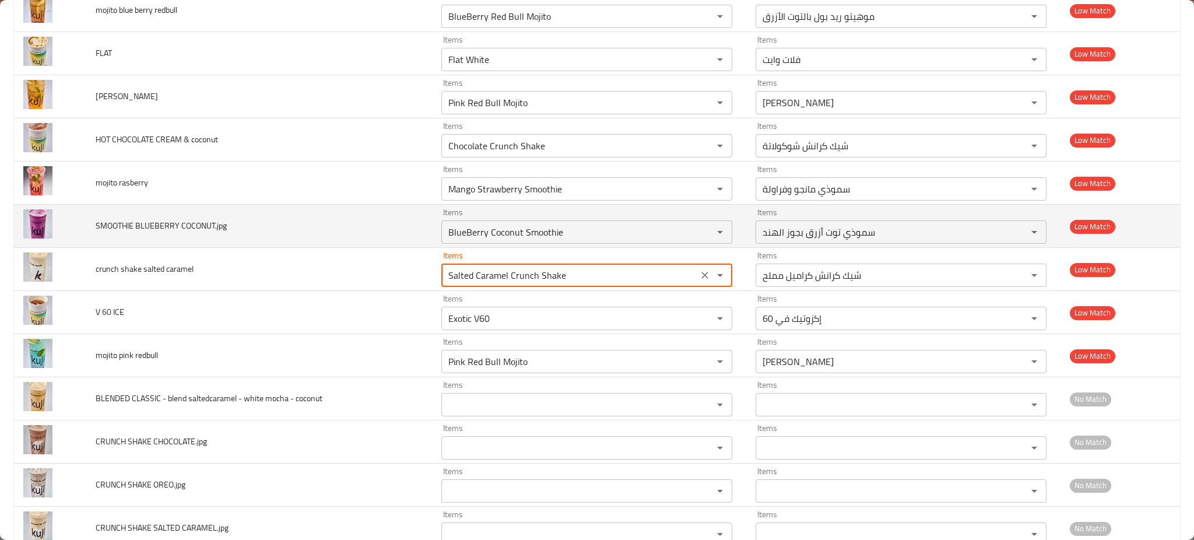
type caramel "Salted Caramel Crunch Shake"
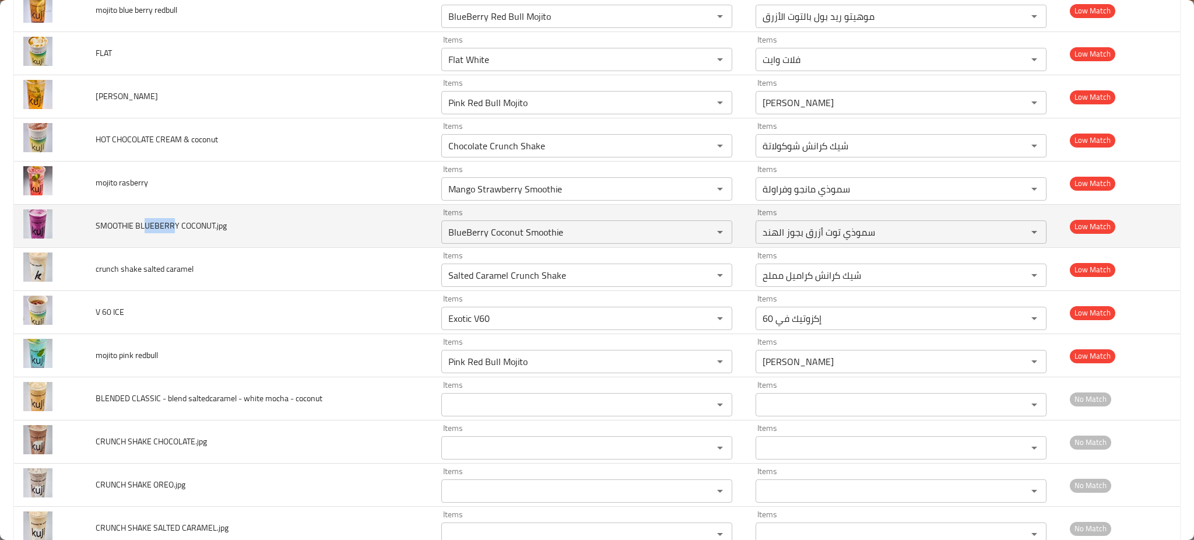
drag, startPoint x: 143, startPoint y: 227, endPoint x: 173, endPoint y: 231, distance: 29.4
click at [173, 231] on span "SMOOTHIE BLUEBERRY COCONUT.jpg" at bounding box center [161, 225] width 131 height 15
click at [500, 231] on COCONUT__jpg "BlueBerry Coconut Smoothie" at bounding box center [570, 232] width 250 height 16
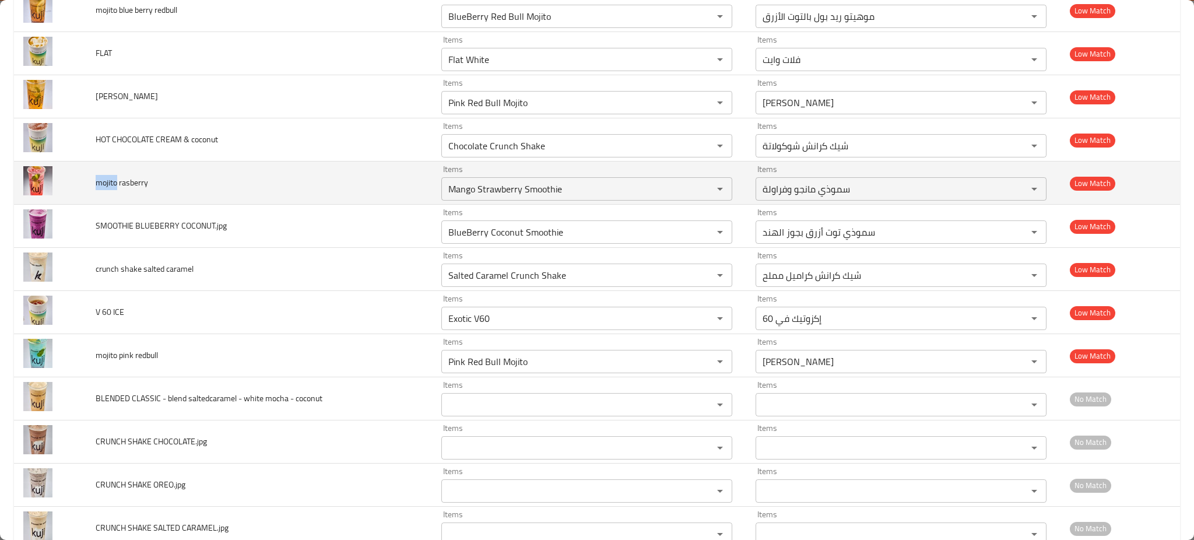
drag, startPoint x: 114, startPoint y: 185, endPoint x: 96, endPoint y: 185, distance: 18.7
click at [96, 185] on span "mojito rasberry" at bounding box center [122, 182] width 52 height 15
click at [450, 196] on rasberry "Mango Strawberry Smoothie" at bounding box center [570, 189] width 250 height 16
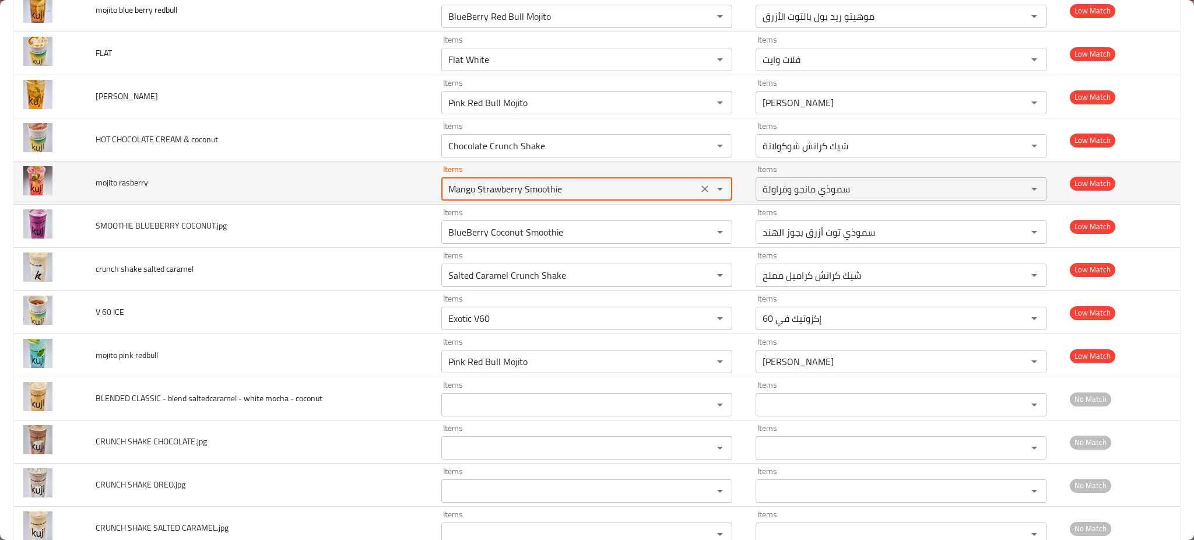
paste rasberry "mojito"
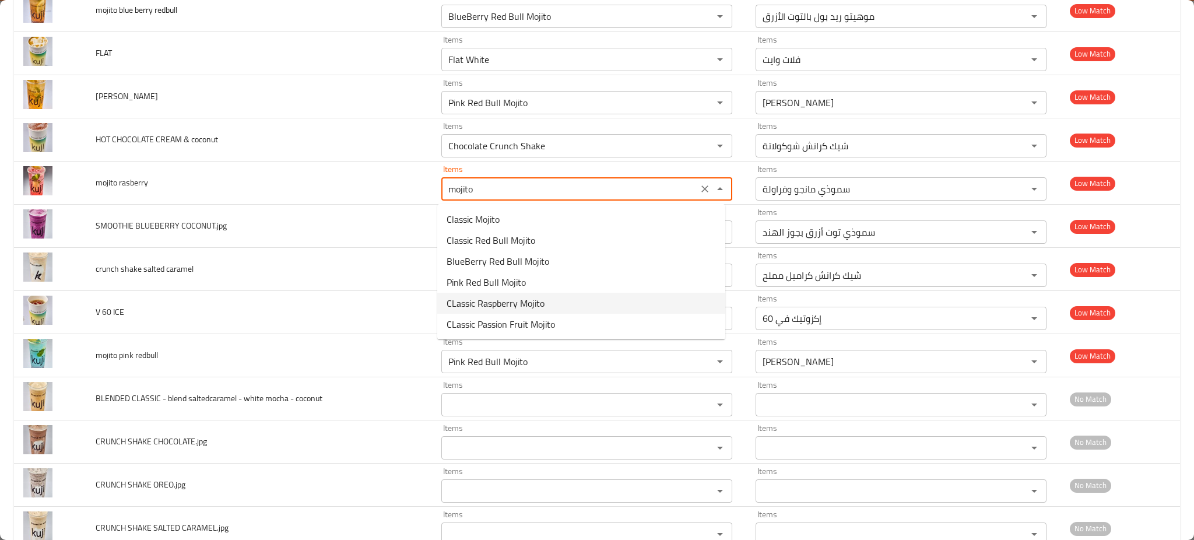
click at [489, 296] on span "CLassic Raspberry Mojito" at bounding box center [496, 303] width 98 height 14
type rasberry "CLassic Raspberry Mojito"
type rasberry-ar "موهيتو توت بري كلاسيك"
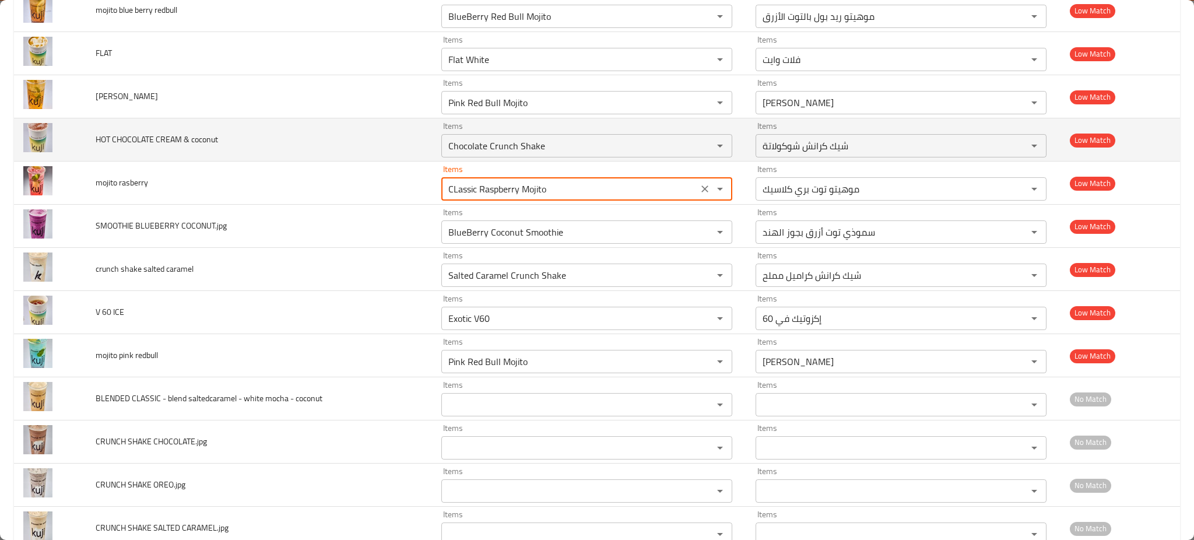
type rasberry "CLassic Raspberry Mojito"
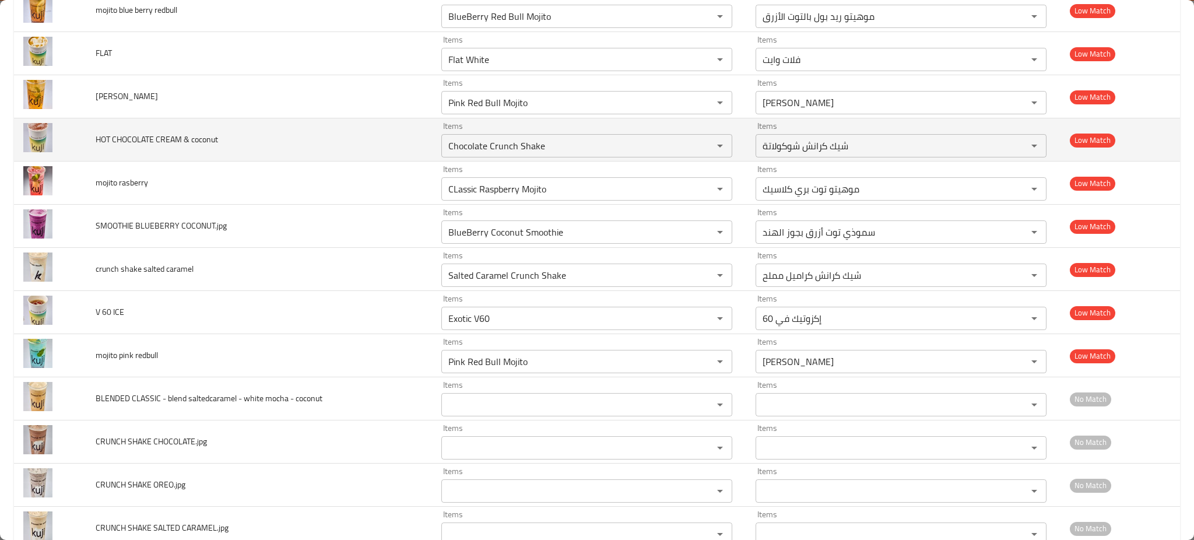
click at [143, 141] on span "HOT CHOCOLATE CREAM & coconut" at bounding box center [157, 139] width 122 height 15
drag, startPoint x: 122, startPoint y: 137, endPoint x: 173, endPoint y: 145, distance: 52.0
click at [173, 145] on span "HOT CHOCOLATE CREAM & coconut" at bounding box center [157, 139] width 122 height 15
click at [476, 145] on coconut "Chocolate Crunch Shake" at bounding box center [570, 146] width 250 height 16
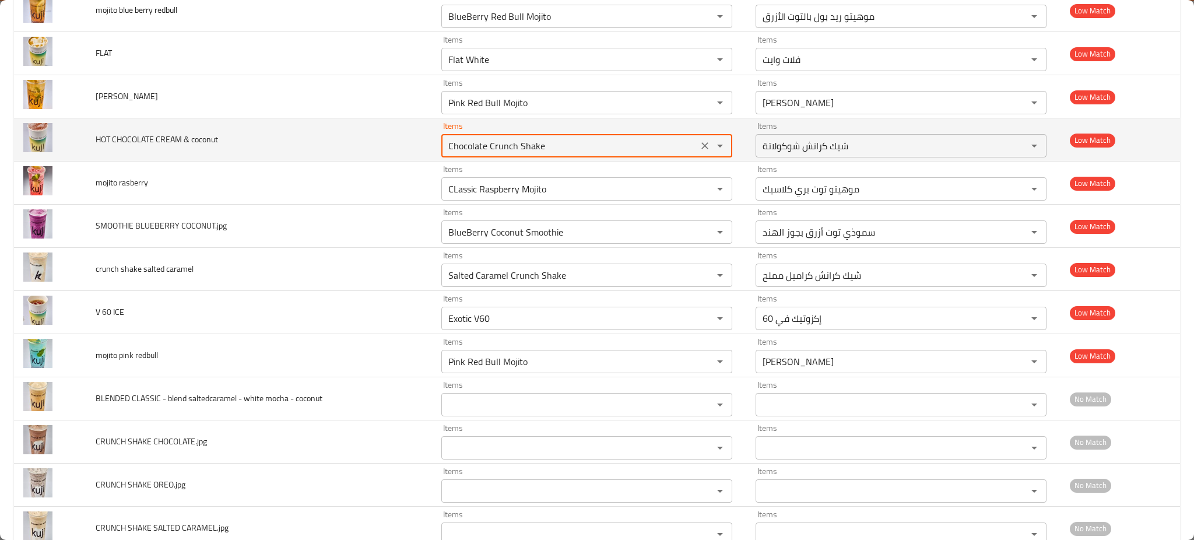
paste coconut "OCOLATE CREA"
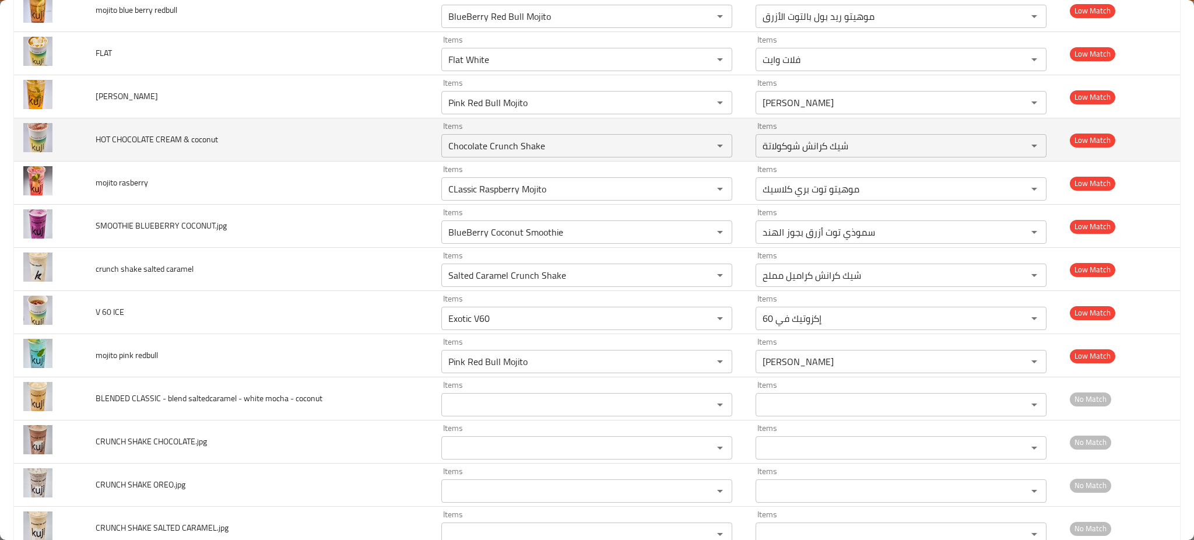
drag, startPoint x: 271, startPoint y: 131, endPoint x: 253, endPoint y: 131, distance: 18.1
click at [271, 131] on td "HOT CHOCOLATE CREAM & coconut" at bounding box center [259, 139] width 346 height 43
click at [128, 139] on span "HOT CHOCOLATE CREAM & coconut" at bounding box center [157, 139] width 122 height 15
drag, startPoint x: 128, startPoint y: 139, endPoint x: 303, endPoint y: 142, distance: 174.9
click at [129, 139] on span "HOT CHOCOLATE CREAM & coconut" at bounding box center [157, 139] width 122 height 15
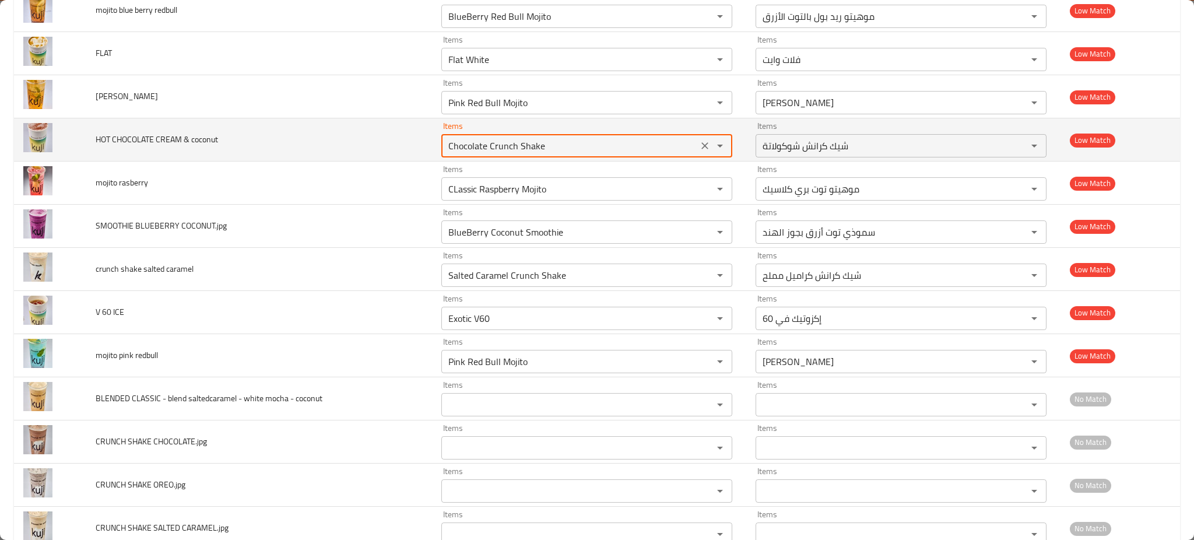
click at [520, 140] on coconut "Chocolate Crunch Shake" at bounding box center [570, 146] width 250 height 16
paste coconut "HOCOLATE"
type coconut "CHOCOLATE"
click at [699, 149] on icon "Clear" at bounding box center [705, 146] width 12 height 12
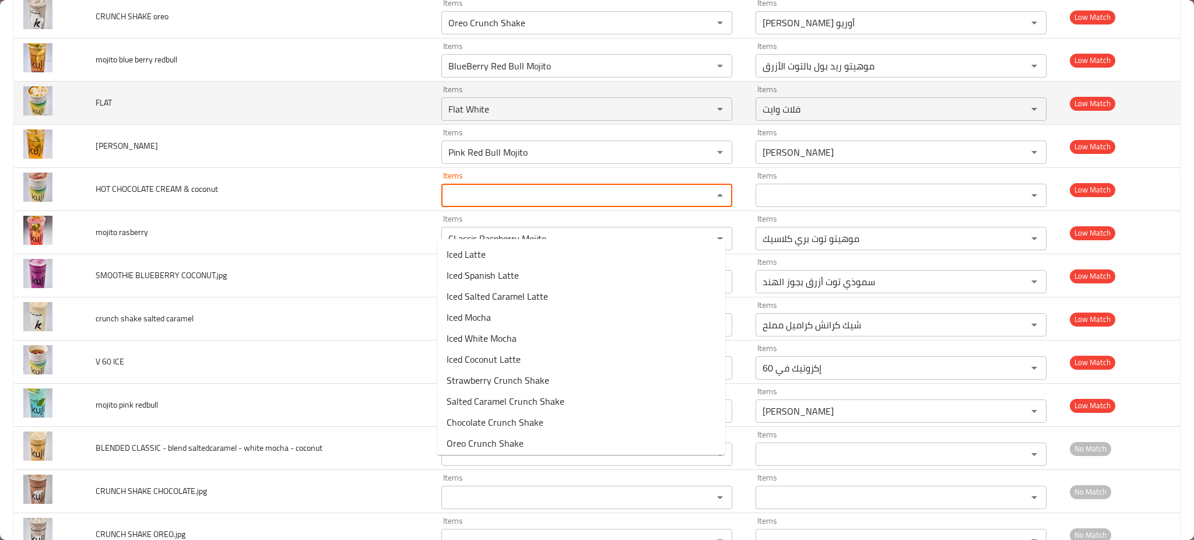
scroll to position [1579, 0]
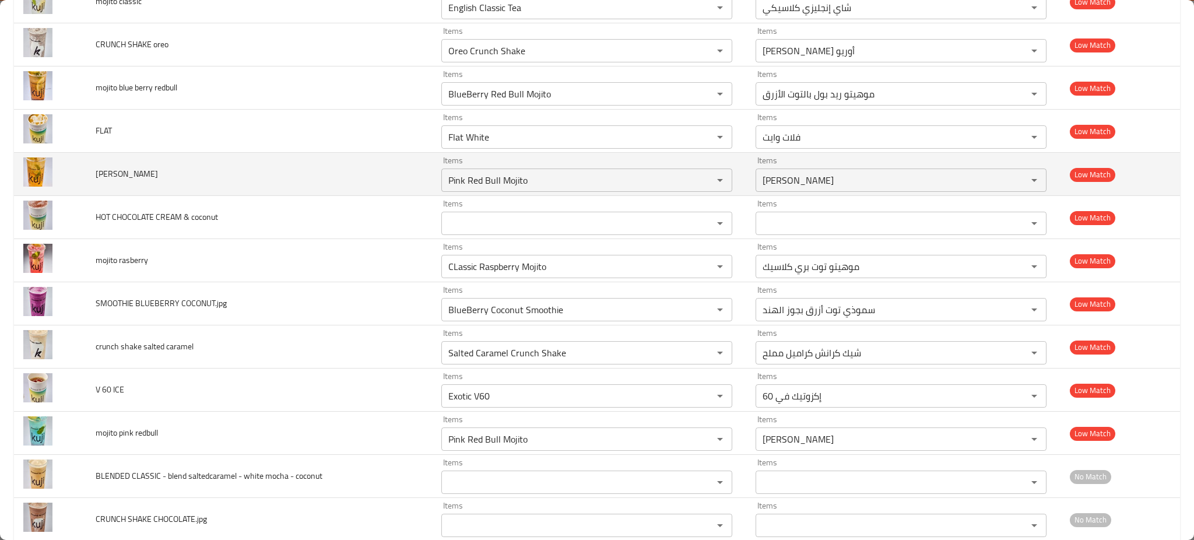
click at [148, 175] on td "mojito redbull" at bounding box center [259, 174] width 346 height 43
drag, startPoint x: 123, startPoint y: 177, endPoint x: 133, endPoint y: 176, distance: 10.0
click at [133, 176] on span "mojito redbull" at bounding box center [127, 173] width 62 height 15
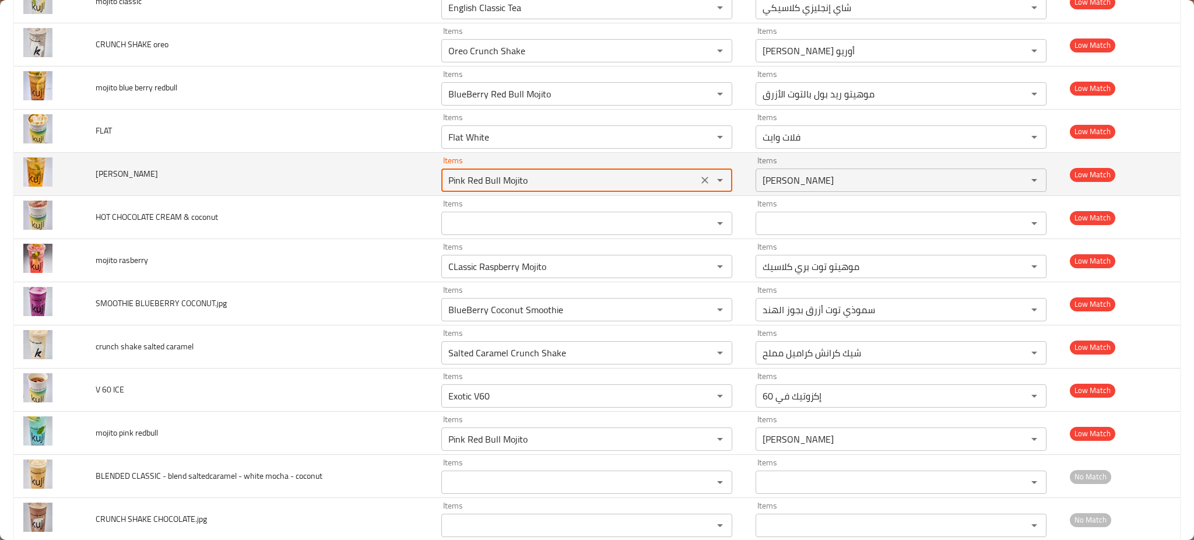
drag, startPoint x: 492, startPoint y: 180, endPoint x: 464, endPoint y: 181, distance: 28.0
click at [464, 181] on redbull "Pink Red Bull Mojito" at bounding box center [570, 180] width 250 height 16
click at [478, 182] on redbull "Pink Red Bull Mojito" at bounding box center [570, 180] width 250 height 16
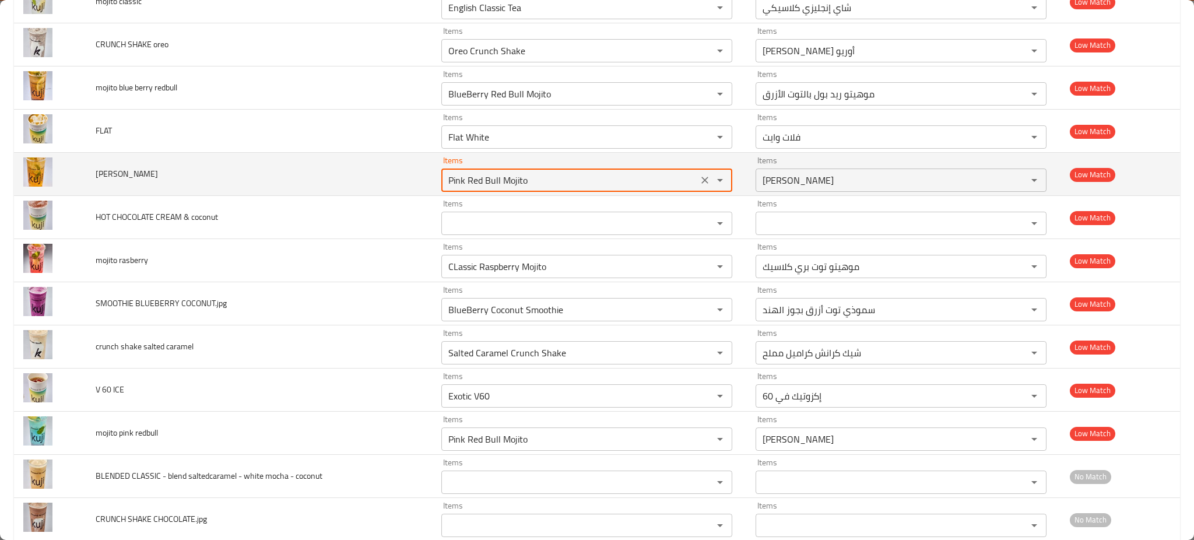
paste redbull "Red Bu"
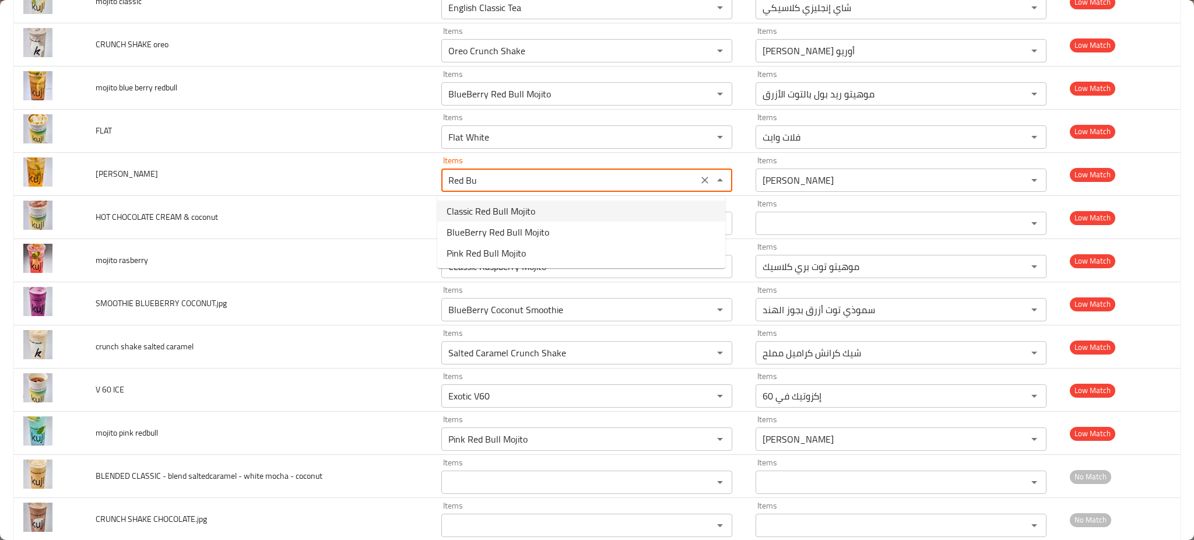
click at [595, 199] on redbull-popup "Classic Red Bull Mojito BlueBerry Red Bull Mojito Pink Red Bull Mojito" at bounding box center [581, 232] width 288 height 72
click at [473, 204] on span "Classic Red Bull Mojito" at bounding box center [491, 211] width 89 height 14
type redbull "Classic Red Bull Mojito"
type redbull-ar "موهيتو ريد بول كلاسيكي"
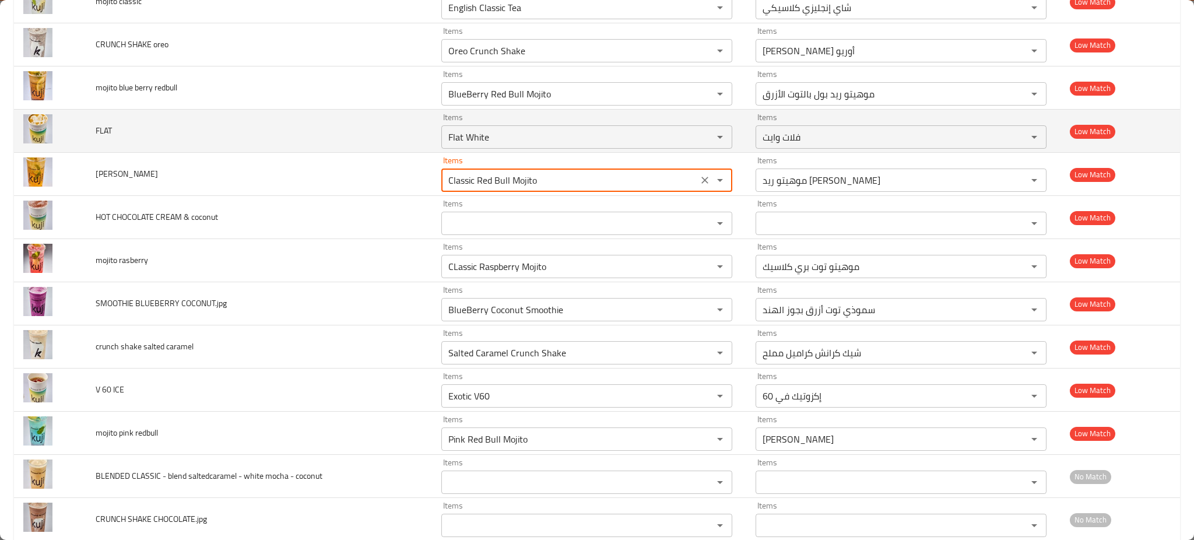
scroll to position [1501, 0]
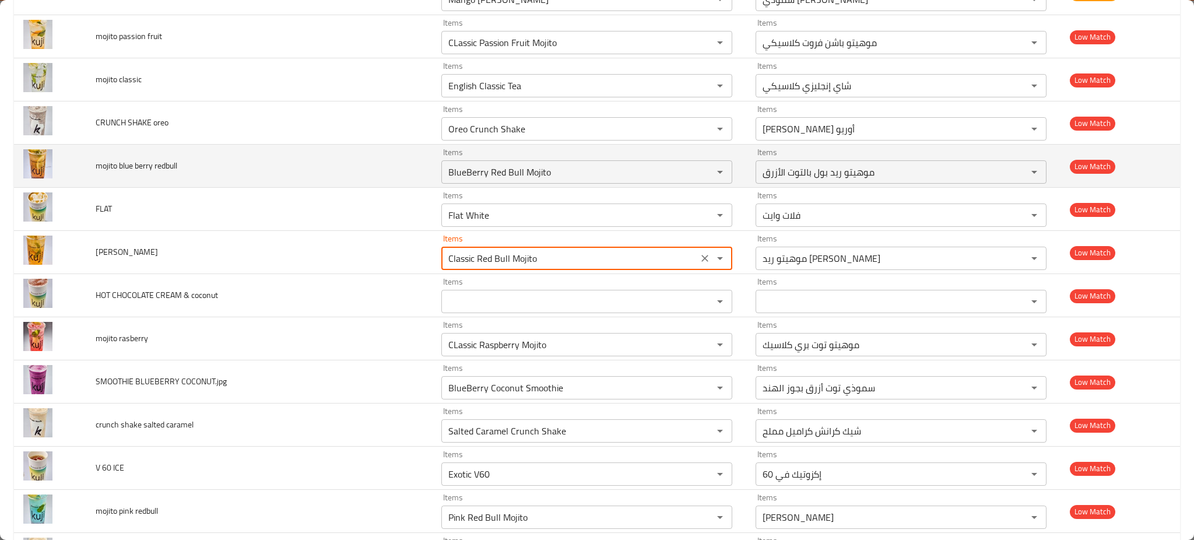
type redbull "Classic Red Bull Mojito"
drag, startPoint x: 124, startPoint y: 170, endPoint x: 152, endPoint y: 167, distance: 28.2
click at [152, 167] on span "mojito blue berry redbull" at bounding box center [137, 165] width 82 height 15
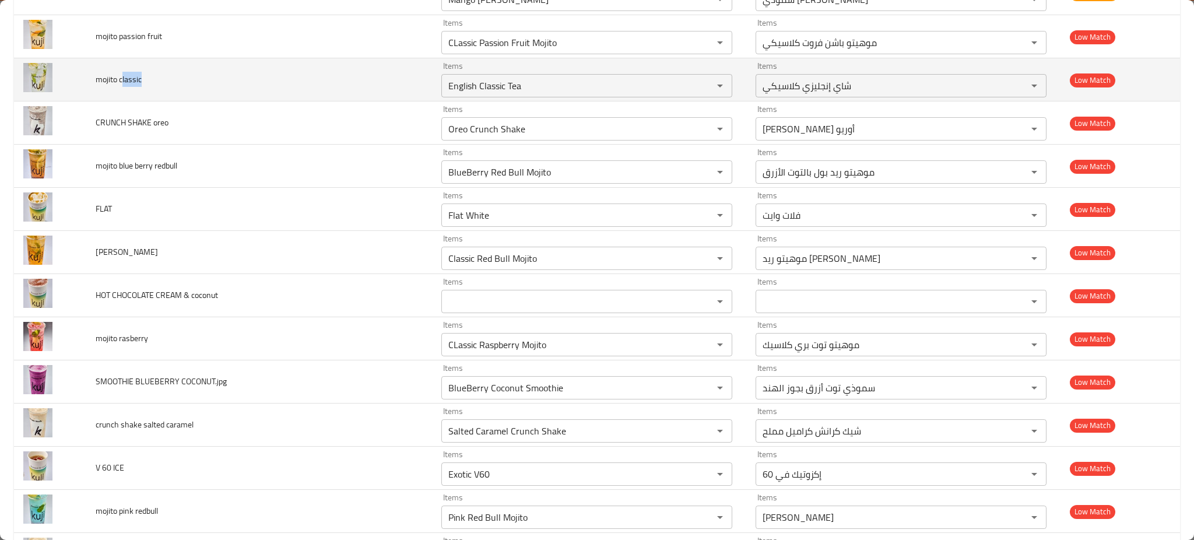
drag, startPoint x: 122, startPoint y: 83, endPoint x: 146, endPoint y: 86, distance: 24.1
click at [145, 86] on td "mojito classic" at bounding box center [259, 79] width 346 height 43
click at [545, 88] on classic "English Classic Tea" at bounding box center [570, 86] width 250 height 16
paste classic "lassic"
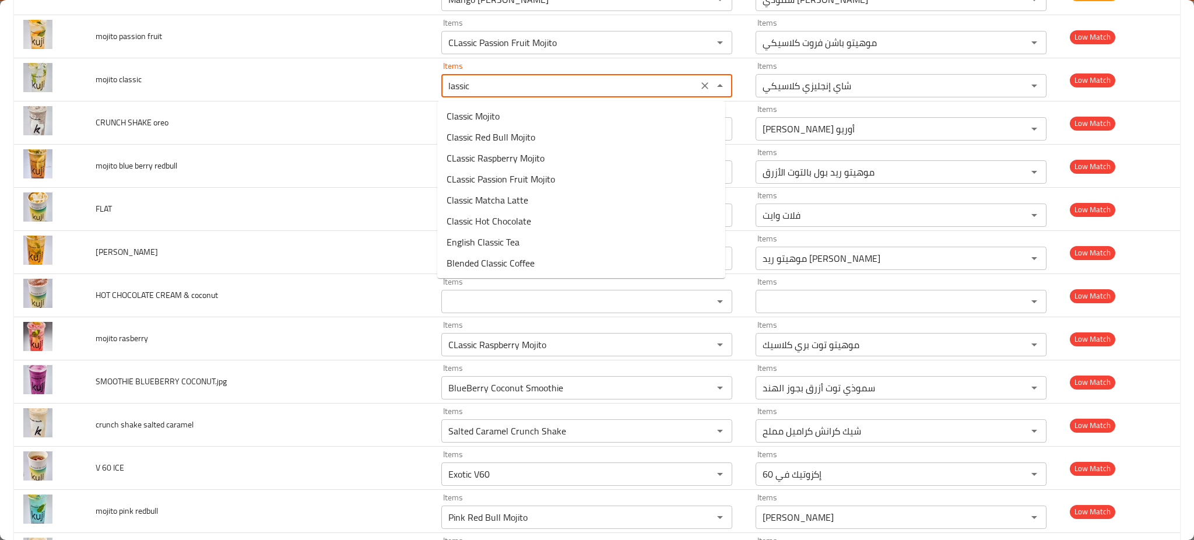
click at [517, 101] on classic-popup "Classic Mojito Classic Red Bull Mojito CLassic Raspberry Mojito CLassic Passion…" at bounding box center [581, 189] width 288 height 177
click at [520, 118] on classic-option-0 "Classic Mojito" at bounding box center [581, 116] width 288 height 21
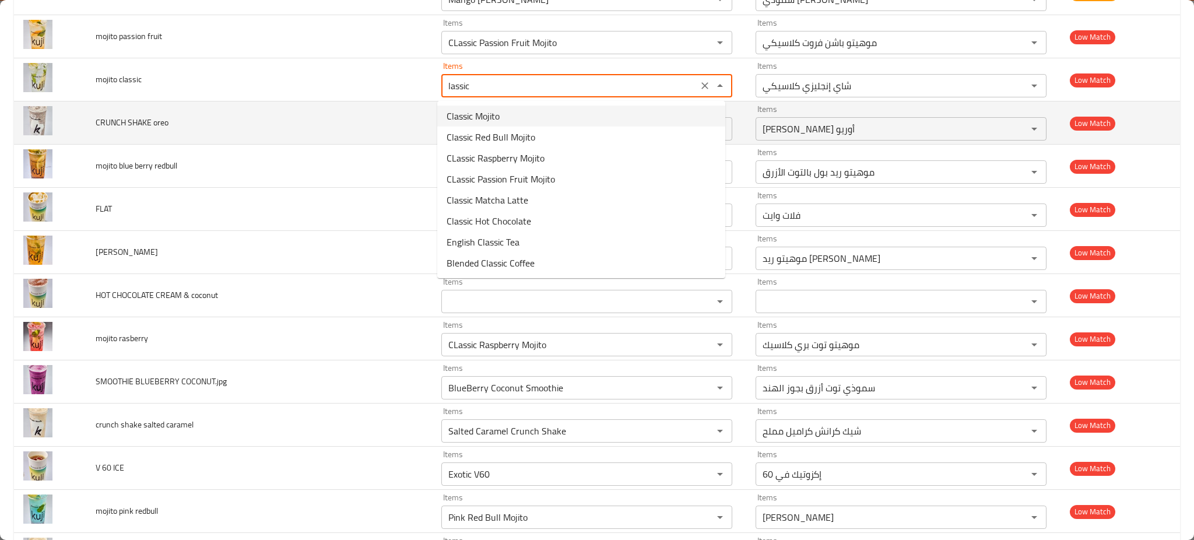
type classic "Classic Mojito"
type classic-ar "موهيتو كلاسيكي"
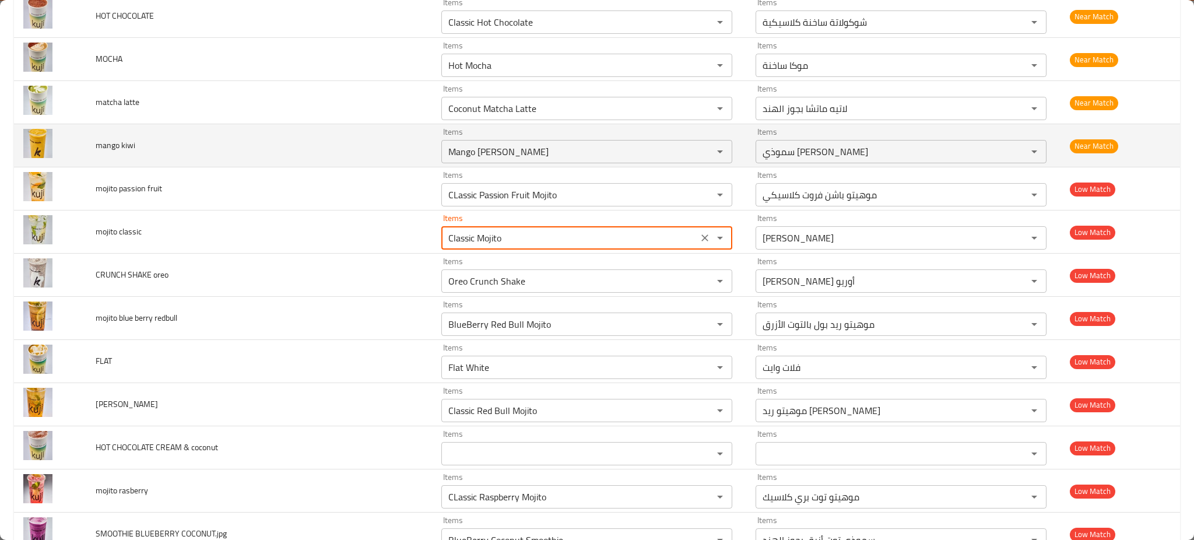
scroll to position [1346, 0]
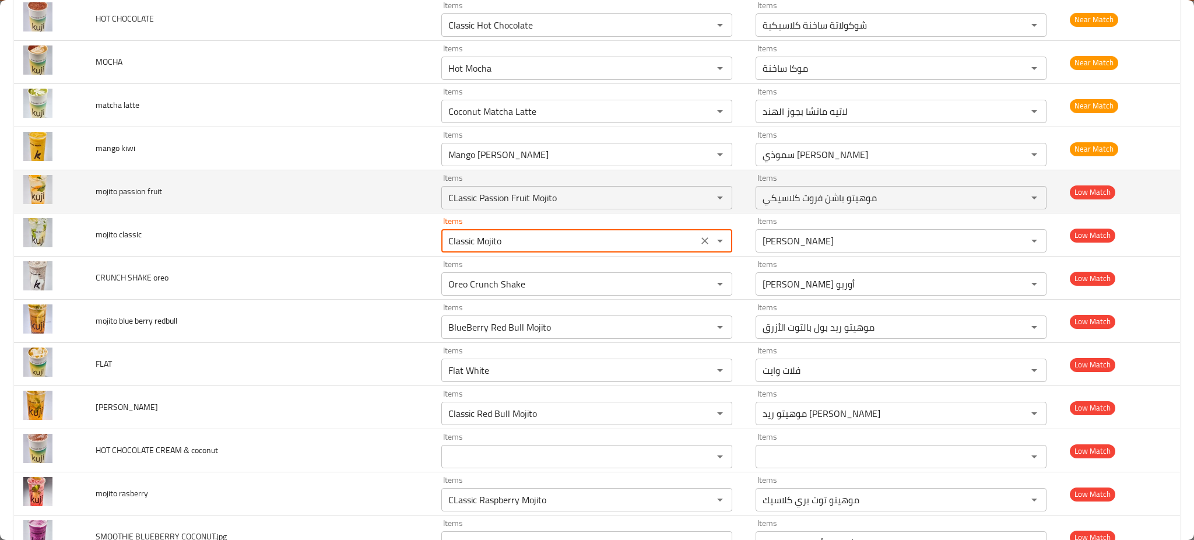
type classic "Classic Mojito"
drag, startPoint x: 141, startPoint y: 196, endPoint x: 163, endPoint y: 195, distance: 22.2
click at [163, 195] on td "mojito passion fruit" at bounding box center [259, 191] width 346 height 43
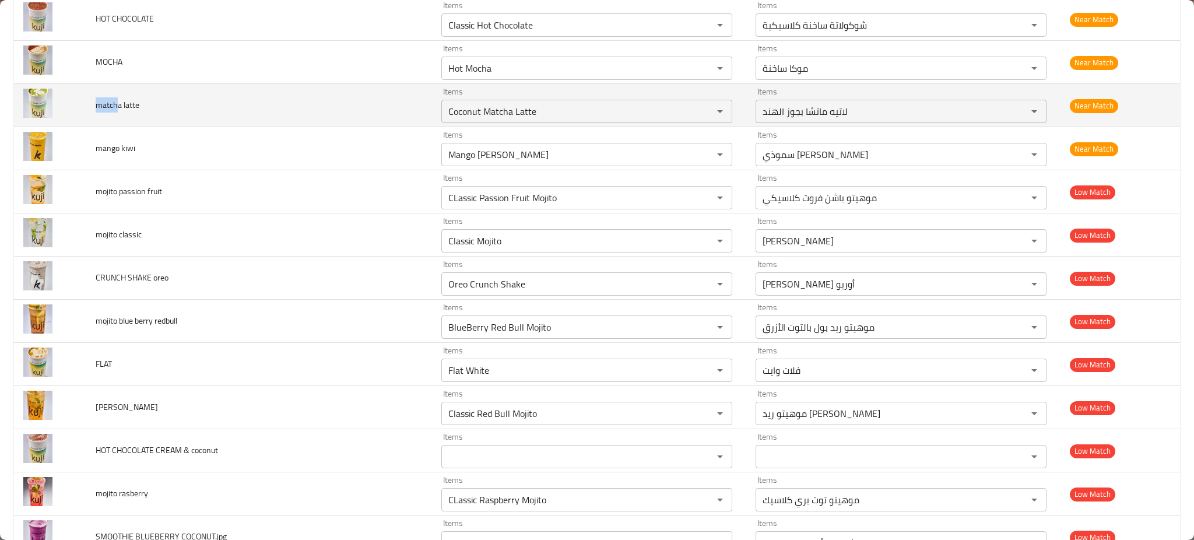
drag, startPoint x: 115, startPoint y: 110, endPoint x: 87, endPoint y: 110, distance: 27.4
click at [87, 110] on td "matcha latte" at bounding box center [259, 105] width 346 height 43
click at [120, 103] on span "matcha latte" at bounding box center [118, 104] width 44 height 15
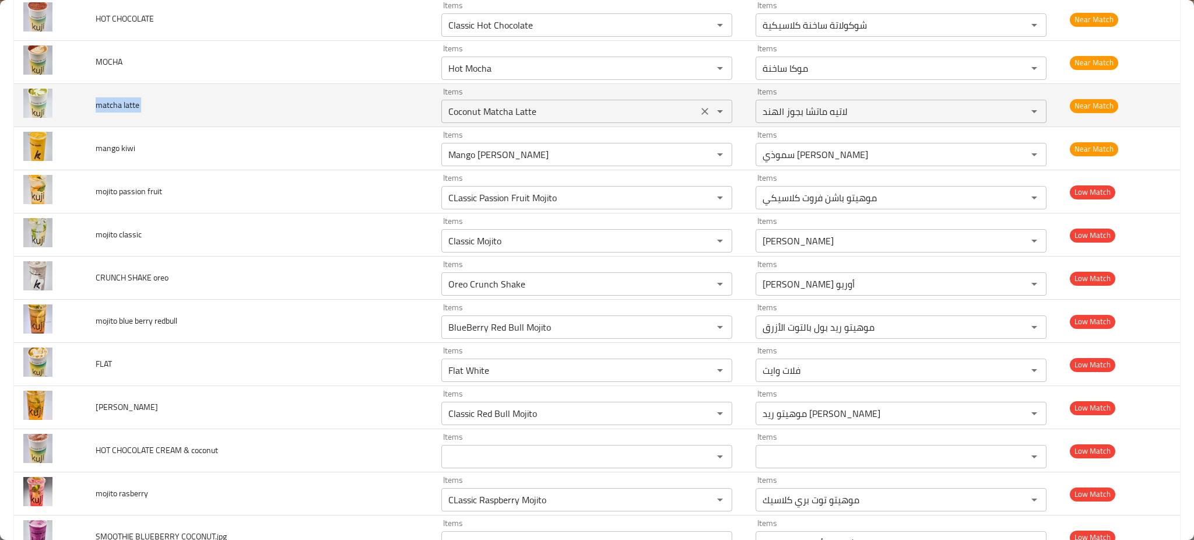
click at [533, 105] on latte "Coconut Matcha Latte" at bounding box center [570, 111] width 250 height 16
paste latte "matcha latte"
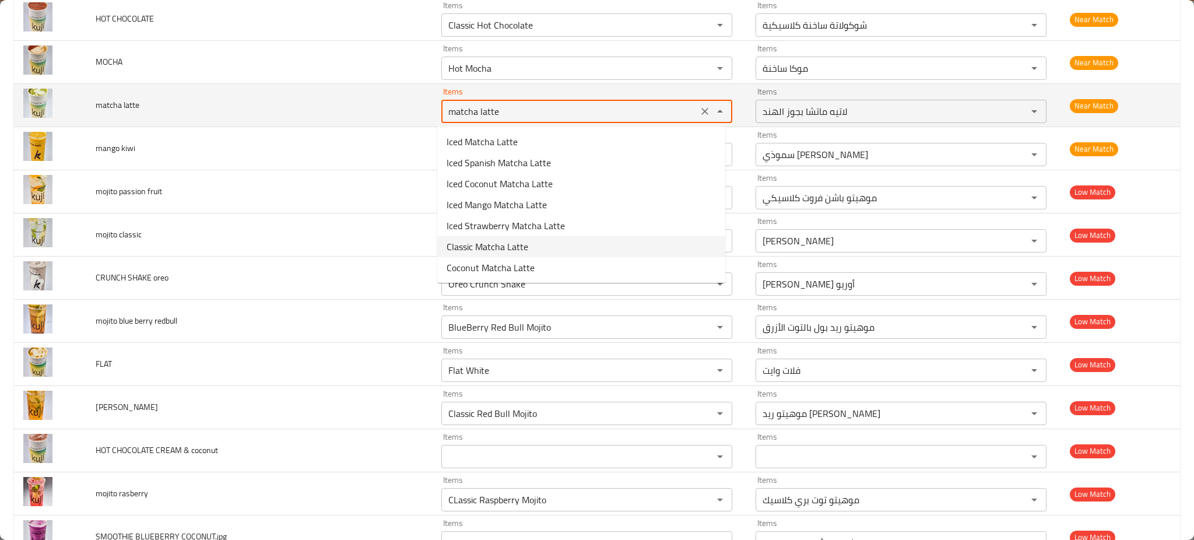
type latte "Coconut Matcha Latte"
click at [320, 110] on td "matcha latte" at bounding box center [259, 105] width 346 height 43
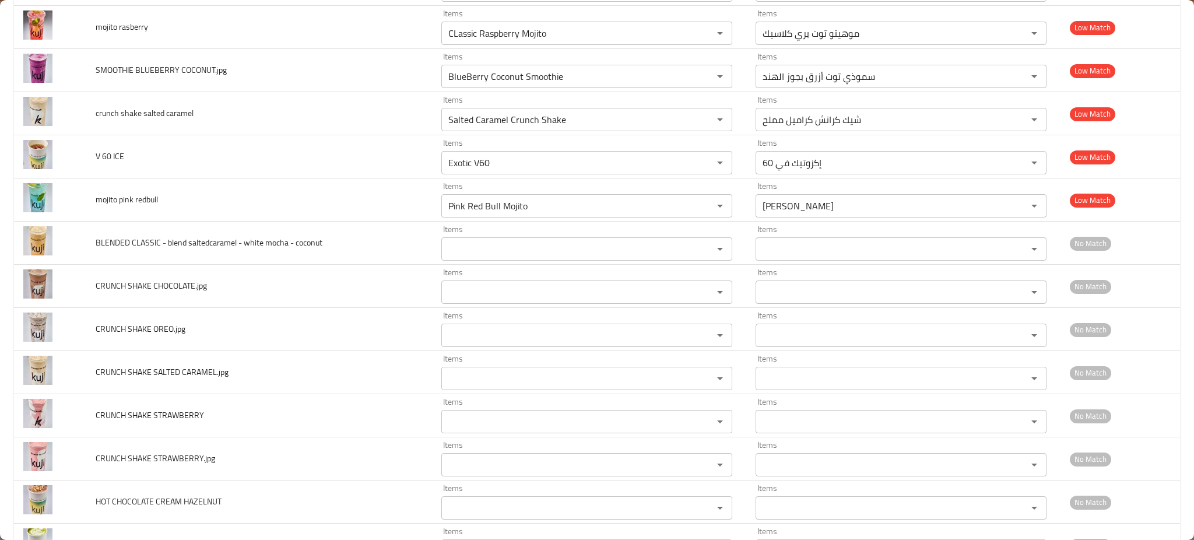
scroll to position [2123, 0]
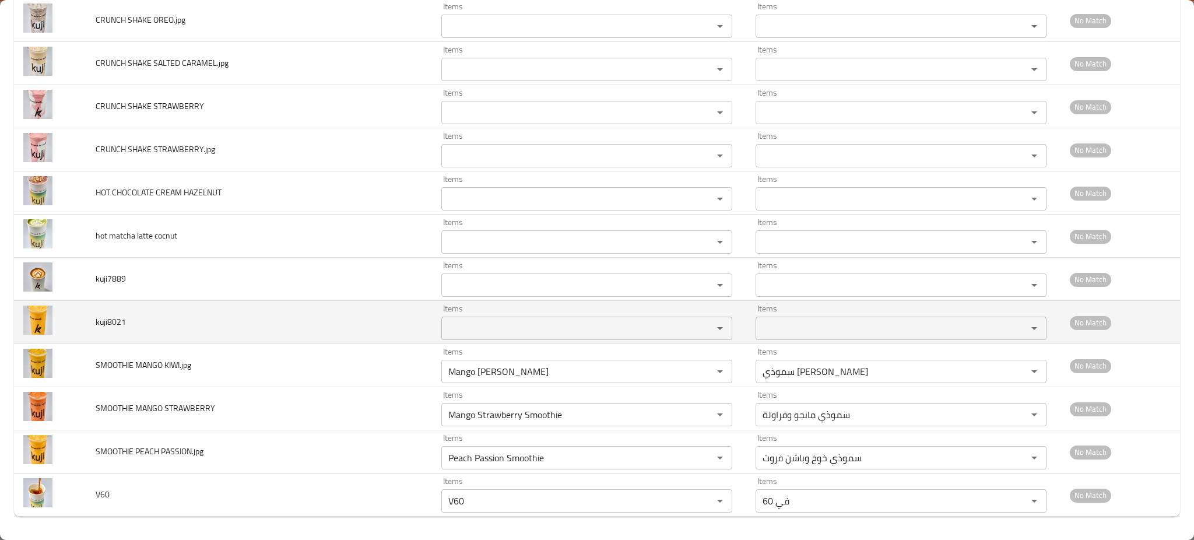
click at [104, 317] on span "kuji8021" at bounding box center [111, 321] width 30 height 15
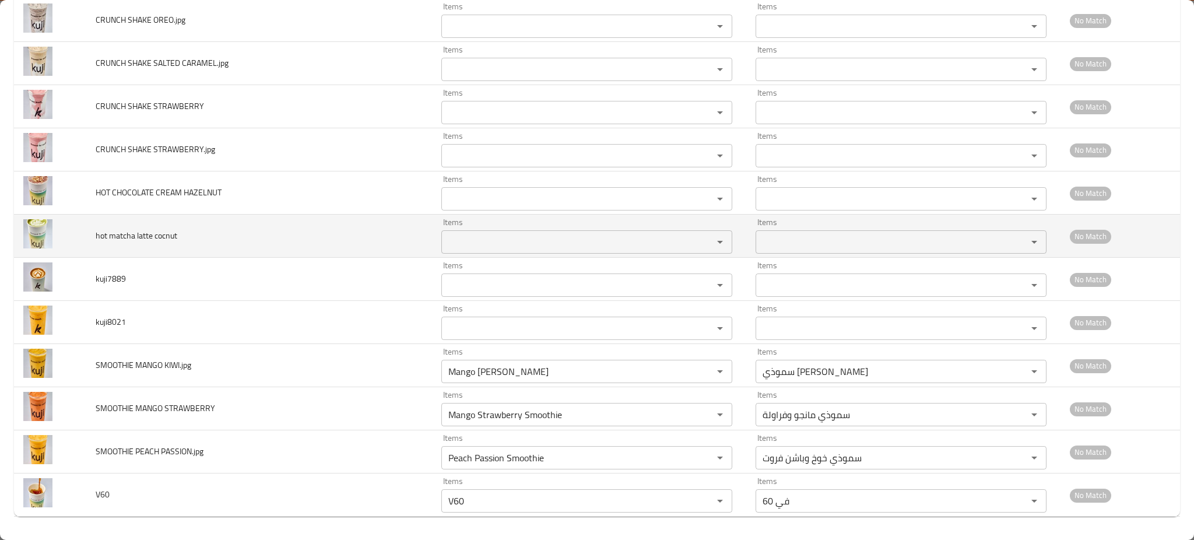
click at [146, 231] on span "hot matcha latte cocnut" at bounding box center [137, 235] width 82 height 15
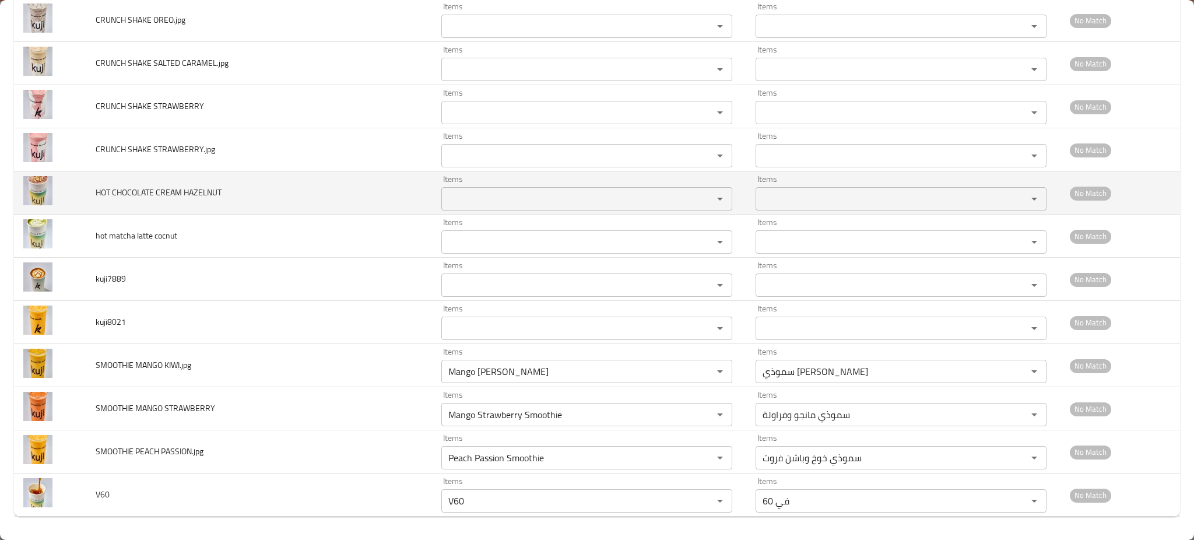
click at [125, 190] on span "HOT CHOCOLATE CREAM HAZELNUT" at bounding box center [159, 192] width 126 height 15
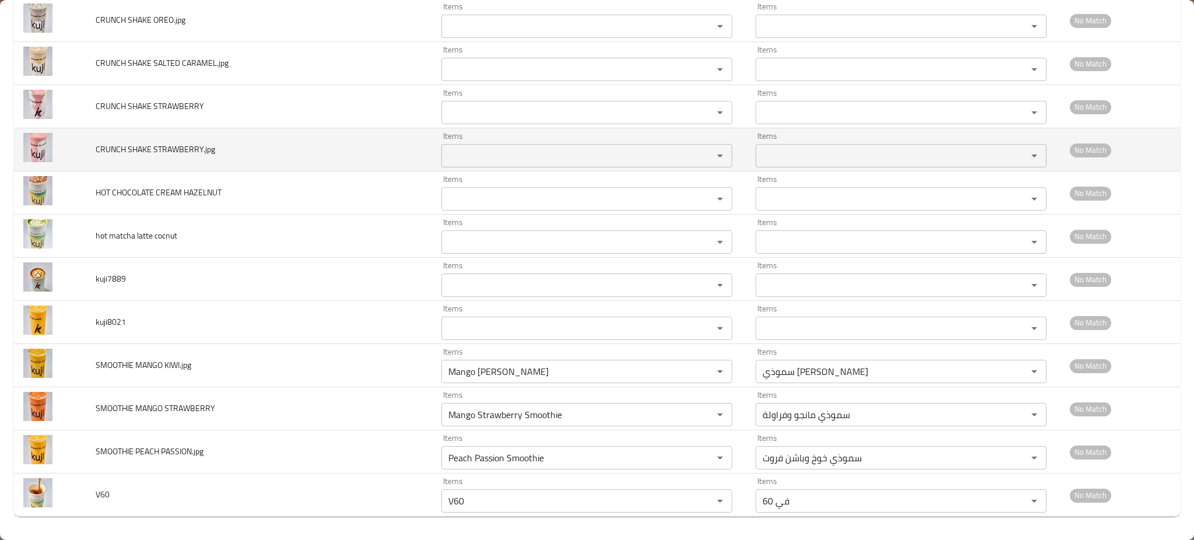
click at [141, 145] on span "CRUNCH SHAKE STRAWBERRY.jpg" at bounding box center [156, 149] width 120 height 15
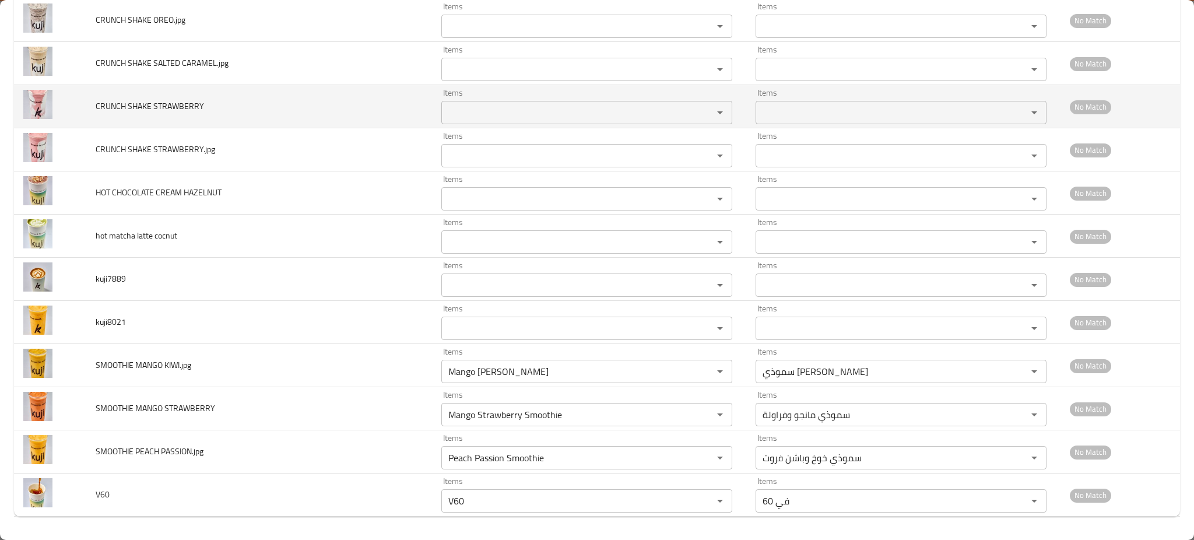
click at [153, 113] on td "CRUNCH SHAKE STRAWBERRY" at bounding box center [259, 106] width 346 height 43
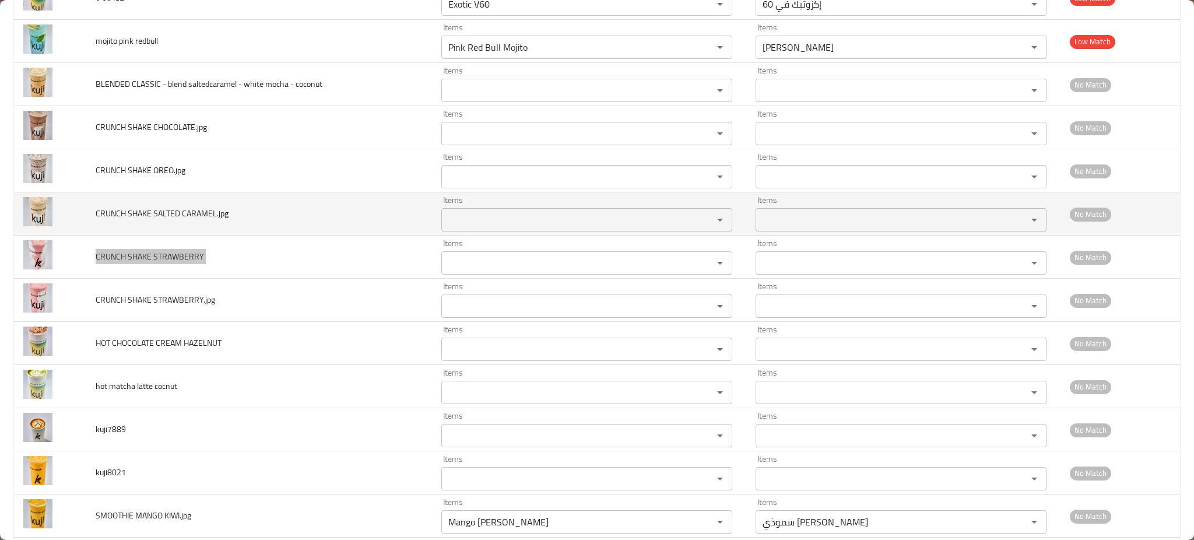
scroll to position [1967, 0]
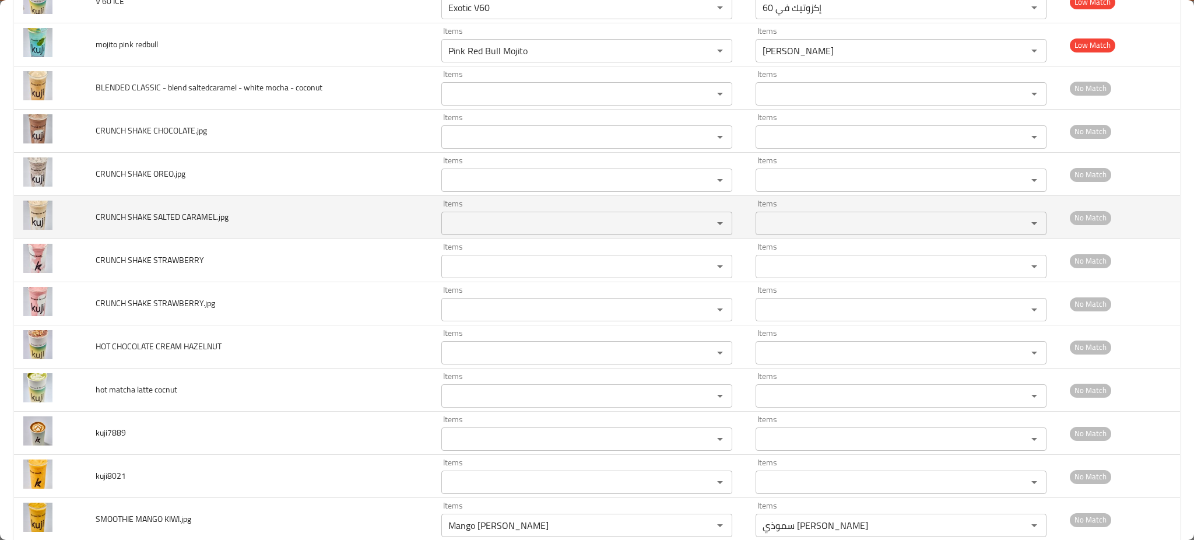
click at [195, 219] on span "CRUNCH SHAKE SALTED CARAMEL.jpg" at bounding box center [162, 216] width 133 height 15
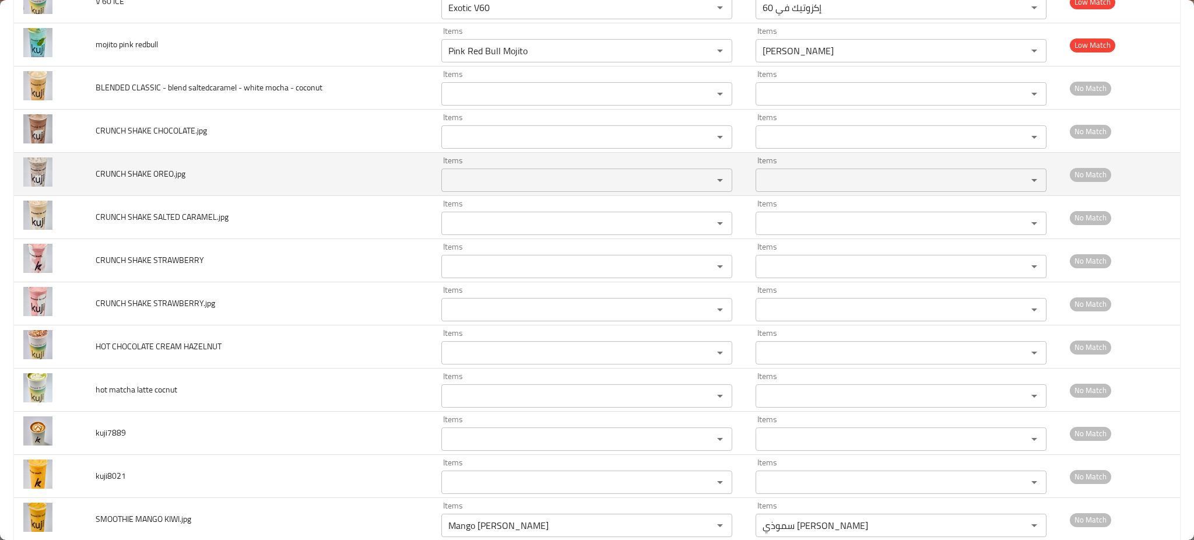
click at [170, 172] on span "CRUNCH SHAKE OREO.jpg" at bounding box center [141, 173] width 90 height 15
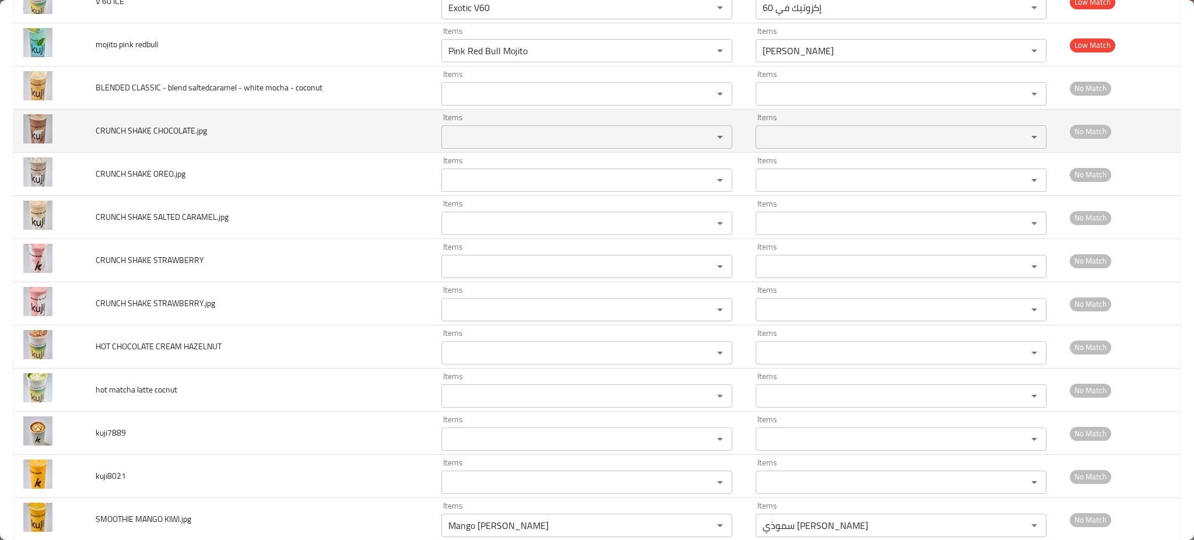
click at [182, 126] on span "CRUNCH SHAKE CHOCOLATE.jpg" at bounding box center [151, 130] width 111 height 15
click at [182, 125] on span "CRUNCH SHAKE CHOCOLATE.jpg" at bounding box center [151, 130] width 111 height 15
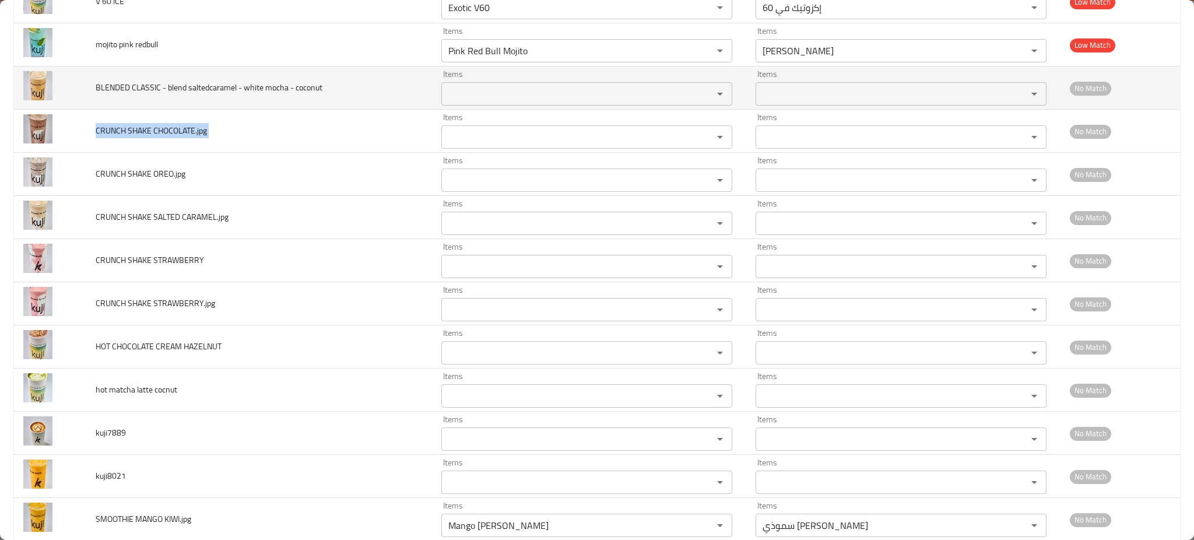
click at [196, 93] on span "BLENDED CLASSIC - blend saltedcaramel - white mocha - coconut" at bounding box center [209, 87] width 227 height 15
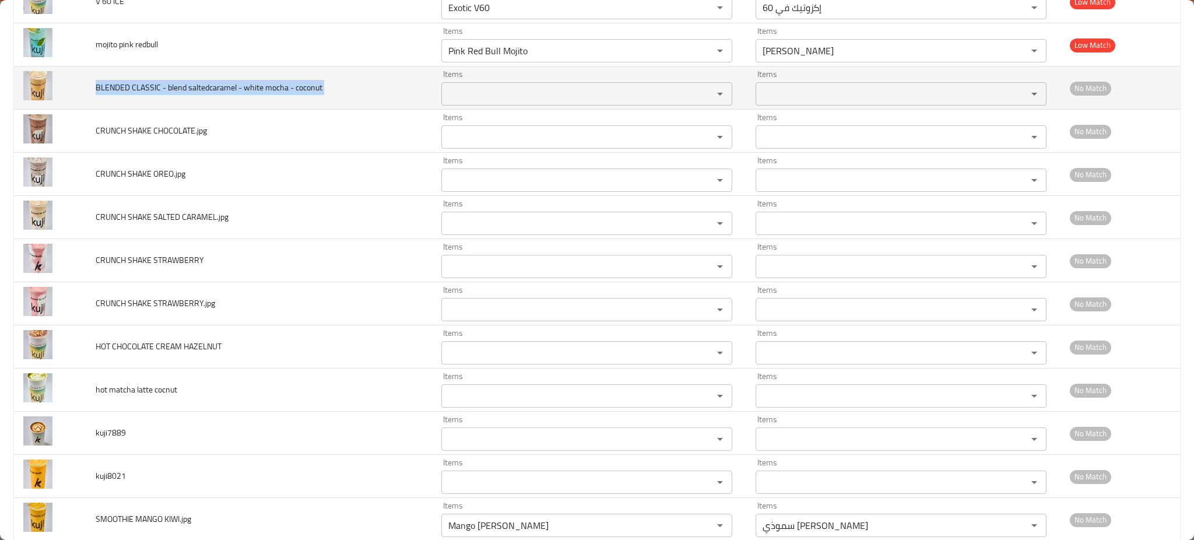
click at [196, 93] on span "BLENDED CLASSIC - blend saltedcaramel - white mocha - coconut" at bounding box center [209, 87] width 227 height 15
click at [210, 95] on span "BLENDED CLASSIC - blend saltedcaramel - white mocha - coconut" at bounding box center [209, 87] width 227 height 15
click at [532, 77] on div "Items Items" at bounding box center [586, 88] width 291 height 36
paste coconut "saltedcaramel"
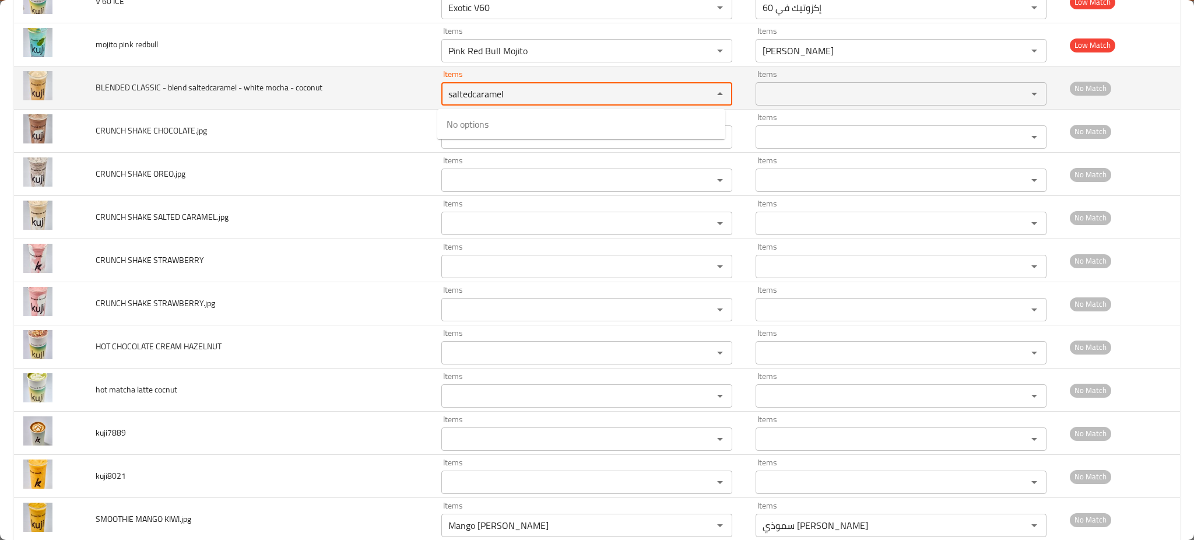
type coconut "saltedcaramel"
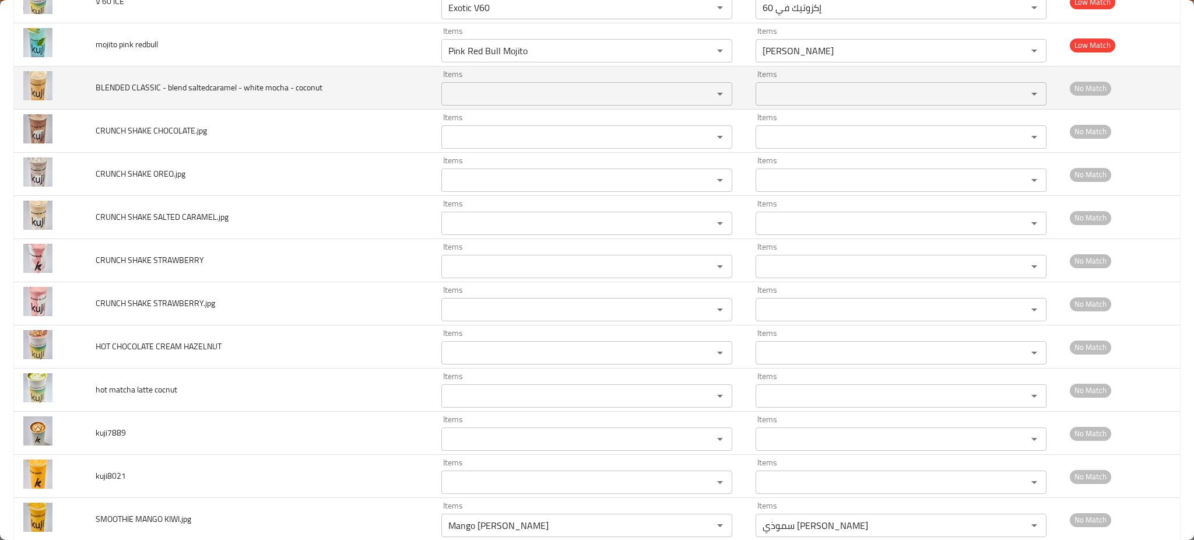
click at [244, 105] on td "BLENDED CLASSIC - blend saltedcaramel - white mocha - coconut" at bounding box center [259, 87] width 346 height 43
drag, startPoint x: 184, startPoint y: 89, endPoint x: 164, endPoint y: 91, distance: 19.9
click at [164, 91] on span "BLENDED CLASSIC - blend saltedcaramel - white mocha - coconut" at bounding box center [209, 87] width 227 height 15
click at [503, 96] on coconut "Items" at bounding box center [570, 94] width 250 height 16
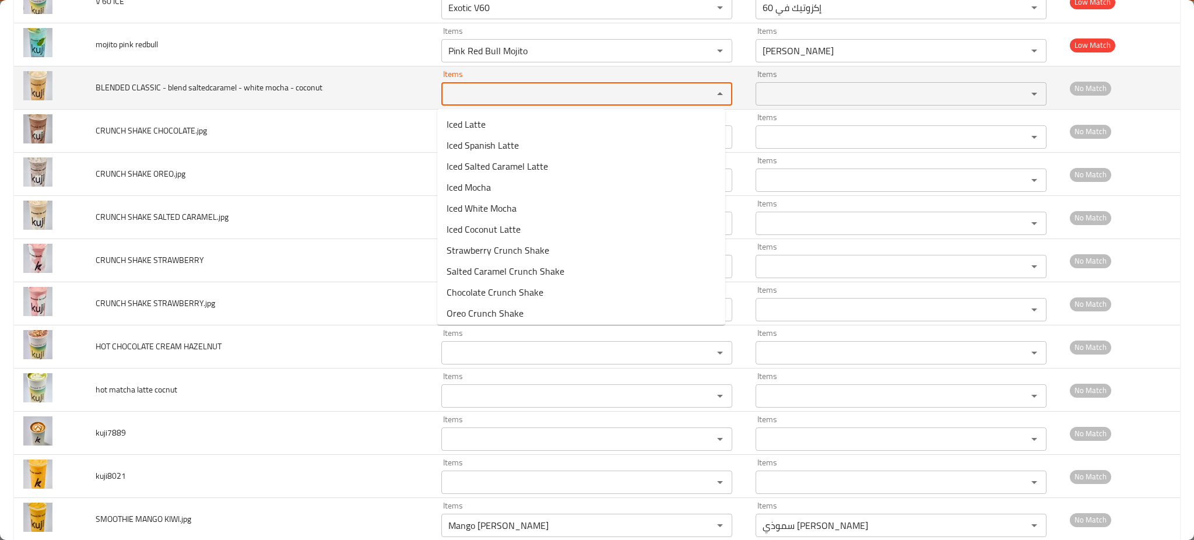
paste coconut "blend"
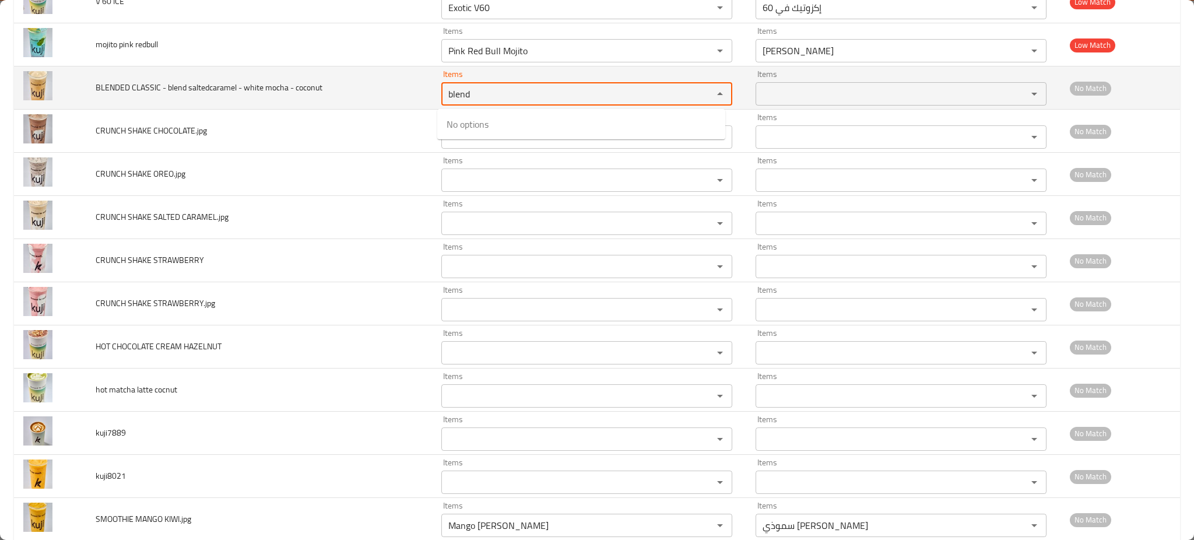
drag, startPoint x: 446, startPoint y: 100, endPoint x: 430, endPoint y: 100, distance: 15.7
click at [433, 100] on td "Items blend Items" at bounding box center [589, 87] width 314 height 43
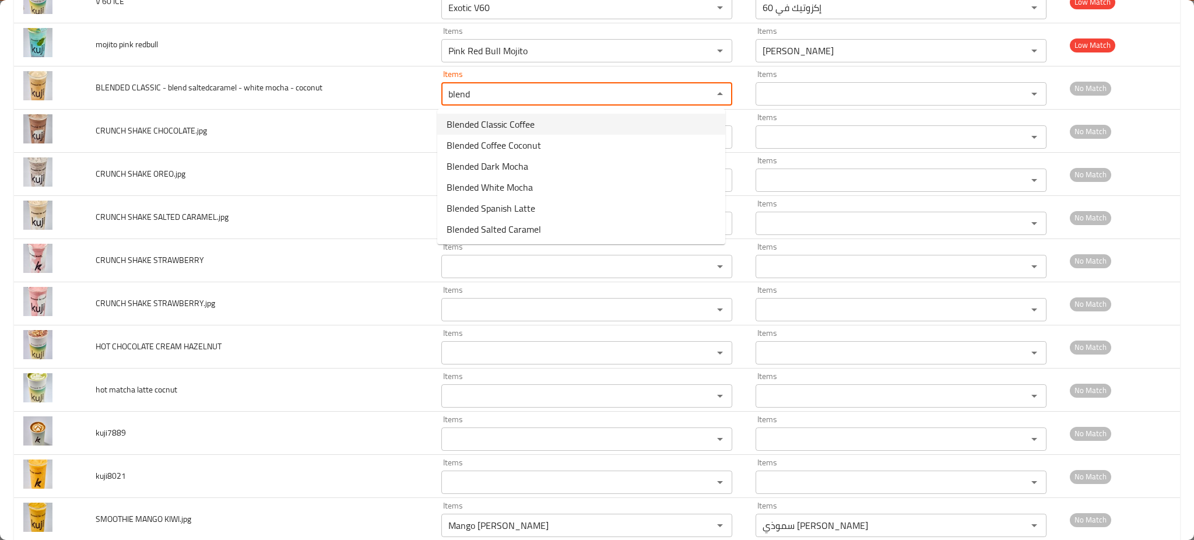
click at [481, 124] on span "Blended Classic Coffee" at bounding box center [491, 124] width 88 height 14
type coconut "Blended Classic Coffee"
type coconut-ar "قهوة كلاسيكية مخلوطة"
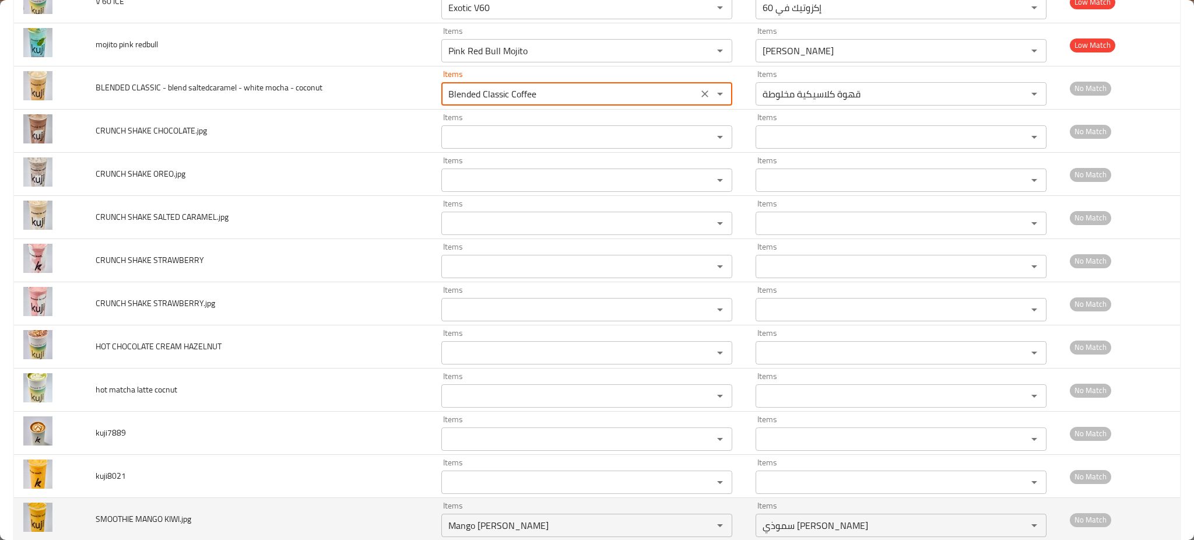
type coconut "Blended Classic Coffee"
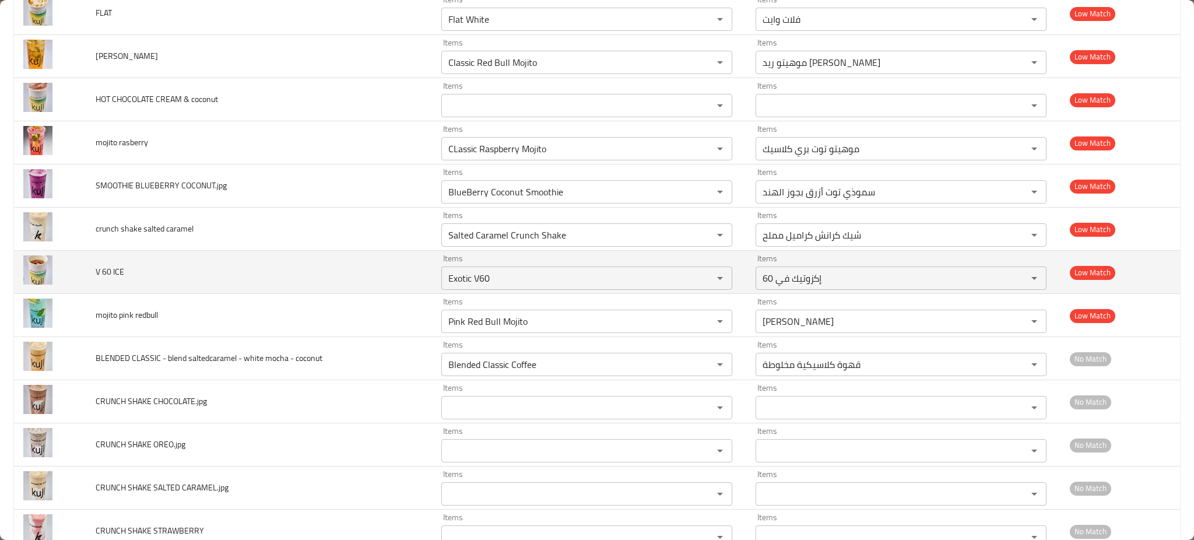
scroll to position [1656, 0]
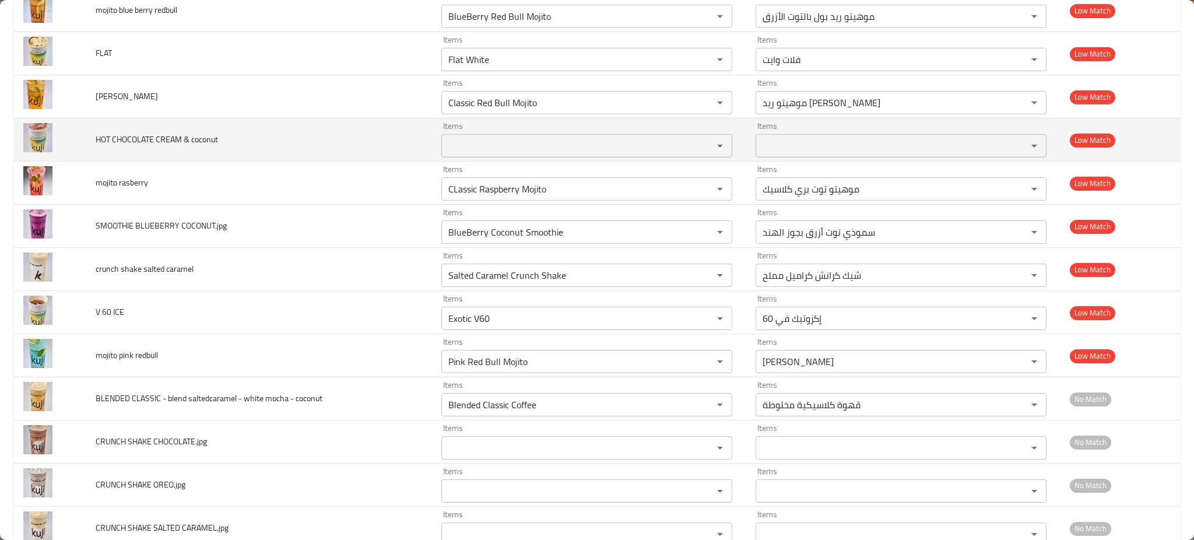
click at [183, 138] on span "HOT CHOCOLATE CREAM & coconut" at bounding box center [157, 139] width 122 height 15
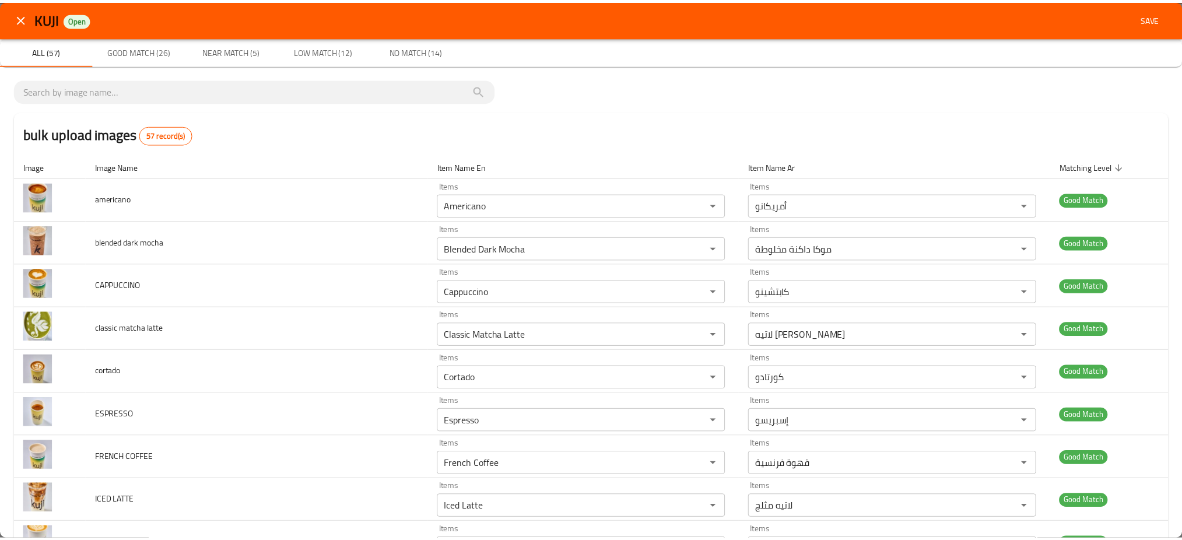
scroll to position [0, 0]
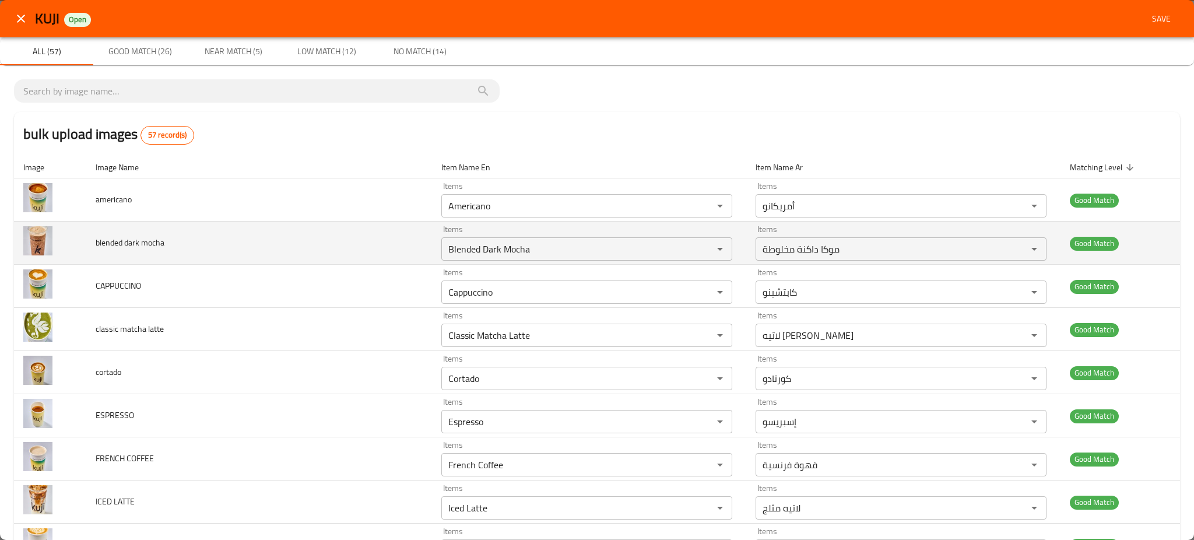
click at [320, 230] on td "blended dark mocha" at bounding box center [259, 243] width 346 height 43
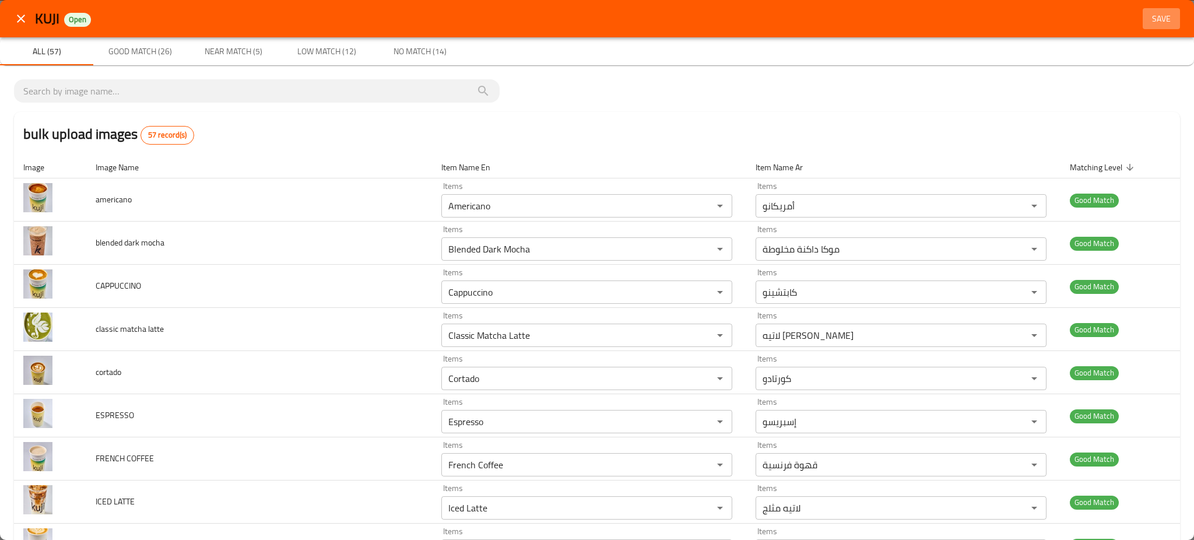
click at [1149, 21] on span "Save" at bounding box center [1161, 19] width 28 height 15
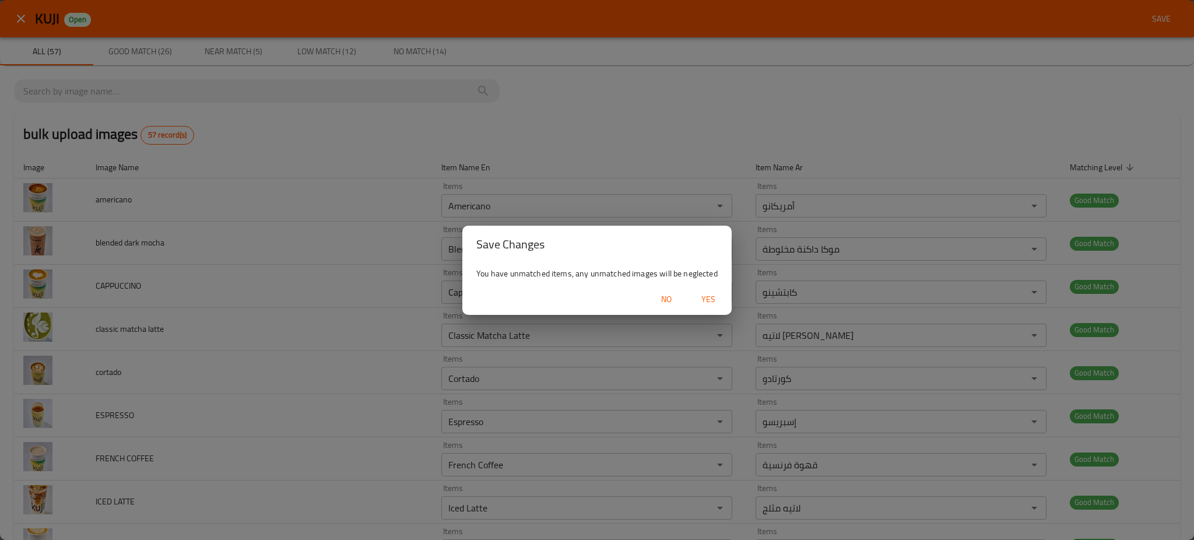
click at [715, 287] on div "No Yes" at bounding box center [596, 299] width 269 height 31
click at [711, 294] on span "Yes" at bounding box center [708, 299] width 28 height 15
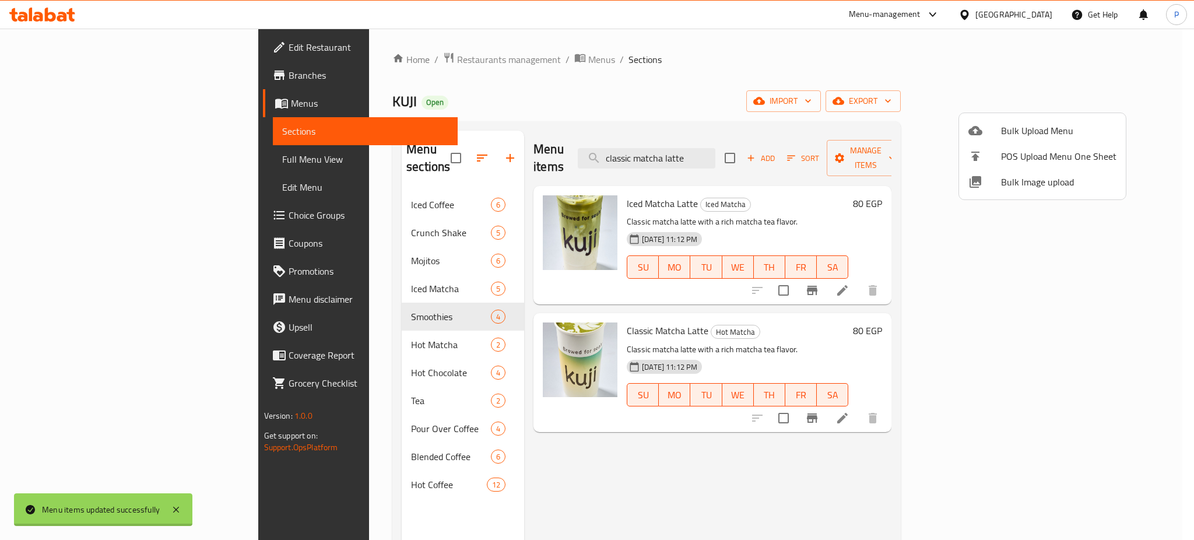
click at [327, 343] on div at bounding box center [597, 270] width 1194 height 540
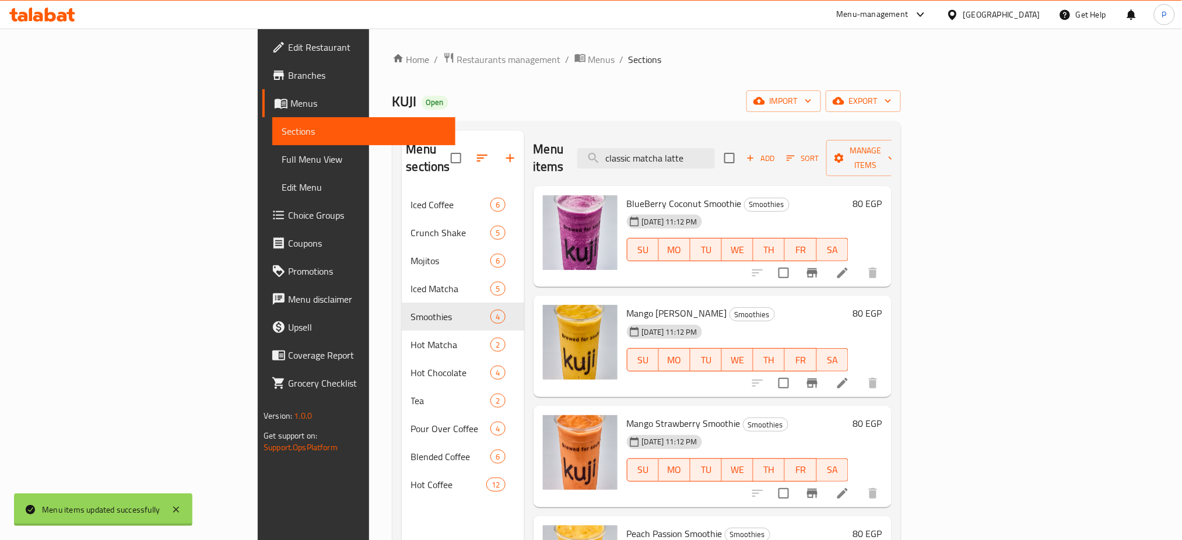
click at [735, 186] on div "BlueBerry Coconut Smoothie Smoothies 26-08-2025 11:12 PM SU MO TU WE TH FR SA 8…" at bounding box center [712, 236] width 358 height 101
click at [715, 154] on input "classic matcha latte" at bounding box center [646, 158] width 138 height 20
paste input "HOT CHOCOLATE CREAM & coconut"
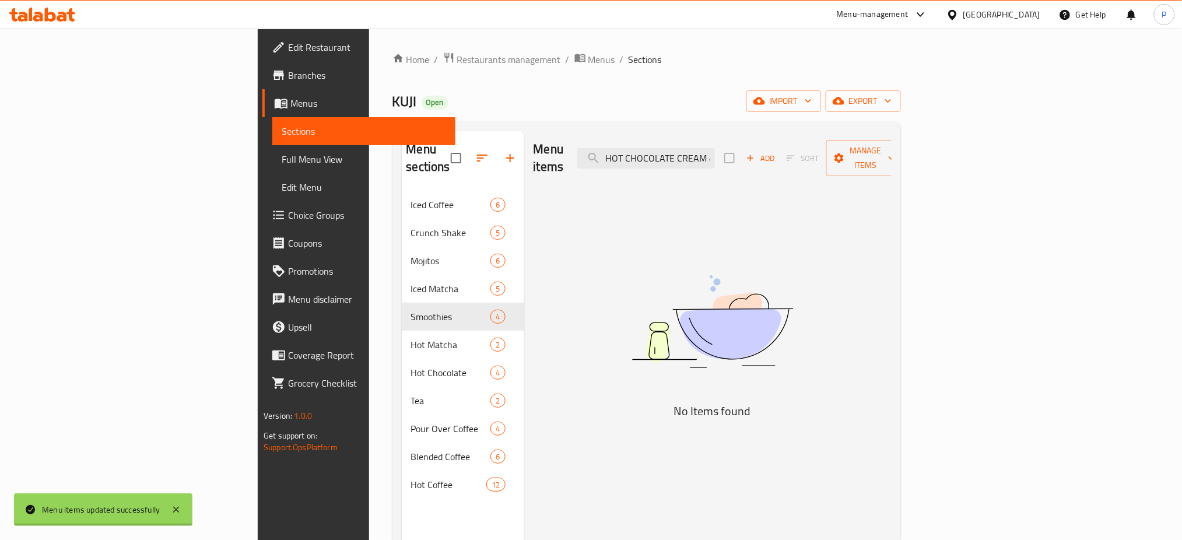
click at [525, 281] on div "Menu items HOT CHOCOLATE CREAM & coconut Add Sort Manage items No Items found" at bounding box center [707, 401] width 367 height 540
click at [743, 177] on div "Menu items HOT CHOCOLATE CREAM & coconut Add Sort Manage items No Items found" at bounding box center [707, 401] width 367 height 540
click at [715, 157] on input "HOT CHOCOLATE CREAM & coconut" at bounding box center [646, 158] width 138 height 20
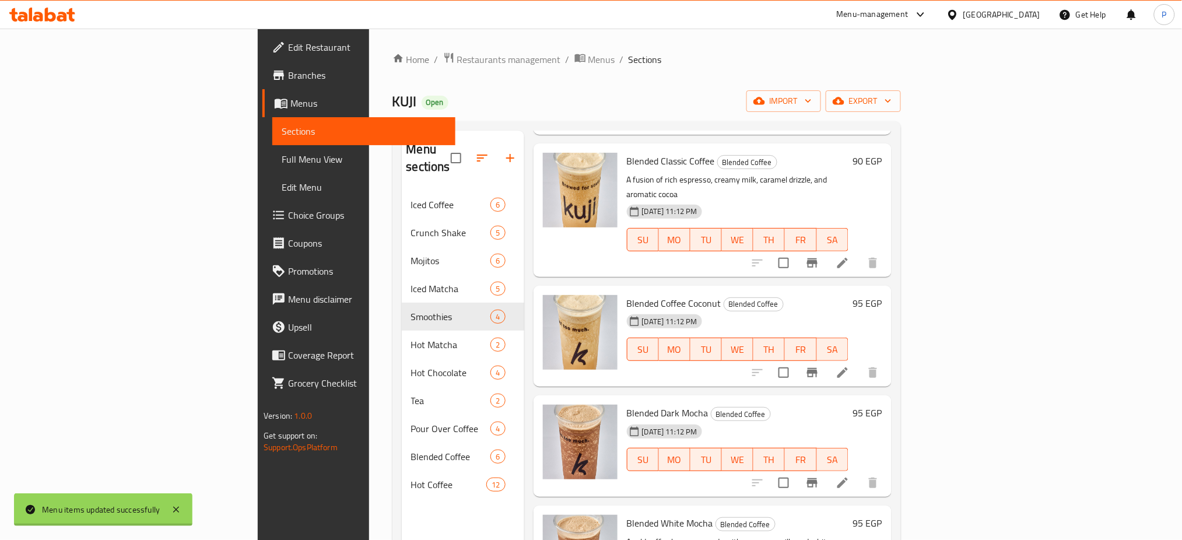
scroll to position [233, 0]
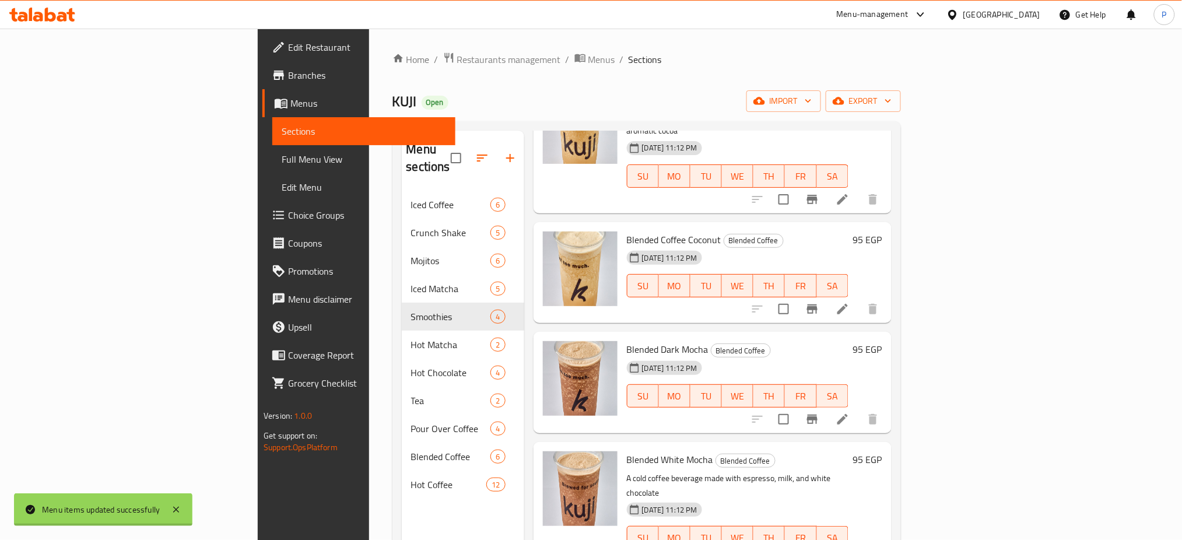
click at [627, 451] on span "Blended White Mocha" at bounding box center [670, 459] width 86 height 17
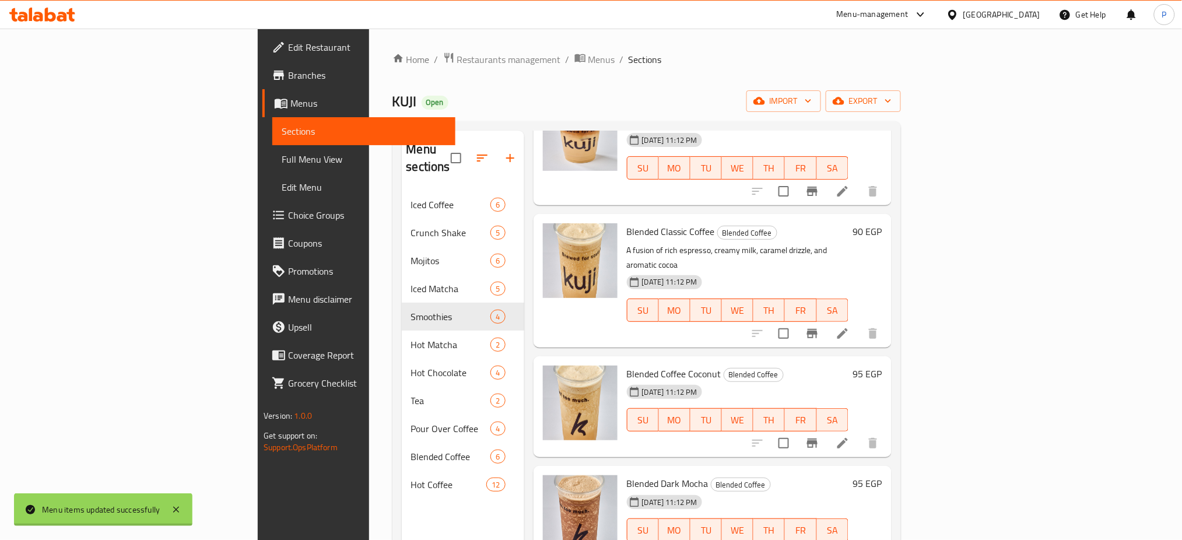
scroll to position [0, 0]
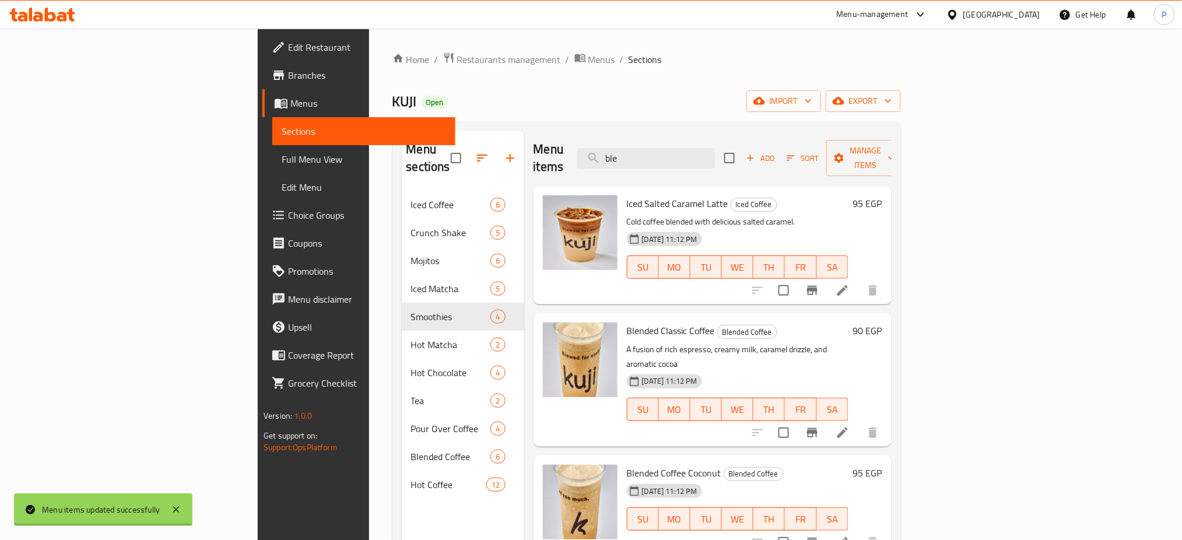
click at [735, 195] on h6 "Iced Salted Caramel Latte Iced Coffee" at bounding box center [738, 203] width 222 height 16
click at [742, 161] on div "Menu items ble Add Sort Manage items" at bounding box center [712, 158] width 358 height 55
click at [715, 153] on input "ble" at bounding box center [646, 158] width 138 height 20
paste input "Blended"
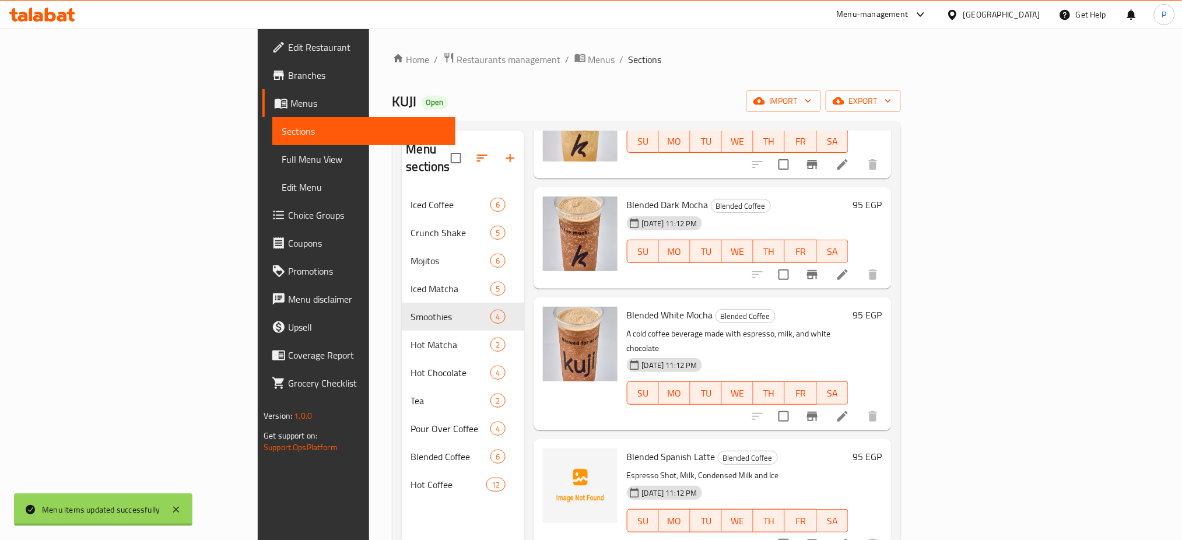
scroll to position [472, 0]
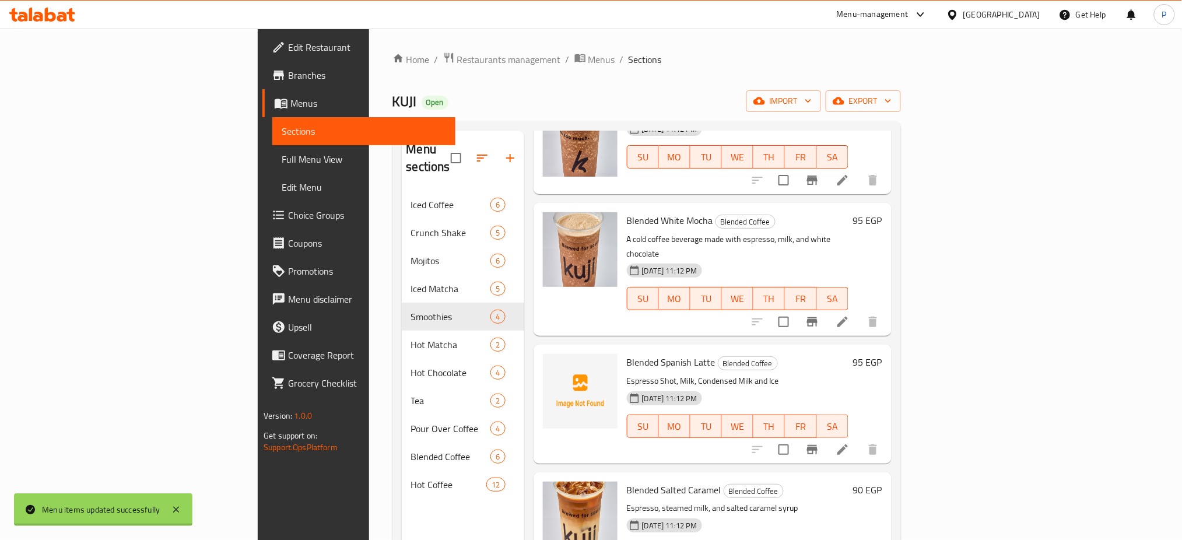
type input "Blended"
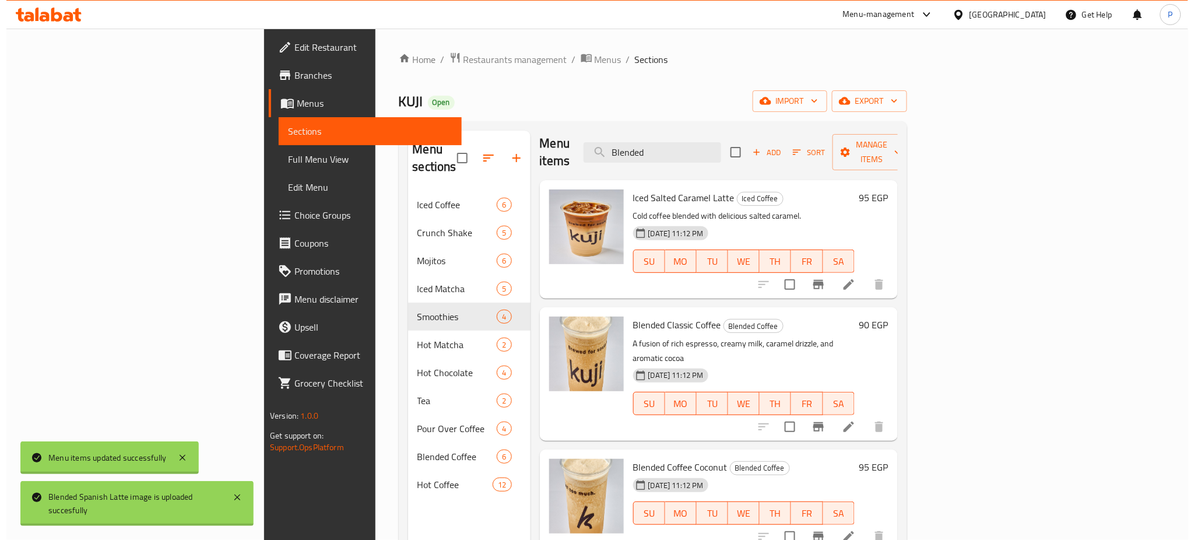
scroll to position [0, 0]
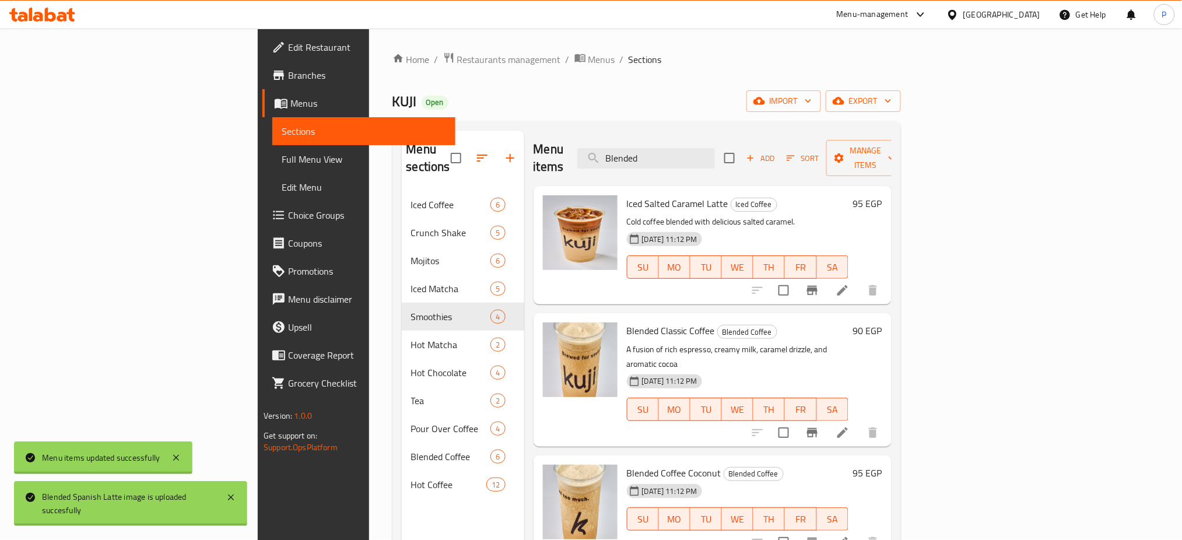
click at [511, 68] on div "Home / Restaurants management / Menus / Sections KUJI Open import export Menu s…" at bounding box center [646, 366] width 508 height 628
click at [506, 108] on div "KUJI Open import export" at bounding box center [646, 101] width 508 height 22
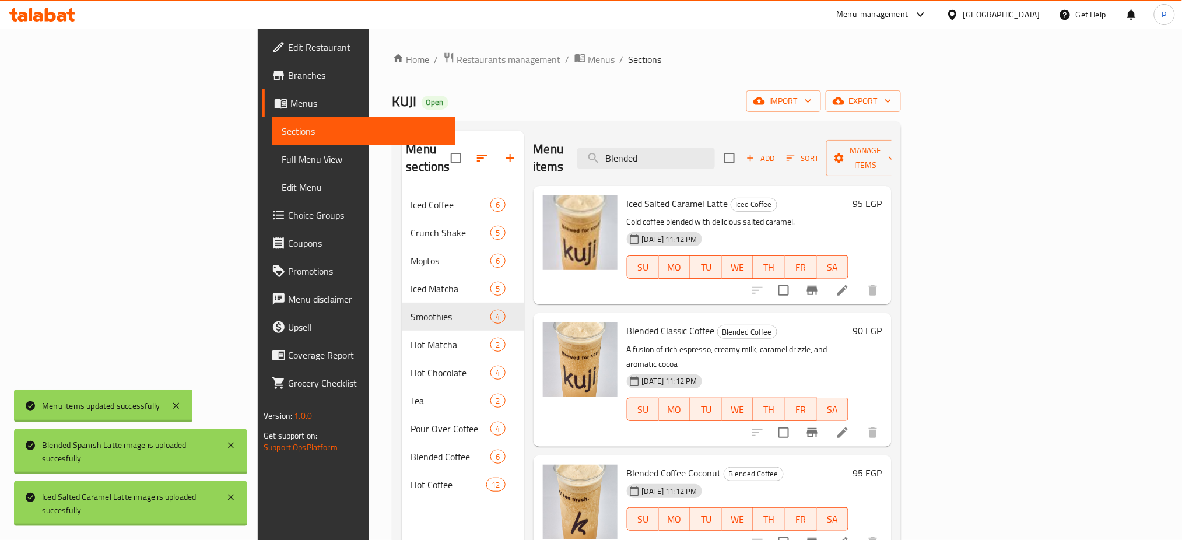
click at [282, 160] on span "Full Menu View" at bounding box center [364, 159] width 164 height 14
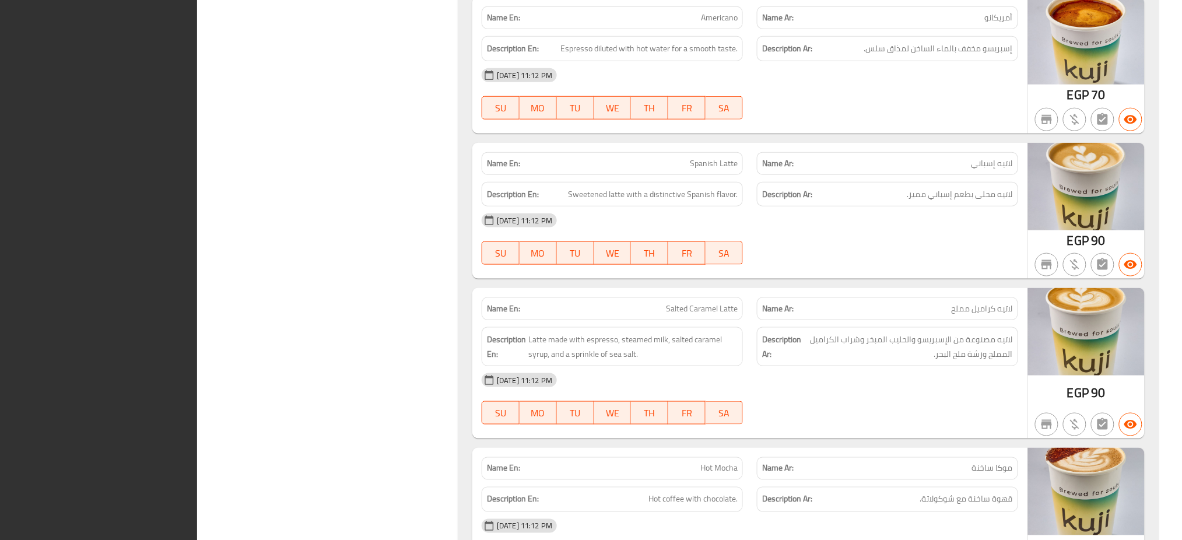
scroll to position [8847, 0]
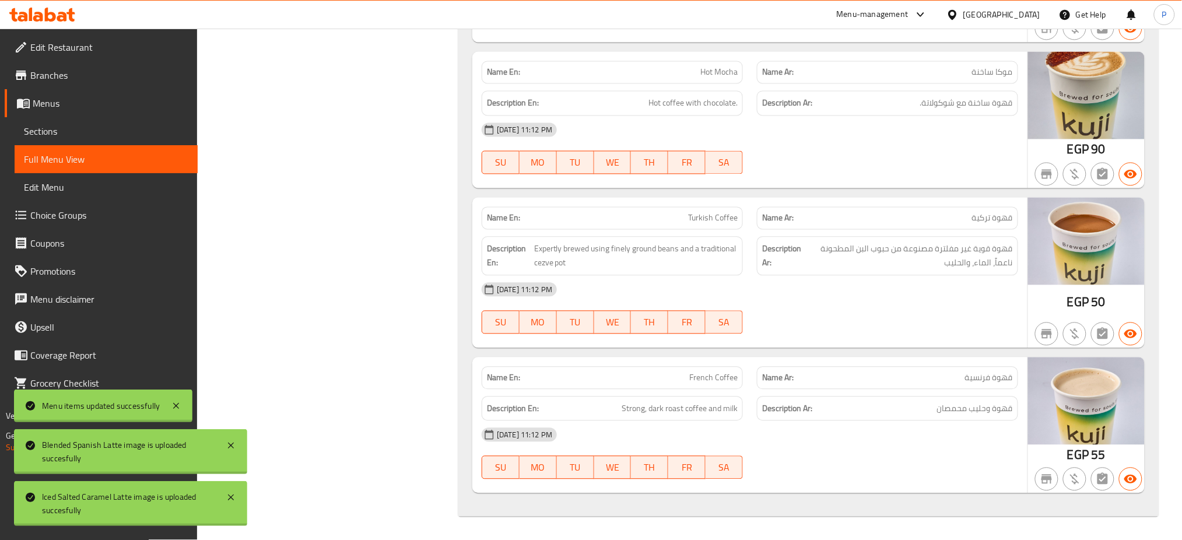
click at [1023, 6] on div "Egypt" at bounding box center [993, 15] width 113 height 28
click at [1023, 18] on div "Egypt" at bounding box center [1001, 14] width 77 height 13
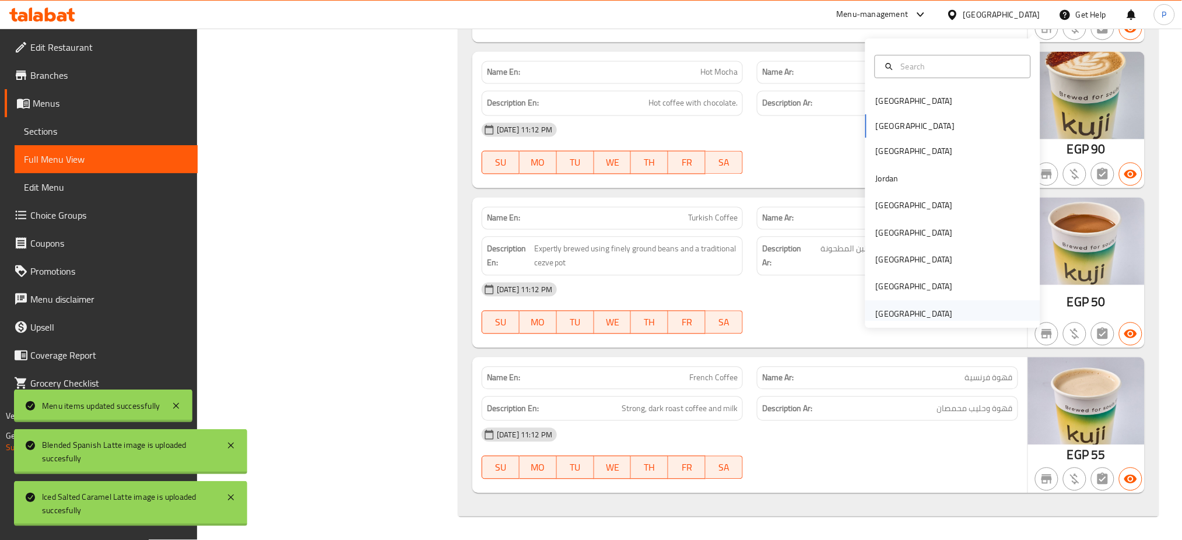
click at [933, 313] on div "United Arab Emirates" at bounding box center [914, 313] width 77 height 13
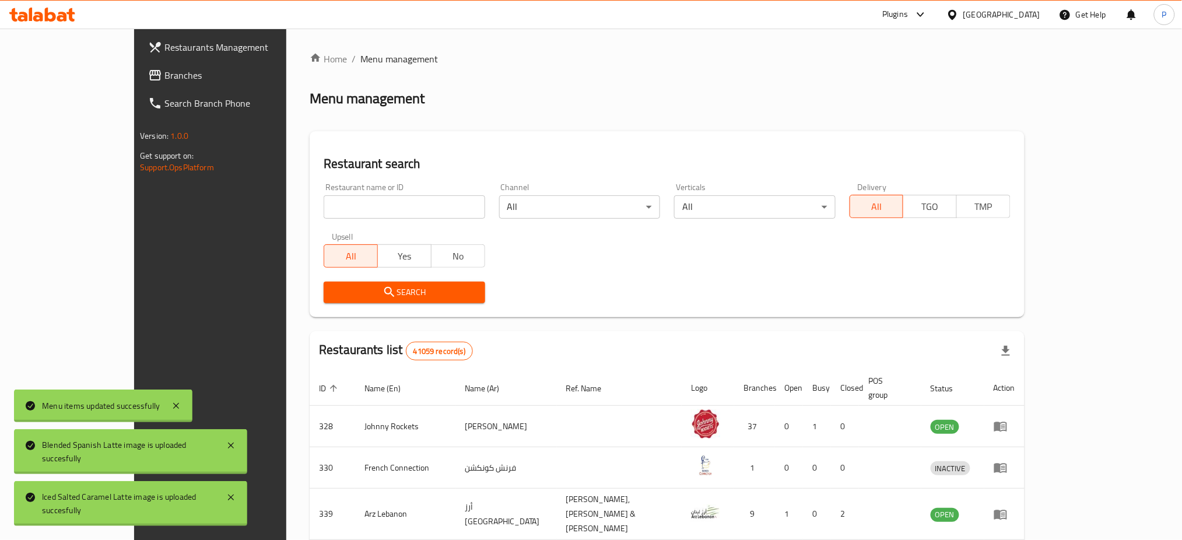
click at [413, 202] on input "search" at bounding box center [404, 206] width 161 height 23
paste input "WHISK"
type input "WHISK"
click button "Search" at bounding box center [404, 293] width 161 height 22
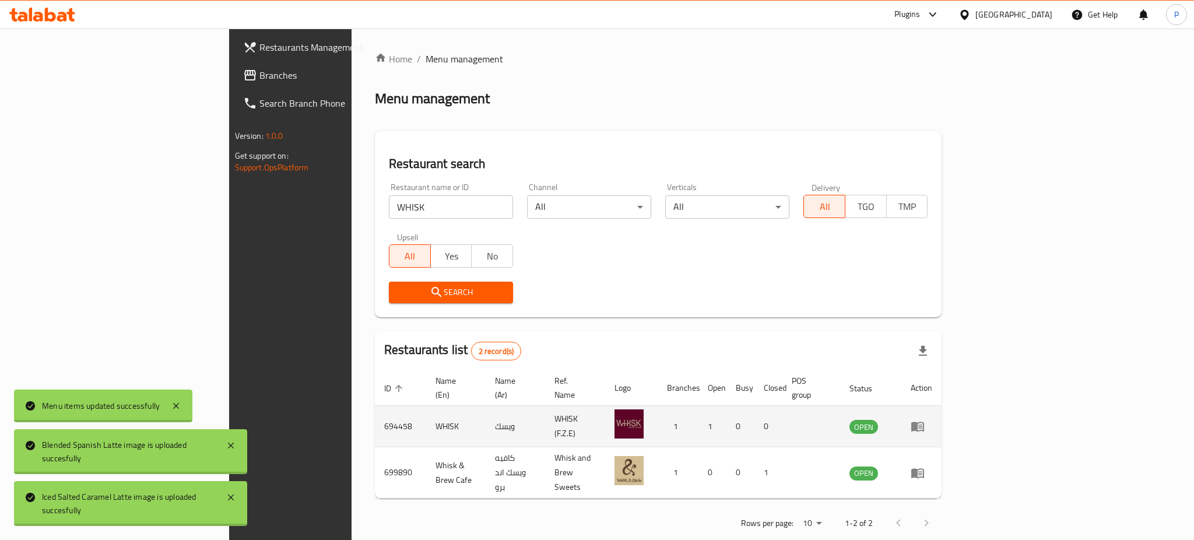
click at [924, 422] on icon "enhanced table" at bounding box center [917, 427] width 13 height 10
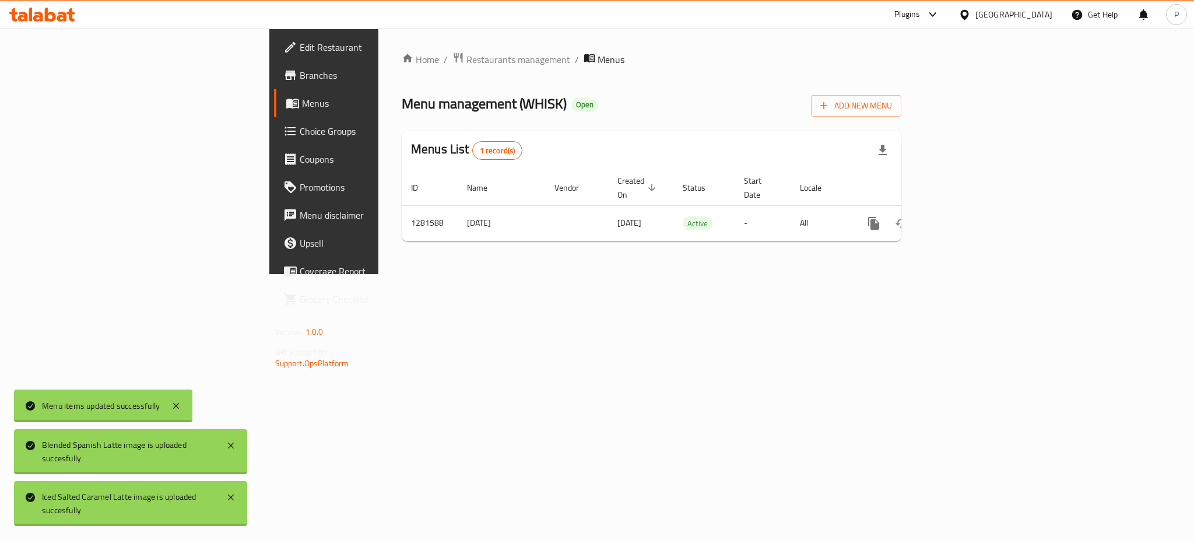
click at [300, 47] on span "Edit Restaurant" at bounding box center [380, 47] width 160 height 14
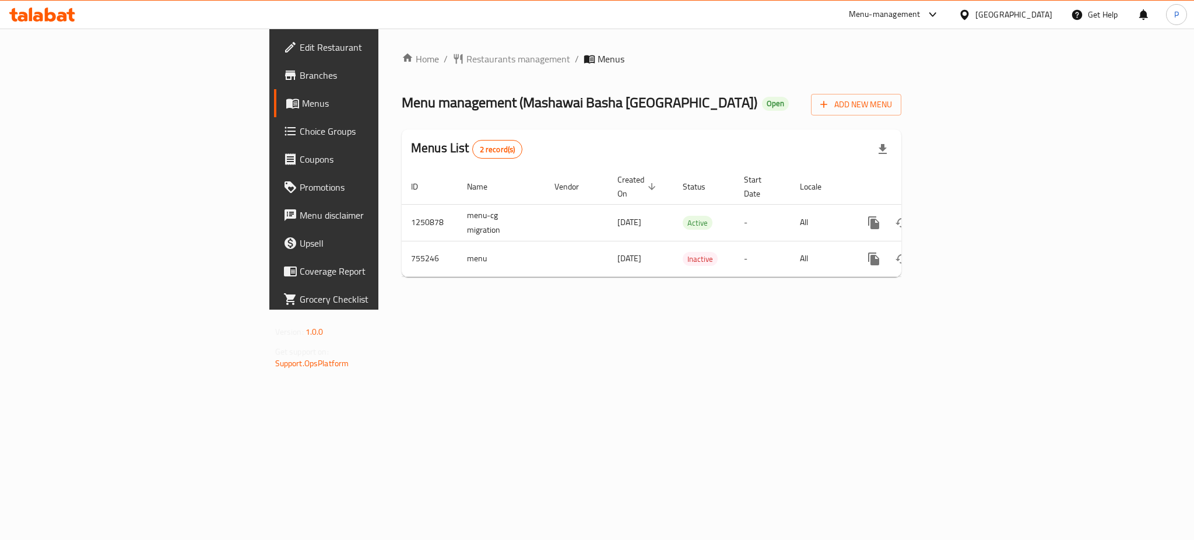
click at [396, 310] on div "Home / Restaurants management / Menus Menu management ( [GEOGRAPHIC_DATA] ) Ope…" at bounding box center [651, 169] width 546 height 281
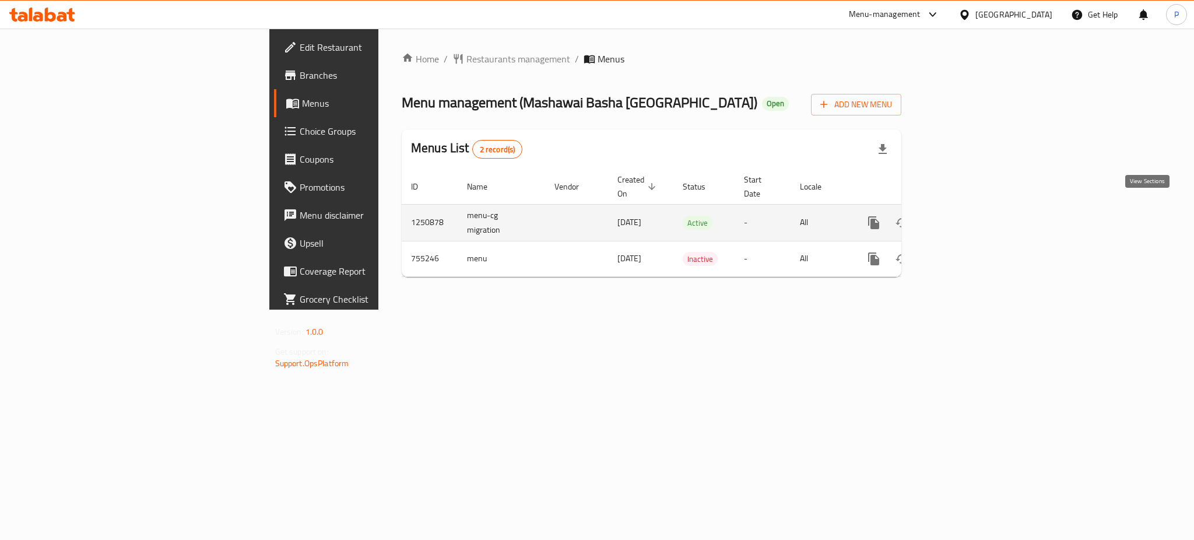
click at [965, 216] on icon "enhanced table" at bounding box center [958, 223] width 14 height 14
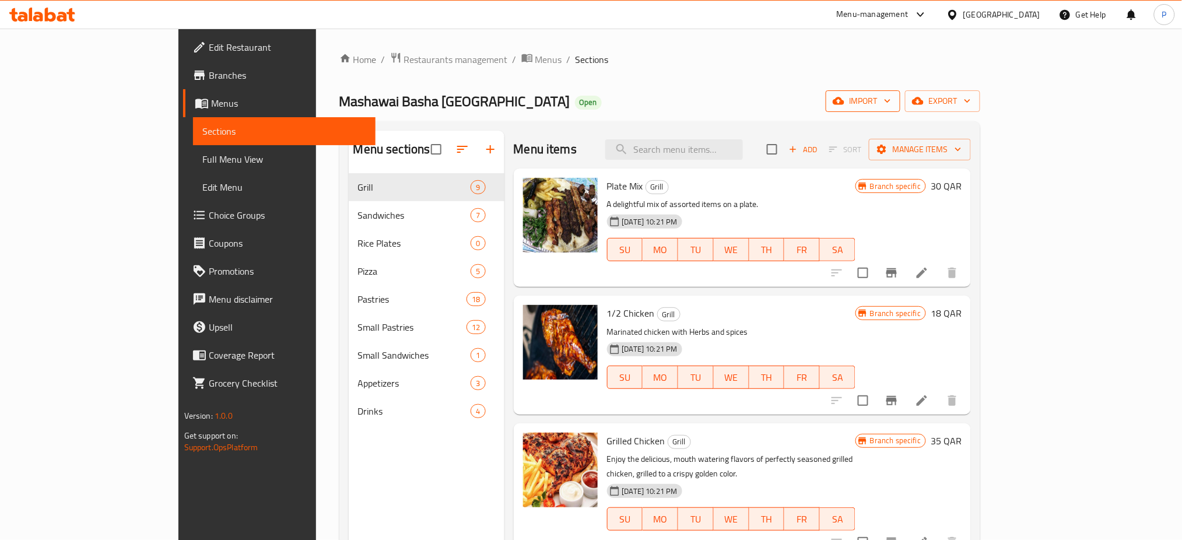
click at [891, 103] on span "import" at bounding box center [863, 101] width 56 height 15
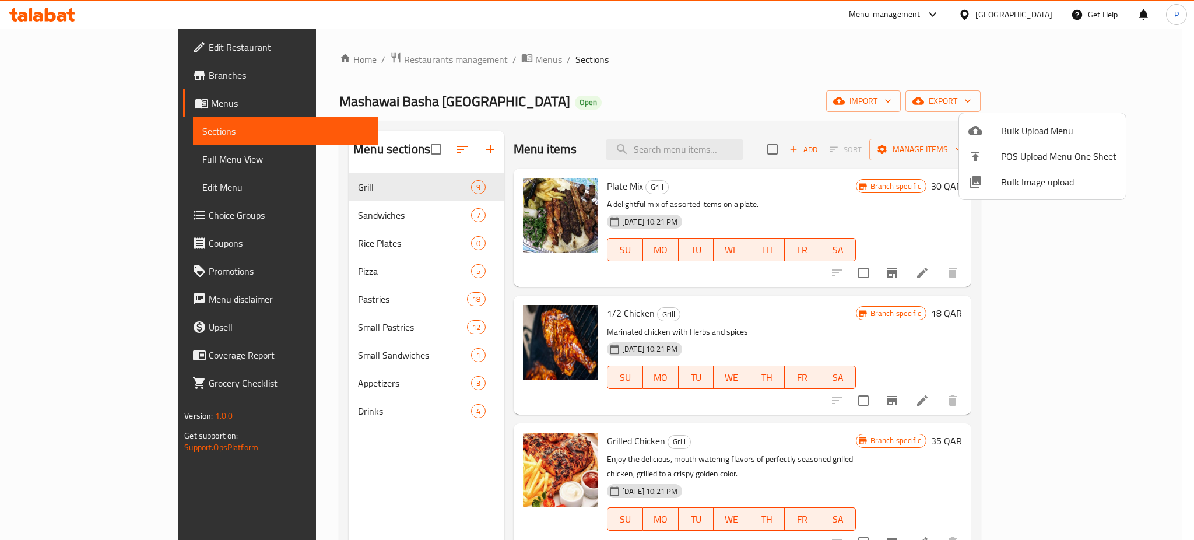
click at [1024, 181] on span "Bulk Image upload" at bounding box center [1058, 182] width 115 height 14
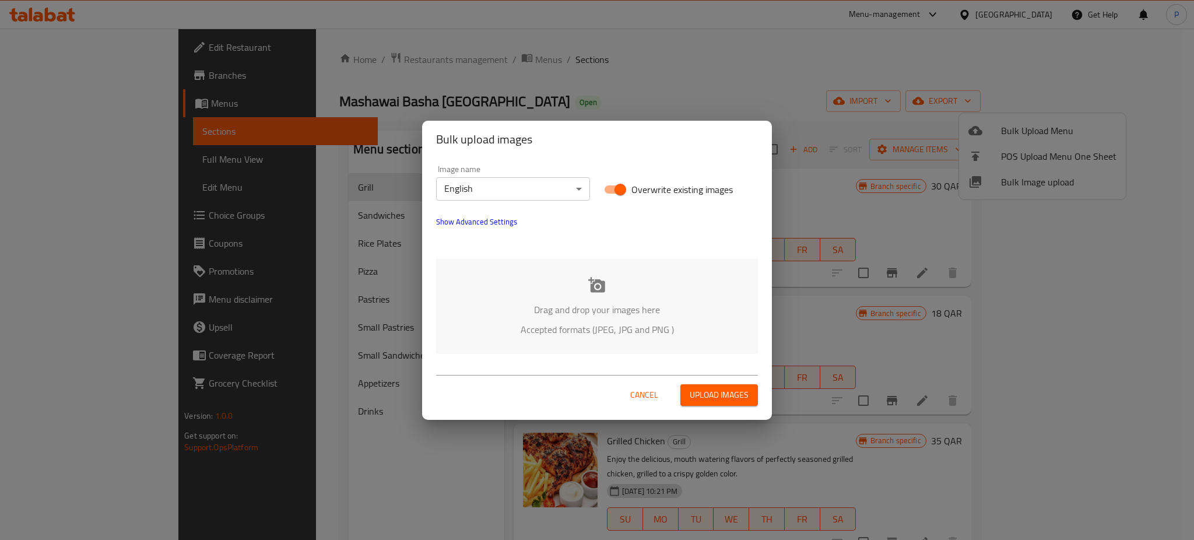
click at [570, 332] on p "Accepted formats (JPEG, JPG and PNG )" at bounding box center [597, 329] width 287 height 14
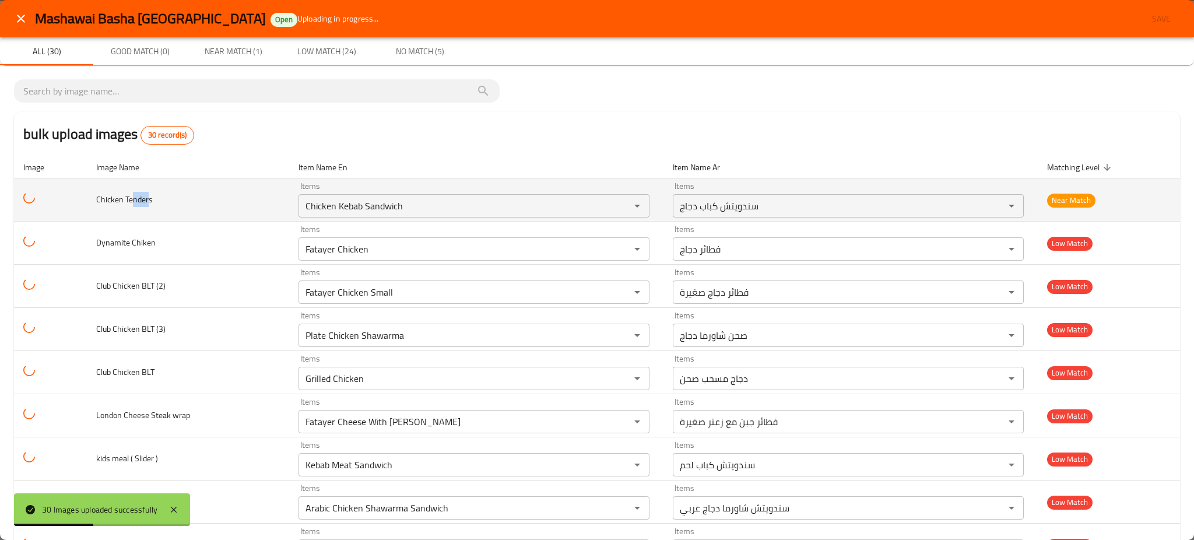
drag, startPoint x: 132, startPoint y: 198, endPoint x: 148, endPoint y: 199, distance: 16.4
click at [148, 199] on span "Chicken Tenders" at bounding box center [124, 199] width 57 height 15
copy span "nder"
click at [395, 191] on div "Items Chicken Kebab Sandwich Items" at bounding box center [474, 200] width 351 height 36
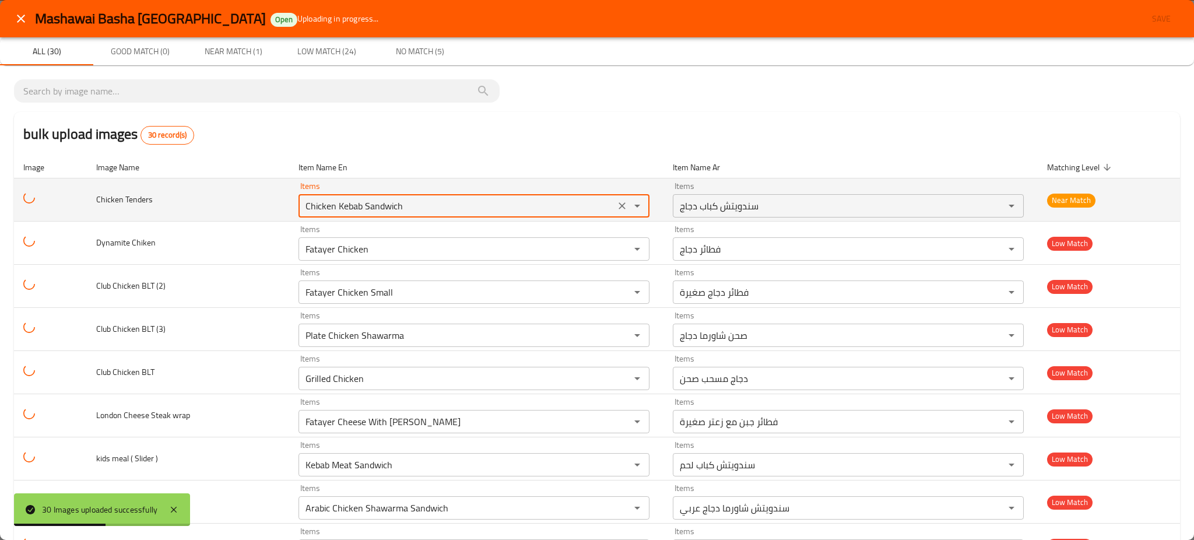
paste Tenders "nder"
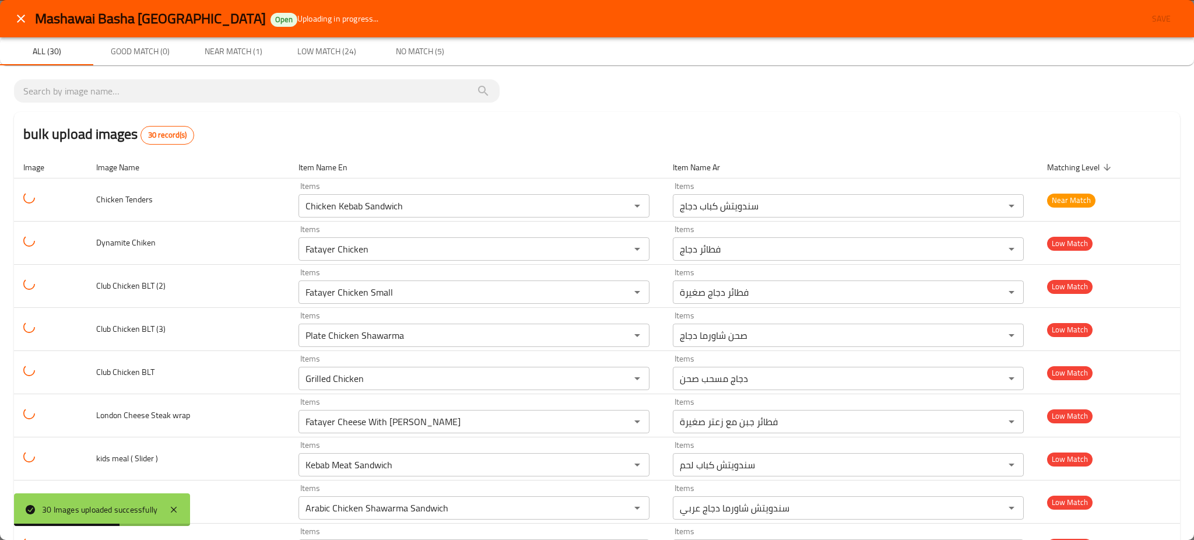
click at [360, 152] on div "bulk upload images 30 record(s)" at bounding box center [597, 134] width 1166 height 44
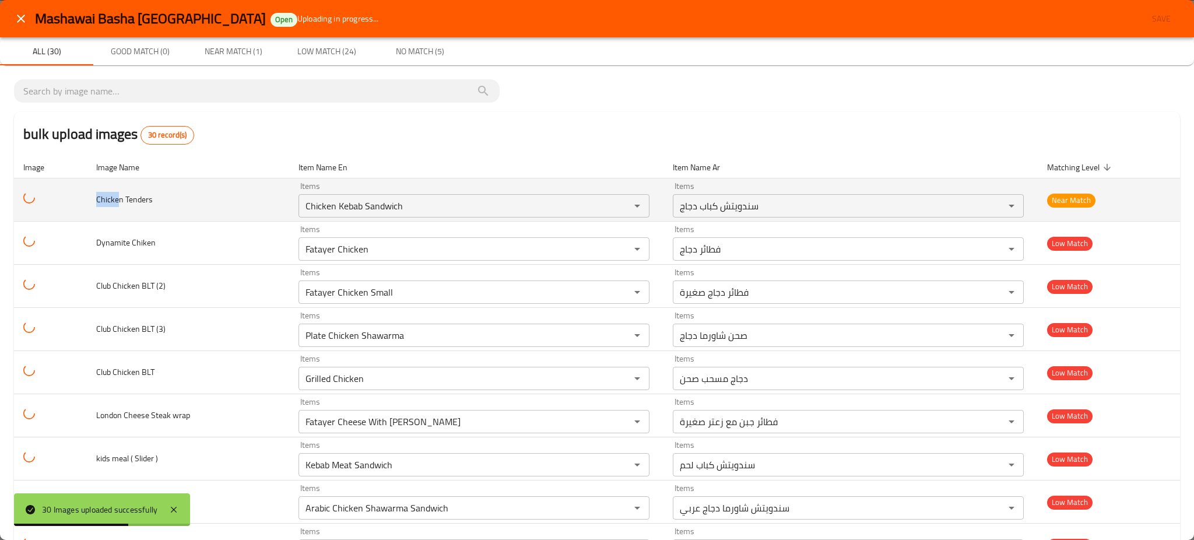
drag, startPoint x: 90, startPoint y: 196, endPoint x: 69, endPoint y: 187, distance: 23.2
click at [72, 189] on tr "Chicken Tenders Items Chicken Kebab Sandwich Items Items سندويتش كباب دجاج Item…" at bounding box center [597, 199] width 1166 height 43
copy span "Chicke"
click at [361, 192] on div "Items Chicken Kebab Sandwich Items" at bounding box center [474, 200] width 351 height 36
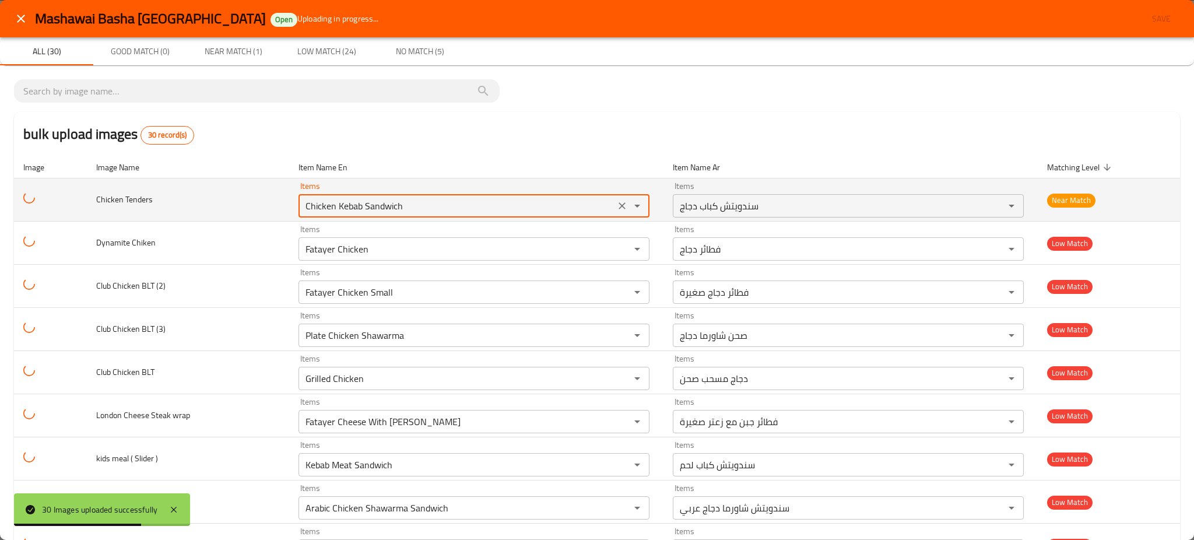
paste Tenders "enhanced table"
type Tenders "Chicke"
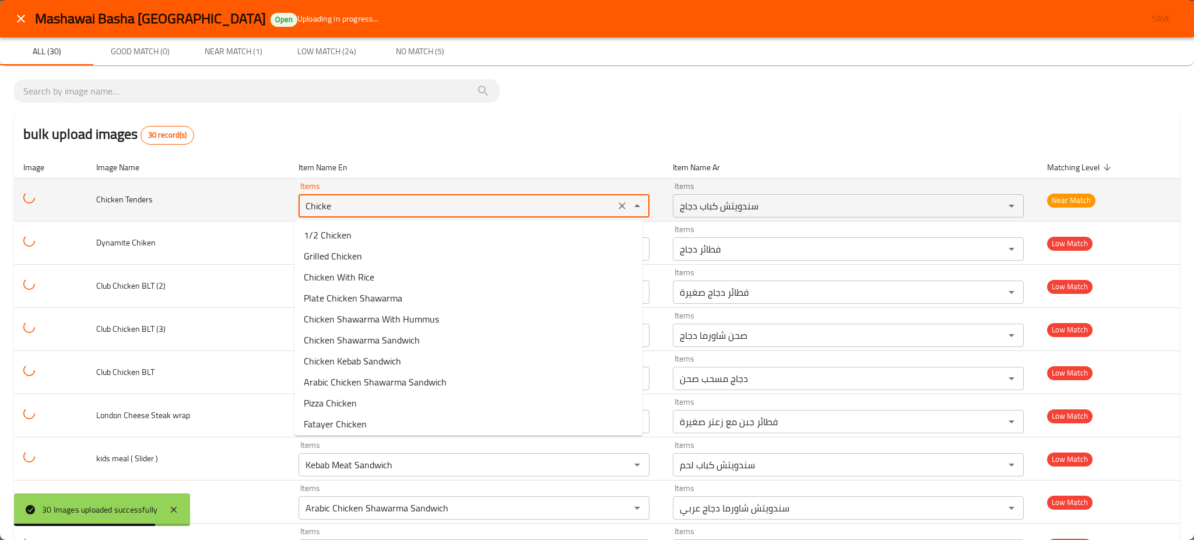
click at [406, 182] on div "Items Chicke Items" at bounding box center [474, 200] width 351 height 36
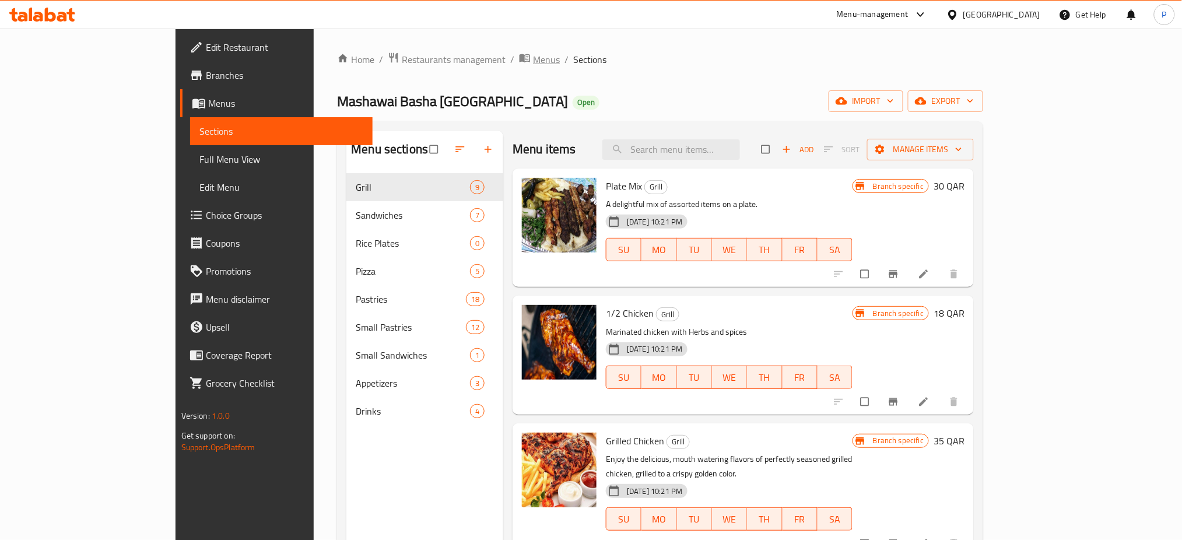
click at [533, 63] on span "Menus" at bounding box center [546, 59] width 27 height 14
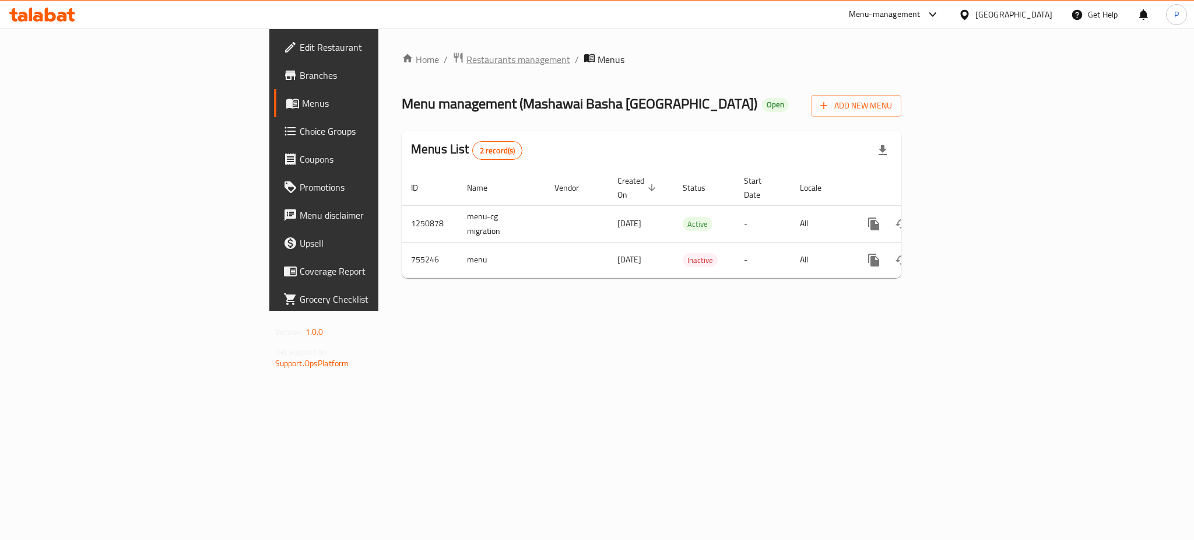
click at [466, 59] on span "Restaurants management" at bounding box center [518, 59] width 104 height 14
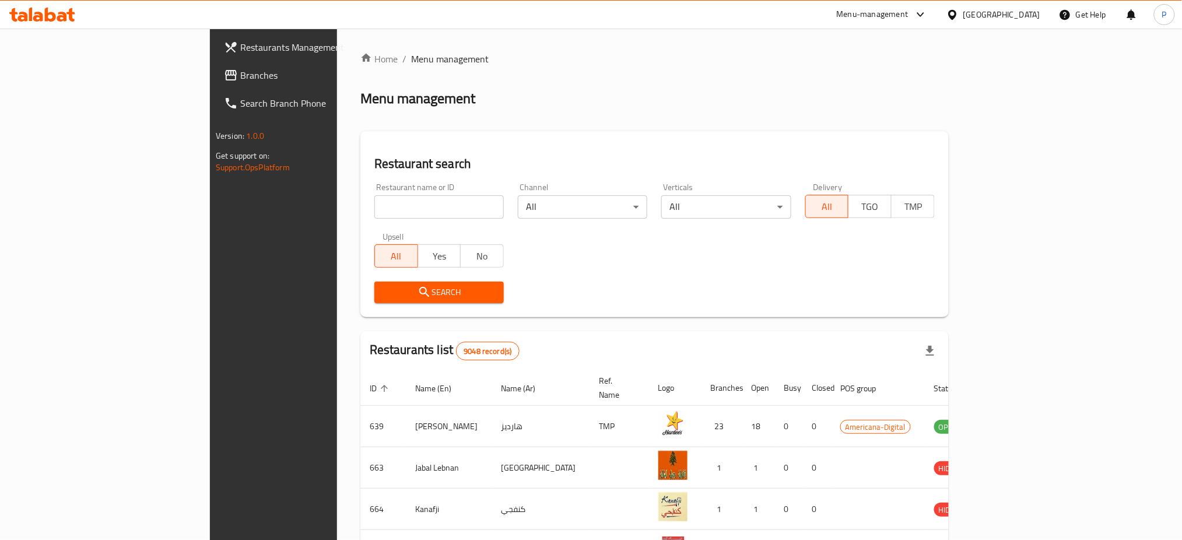
click at [240, 70] on span "Branches" at bounding box center [319, 75] width 158 height 14
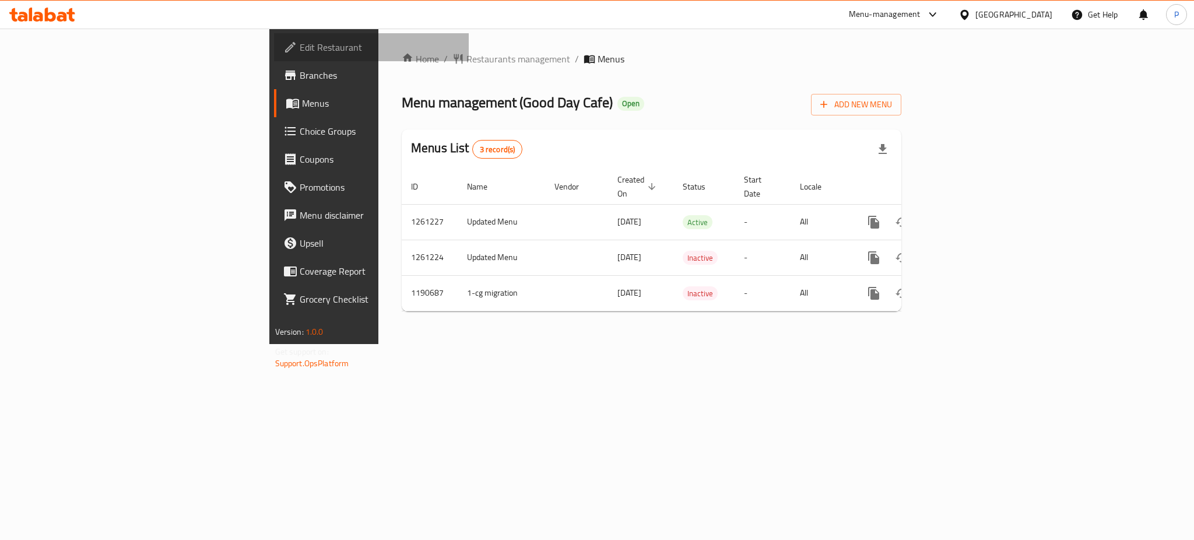
click at [300, 51] on span "Edit Restaurant" at bounding box center [380, 47] width 160 height 14
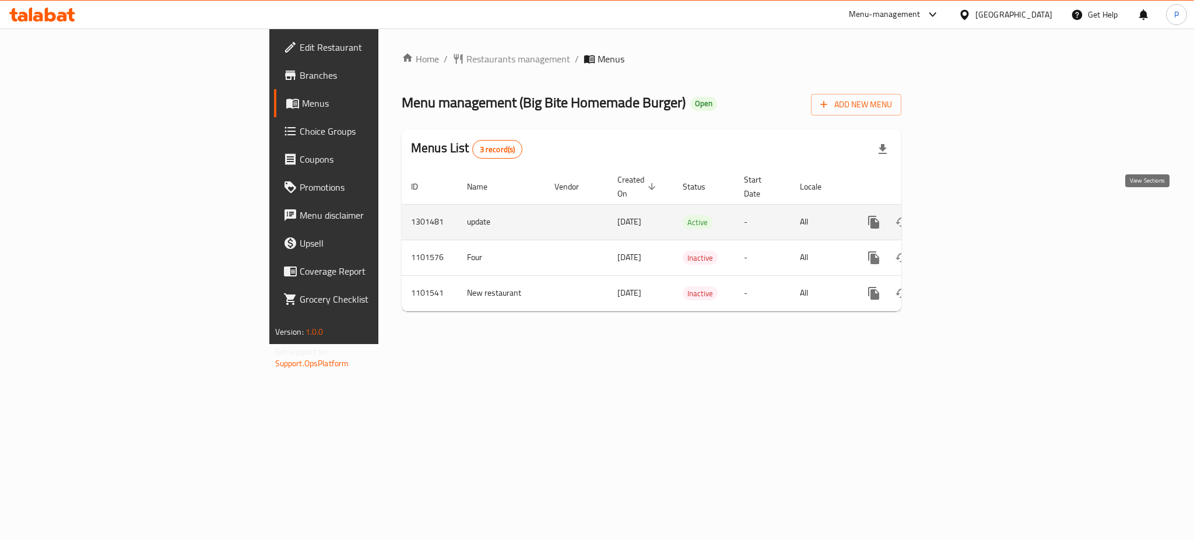
click at [963, 217] on icon "enhanced table" at bounding box center [958, 222] width 10 height 10
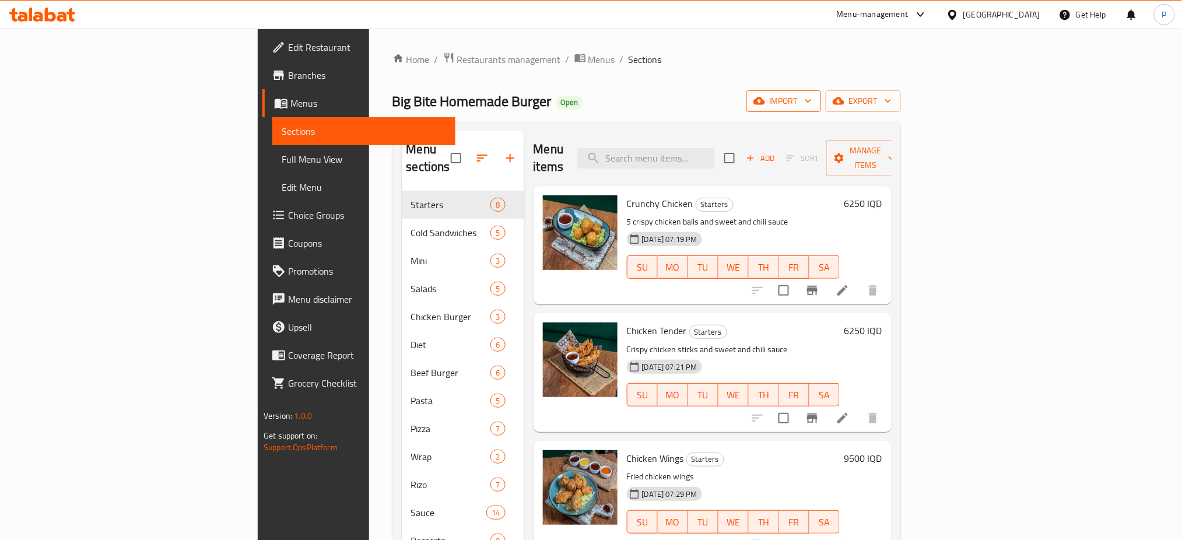
click at [821, 91] on button "import" at bounding box center [783, 101] width 75 height 22
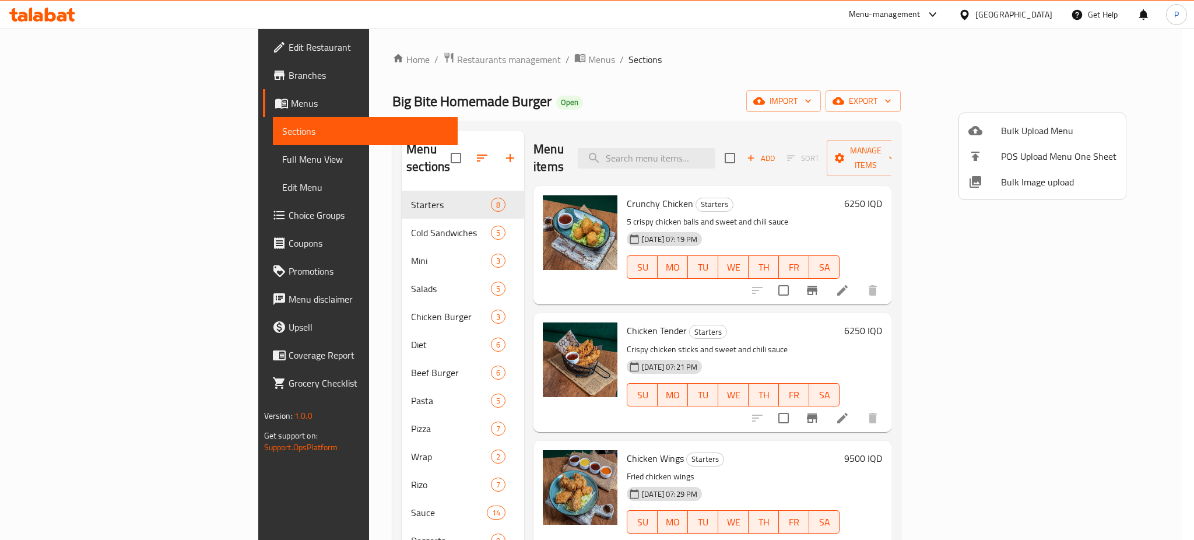
click at [1010, 184] on span "Bulk Image upload" at bounding box center [1058, 182] width 115 height 14
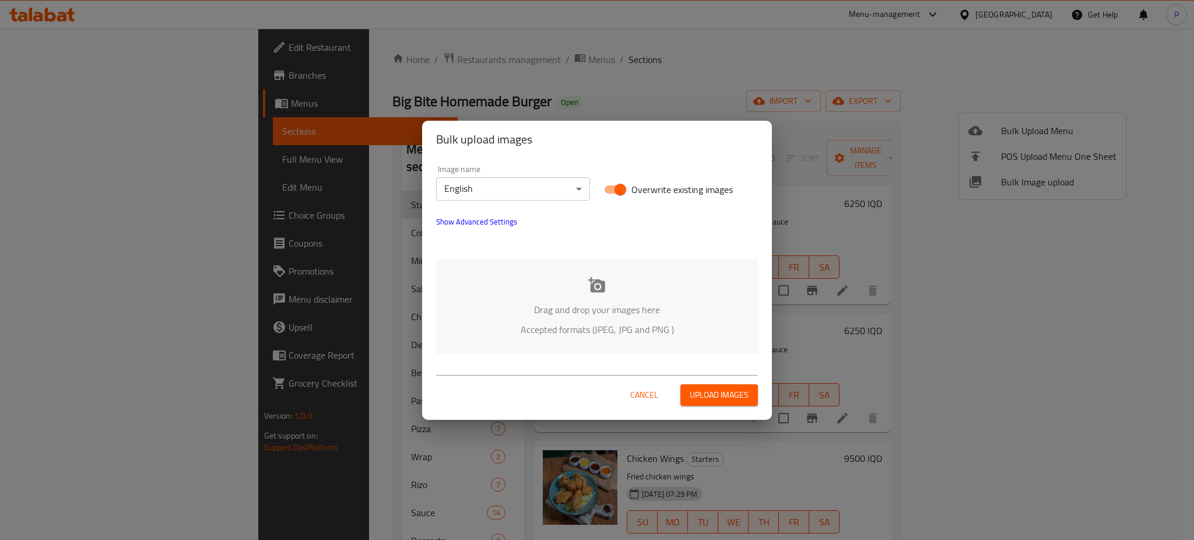
click at [659, 316] on p "Drag and drop your images here" at bounding box center [597, 310] width 287 height 14
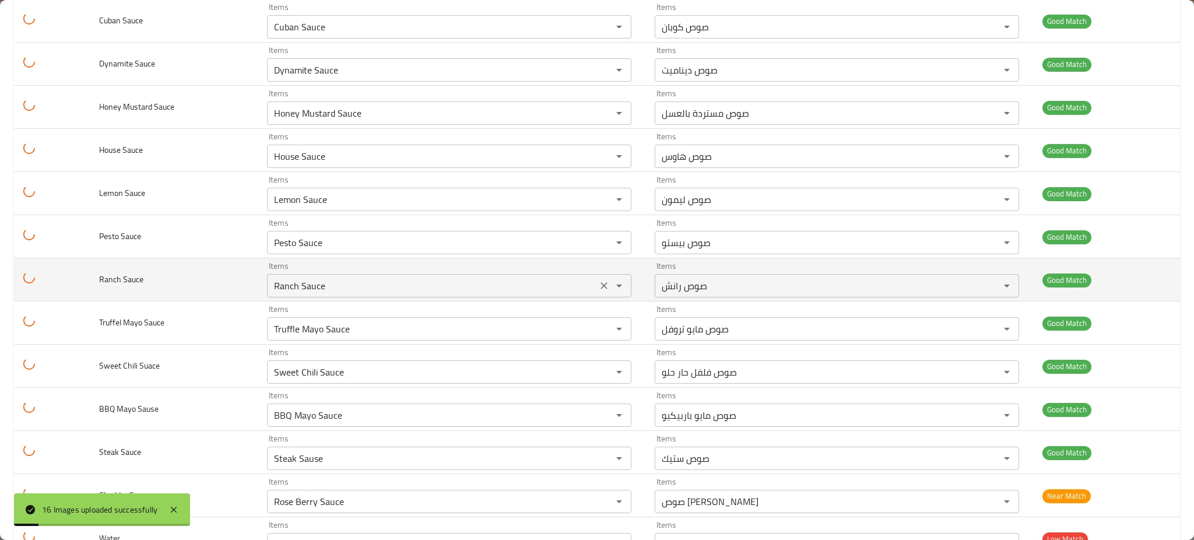
scroll to position [352, 0]
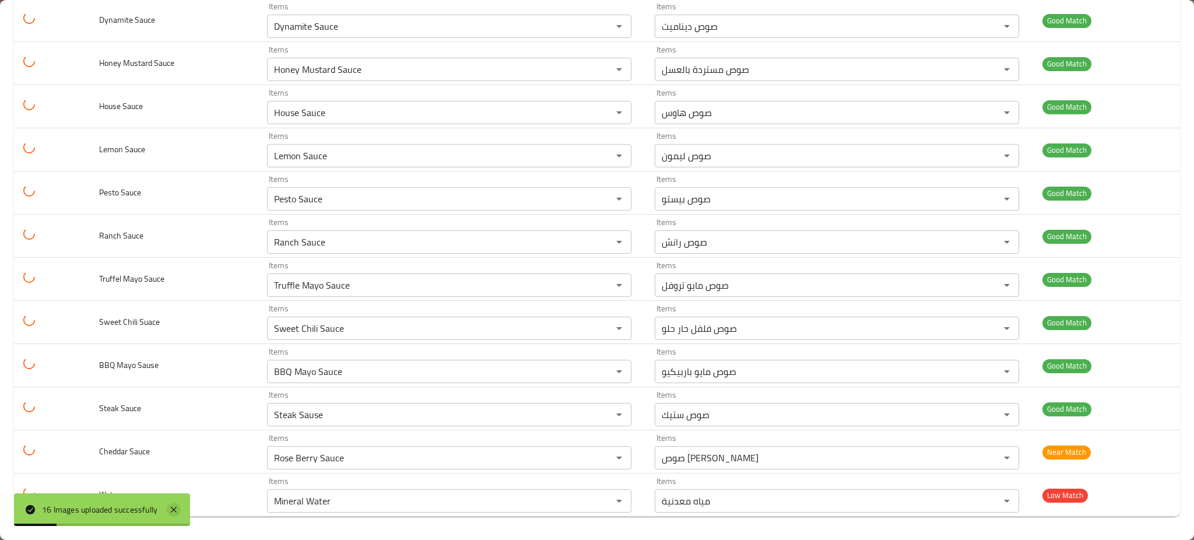
click at [171, 506] on icon at bounding box center [174, 510] width 14 height 14
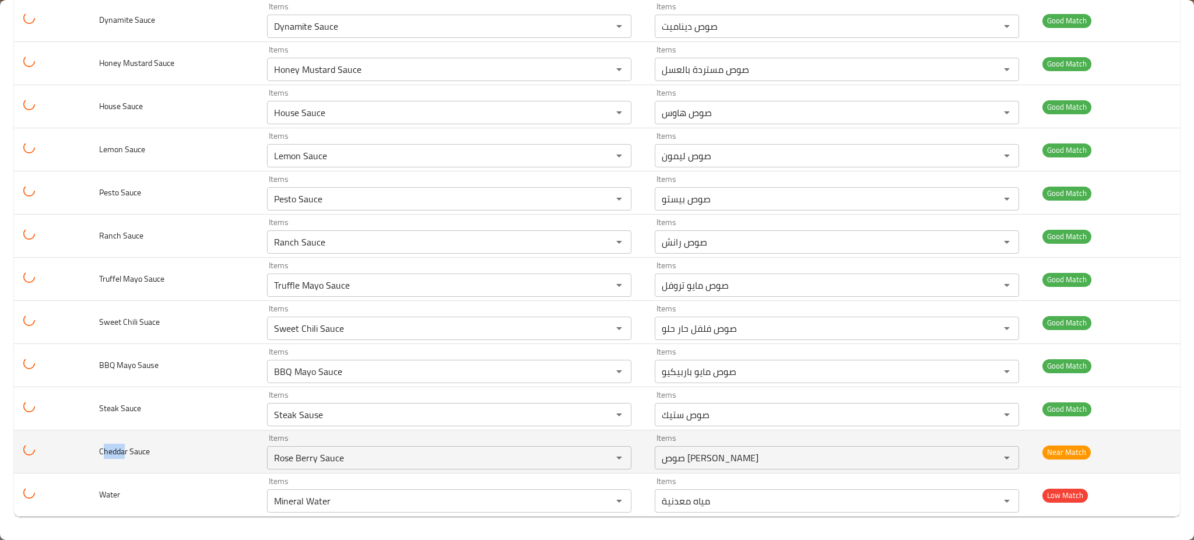
drag, startPoint x: 124, startPoint y: 455, endPoint x: 111, endPoint y: 452, distance: 13.0
click at [101, 454] on span "Cheddar Sauce" at bounding box center [124, 451] width 51 height 15
copy span "hedda"
click at [374, 462] on Sauce "Rose Berry Sauce" at bounding box center [432, 458] width 323 height 16
paste Sauce "hedda"
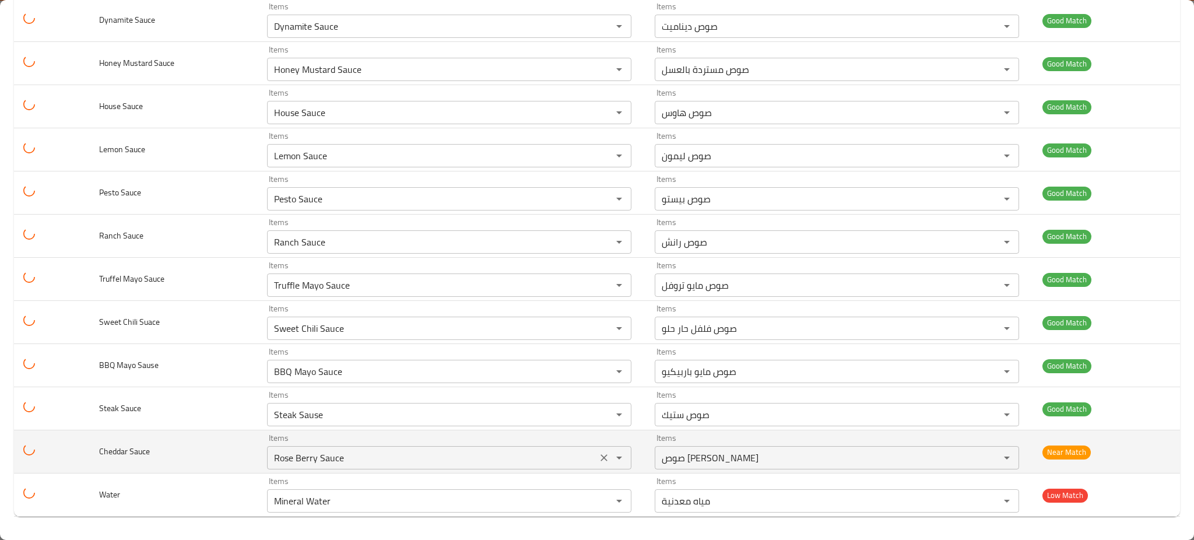
type Sauce "hedda"
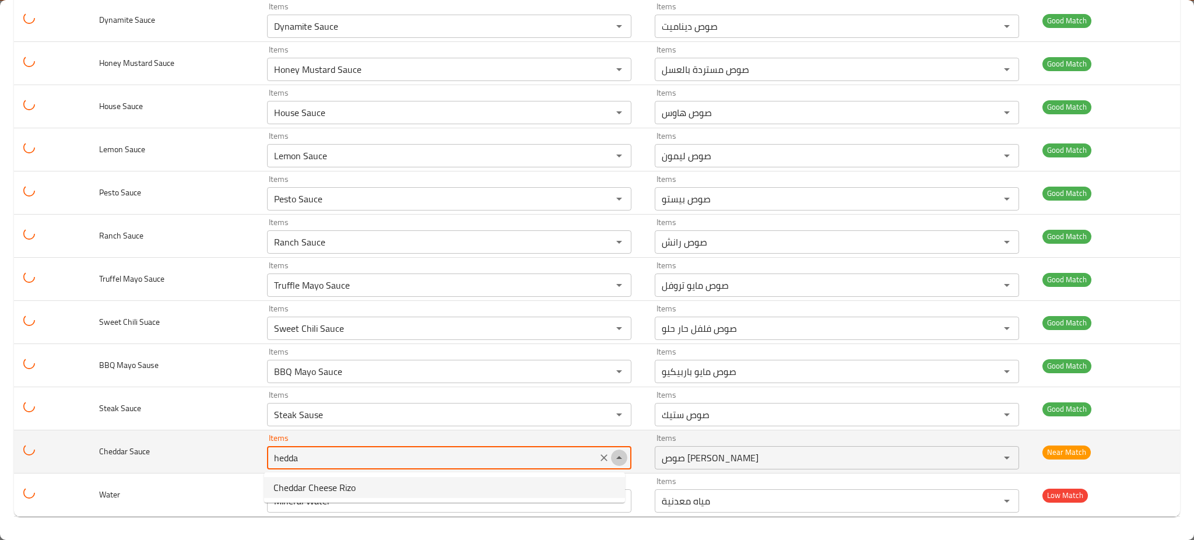
click at [611, 457] on button "Close" at bounding box center [619, 458] width 16 height 16
click at [611, 455] on button "Open" at bounding box center [619, 458] width 16 height 16
click at [601, 457] on icon "Clear" at bounding box center [604, 457] width 7 height 7
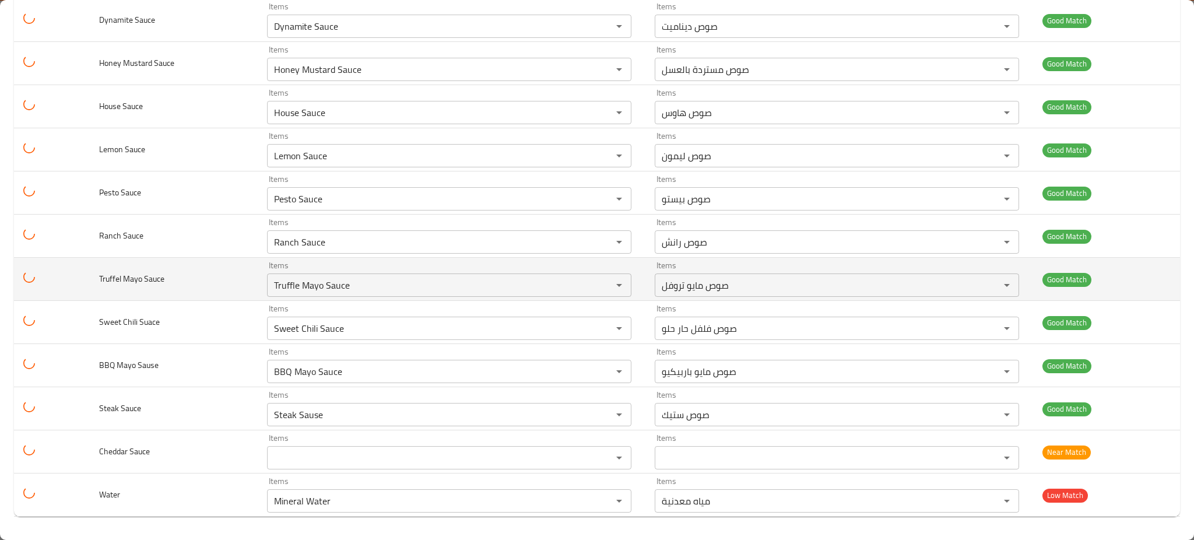
click at [184, 298] on td "Truffel Mayo Sauce" at bounding box center [174, 279] width 168 height 43
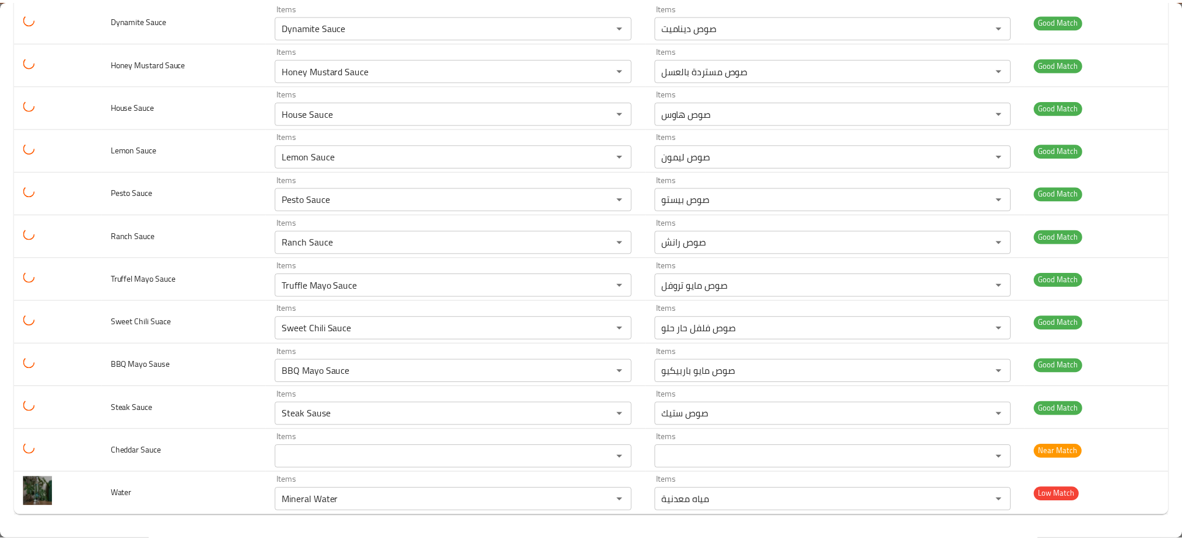
scroll to position [0, 0]
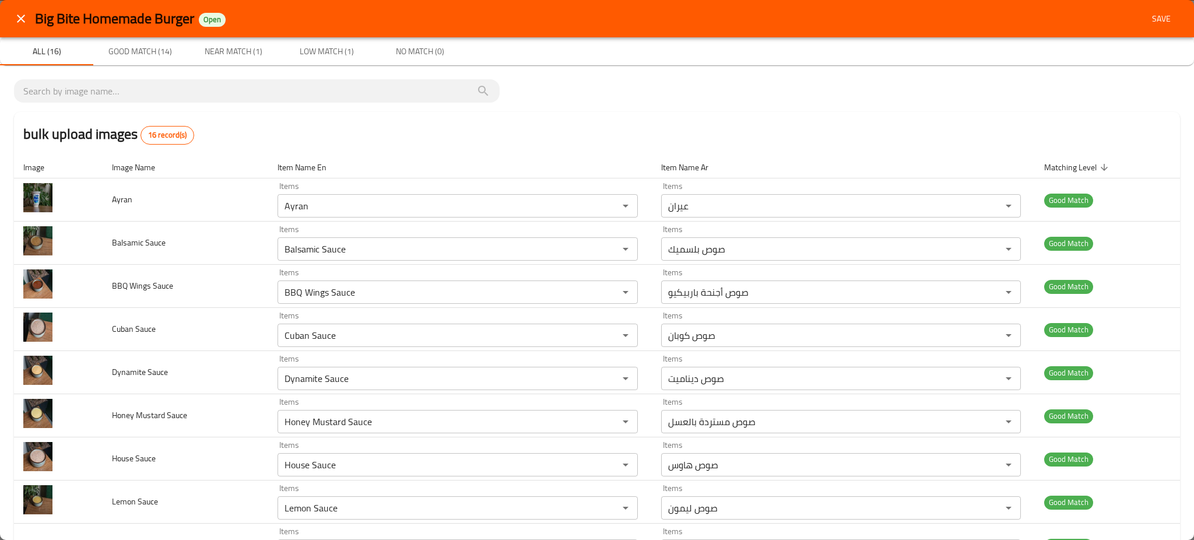
click at [1147, 22] on span "Save" at bounding box center [1161, 19] width 28 height 15
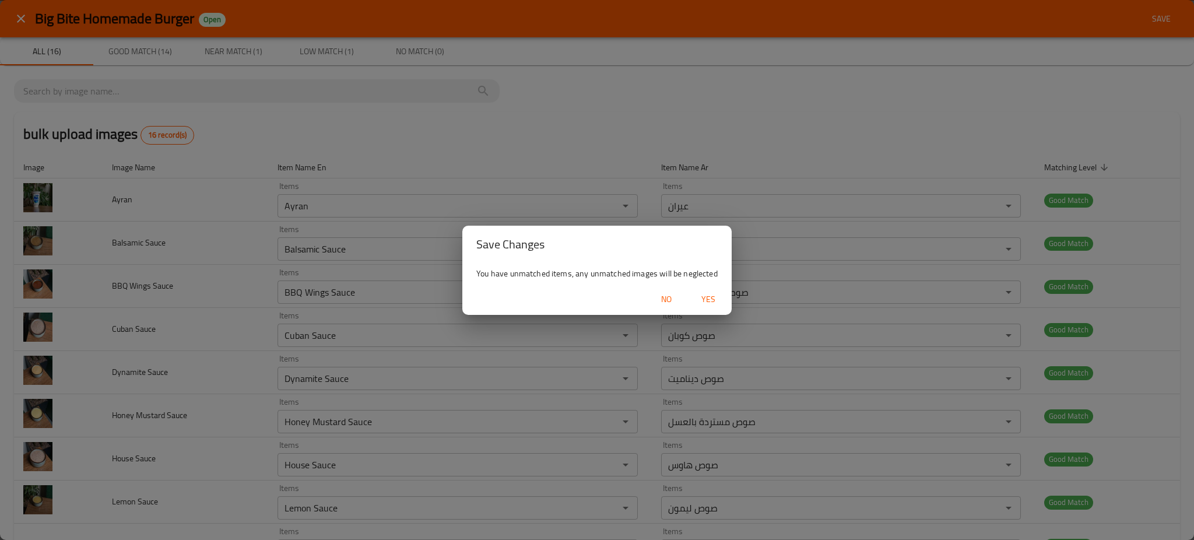
click at [717, 286] on div "No Yes" at bounding box center [596, 299] width 269 height 31
click at [707, 300] on span "Yes" at bounding box center [708, 299] width 28 height 15
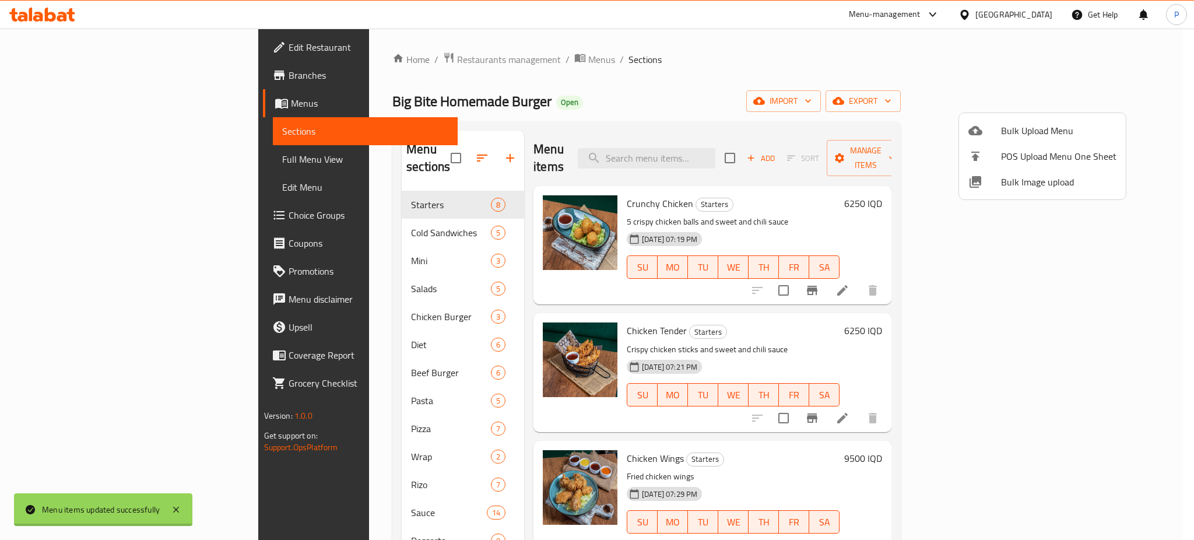
drag, startPoint x: 282, startPoint y: 233, endPoint x: 280, endPoint y: 240, distance: 7.2
click at [283, 233] on div at bounding box center [597, 270] width 1194 height 540
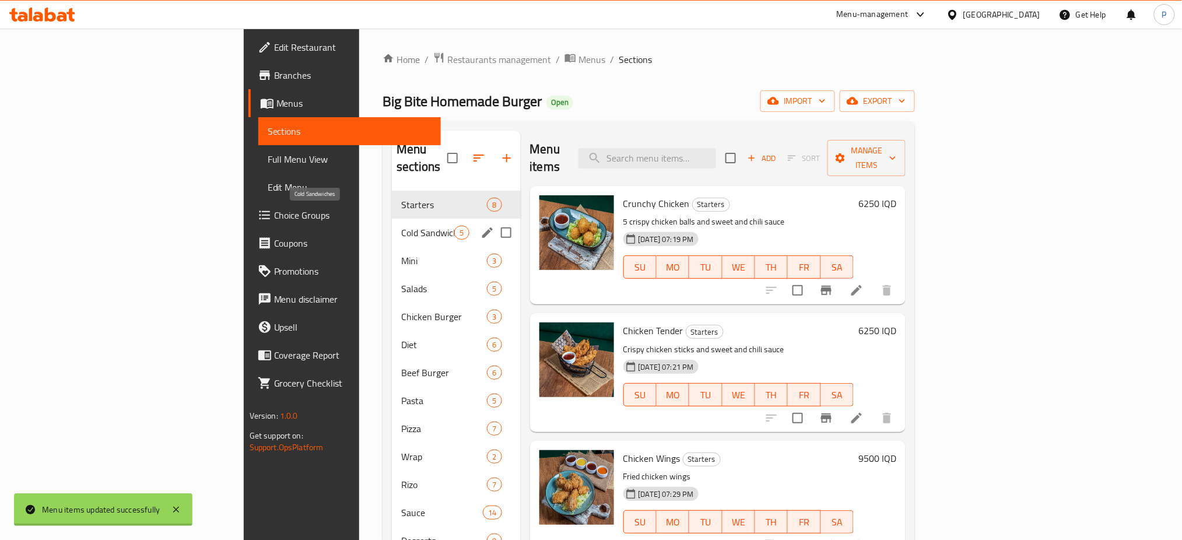
click at [401, 226] on span "Cold Sandwiches" at bounding box center [427, 233] width 53 height 14
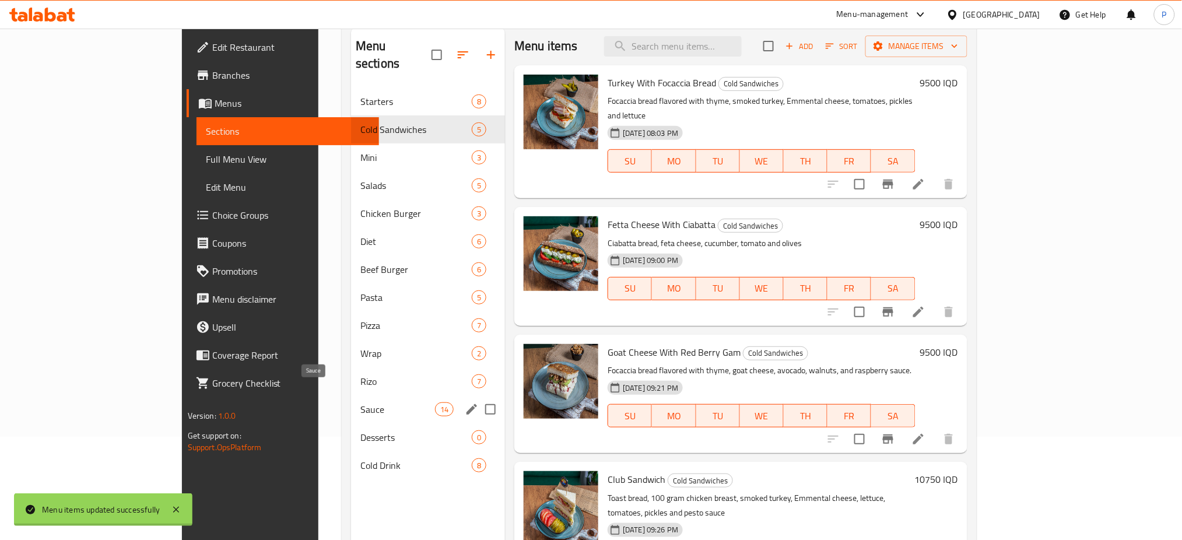
scroll to position [163, 0]
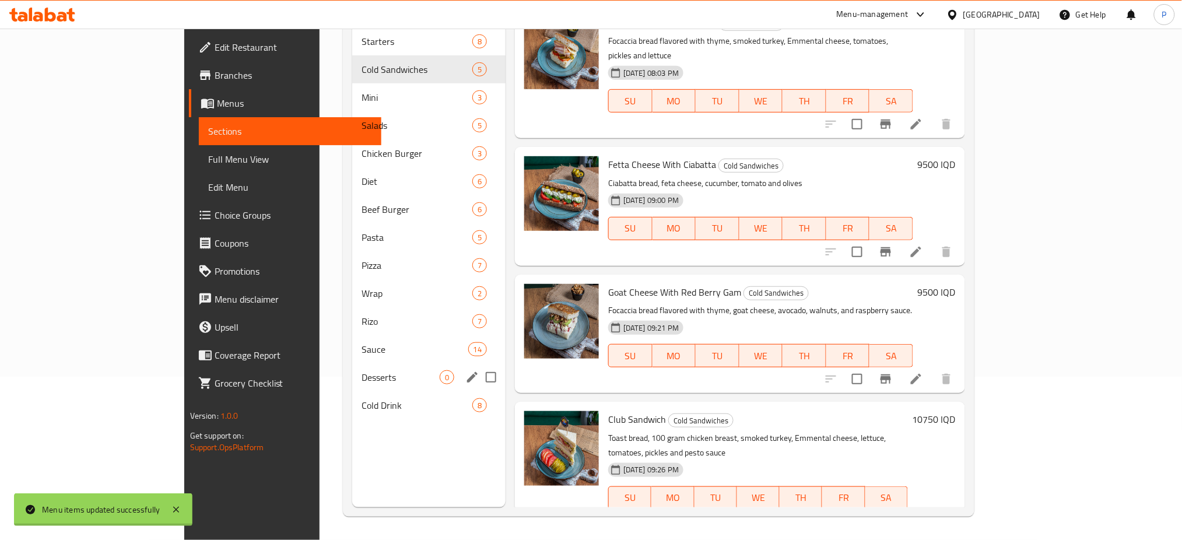
click at [352, 363] on div "Desserts 0" at bounding box center [428, 377] width 153 height 28
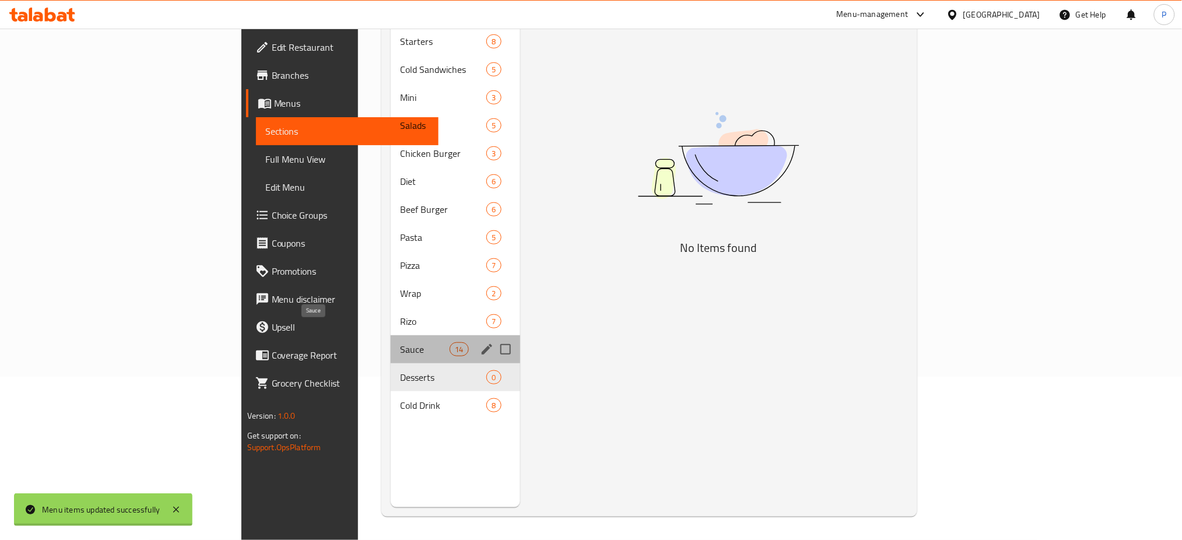
click at [400, 342] on span "Sauce" at bounding box center [425, 349] width 50 height 14
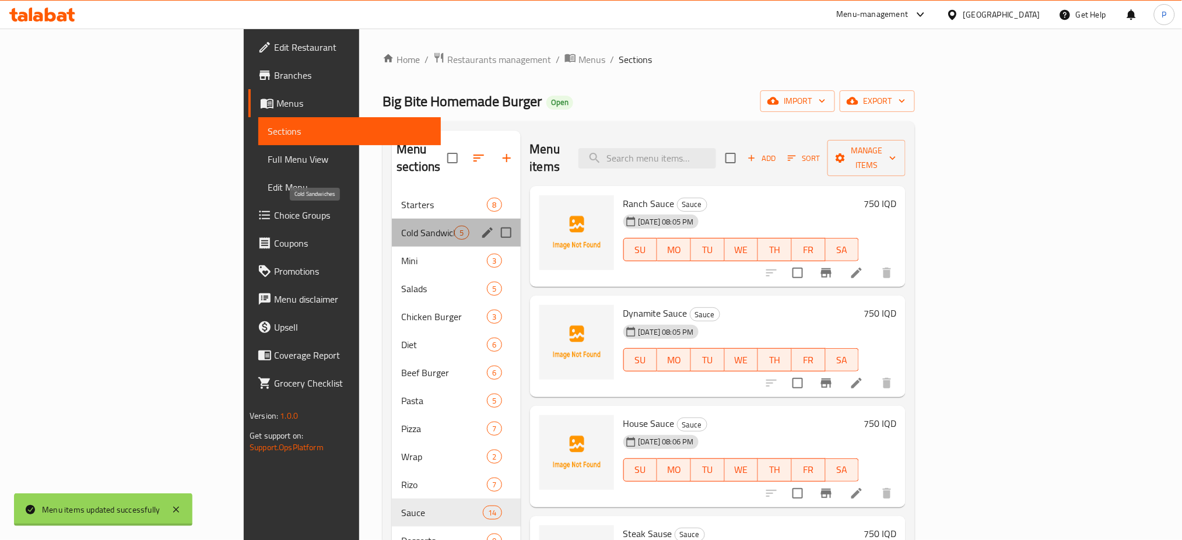
click at [401, 226] on span "Cold Sandwiches" at bounding box center [427, 233] width 53 height 14
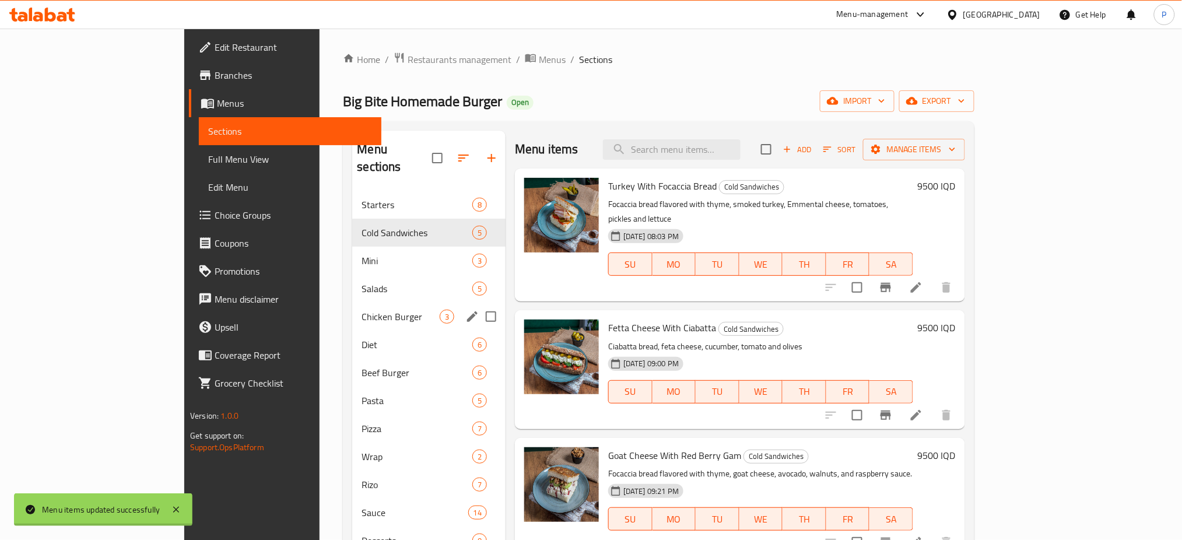
click at [352, 303] on div "Chicken Burger 3" at bounding box center [428, 317] width 153 height 28
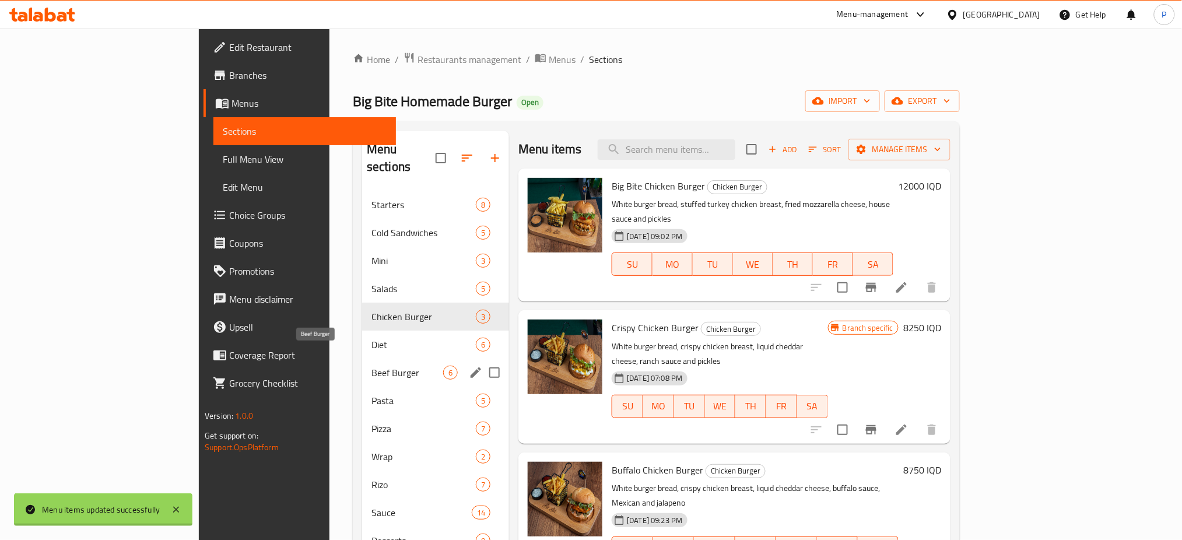
drag, startPoint x: 338, startPoint y: 355, endPoint x: 354, endPoint y: 252, distance: 104.5
click at [371, 366] on span "Beef Burger" at bounding box center [407, 373] width 72 height 14
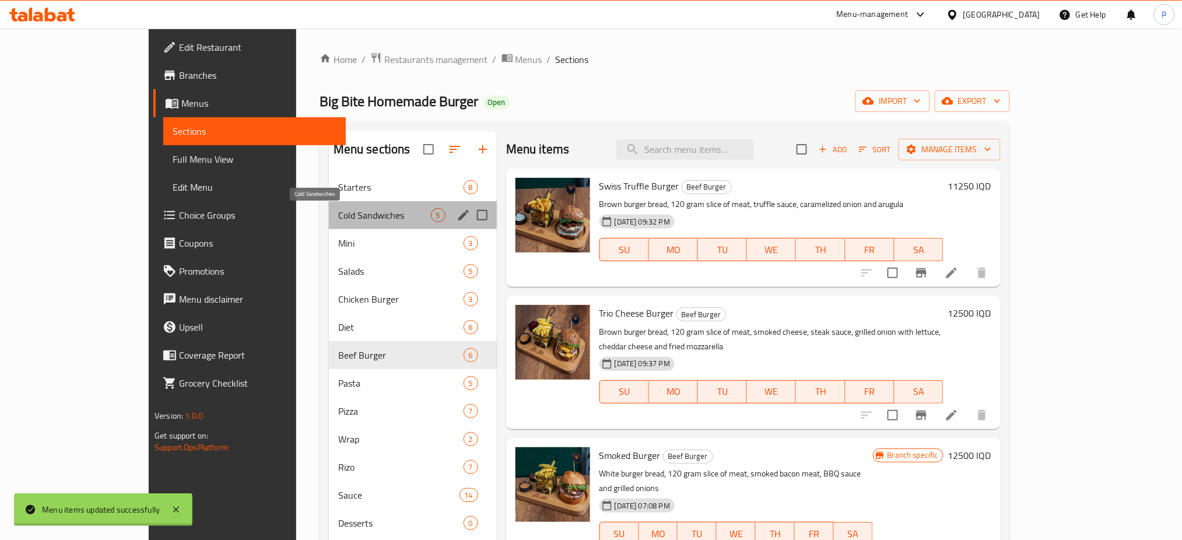
click at [352, 209] on span "Cold Sandwiches" at bounding box center [384, 215] width 93 height 14
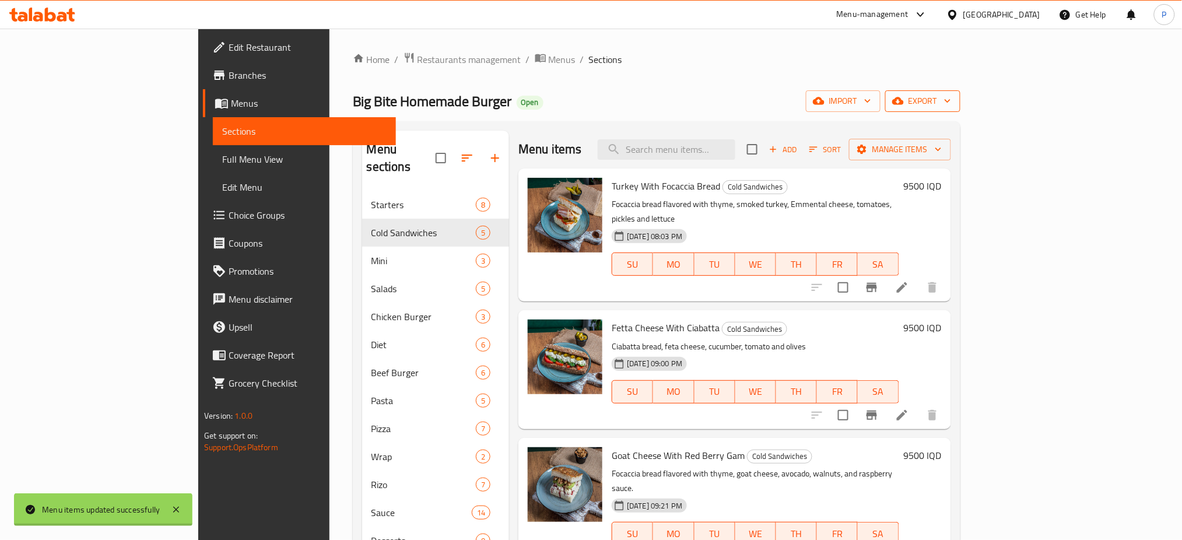
click at [951, 108] on span "export" at bounding box center [922, 101] width 57 height 15
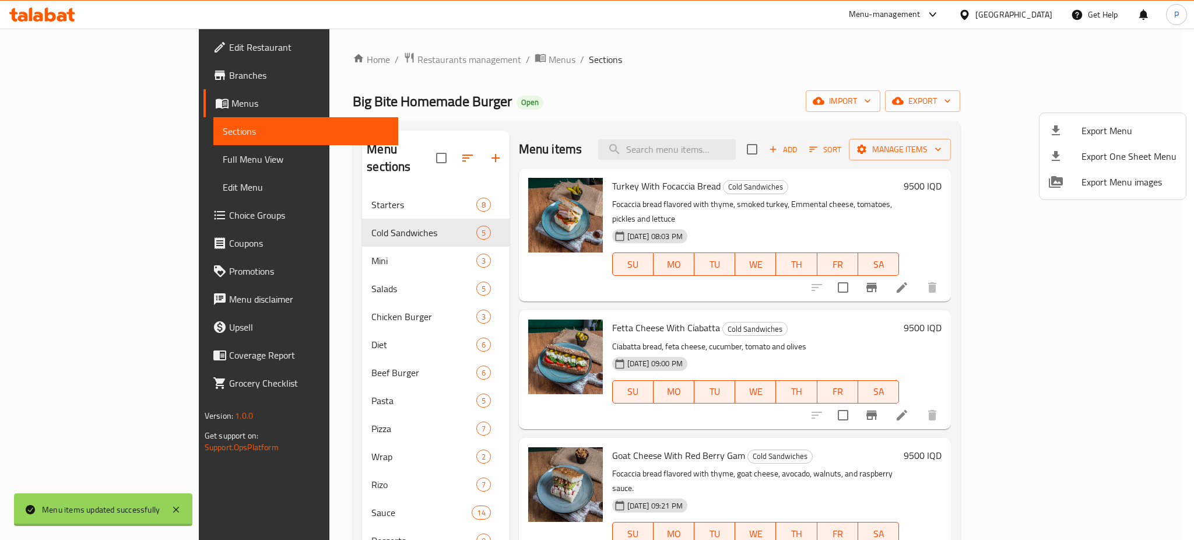
click at [81, 155] on div at bounding box center [597, 270] width 1194 height 540
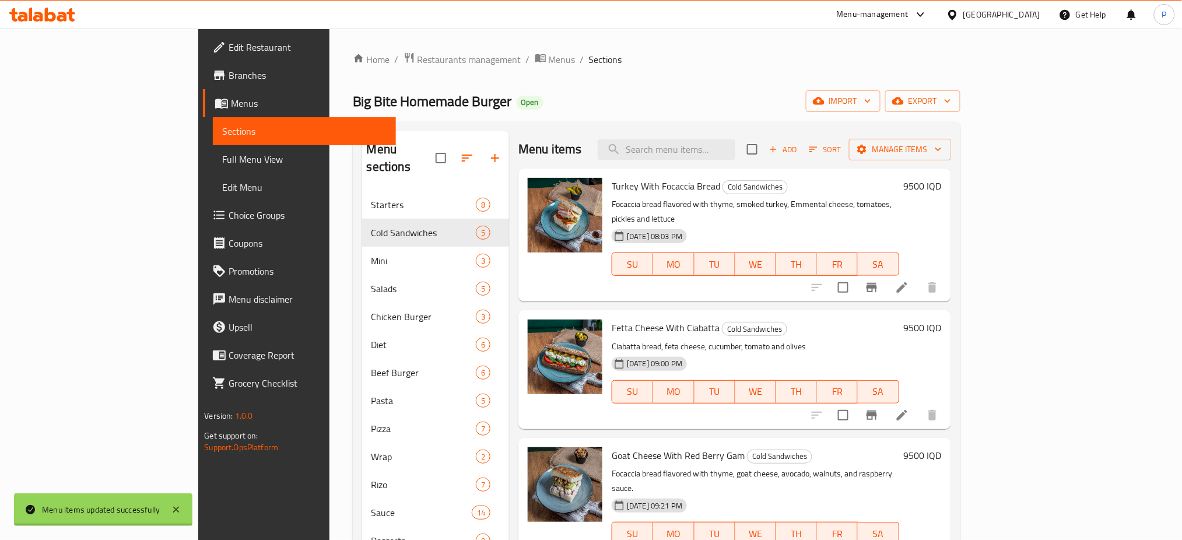
click at [222, 155] on span "Full Menu View" at bounding box center [304, 159] width 164 height 14
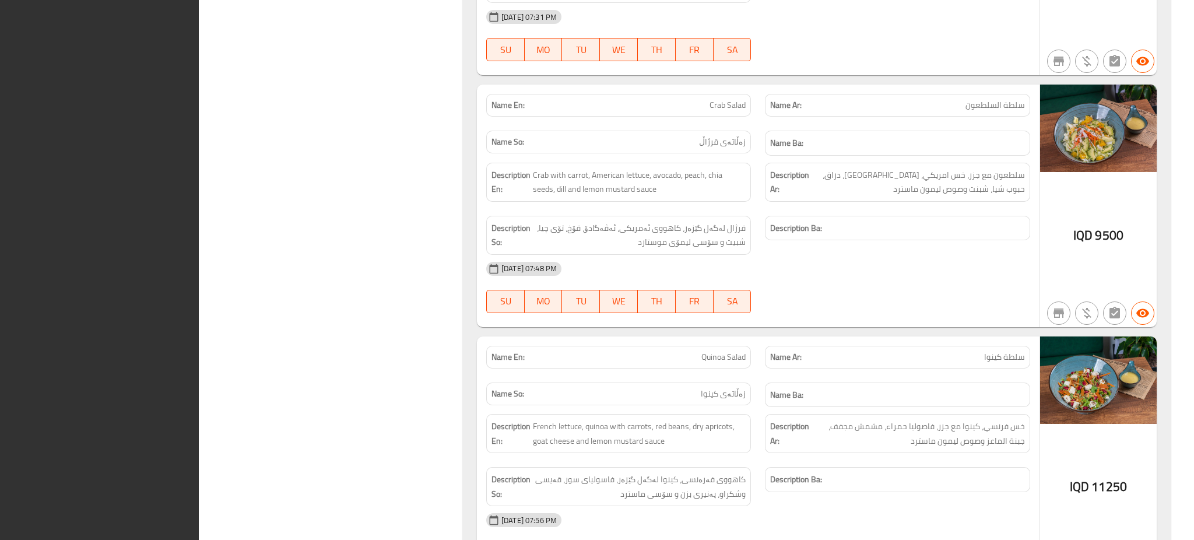
scroll to position [5066, 0]
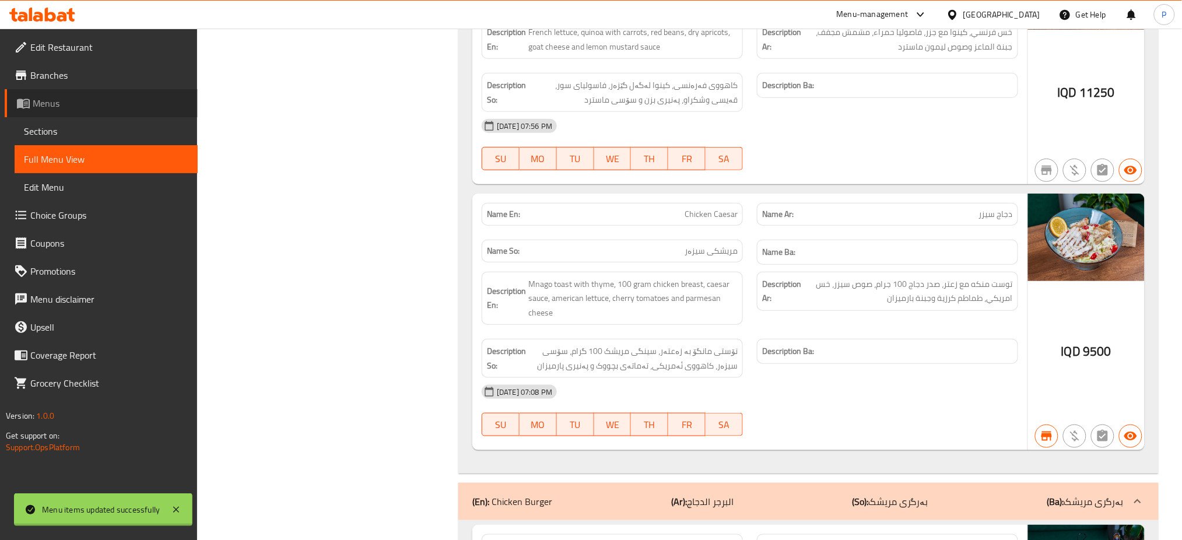
click at [85, 107] on span "Menus" at bounding box center [111, 103] width 156 height 14
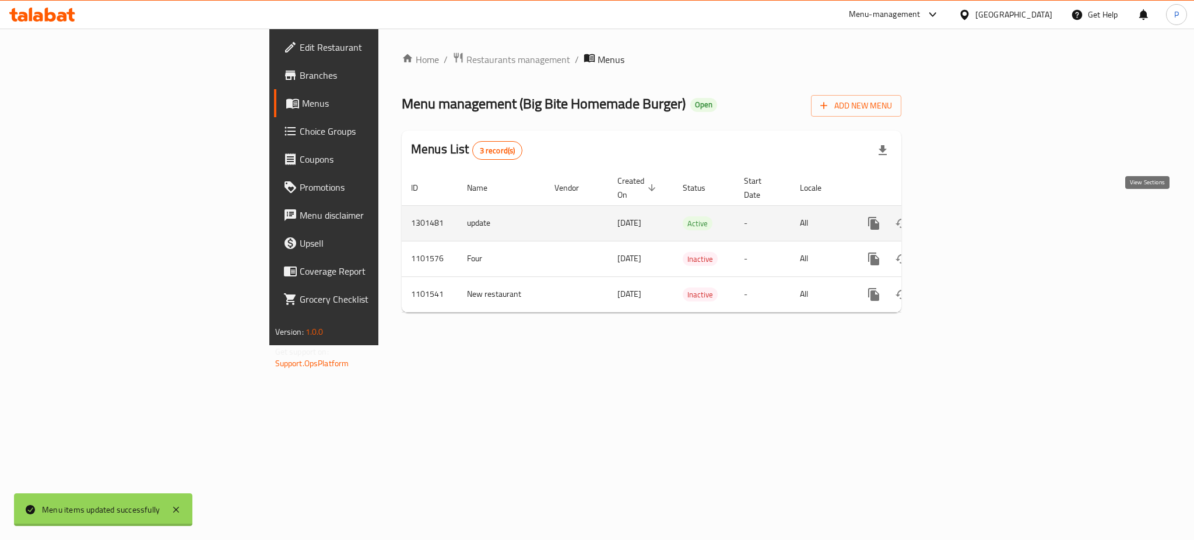
click at [972, 209] on link "enhanced table" at bounding box center [958, 223] width 28 height 28
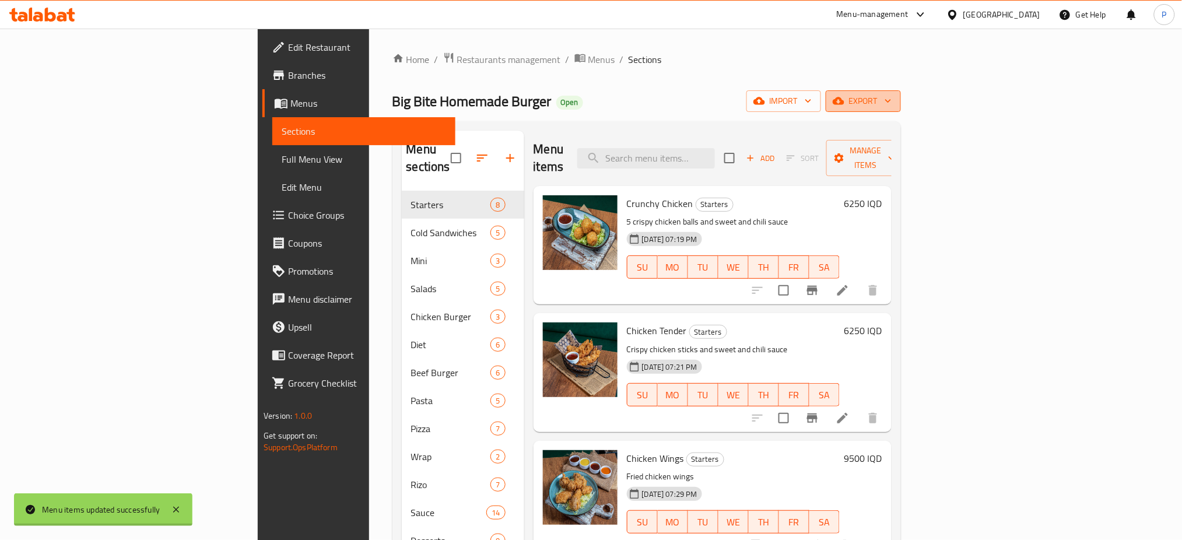
click at [901, 93] on button "export" at bounding box center [863, 101] width 75 height 22
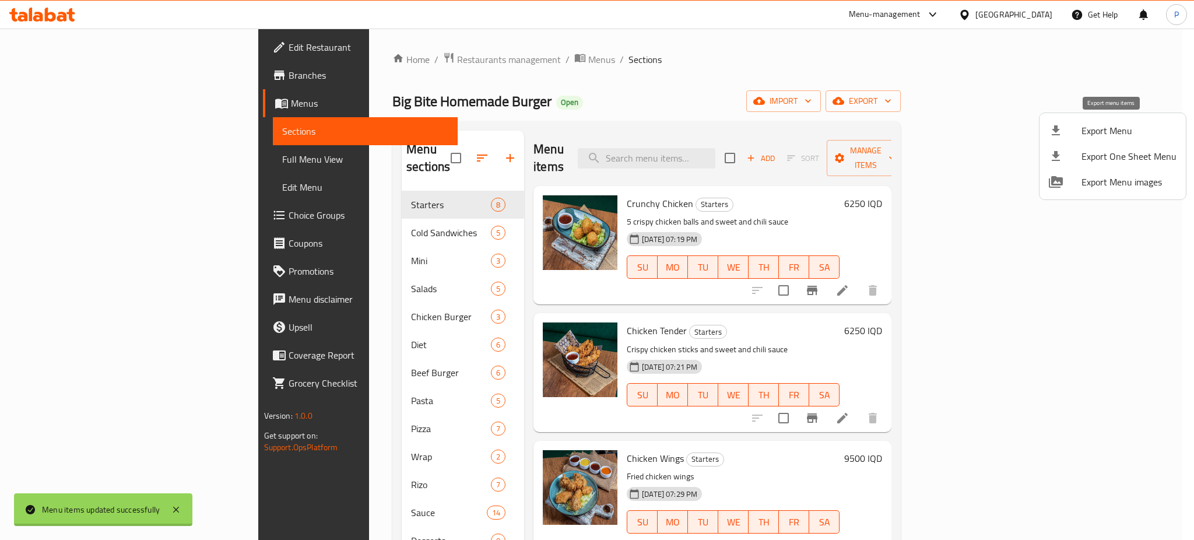
click at [1096, 133] on span "Export Menu" at bounding box center [1129, 131] width 95 height 14
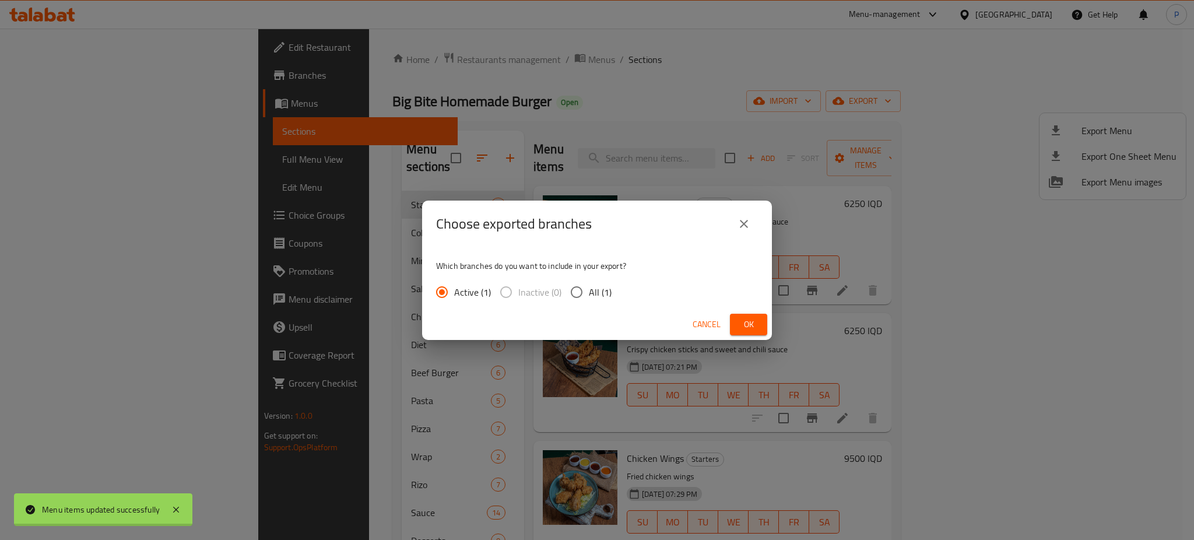
click at [584, 290] on input "All (1)" at bounding box center [576, 292] width 24 height 24
radio input "true"
click at [749, 327] on span "Ok" at bounding box center [748, 324] width 19 height 15
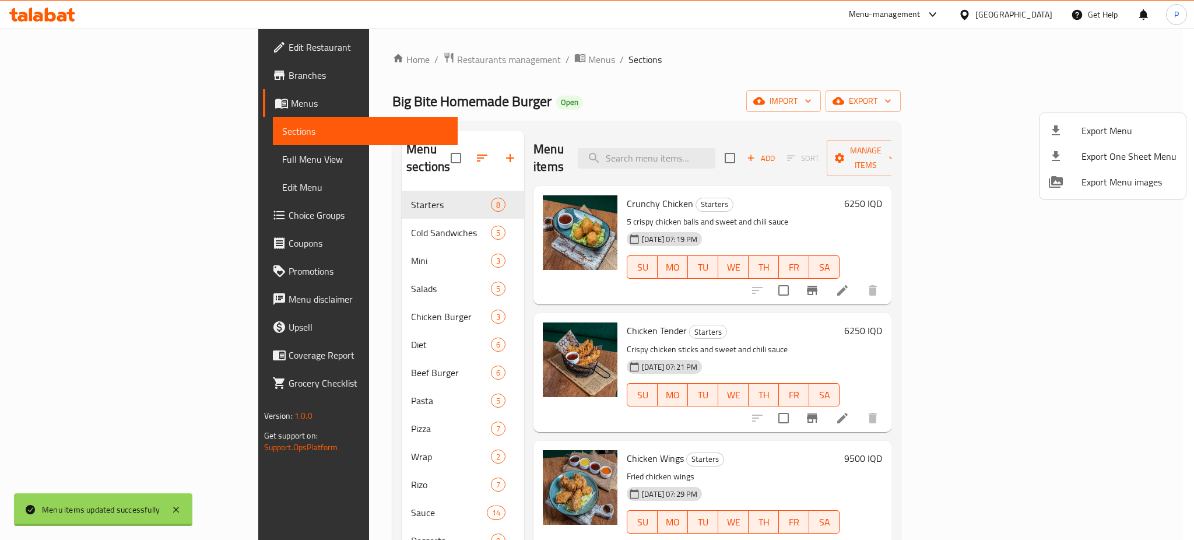
click at [897, 83] on div at bounding box center [597, 270] width 1194 height 540
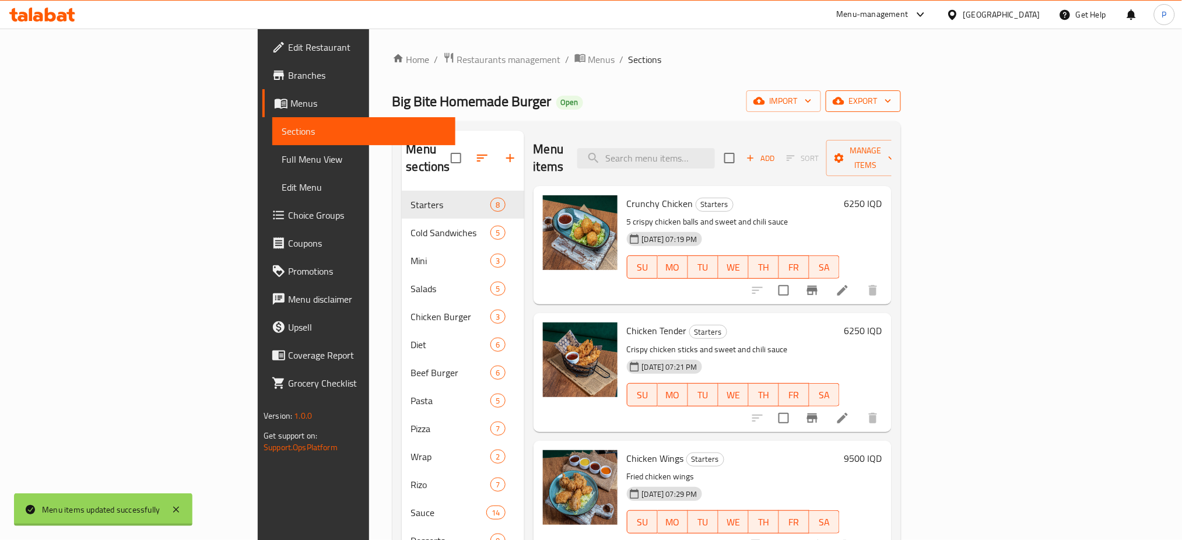
click at [891, 101] on span "export" at bounding box center [863, 101] width 57 height 15
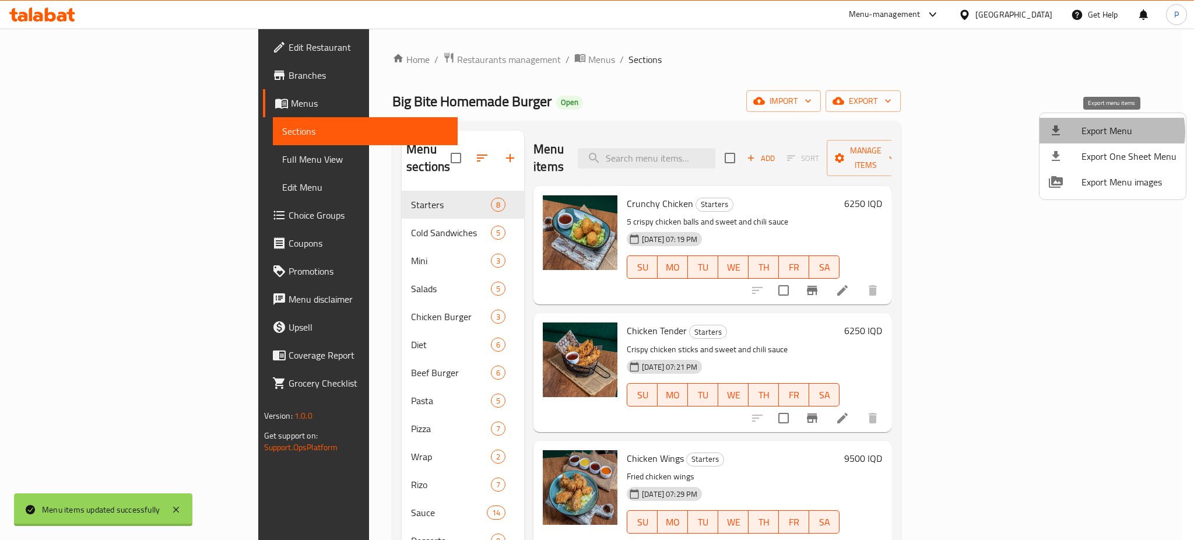
click at [1107, 132] on span "Export Menu" at bounding box center [1129, 131] width 95 height 14
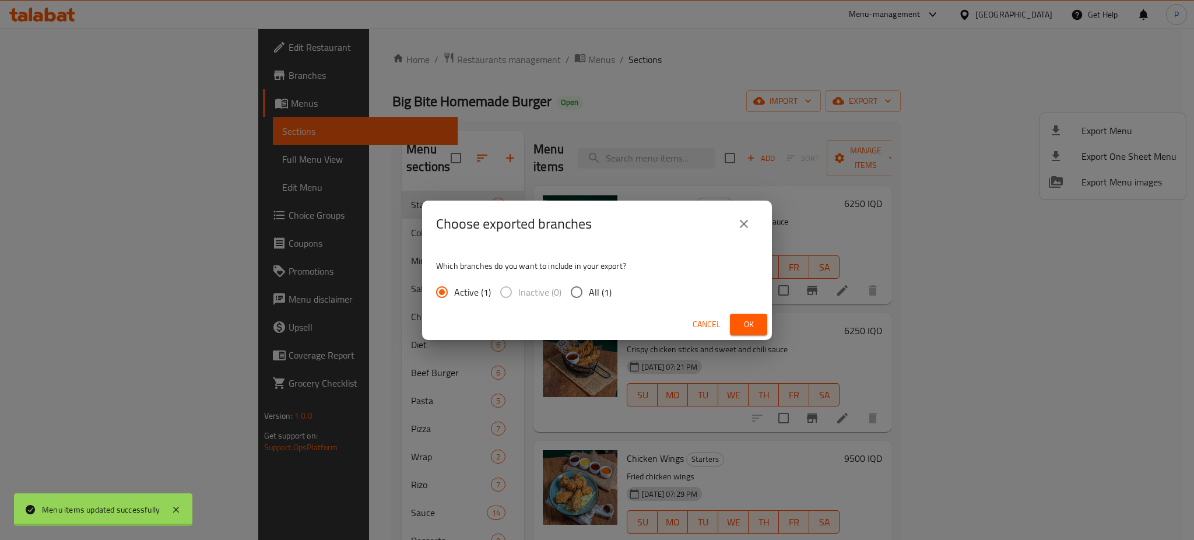
click at [601, 293] on span "All (1)" at bounding box center [600, 292] width 23 height 14
click at [589, 293] on input "All (1)" at bounding box center [576, 292] width 24 height 24
radio input "true"
click at [750, 335] on div "Cancel Ok" at bounding box center [597, 324] width 350 height 31
drag, startPoint x: 750, startPoint y: 335, endPoint x: 756, endPoint y: 324, distance: 12.8
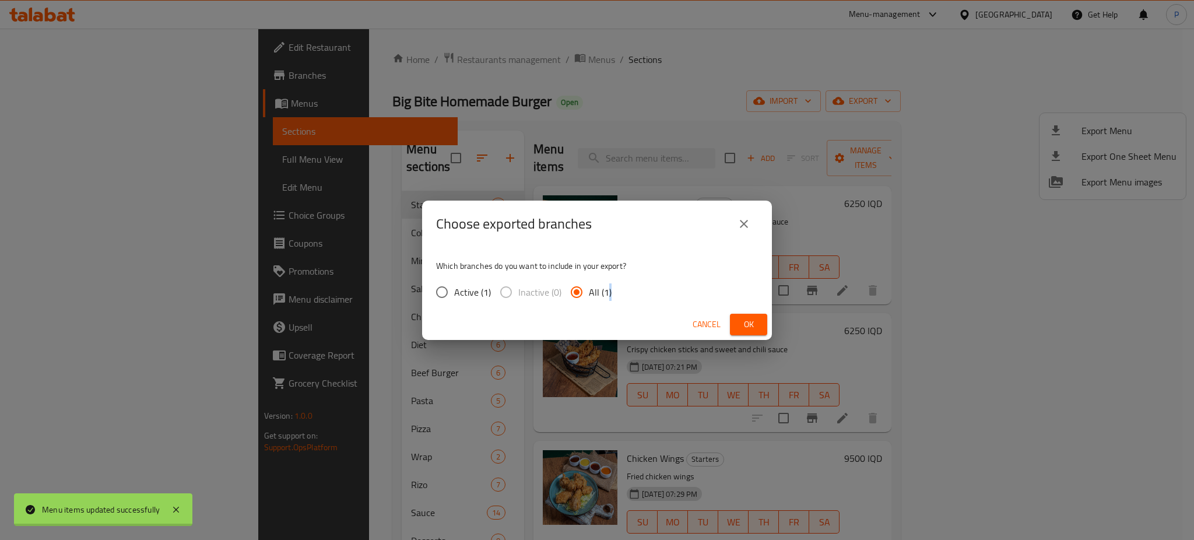
click at [751, 335] on div "Cancel Ok" at bounding box center [597, 324] width 350 height 31
click at [756, 321] on span "Ok" at bounding box center [748, 324] width 19 height 15
